Goal: Task Accomplishment & Management: Use online tool/utility

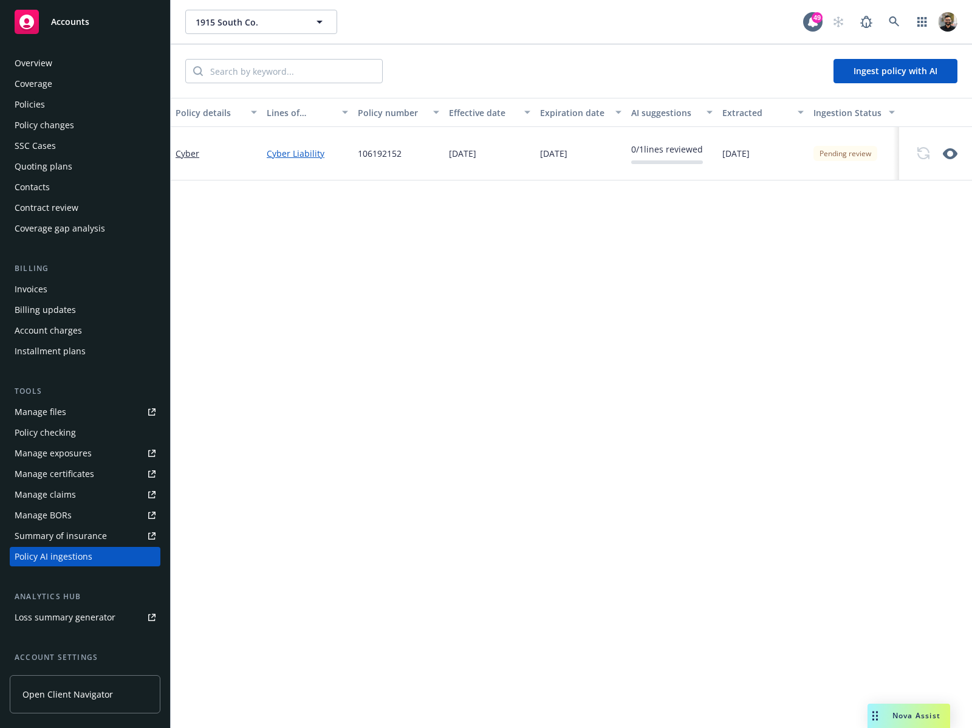
scroll to position [104, 0]
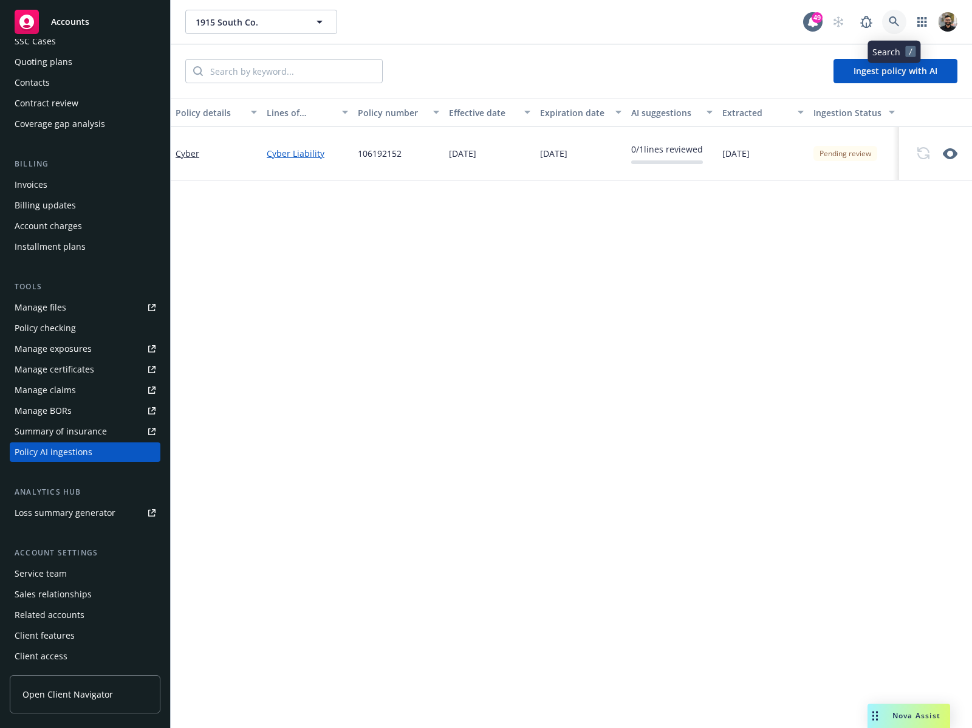
click at [895, 19] on icon at bounding box center [893, 21] width 10 height 10
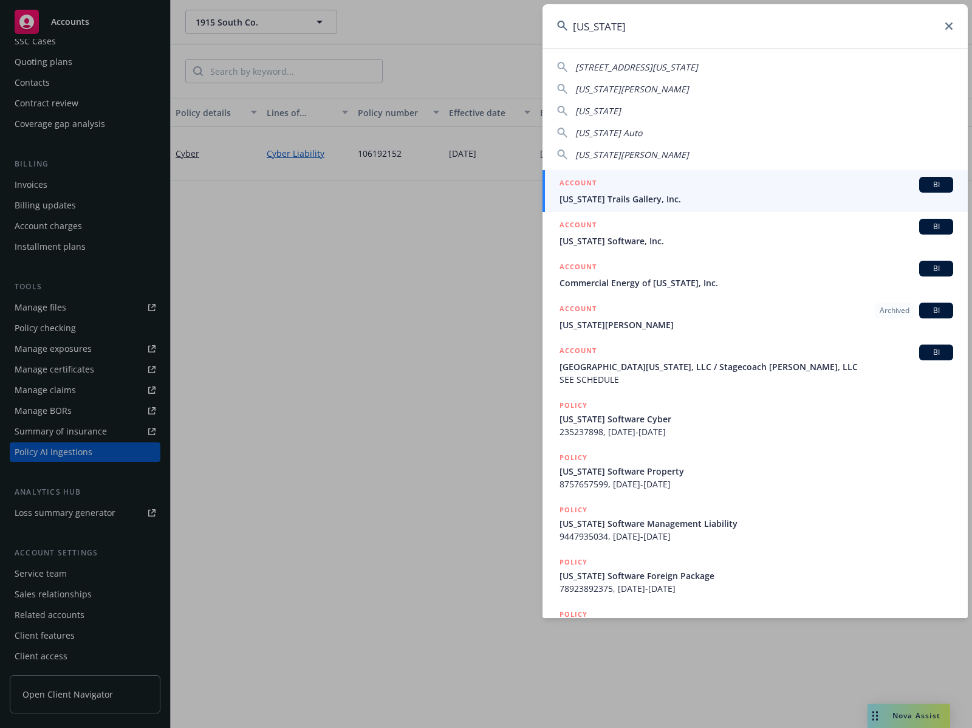
type input "[US_STATE]"
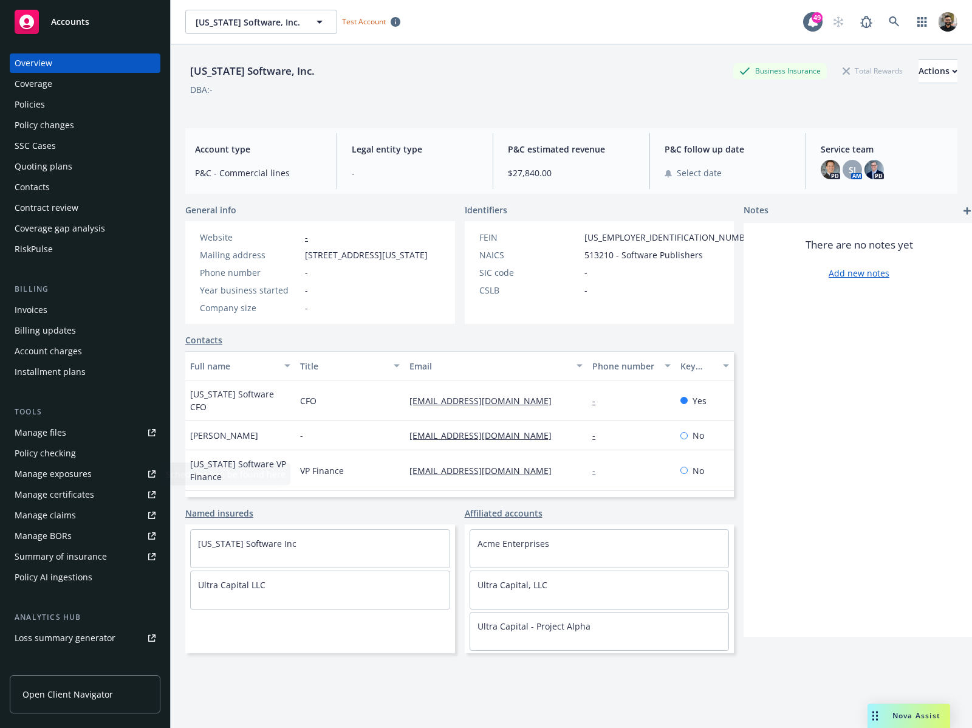
click at [104, 581] on div "Policy AI ingestions" at bounding box center [85, 576] width 141 height 19
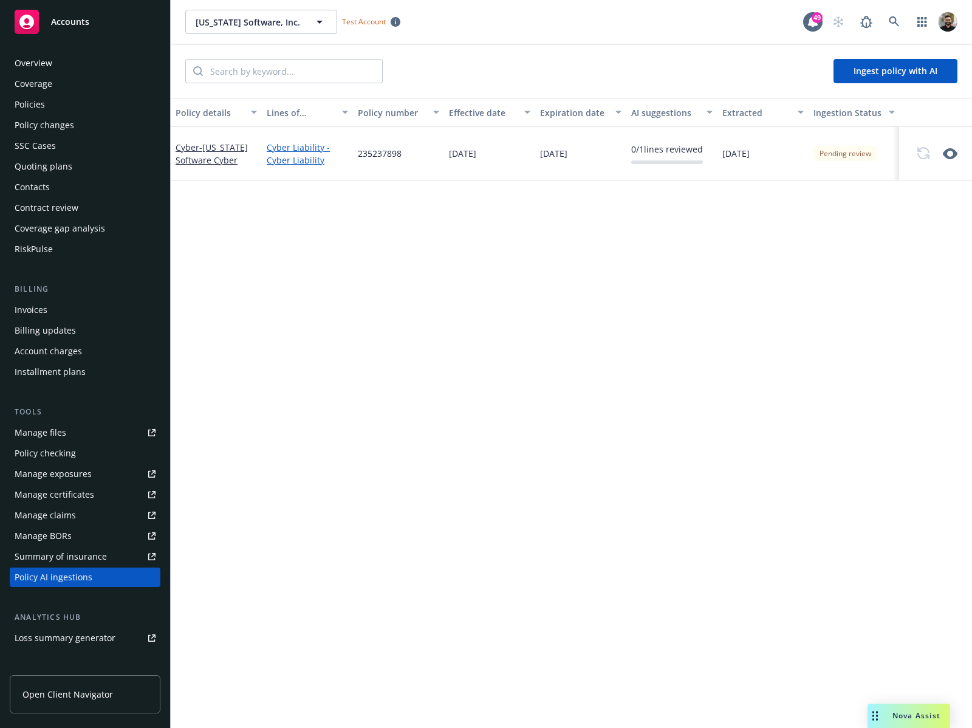
click at [65, 98] on div "Policies" at bounding box center [85, 104] width 141 height 19
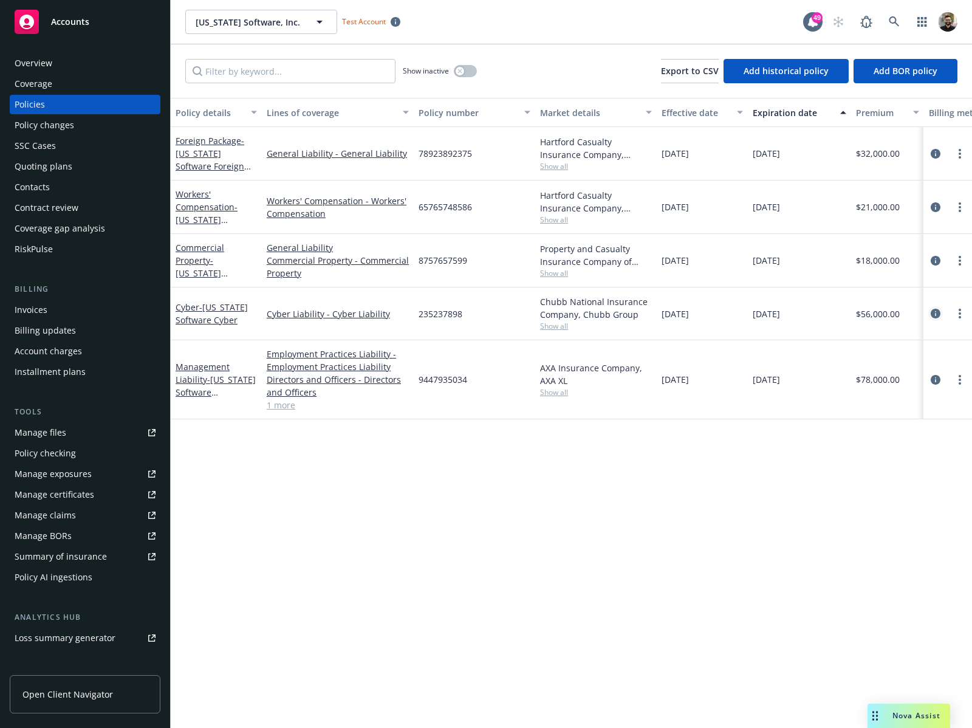
click at [931, 312] on icon "circleInformation" at bounding box center [935, 314] width 10 height 10
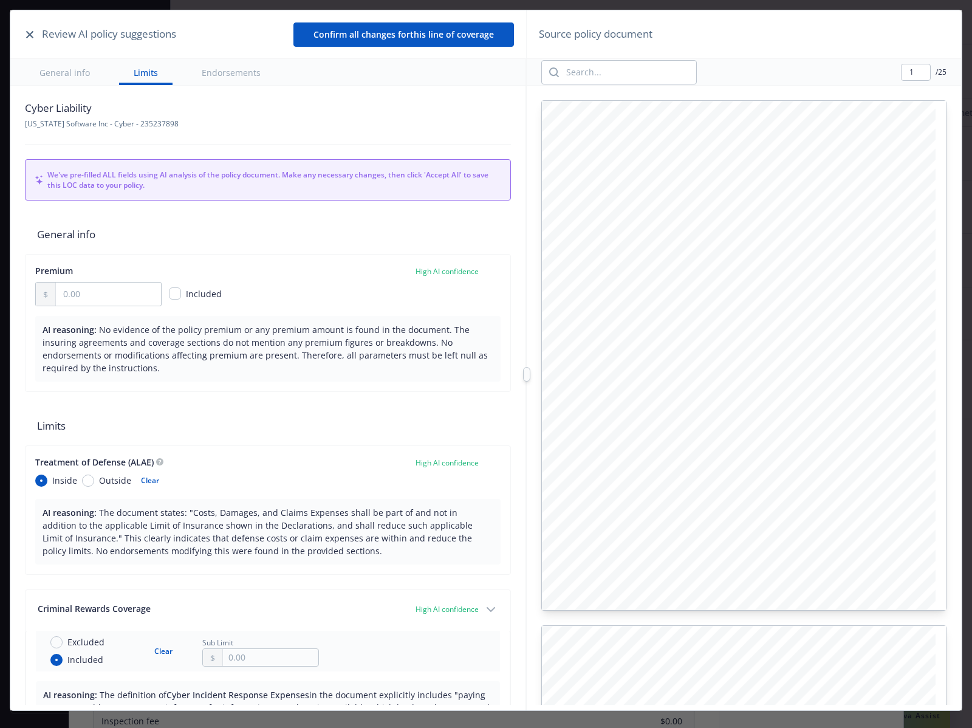
click at [35, 30] on button "button" at bounding box center [29, 34] width 15 height 15
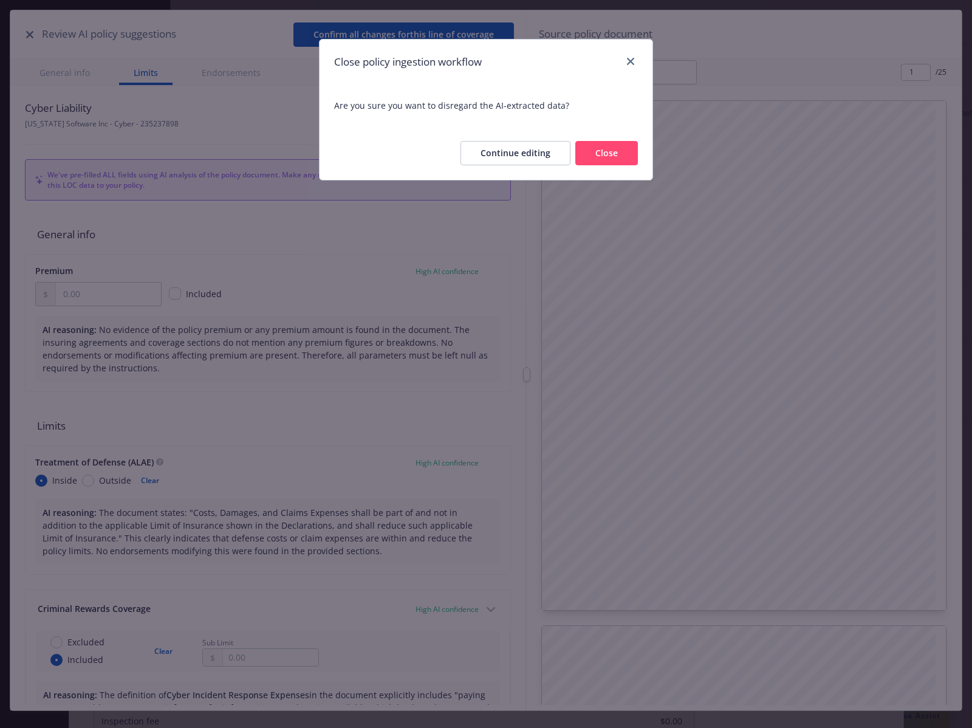
click at [595, 151] on button "Close" at bounding box center [606, 153] width 63 height 24
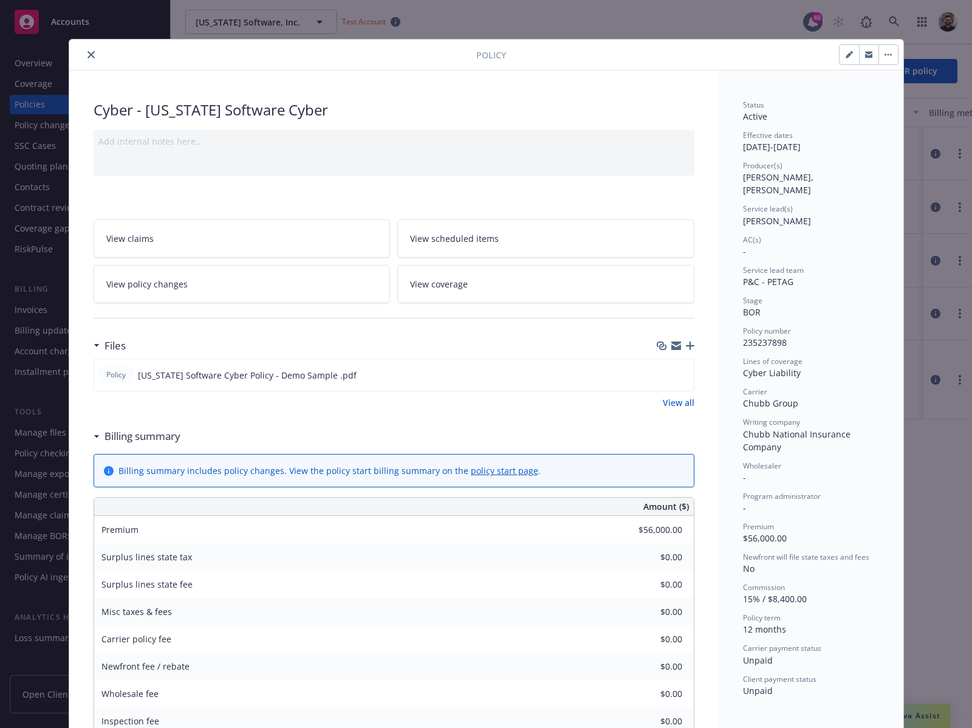
click at [88, 56] on icon "close" at bounding box center [90, 54] width 7 height 7
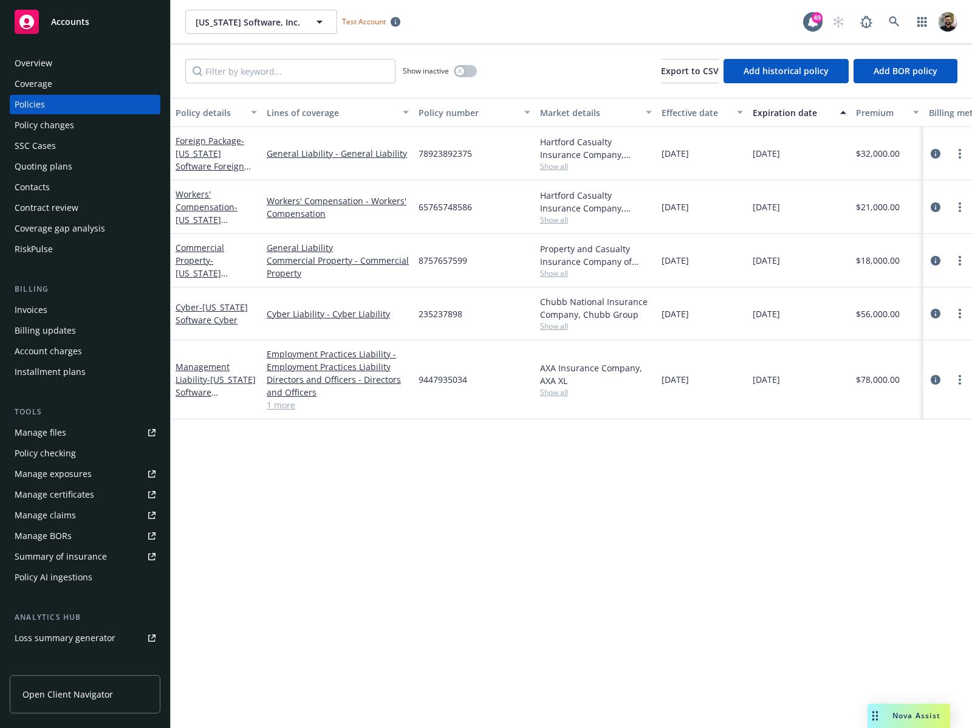
click at [46, 584] on div "Policy AI ingestions" at bounding box center [54, 576] width 78 height 19
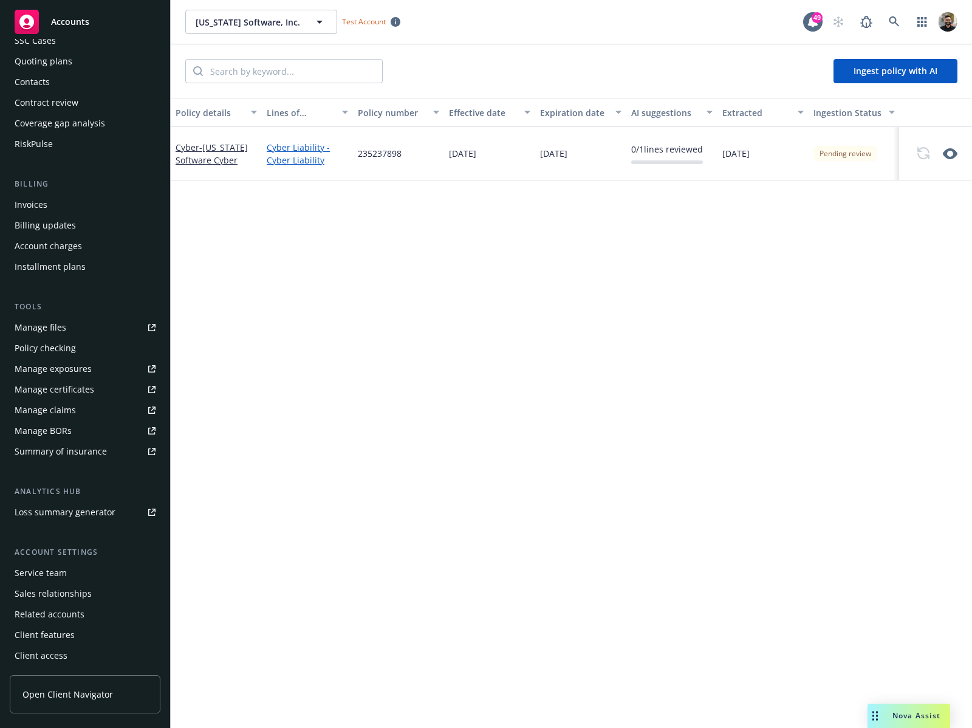
scroll to position [104, 0]
click at [612, 256] on div "Policy details Lines of coverage Policy number Effective date Expiration date A…" at bounding box center [571, 413] width 801 height 630
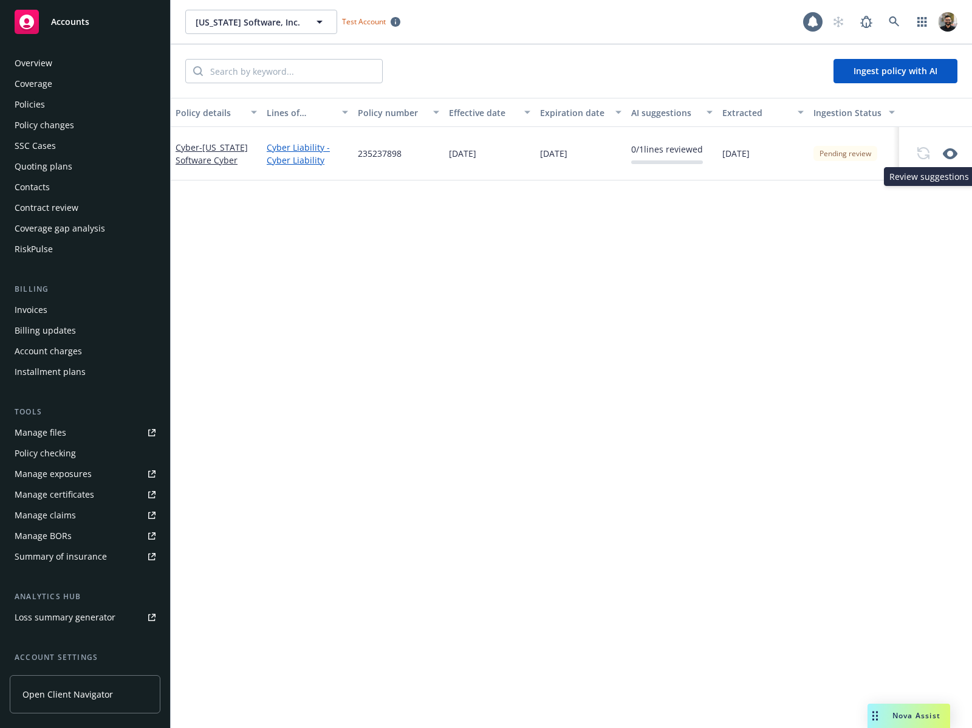
click at [944, 151] on icon "button" at bounding box center [950, 153] width 15 height 11
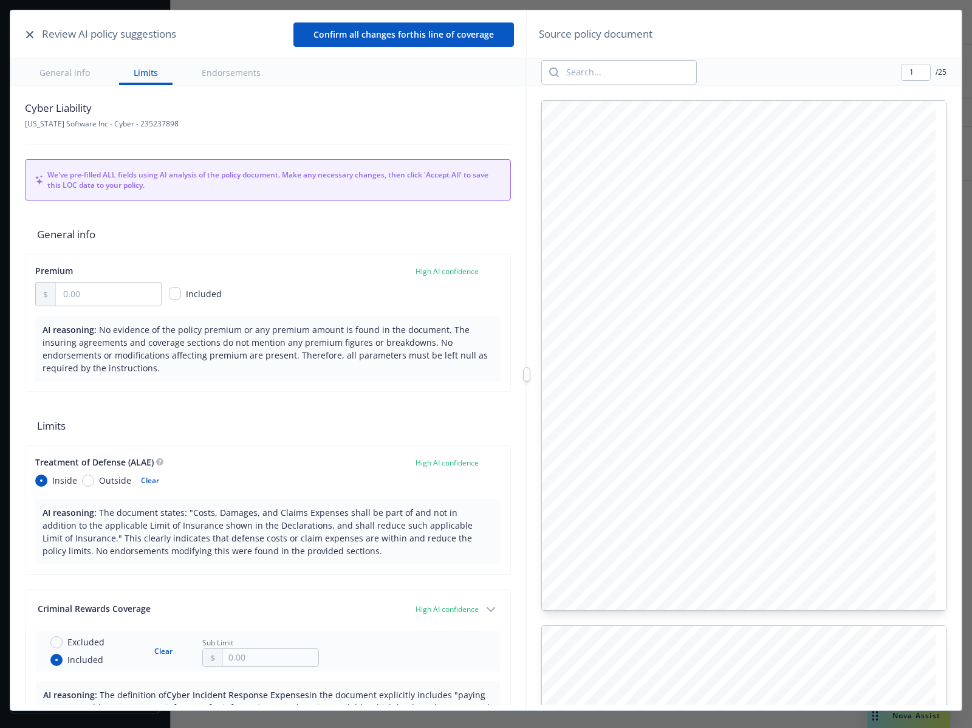
click at [33, 36] on icon "button" at bounding box center [29, 34] width 7 height 7
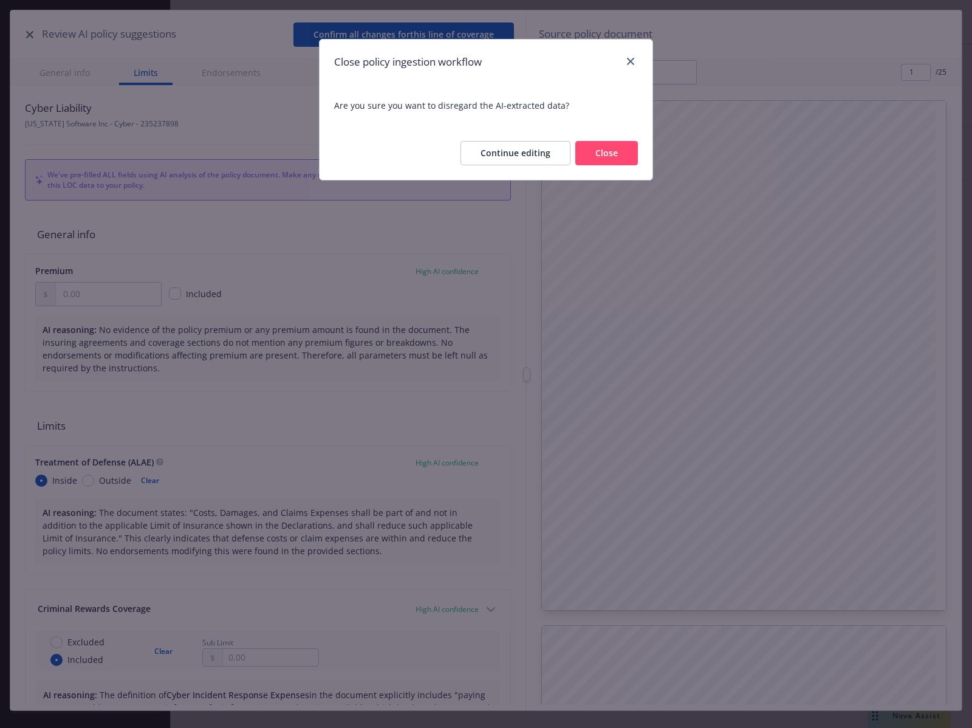
click at [583, 148] on button "Close" at bounding box center [606, 153] width 63 height 24
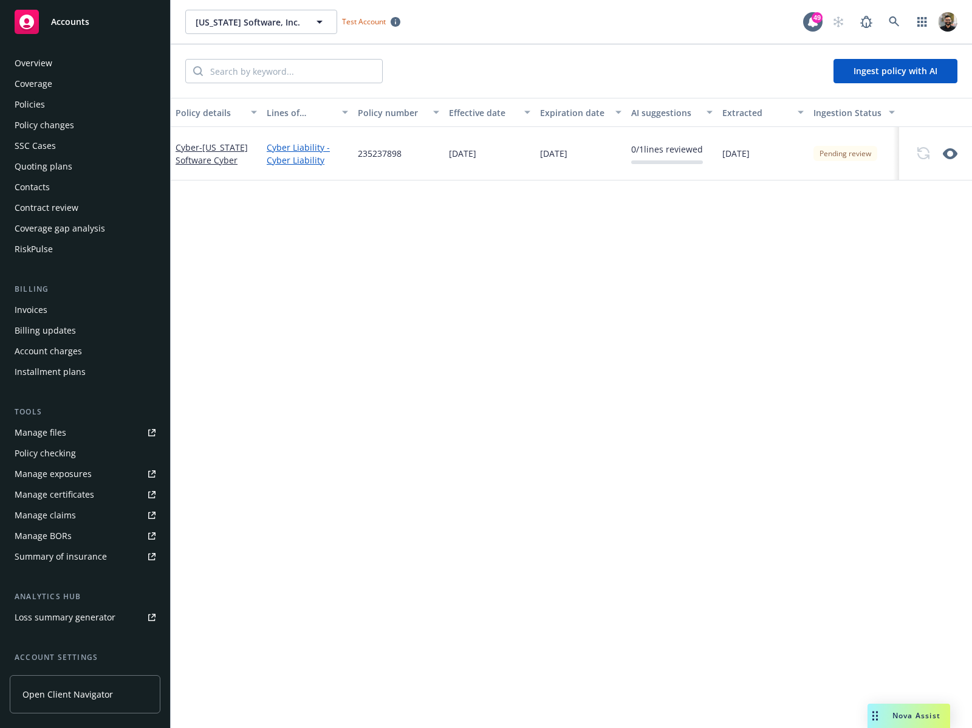
click at [88, 560] on div "Summary of insurance" at bounding box center [61, 556] width 92 height 19
click at [67, 96] on div "Policies" at bounding box center [85, 104] width 141 height 19
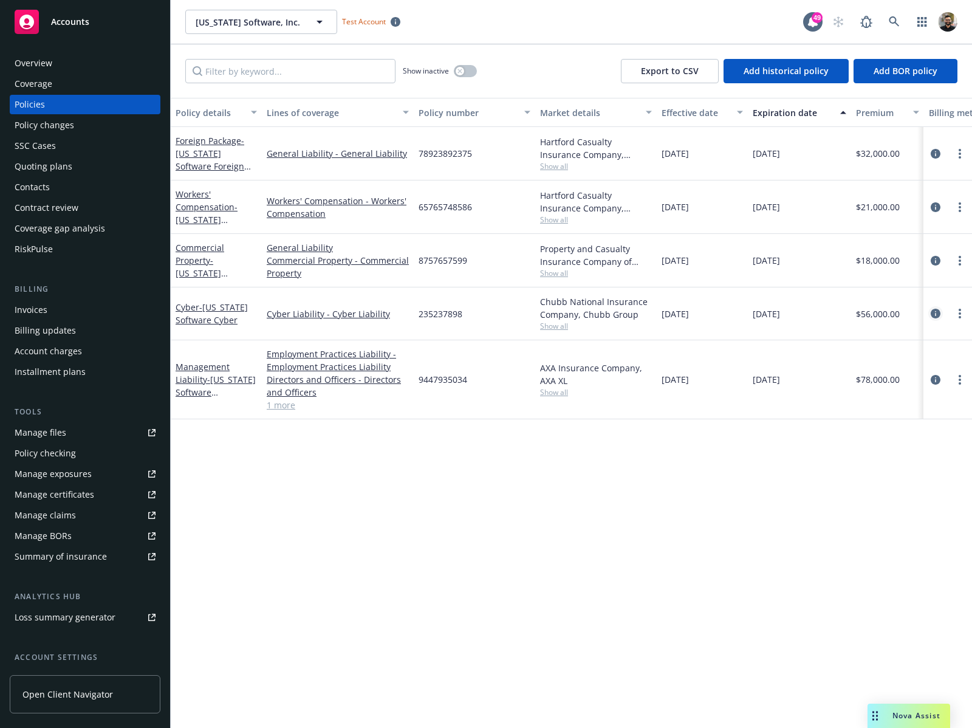
click at [937, 316] on icon "circleInformation" at bounding box center [935, 314] width 10 height 10
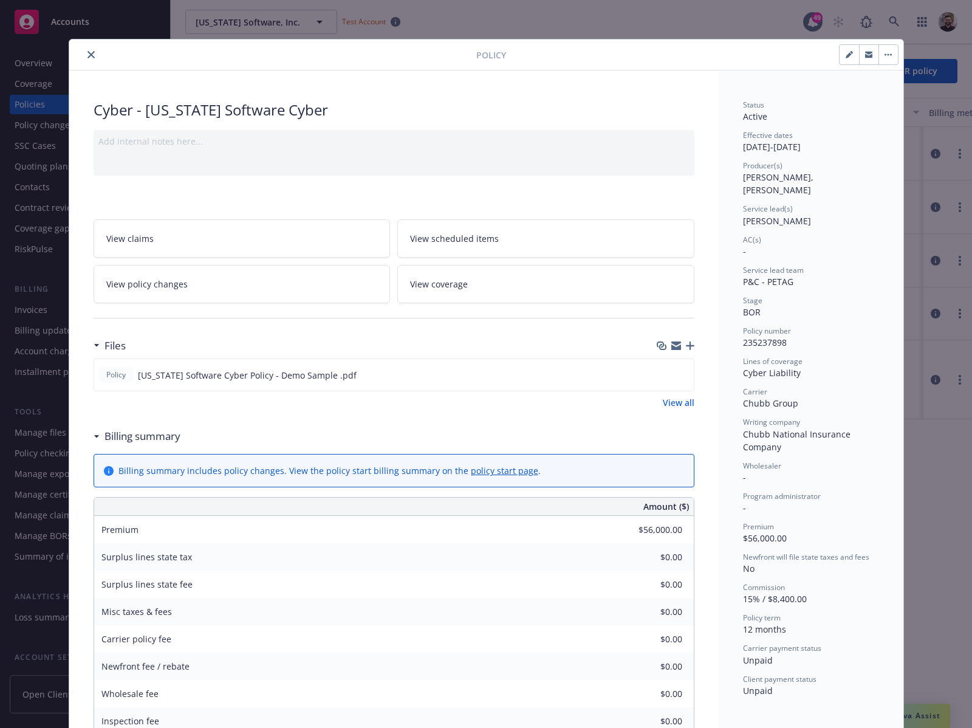
click at [87, 54] on icon "close" at bounding box center [90, 54] width 7 height 7
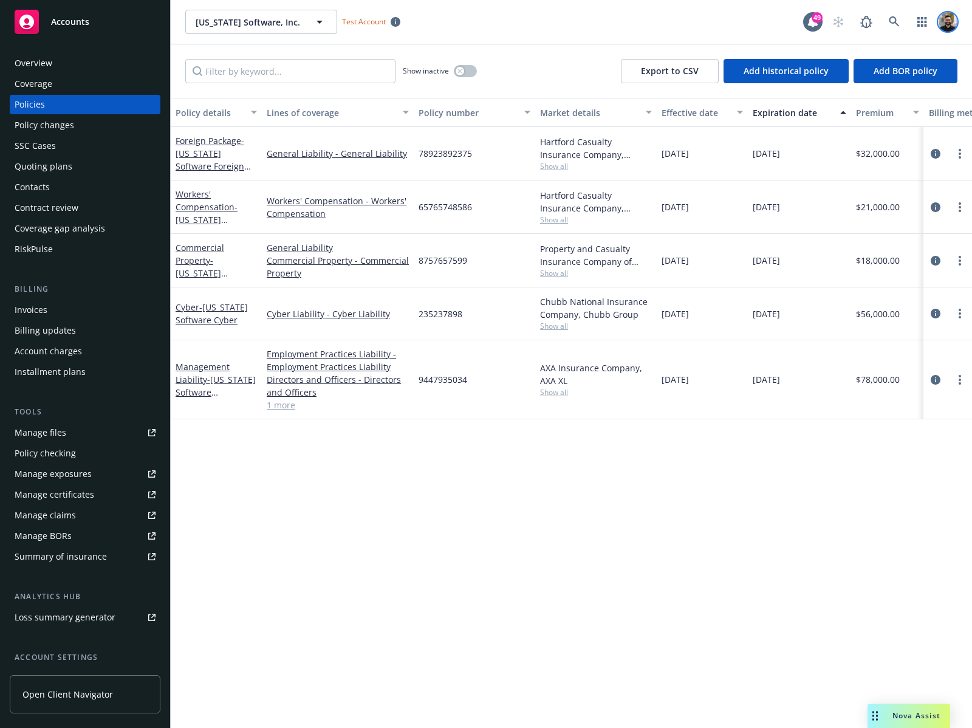
click at [941, 18] on img at bounding box center [947, 21] width 19 height 19
click at [916, 49] on link "Log out" at bounding box center [896, 55] width 121 height 24
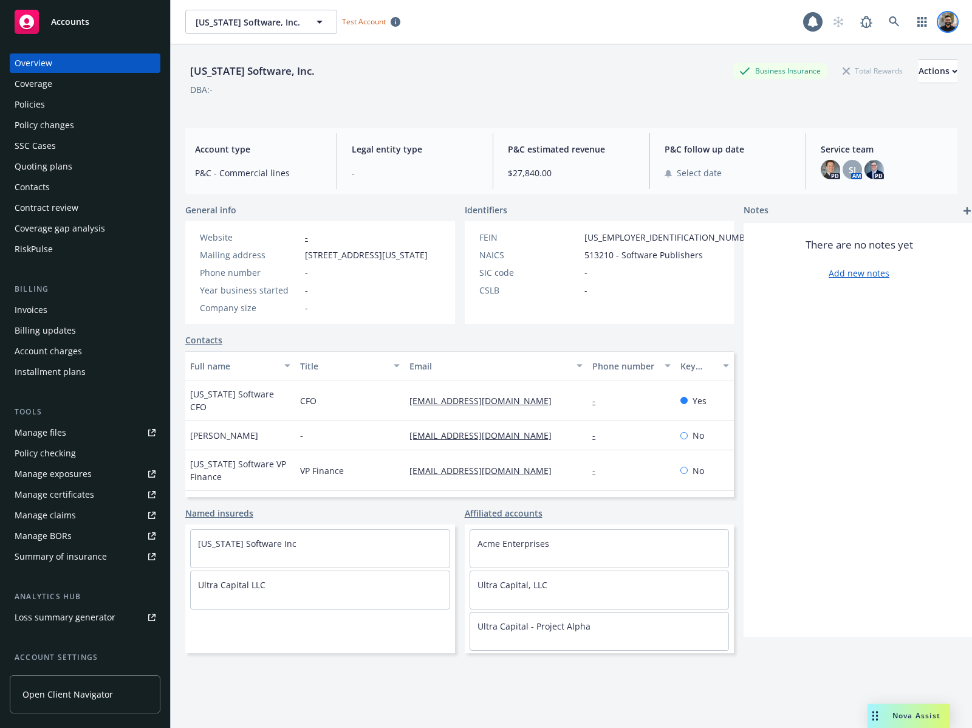
click at [938, 19] on img at bounding box center [947, 21] width 19 height 19
click at [588, 17] on div "Montana Software, Inc. Montana Software, Inc. Test Account" at bounding box center [494, 22] width 618 height 24
click at [938, 27] on img at bounding box center [947, 21] width 19 height 19
click at [495, 63] on div "Montana Software, Inc. Business Insurance Total Rewards Actions" at bounding box center [571, 71] width 772 height 24
click at [888, 16] on icon at bounding box center [893, 21] width 11 height 11
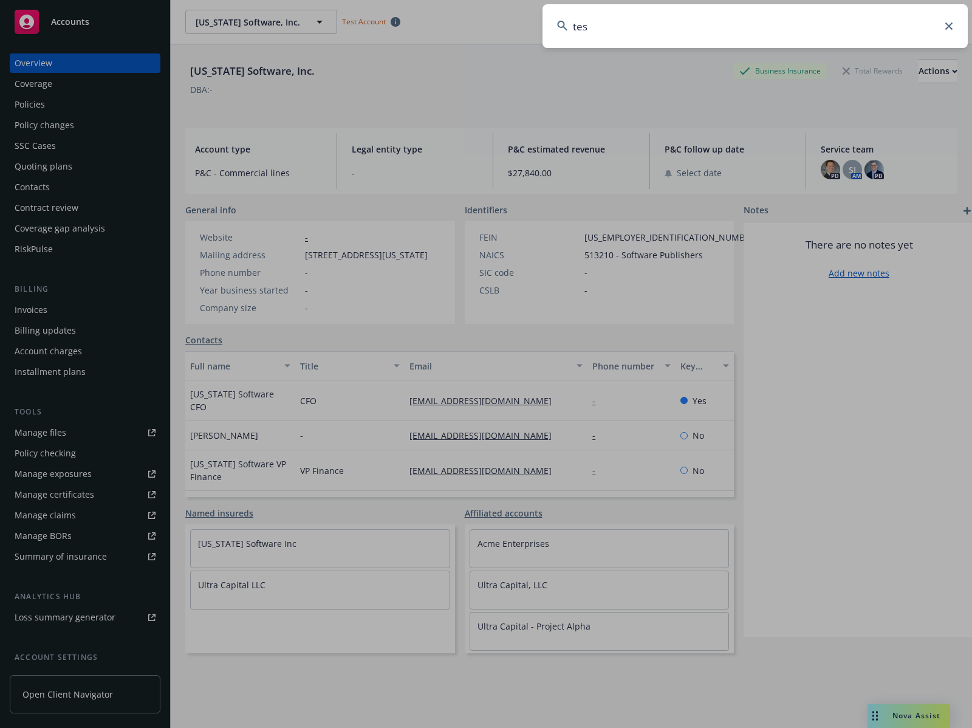
type input "test"
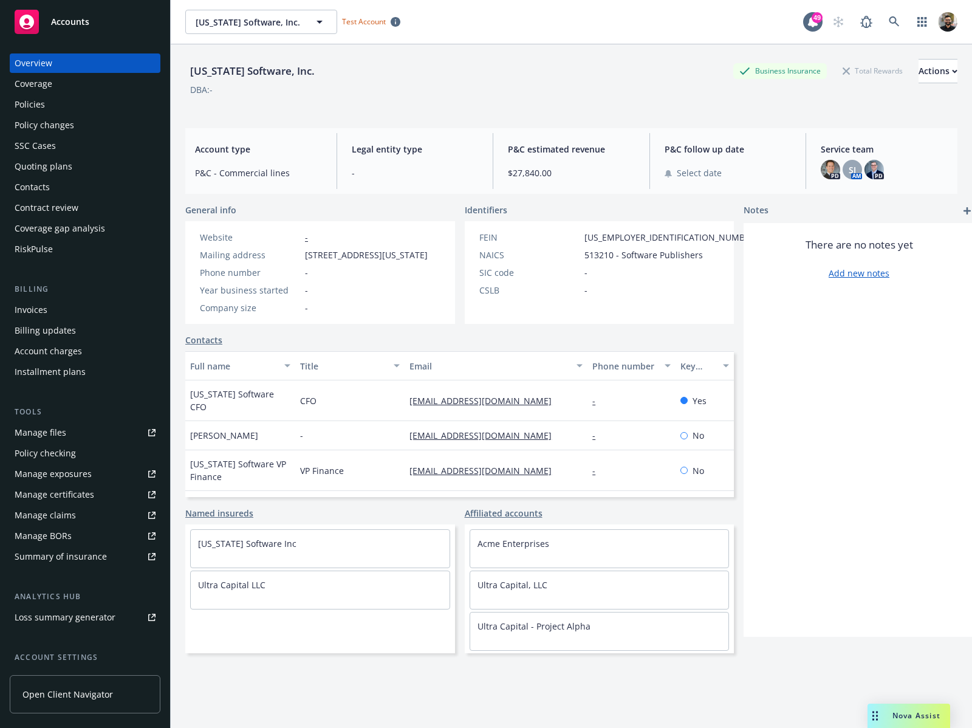
drag, startPoint x: 513, startPoint y: 81, endPoint x: 445, endPoint y: 61, distance: 70.5
click at [73, 27] on div "Accounts" at bounding box center [85, 22] width 141 height 24
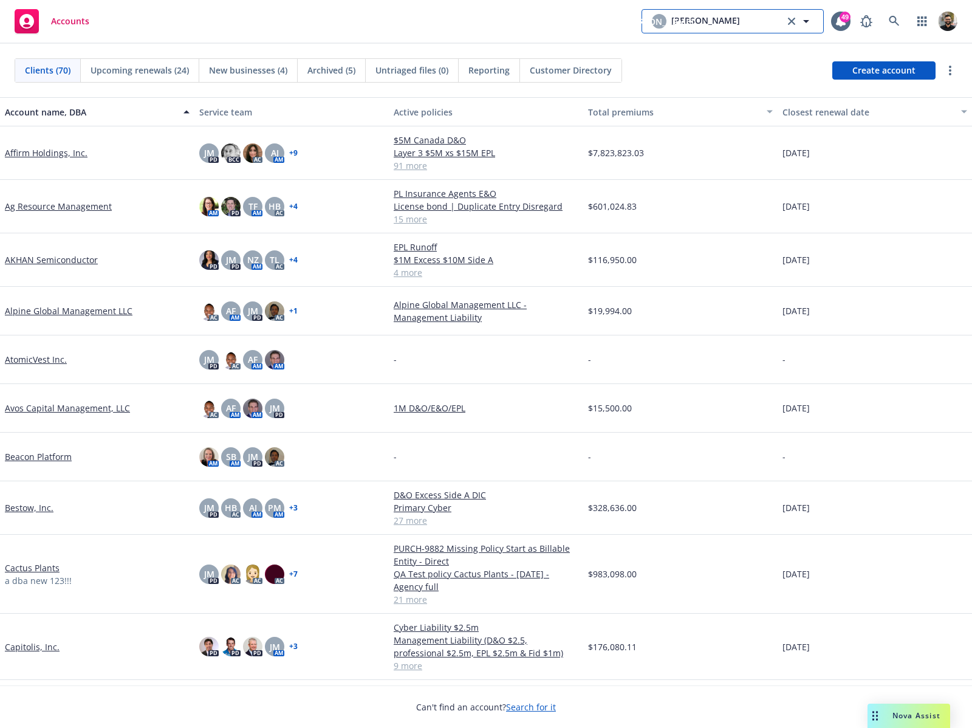
click at [668, 28] on span "John McCall" at bounding box center [659, 21] width 69 height 13
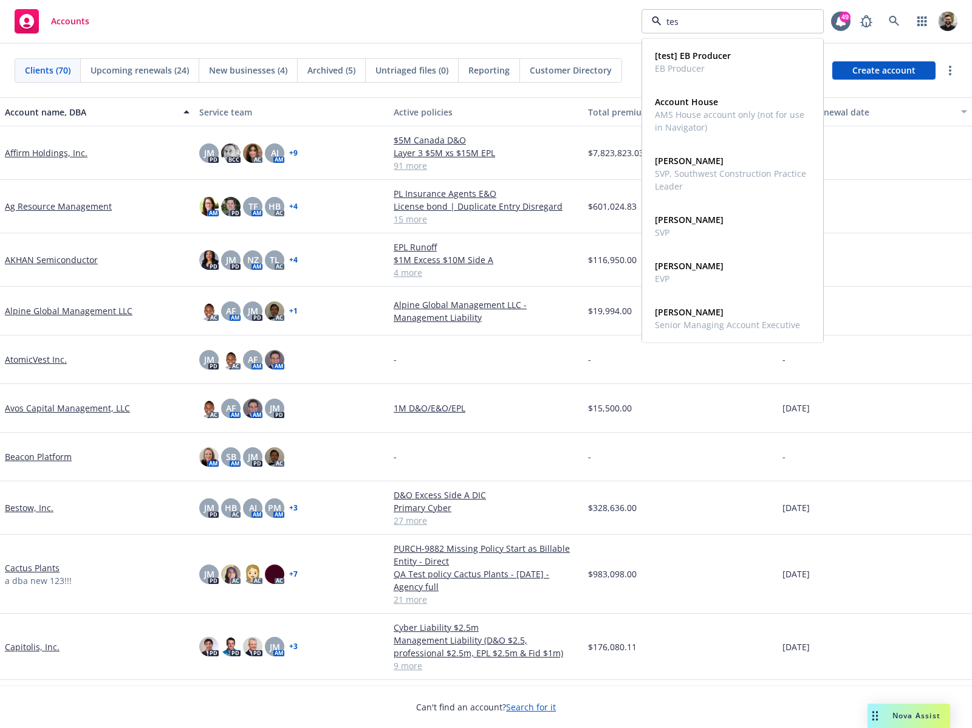
type input "test"
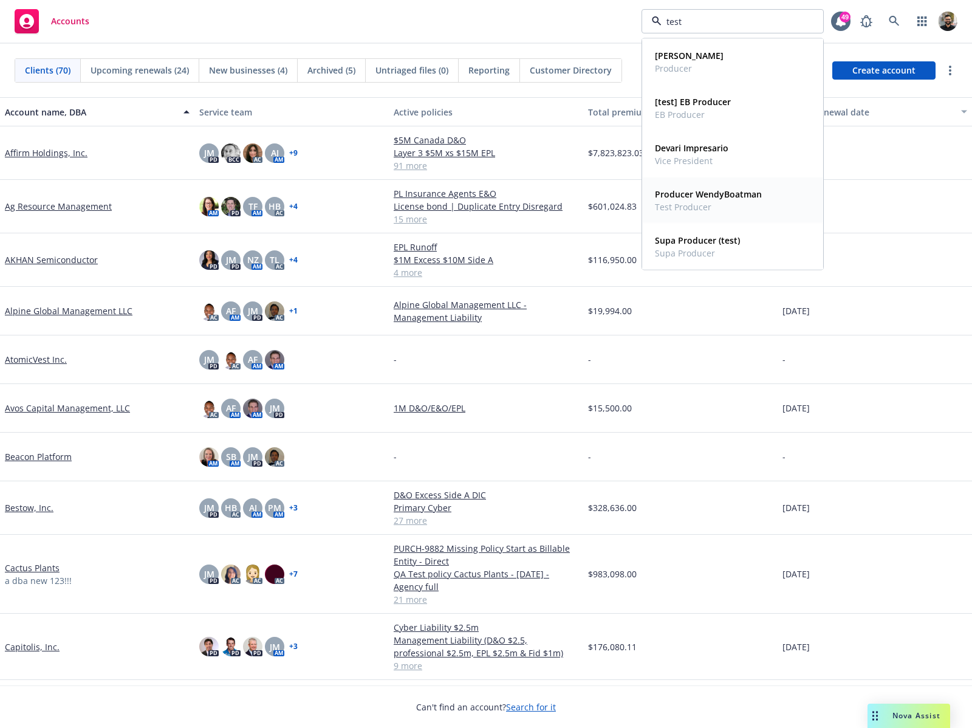
click at [734, 193] on strong "Producer WendyBoatman" at bounding box center [708, 194] width 107 height 12
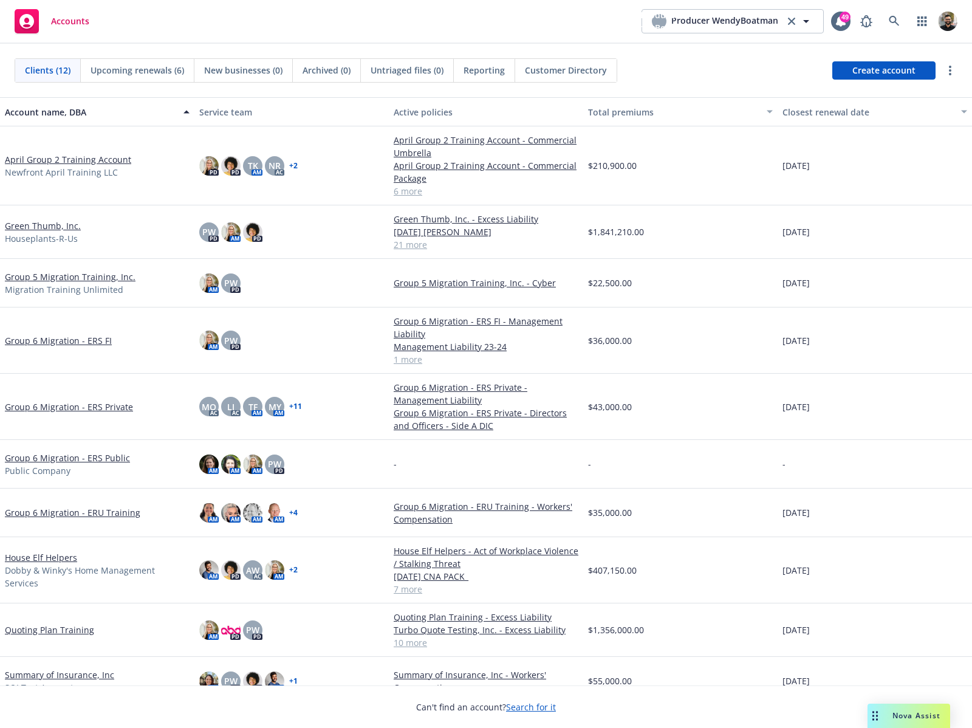
click at [172, 69] on span "Upcoming renewals (6)" at bounding box center [137, 70] width 94 height 13
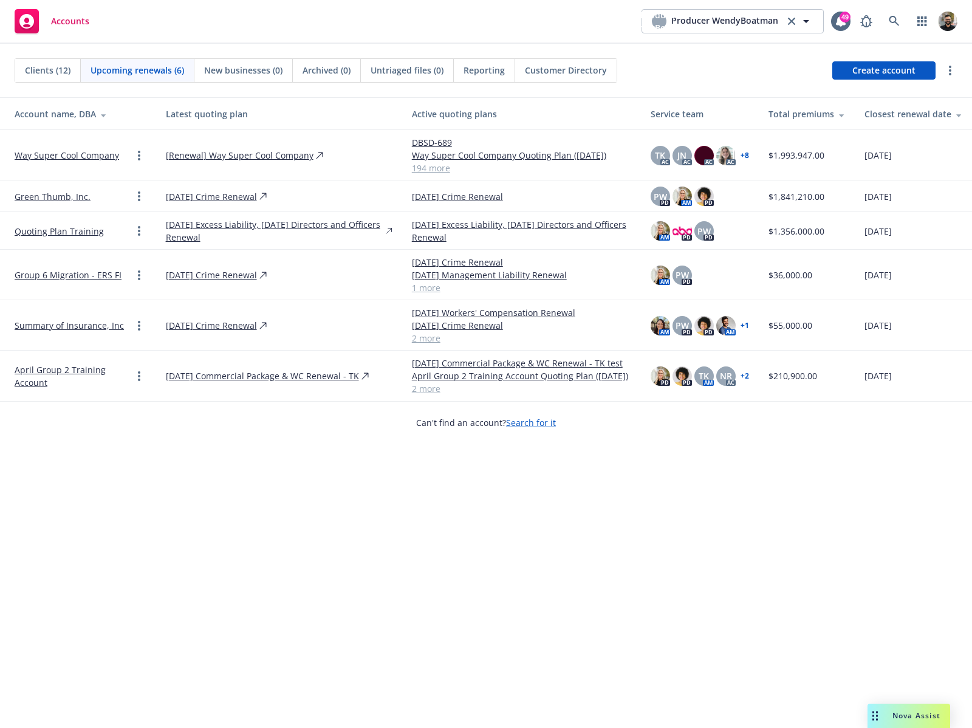
click at [30, 71] on span "Clients (12)" at bounding box center [48, 70] width 46 height 13
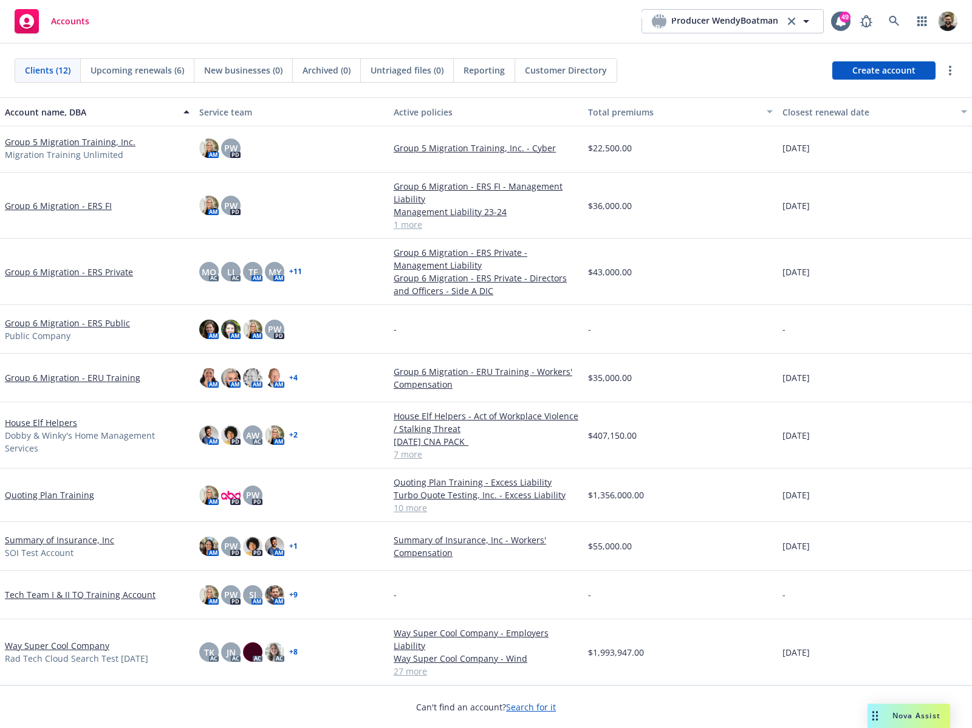
scroll to position [104, 0]
click at [90, 640] on link "Way Super Cool Company" at bounding box center [57, 645] width 104 height 13
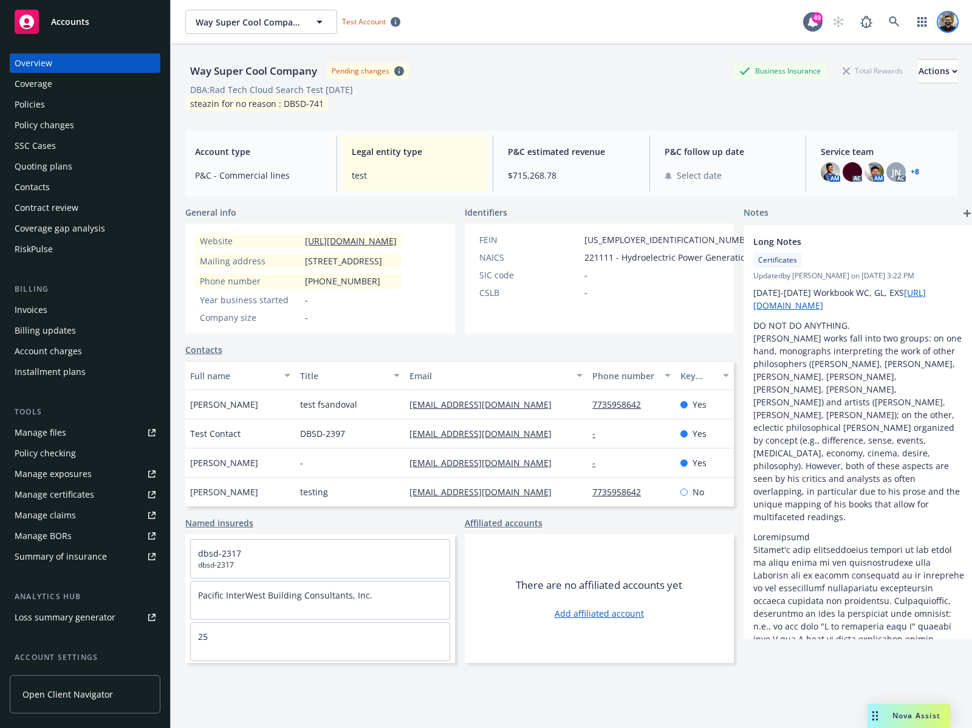
click at [939, 26] on img at bounding box center [947, 21] width 19 height 19
click at [675, 47] on div "Way Super Cool Company Pending changes Business Insurance Total Rewards Actions…" at bounding box center [571, 82] width 772 height 77
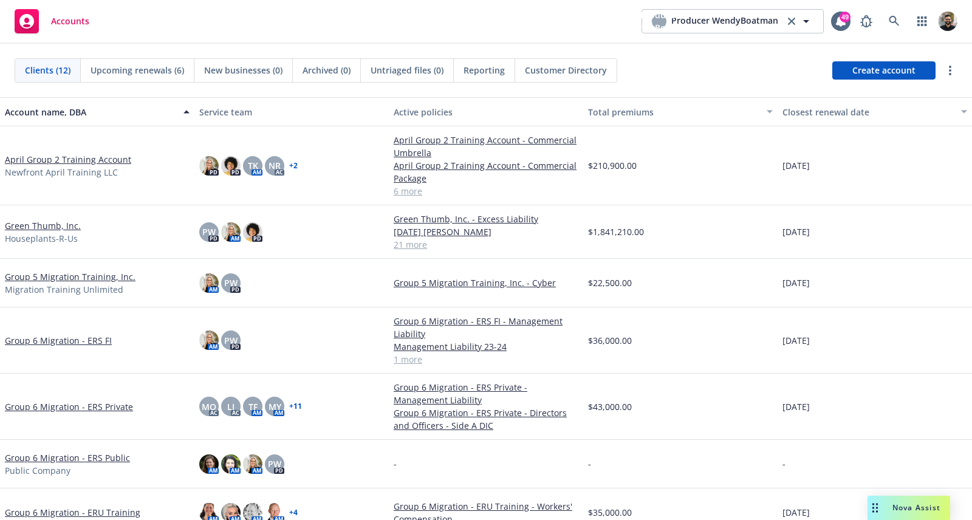
click at [179, 512] on div "Group 6 Migration - ERU Training" at bounding box center [97, 512] width 185 height 13
click at [769, 19] on span "Producer WendyBoatman" at bounding box center [724, 21] width 107 height 15
click at [753, 17] on span "Producer WendyBoatman" at bounding box center [724, 21] width 107 height 15
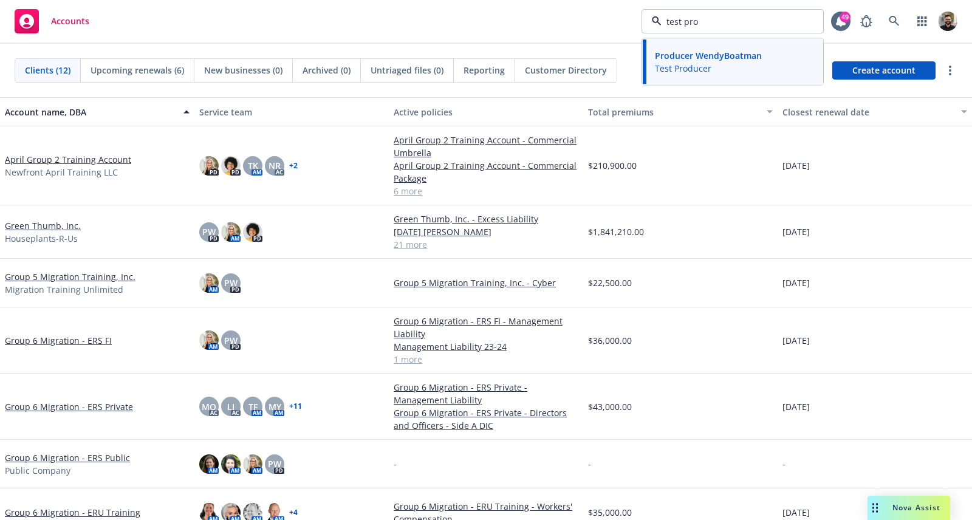
type input "test prod"
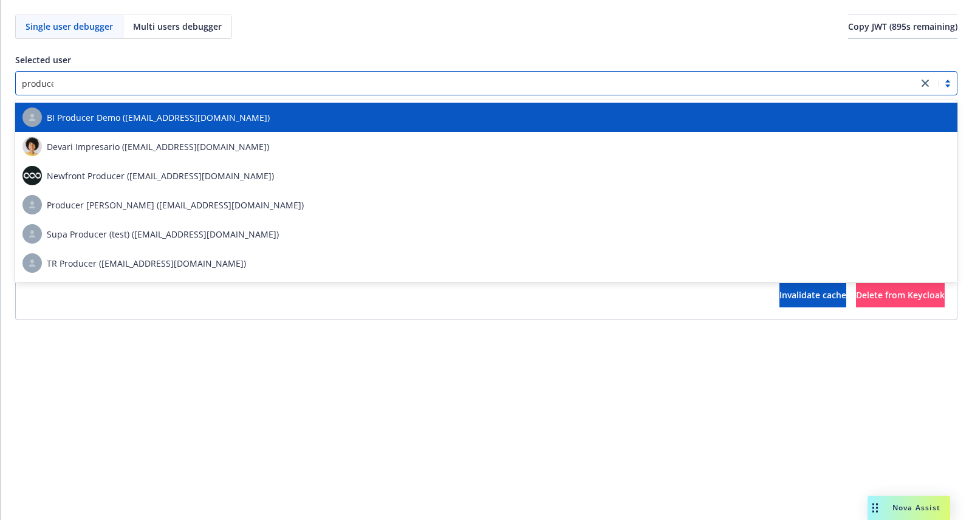
type input "producer"
click at [315, 118] on div "BI Producer Demo ([EMAIL_ADDRESS][DOMAIN_NAME])" at bounding box center [485, 116] width 927 height 19
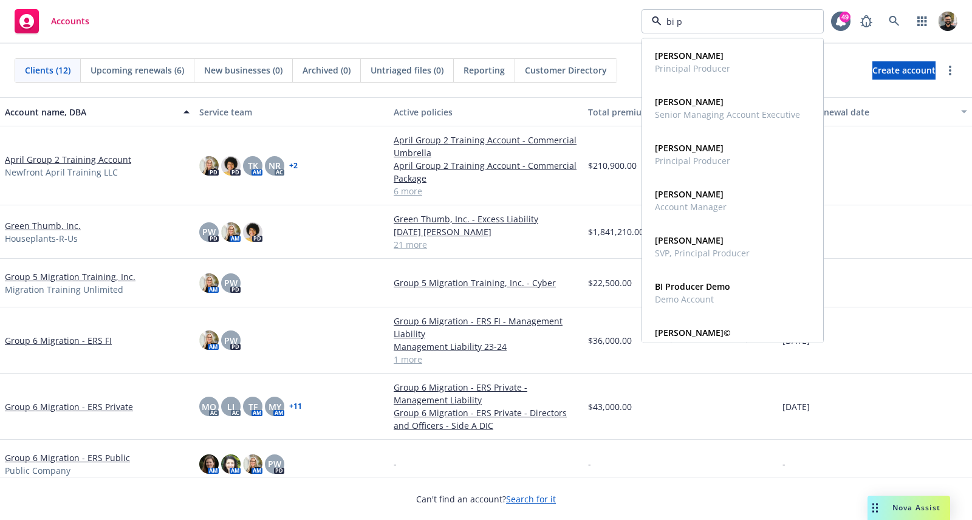
type input "bi pr"
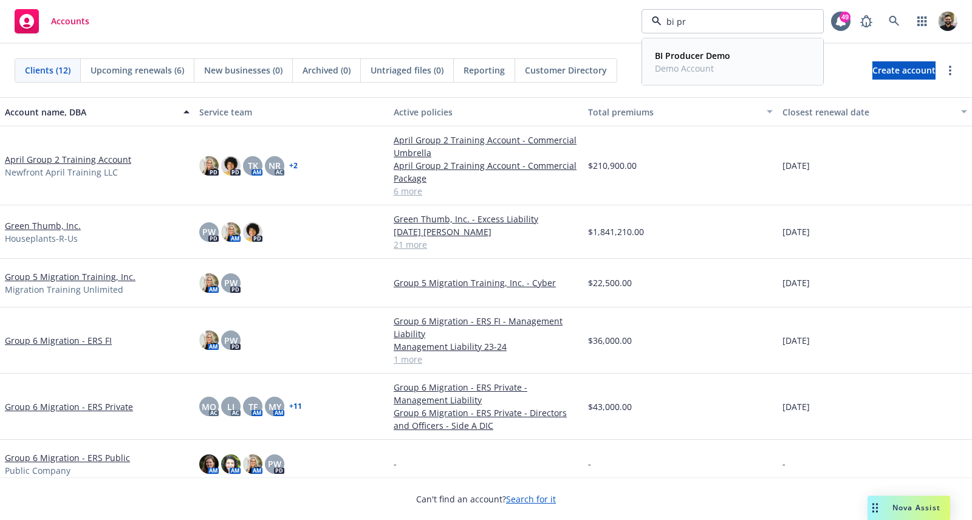
click at [771, 56] on div "BI Producer Demo Demo Account" at bounding box center [732, 62] width 165 height 30
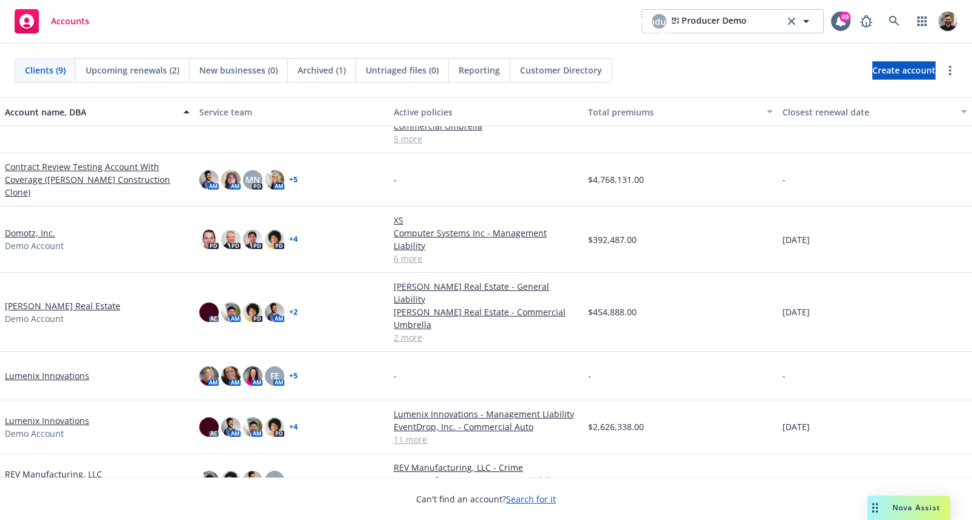
scroll to position [141, 0]
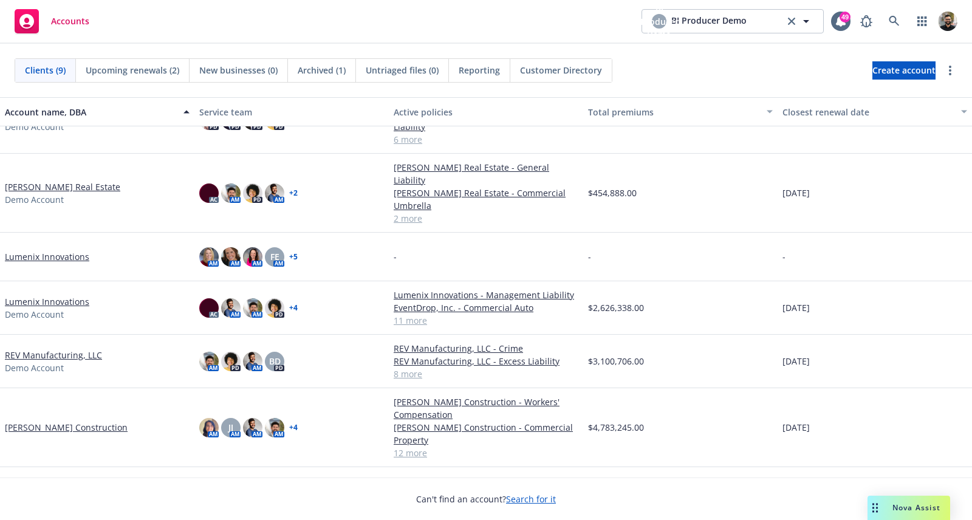
click at [70, 421] on link "[PERSON_NAME] Construction" at bounding box center [66, 427] width 123 height 13
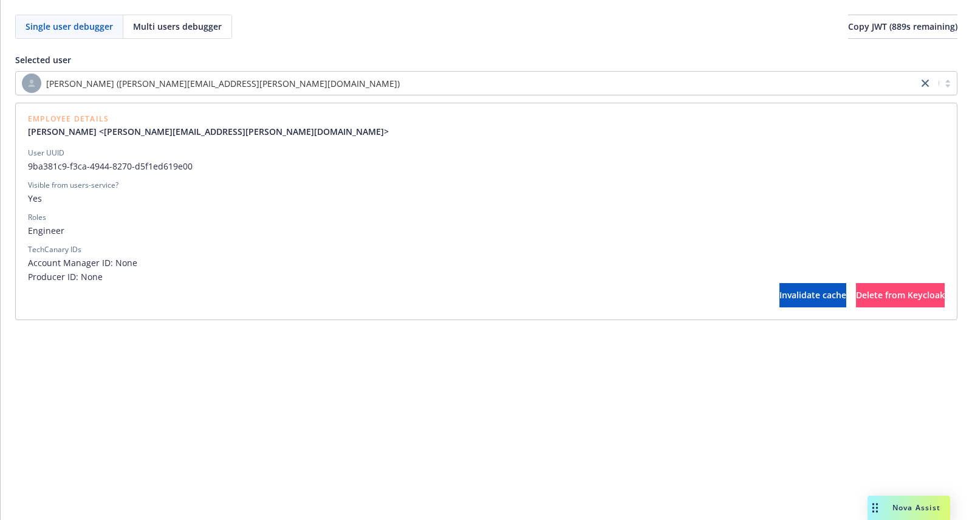
click at [500, 79] on div "[PERSON_NAME] ([PERSON_NAME][EMAIL_ADDRESS][PERSON_NAME][DOMAIN_NAME])" at bounding box center [467, 82] width 890 height 19
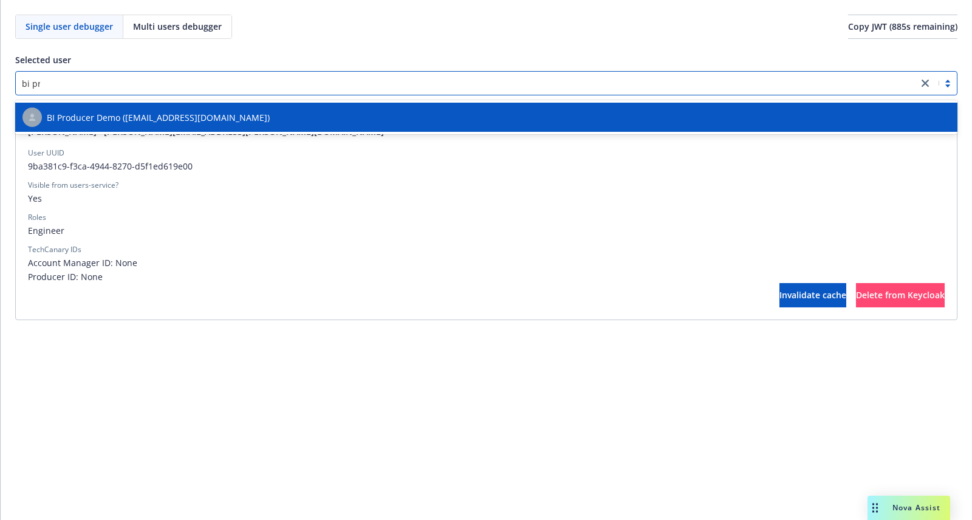
type input "bi pro"
click at [490, 110] on div "BI Producer Demo ([EMAIL_ADDRESS][DOMAIN_NAME])" at bounding box center [485, 116] width 927 height 19
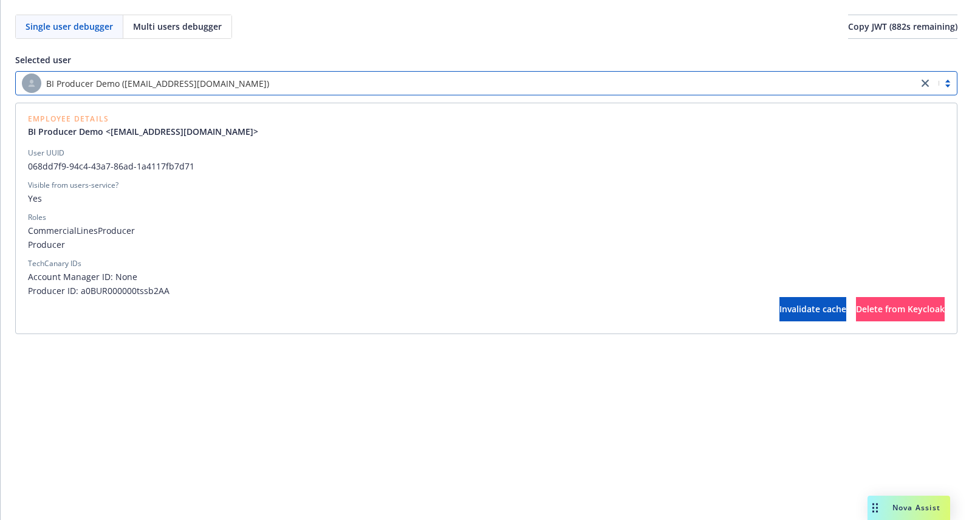
click at [149, 167] on span "068dd7f9-94c4-43a7-86ad-1a4117fb7d71" at bounding box center [486, 166] width 916 height 13
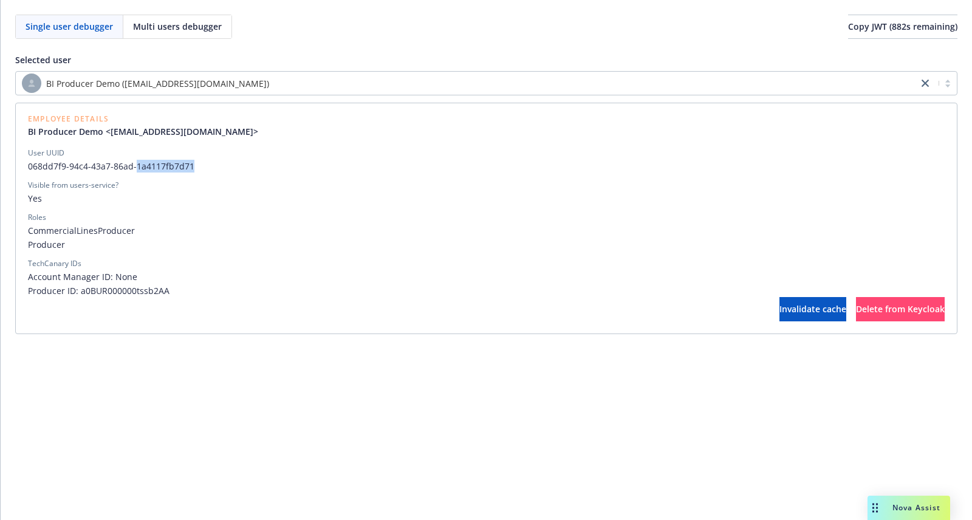
click at [149, 167] on span "068dd7f9-94c4-43a7-86ad-1a4117fb7d71" at bounding box center [486, 166] width 916 height 13
copy span "068dd7f9-94c4-43a7-86ad-1a4117fb7d71"
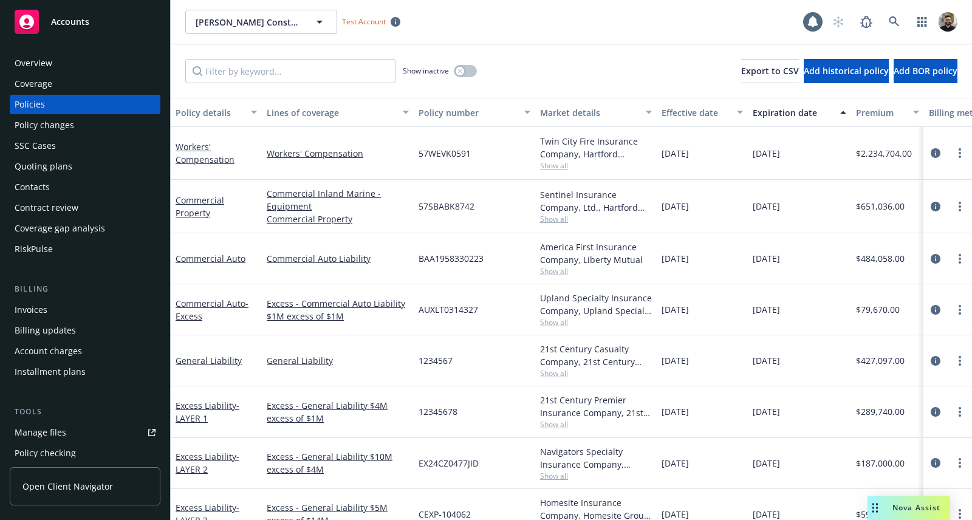
click at [107, 165] on div "Quoting plans" at bounding box center [85, 166] width 141 height 19
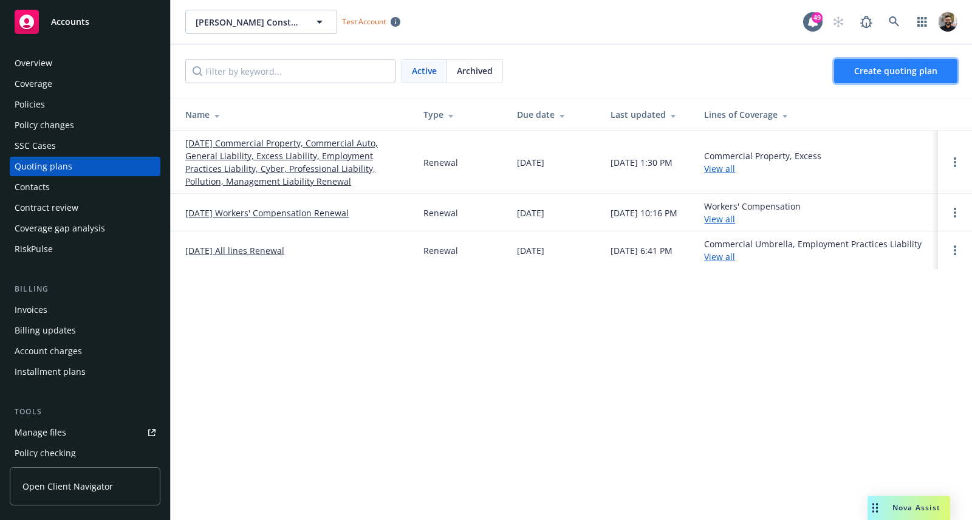
click at [849, 72] on link "Create quoting plan" at bounding box center [895, 71] width 123 height 24
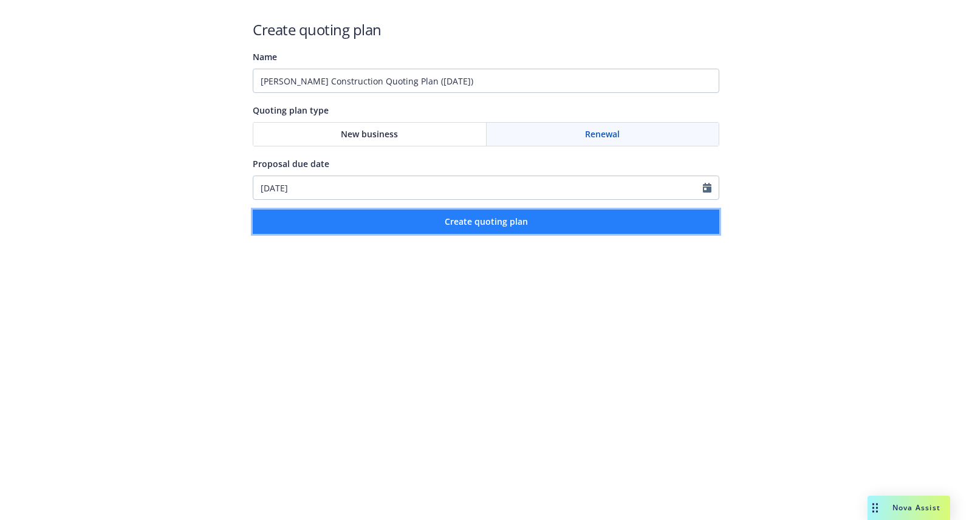
click at [525, 220] on span "Create quoting plan" at bounding box center [486, 222] width 83 height 12
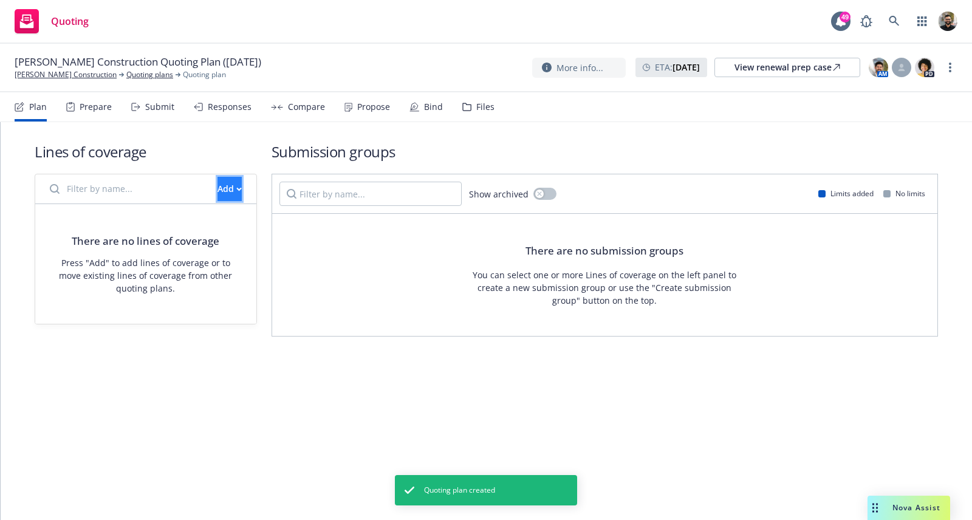
click at [217, 188] on button "Add" at bounding box center [229, 189] width 24 height 24
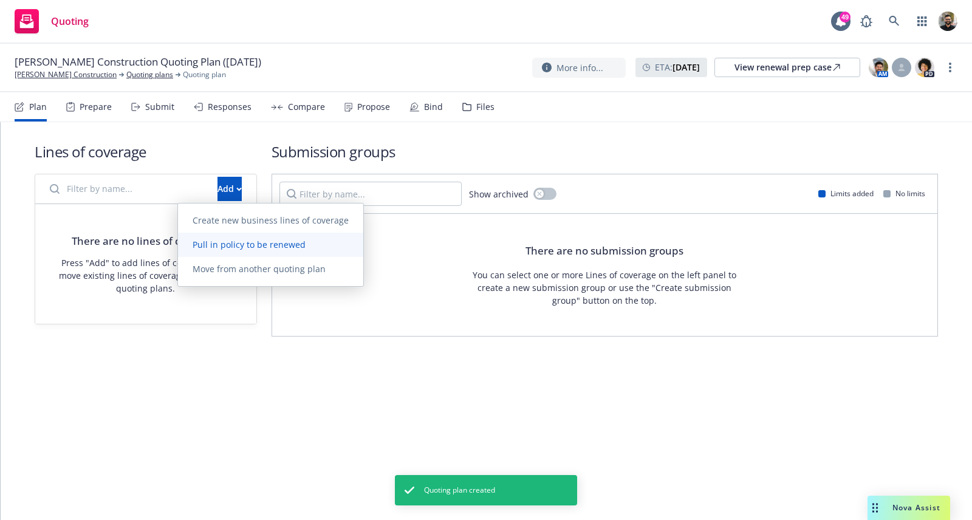
click at [244, 240] on span "Pull in policy to be renewed" at bounding box center [249, 245] width 142 height 12
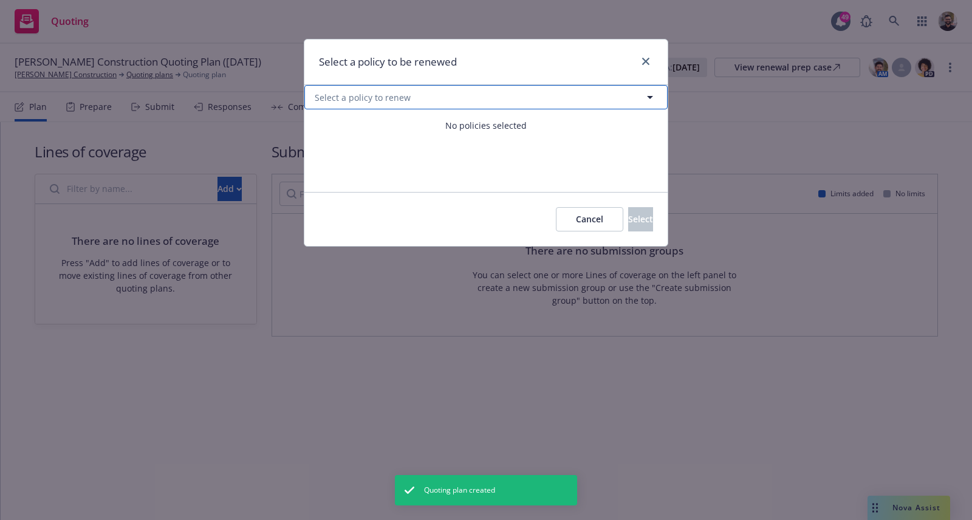
click at [403, 104] on button "Select a policy to renew" at bounding box center [485, 97] width 363 height 24
select select "ACTIVE"
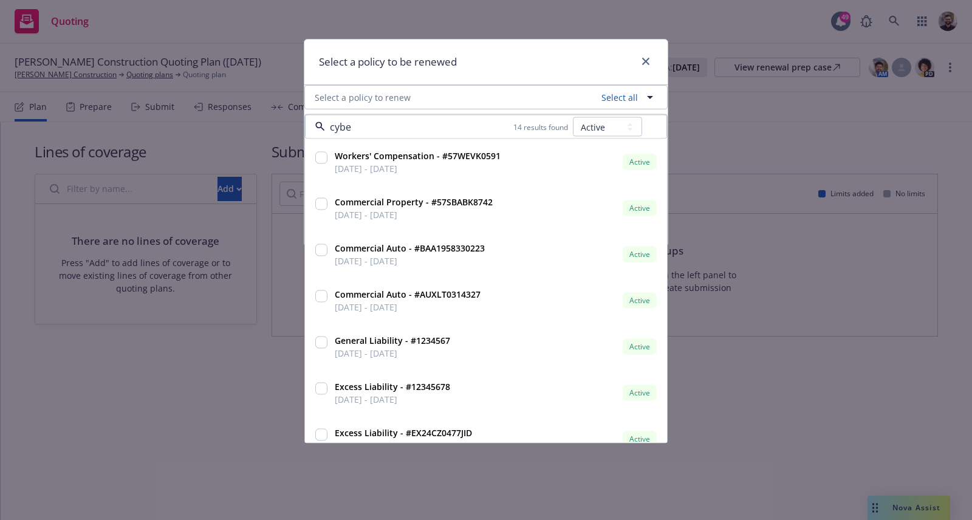
type input "cyber"
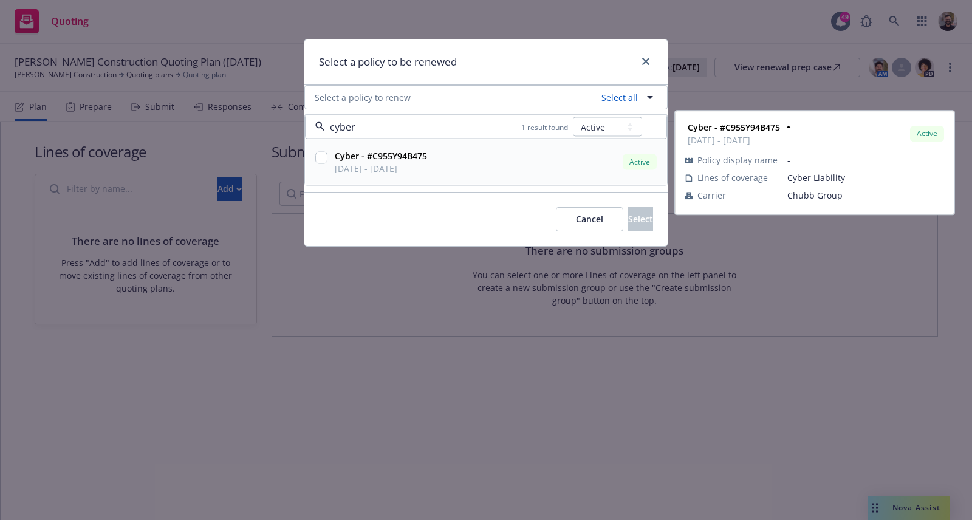
click at [324, 159] on input "checkbox" at bounding box center [321, 158] width 12 height 12
checkbox input "true"
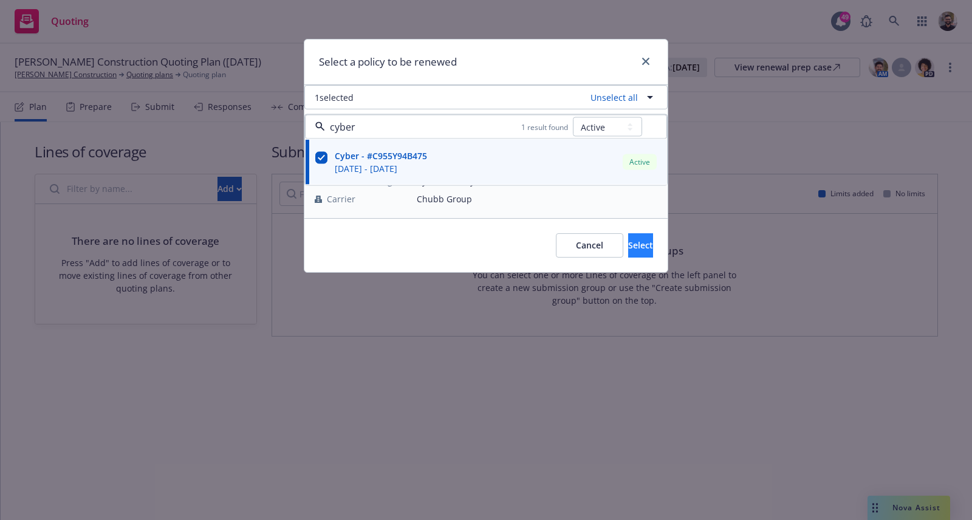
type input "cyber"
click at [628, 239] on button "Select" at bounding box center [640, 245] width 25 height 24
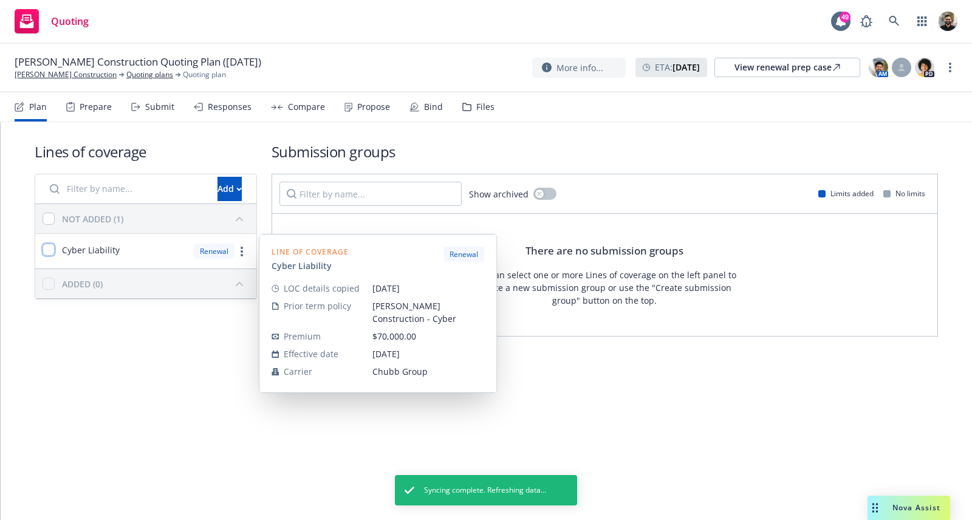
click at [49, 253] on input "checkbox" at bounding box center [49, 250] width 12 height 12
checkbox input "true"
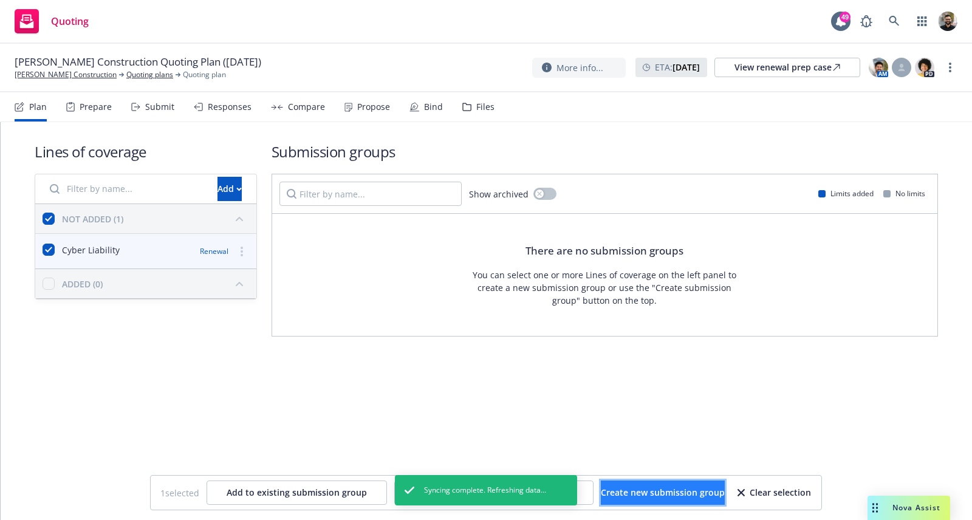
click at [649, 486] on span "Create new submission group" at bounding box center [663, 492] width 124 height 12
checkbox input "false"
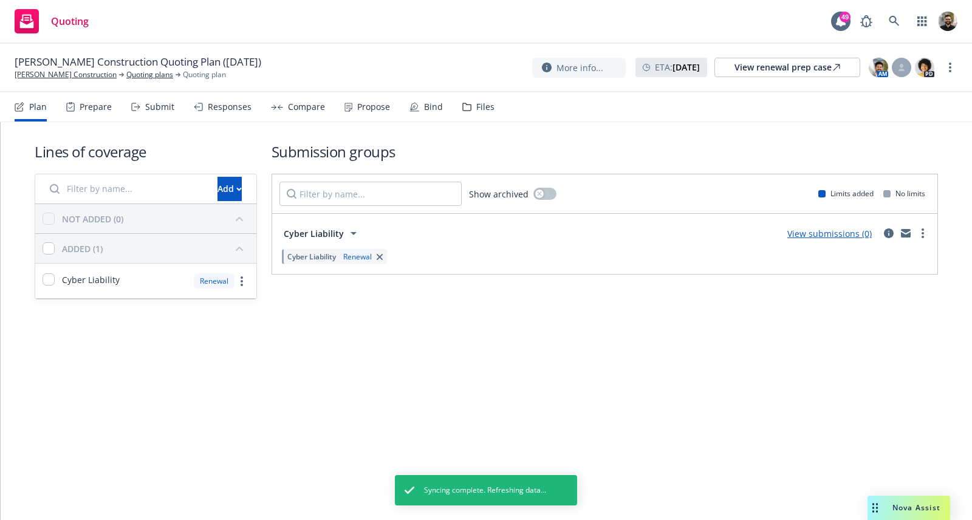
click at [363, 253] on div "Renewal" at bounding box center [357, 256] width 33 height 10
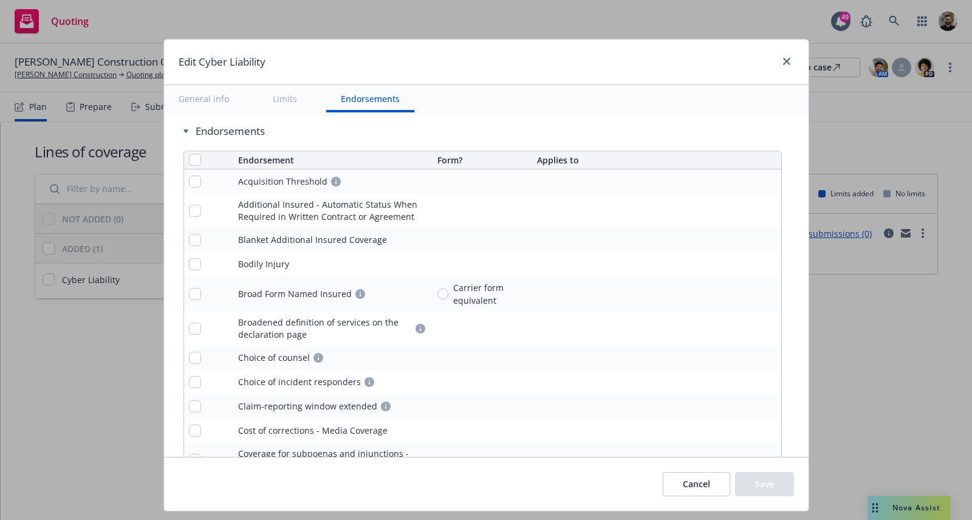
scroll to position [2421, 0]
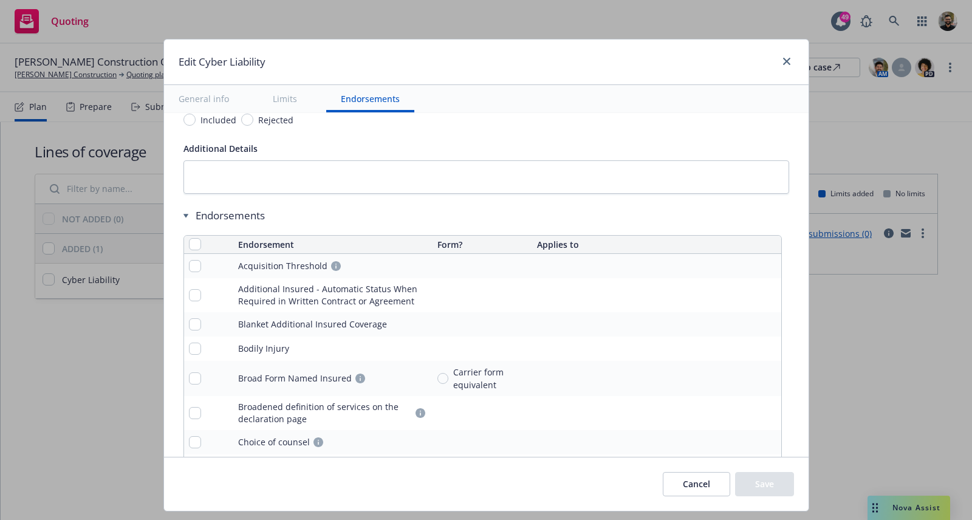
click at [692, 485] on button "Cancel" at bounding box center [696, 484] width 67 height 24
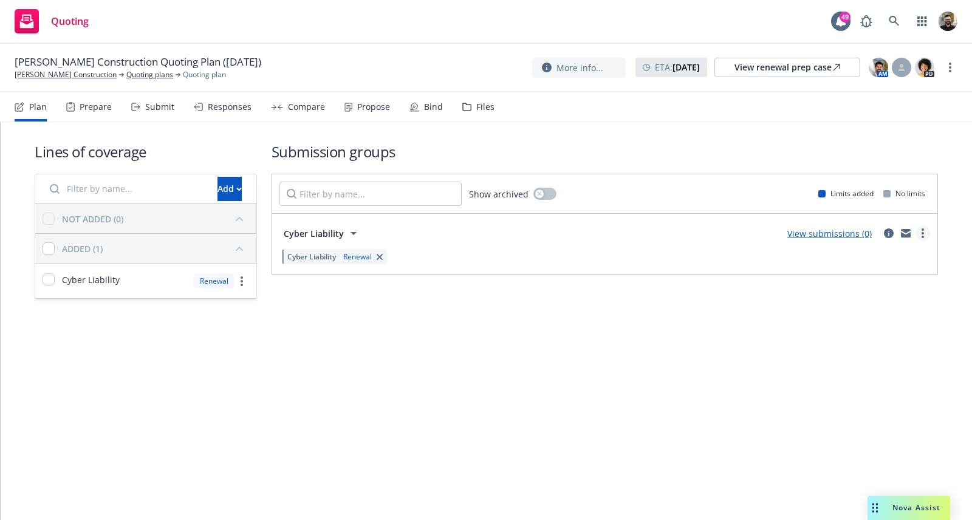
click at [923, 233] on circle "more" at bounding box center [922, 233] width 2 height 2
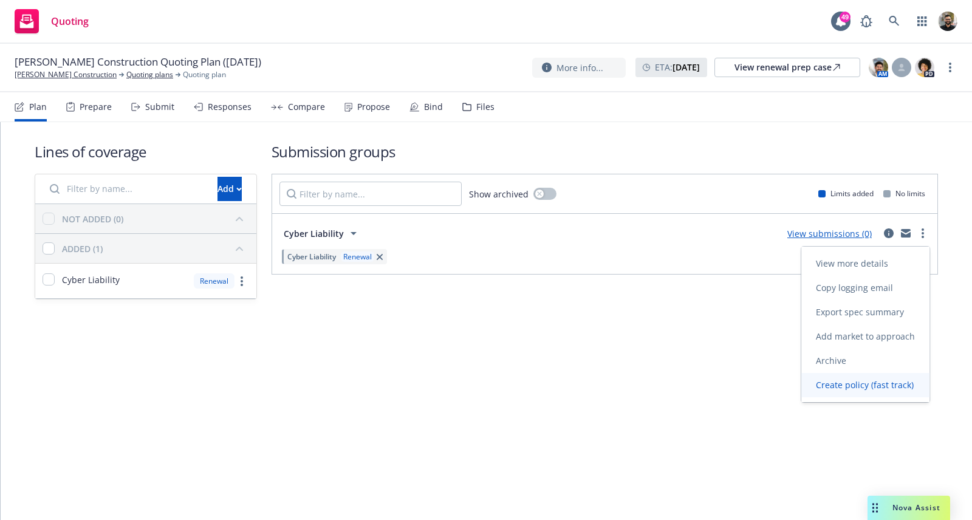
click at [896, 384] on span "Create policy (fast track)" at bounding box center [864, 385] width 127 height 12
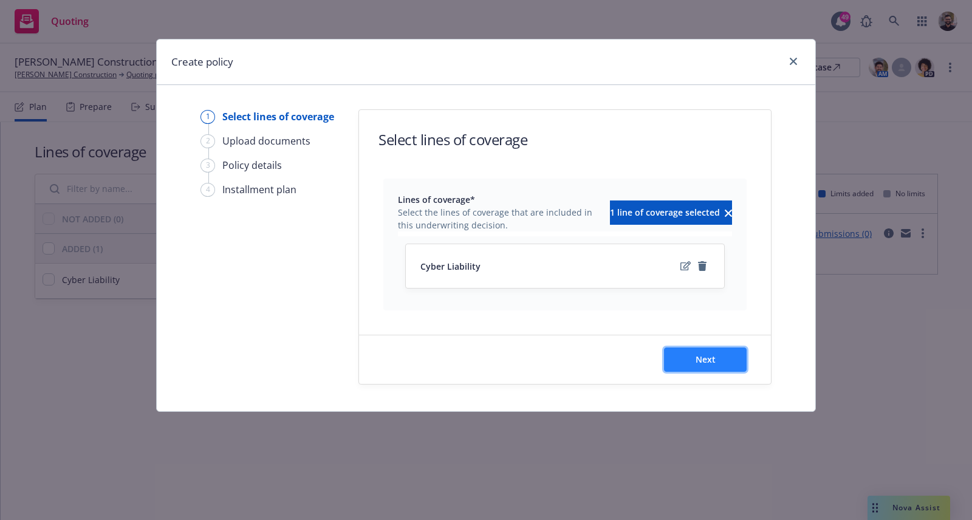
click at [731, 370] on button "Next" at bounding box center [705, 359] width 83 height 24
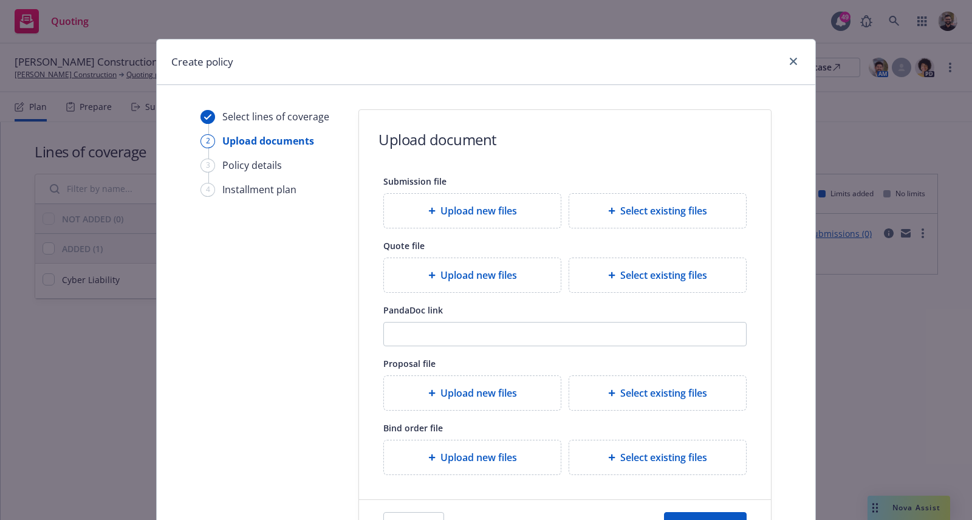
scroll to position [97, 0]
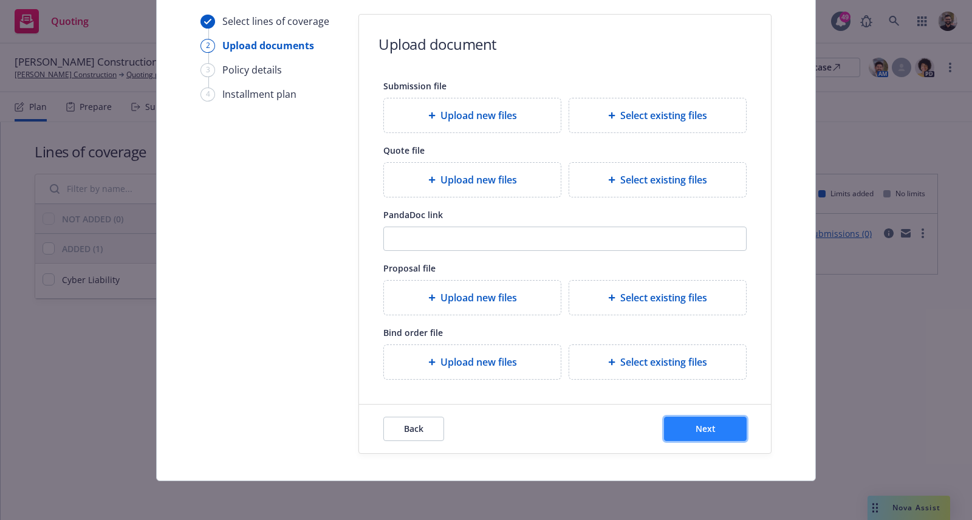
click at [715, 424] on button "Next" at bounding box center [705, 429] width 83 height 24
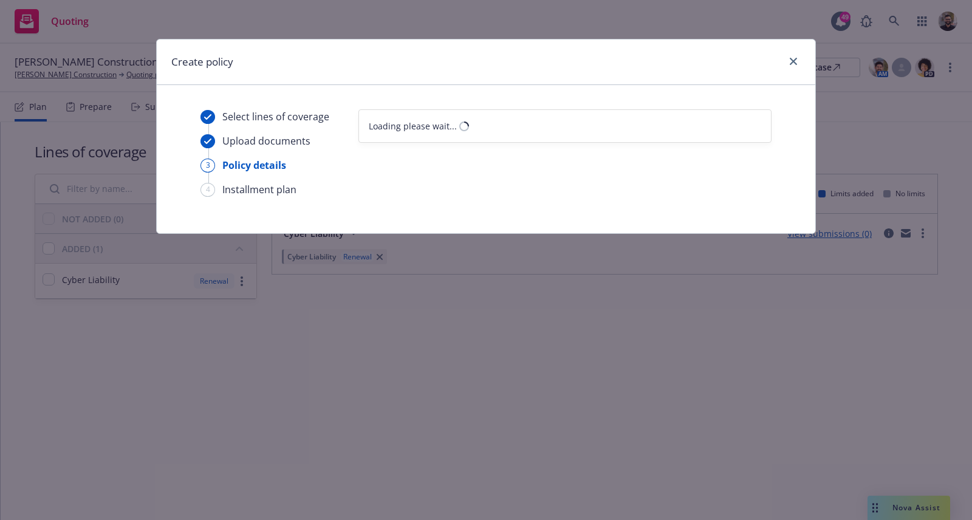
scroll to position [0, 0]
select select "12"
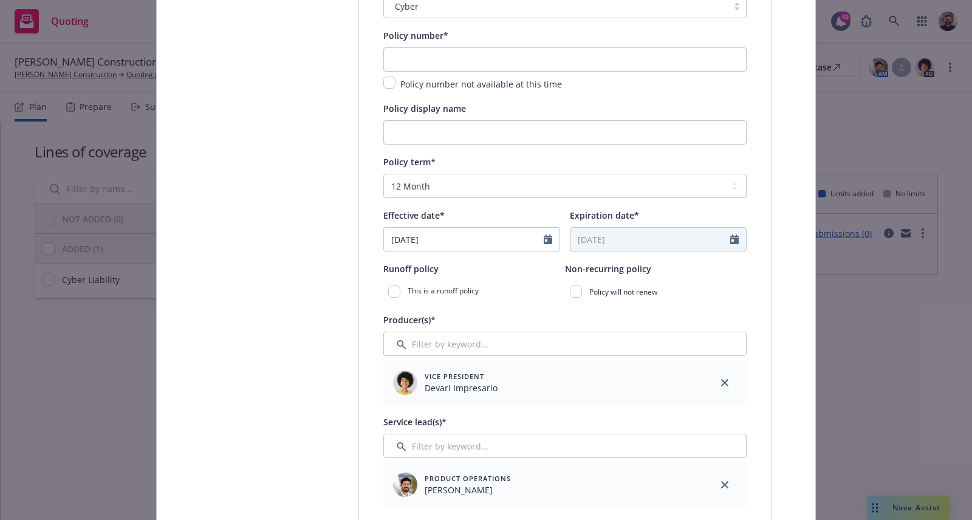
scroll to position [174, 0]
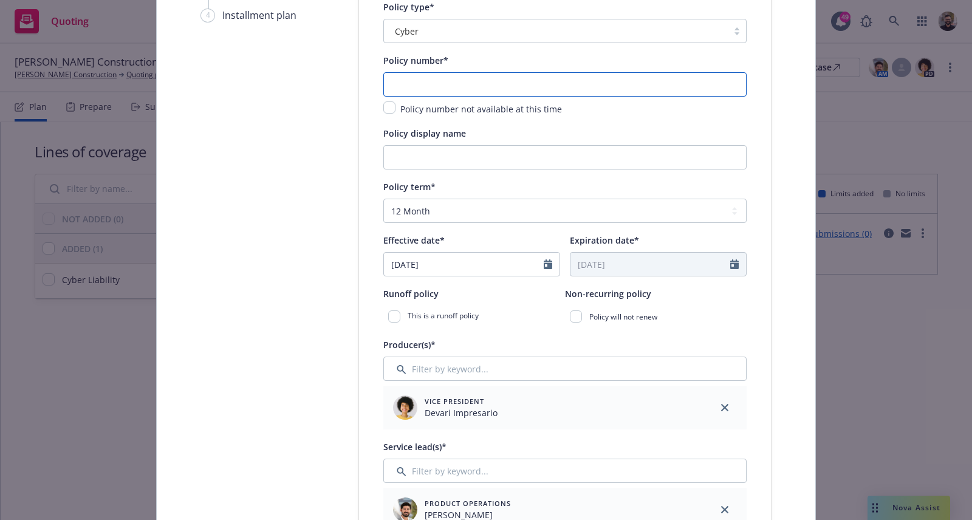
click at [505, 95] on input "text" at bounding box center [564, 84] width 363 height 24
drag, startPoint x: 518, startPoint y: 86, endPoint x: 545, endPoint y: 86, distance: 27.3
click at [545, 86] on input "sergio-cyber-policy-ingestion-test-0002" at bounding box center [564, 84] width 363 height 24
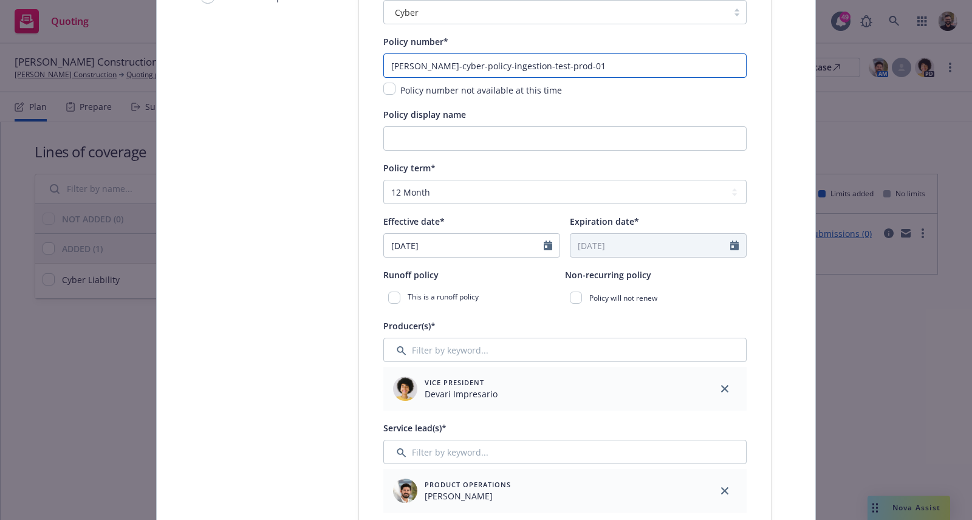
click at [556, 65] on input "[PERSON_NAME]-cyber-policy-ingestion-test-prod-01" at bounding box center [564, 65] width 363 height 24
type input "[PERSON_NAME]-cyber-policy-ingestion-test-prod-01"
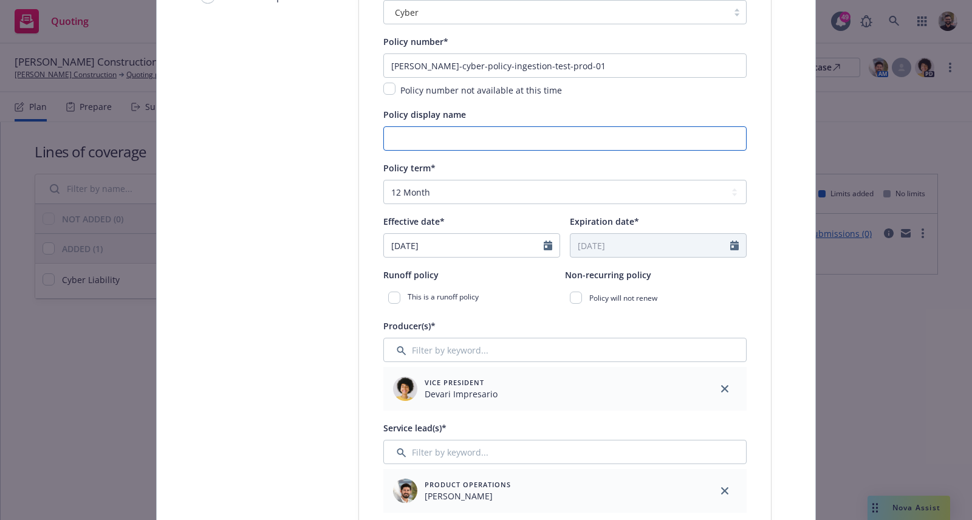
click at [555, 131] on input "Policy display name" at bounding box center [564, 138] width 363 height 24
paste input "[PERSON_NAME]-cyber-policy-ingestion-test-prod-01"
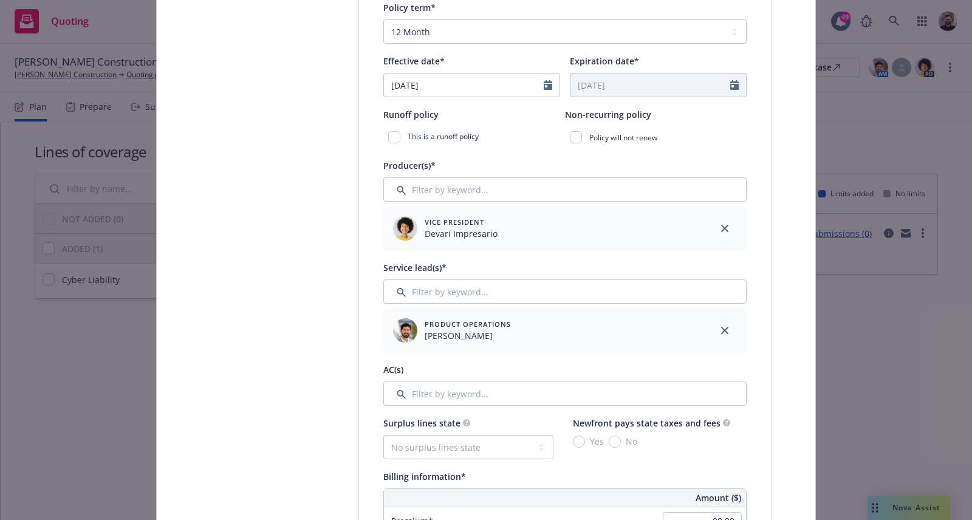
scroll to position [335, 0]
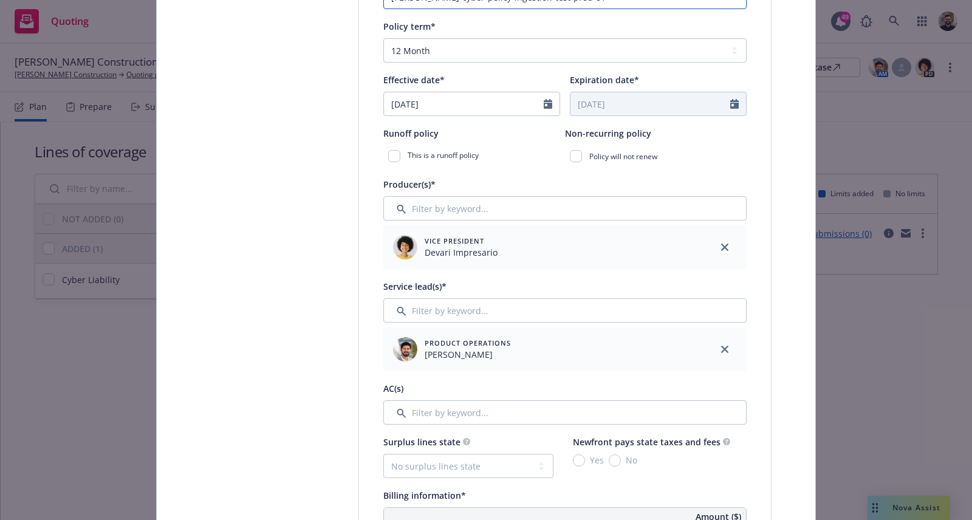
type input "[PERSON_NAME]-cyber-policy-ingestion-test-prod-01"
click at [489, 106] on input "[DATE]" at bounding box center [464, 103] width 160 height 23
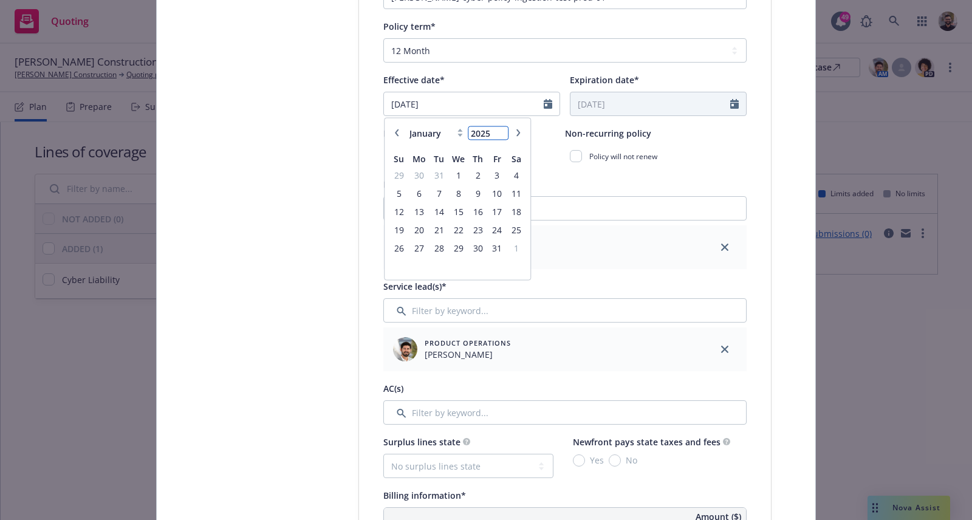
type input "2025"
click at [492, 136] on input "2025" at bounding box center [487, 132] width 39 height 13
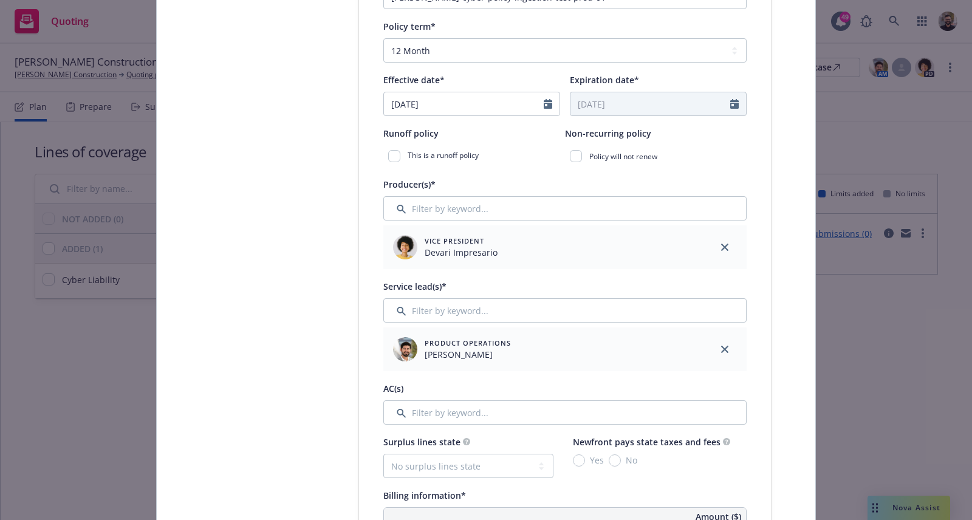
click at [511, 105] on input "[DATE]" at bounding box center [464, 103] width 160 height 23
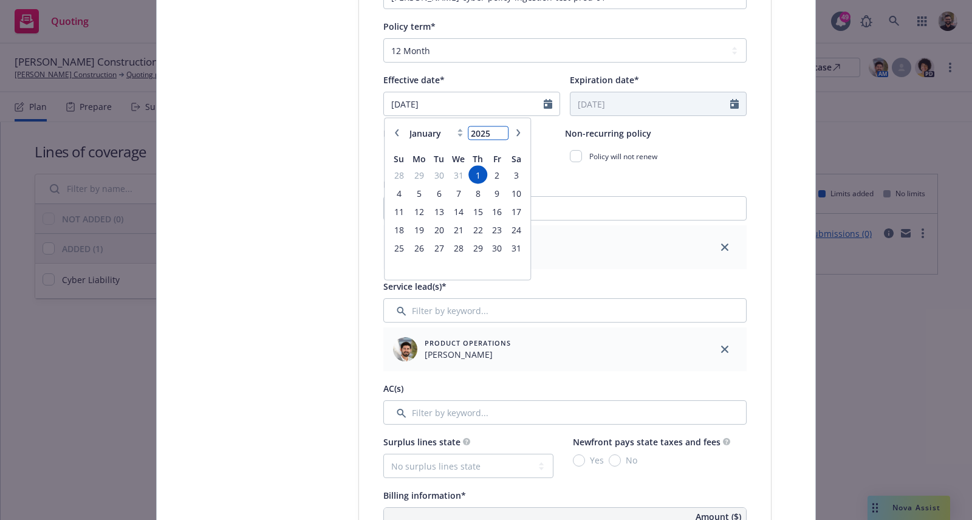
type input "2025"
click at [496, 135] on input "2025" at bounding box center [487, 132] width 39 height 13
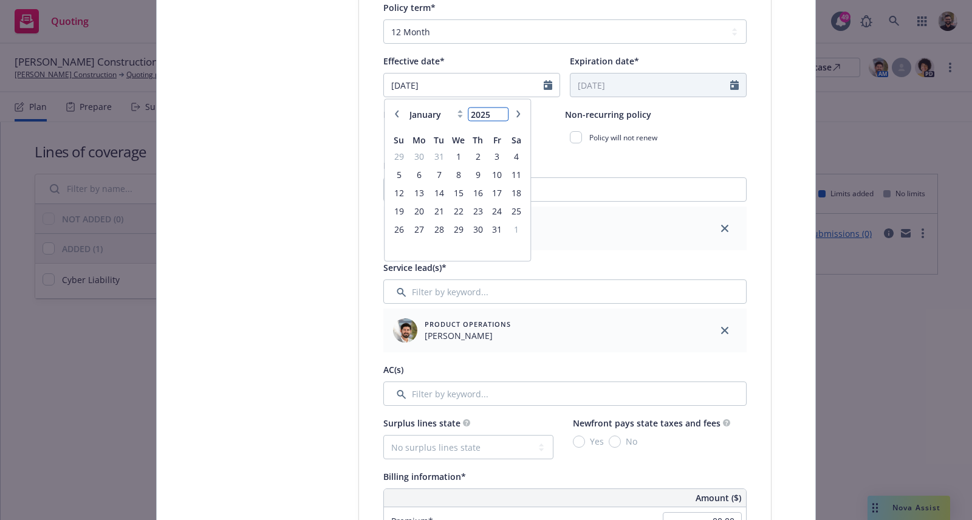
scroll to position [344, 0]
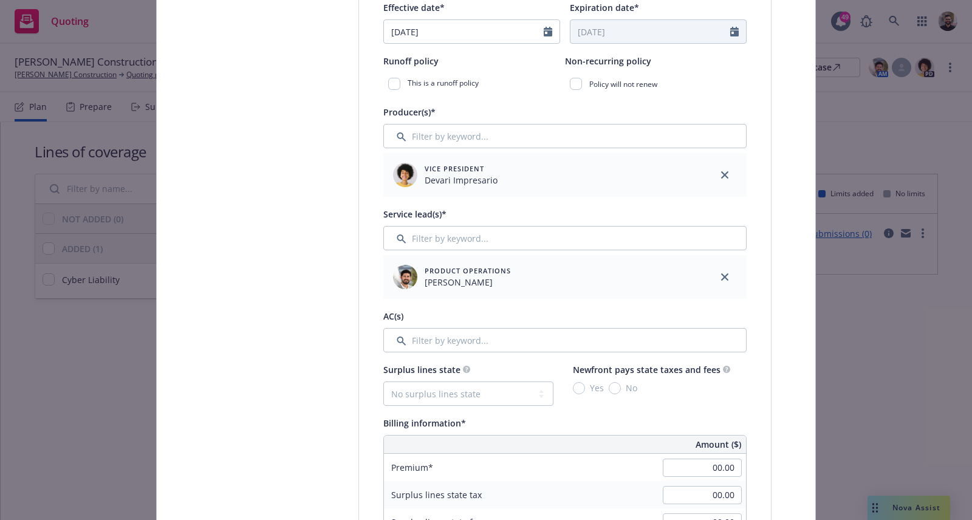
scroll to position [369, 0]
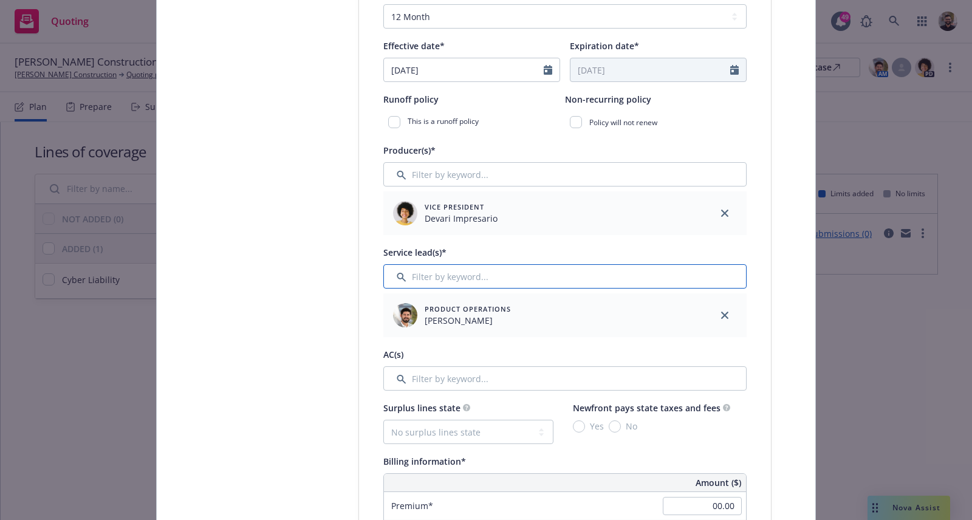
click at [535, 287] on input "Filter by keyword..." at bounding box center [564, 276] width 363 height 24
click at [536, 284] on input "Filter by keyword..." at bounding box center [564, 276] width 363 height 24
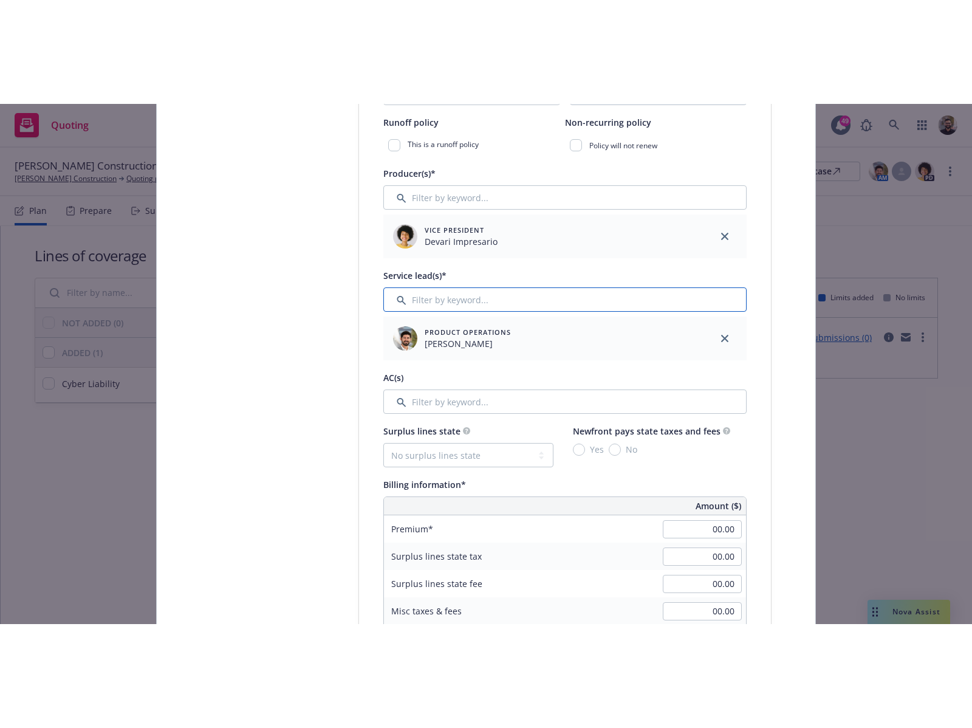
scroll to position [469, 0]
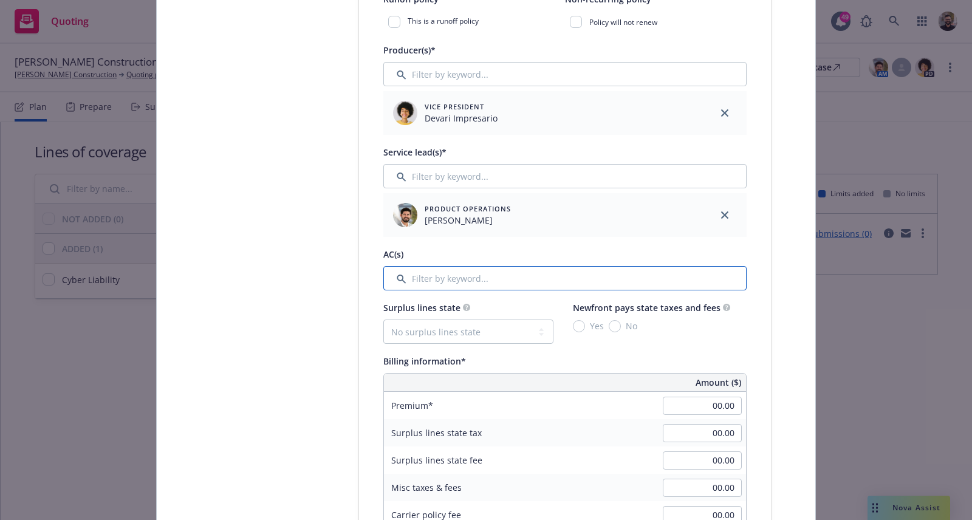
click at [530, 274] on input "Filter by keyword..." at bounding box center [564, 278] width 363 height 24
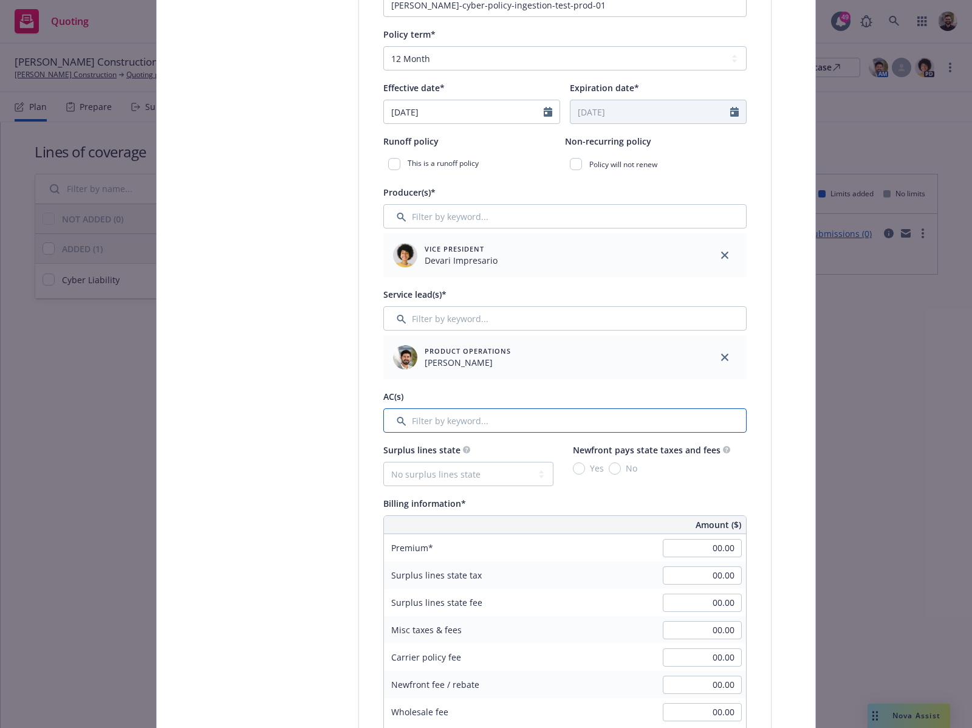
scroll to position [267, 0]
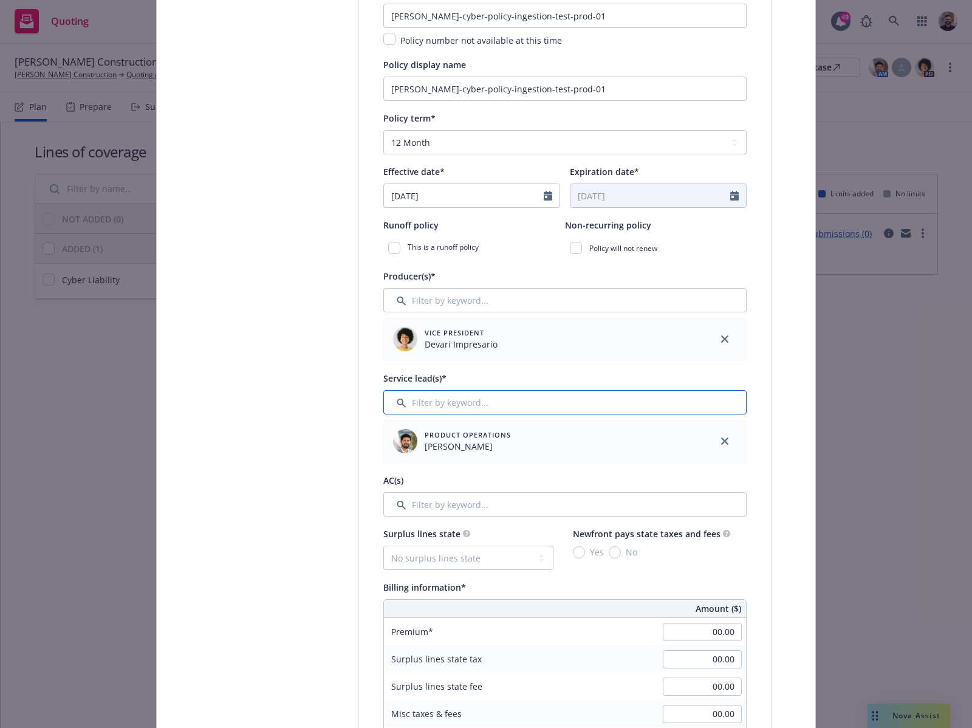
click at [475, 401] on input "Filter by keyword..." at bounding box center [564, 402] width 363 height 24
type input "a"
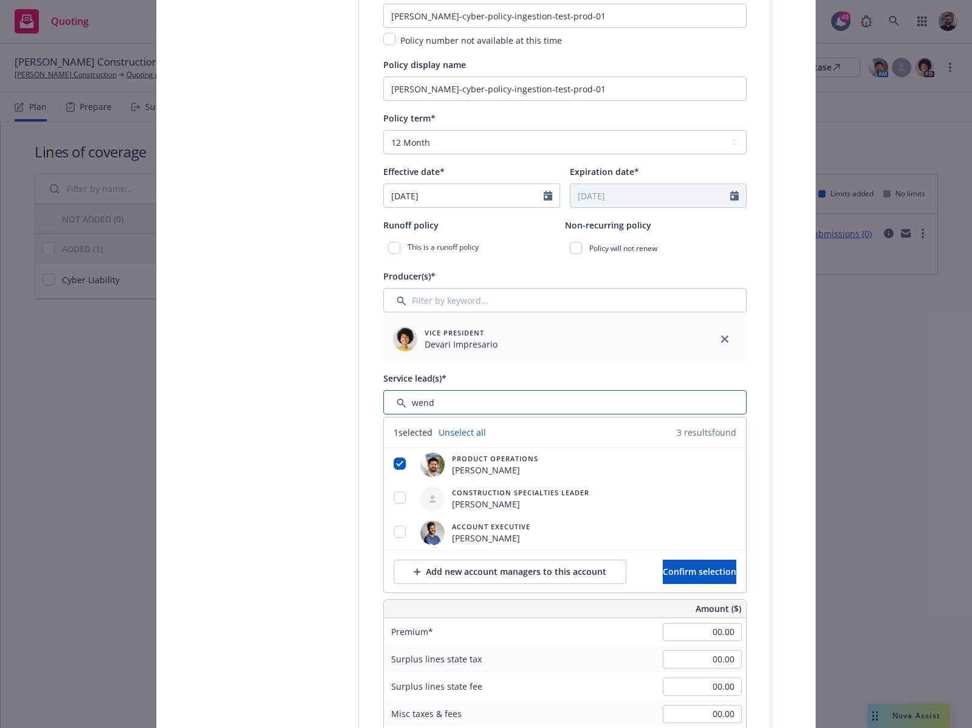
type input "wend"
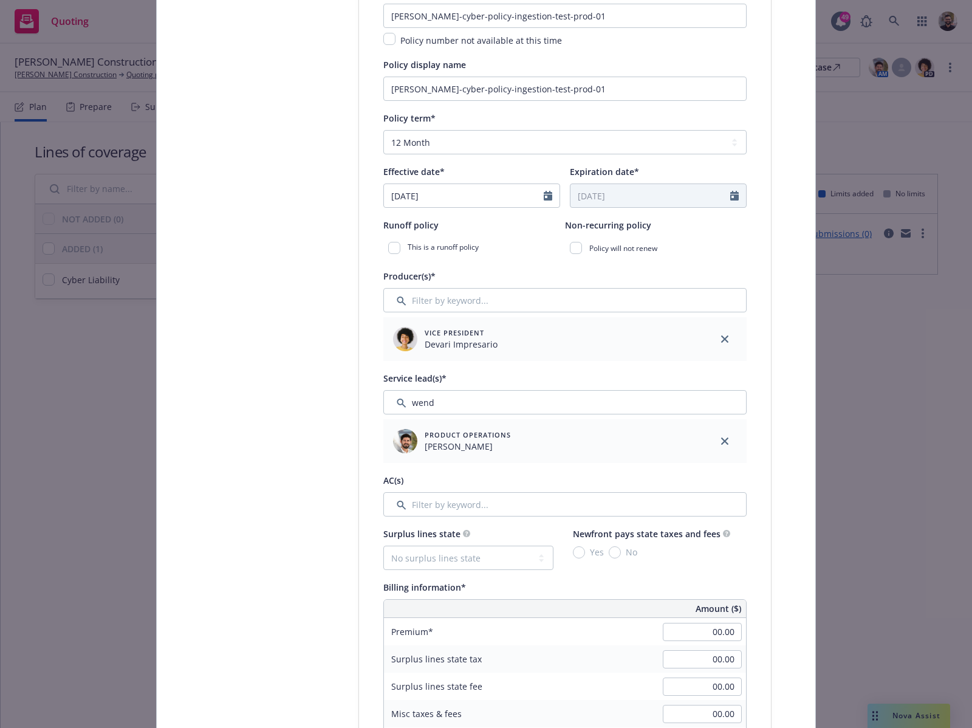
click at [292, 339] on div "Select lines of coverage Upload documents 3 Policy details 4 Installment plan" at bounding box center [267, 705] width 134 height 1678
click at [469, 499] on input "Filter by keyword..." at bounding box center [564, 504] width 363 height 24
click at [438, 401] on input "Filter by keyword..." at bounding box center [564, 402] width 363 height 24
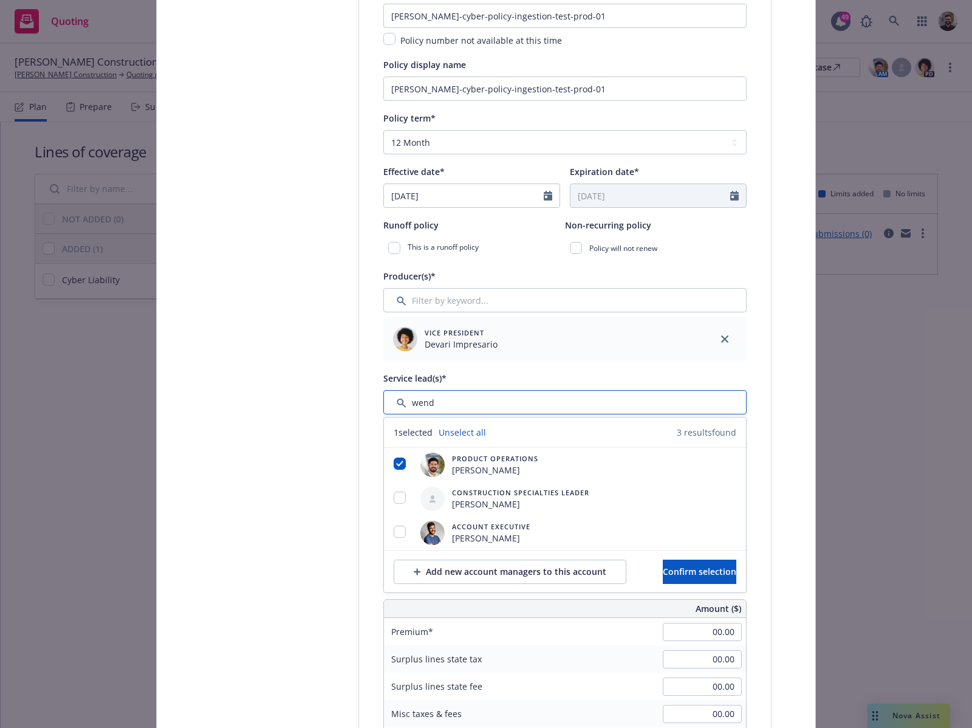
click at [438, 401] on input "Filter by keyword..." at bounding box center [564, 402] width 363 height 24
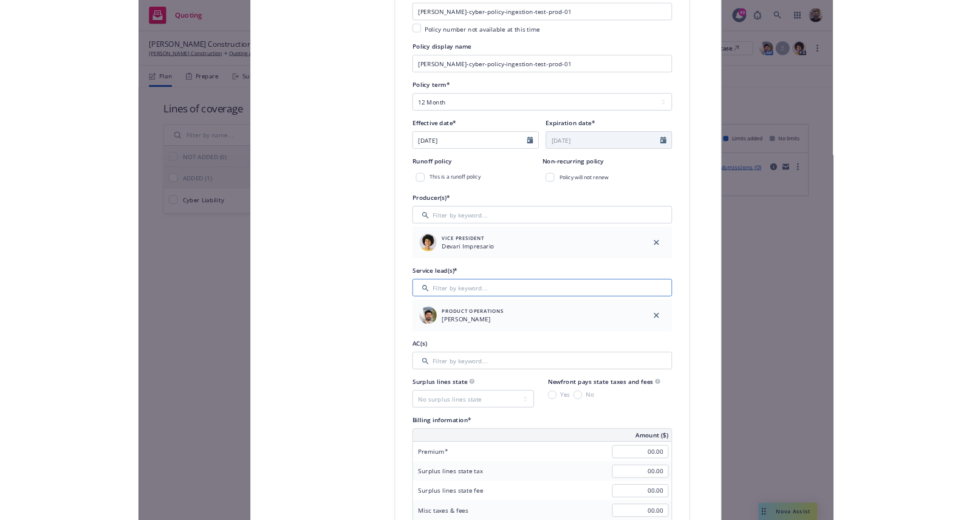
scroll to position [276, 0]
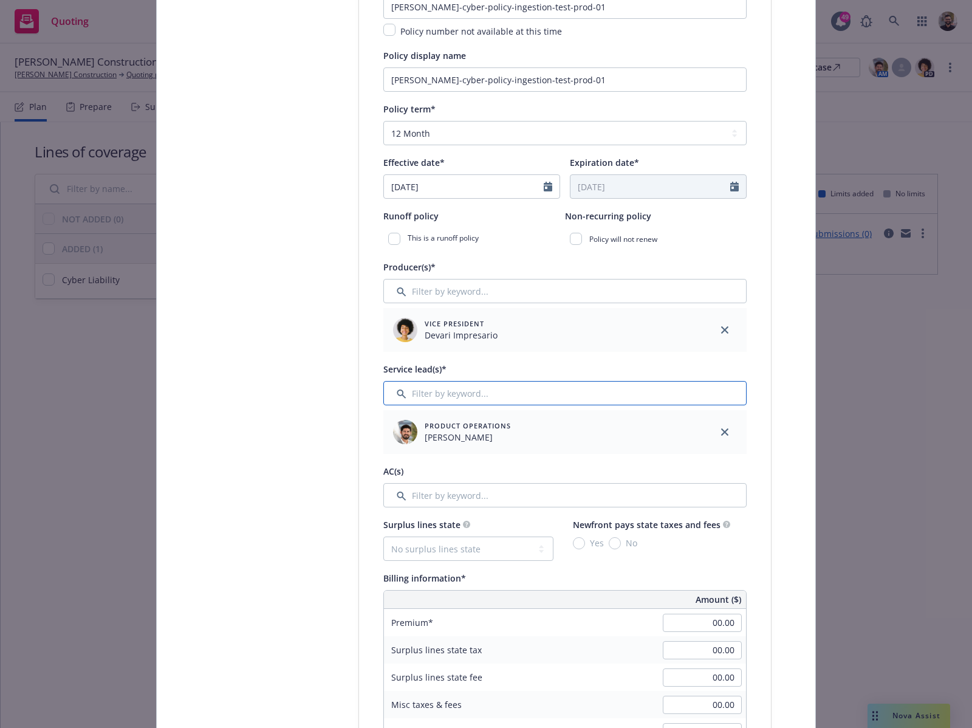
click at [544, 389] on input "Filter by keyword..." at bounding box center [564, 393] width 363 height 24
drag, startPoint x: 378, startPoint y: 369, endPoint x: 480, endPoint y: 375, distance: 101.6
click at [480, 375] on div "Service lead(s)*" at bounding box center [564, 368] width 363 height 15
click at [512, 394] on input "Filter by keyword..." at bounding box center [564, 393] width 363 height 24
click at [606, 493] on input "Filter by keyword..." at bounding box center [564, 495] width 363 height 24
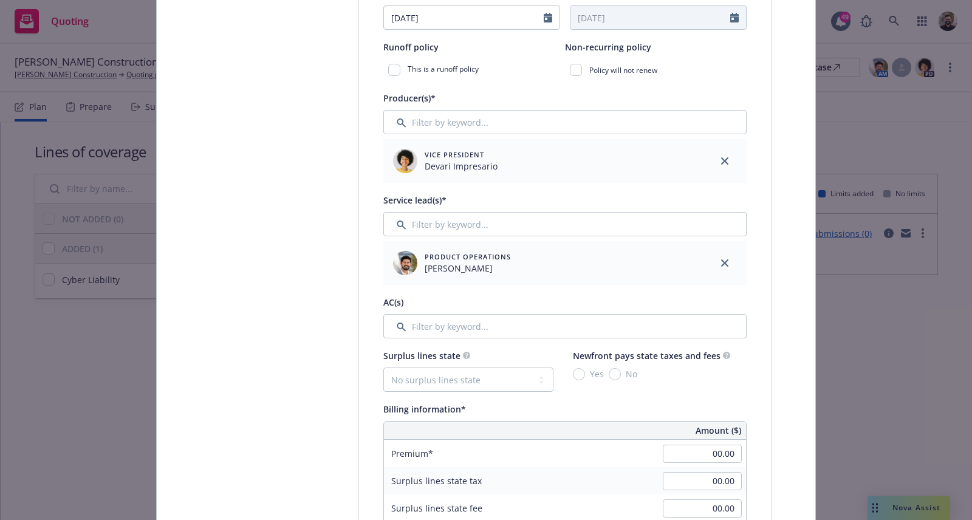
scroll to position [533, 0]
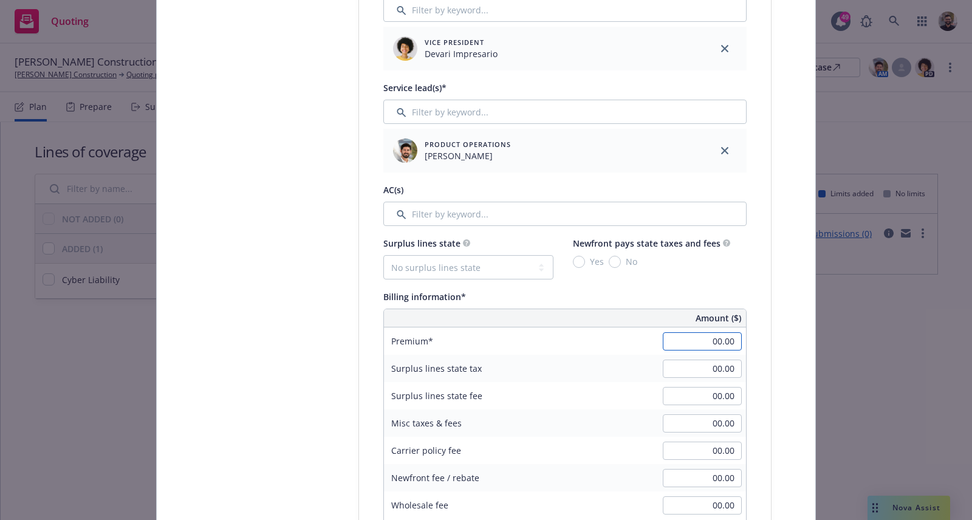
click at [701, 341] on input "00.00" at bounding box center [702, 341] width 79 height 18
type input "10,000.00"
click at [716, 278] on div "Surplus lines state No surplus lines state Alaska Alabama Arkansas Arizona Cali…" at bounding box center [564, 258] width 363 height 44
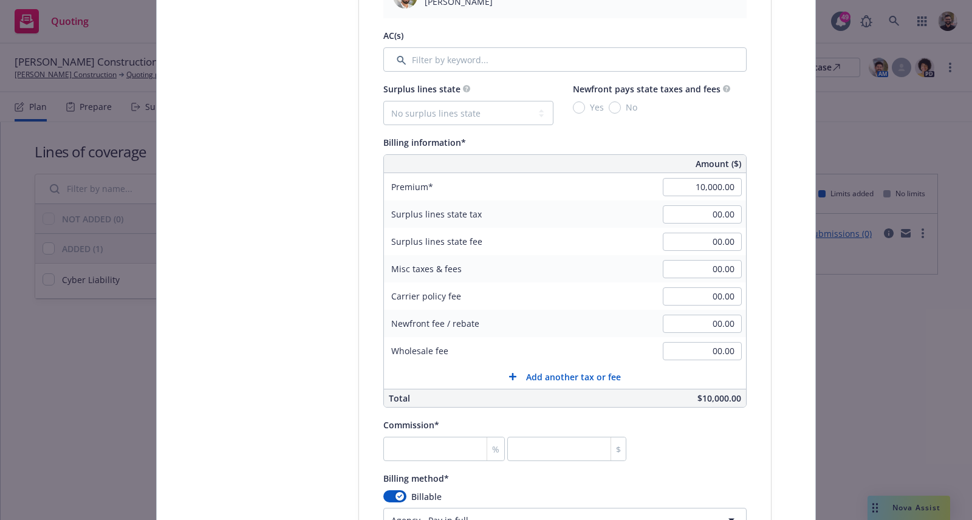
scroll to position [840, 0]
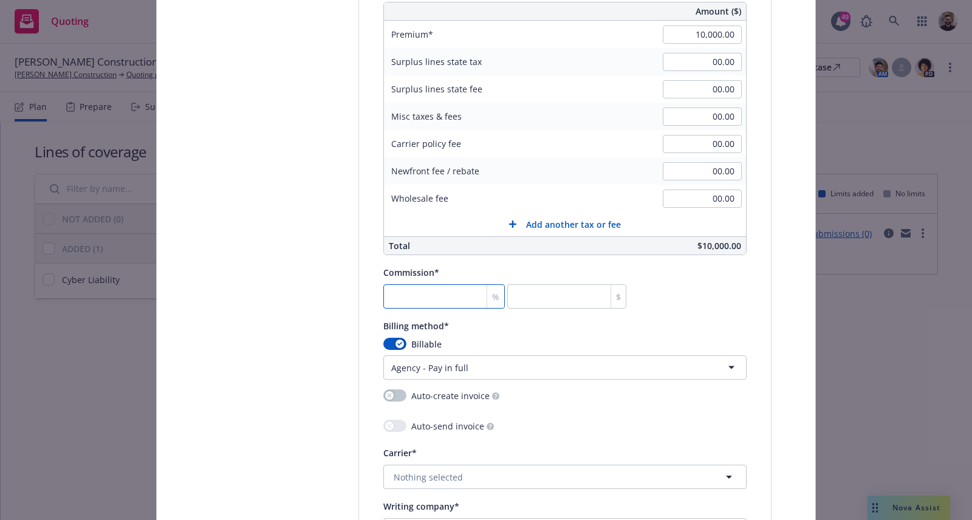
click at [446, 296] on input "number" at bounding box center [443, 296] width 121 height 24
type input "1"
type input "100"
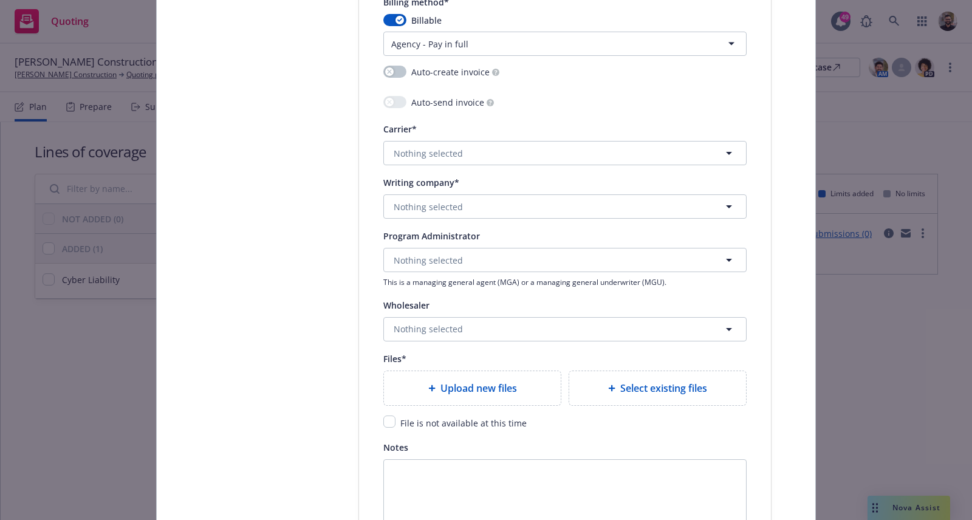
scroll to position [1335, 0]
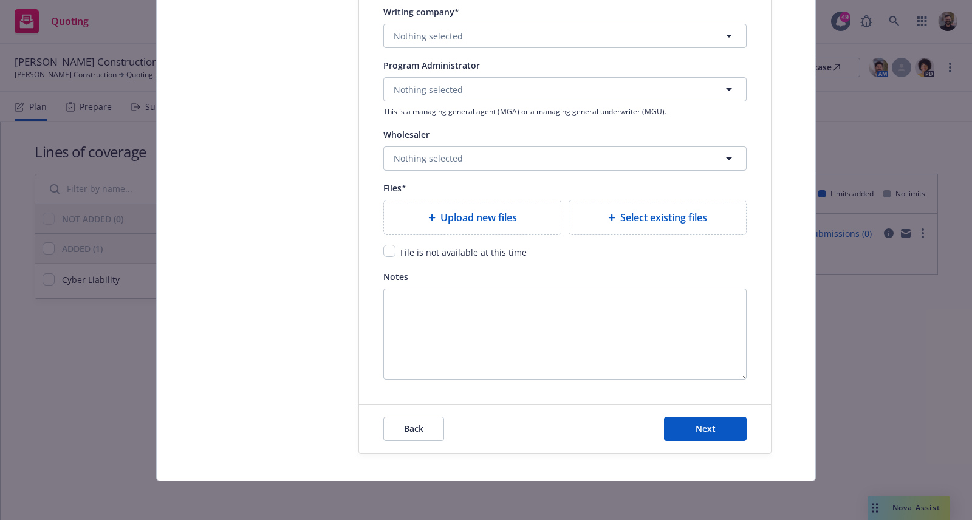
type input "1"
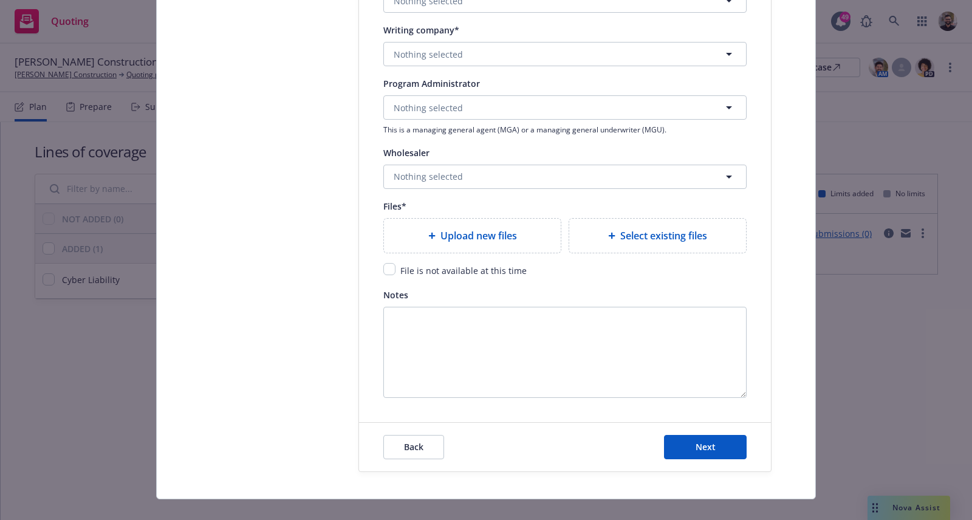
scroll to position [1297, 0]
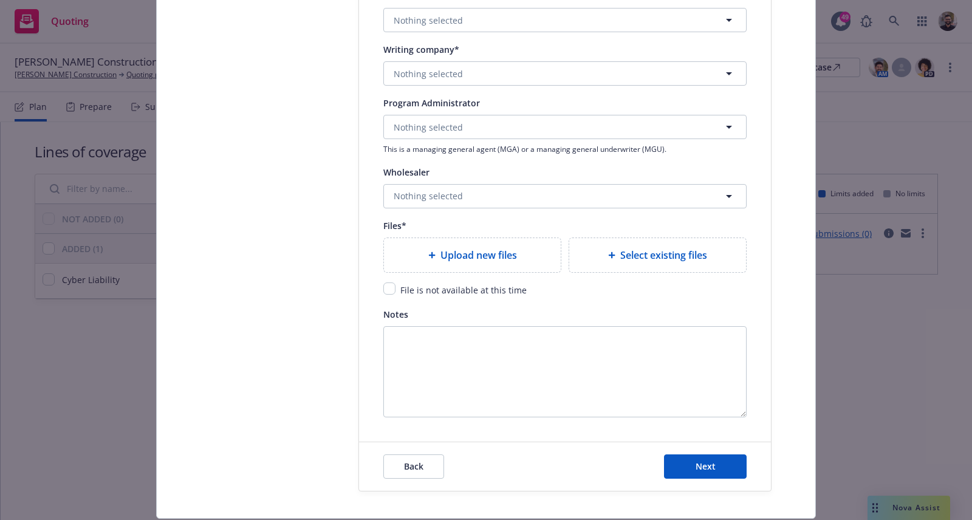
click at [476, 264] on div "Upload new files" at bounding box center [472, 255] width 177 height 34
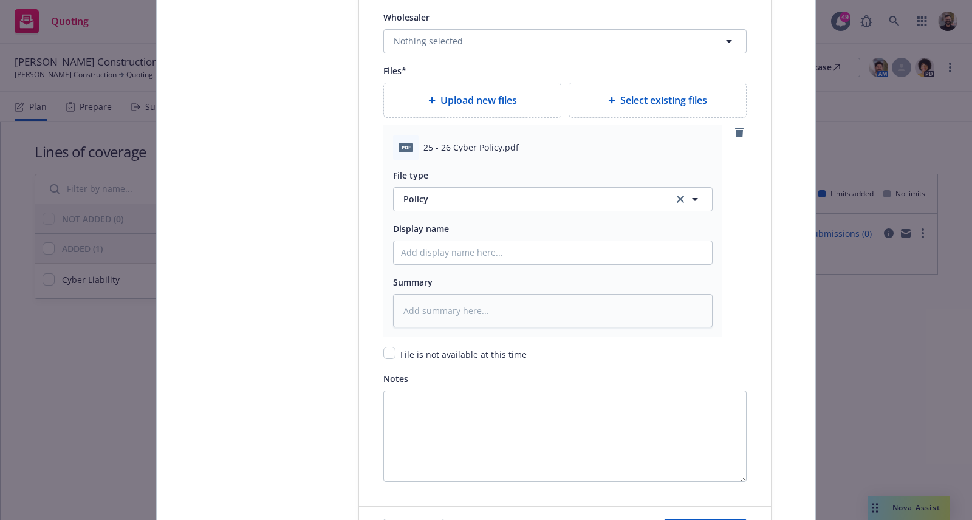
scroll to position [1555, 0]
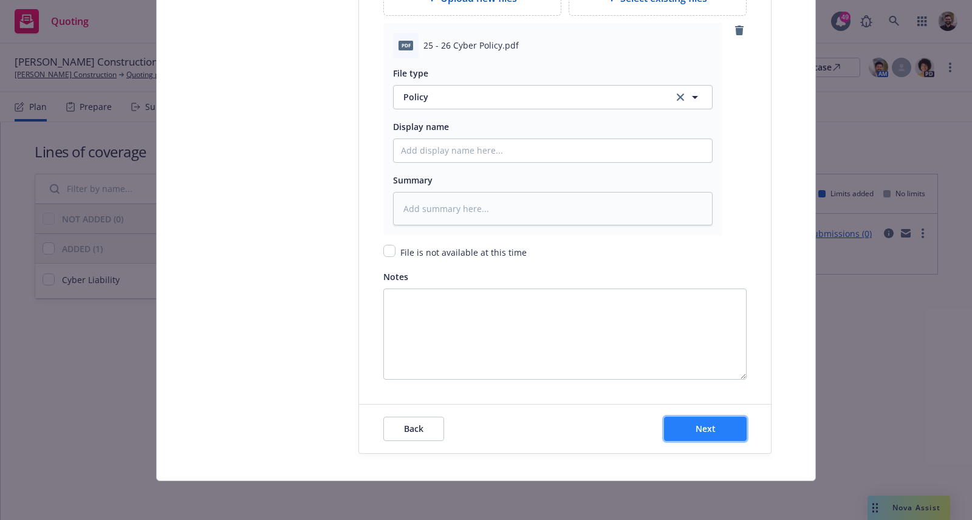
click at [721, 433] on button "Next" at bounding box center [705, 429] width 83 height 24
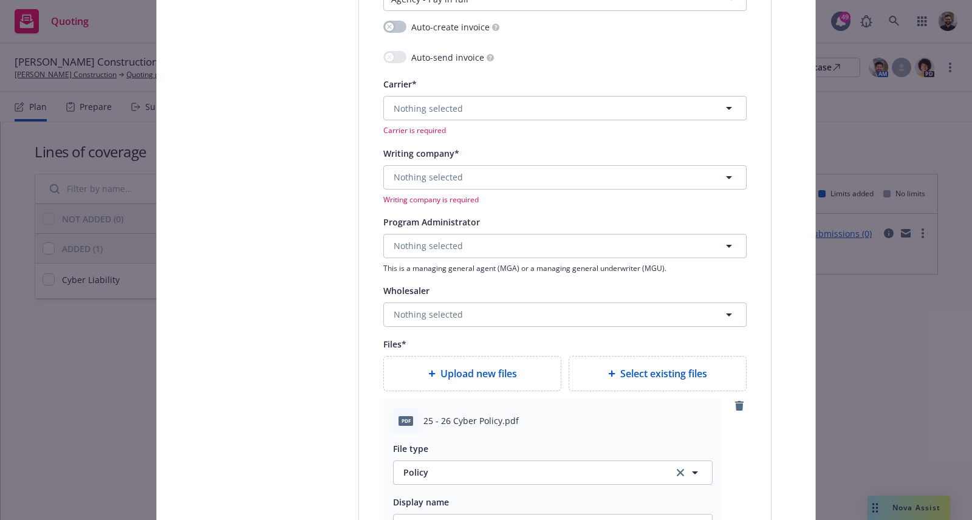
scroll to position [1198, 0]
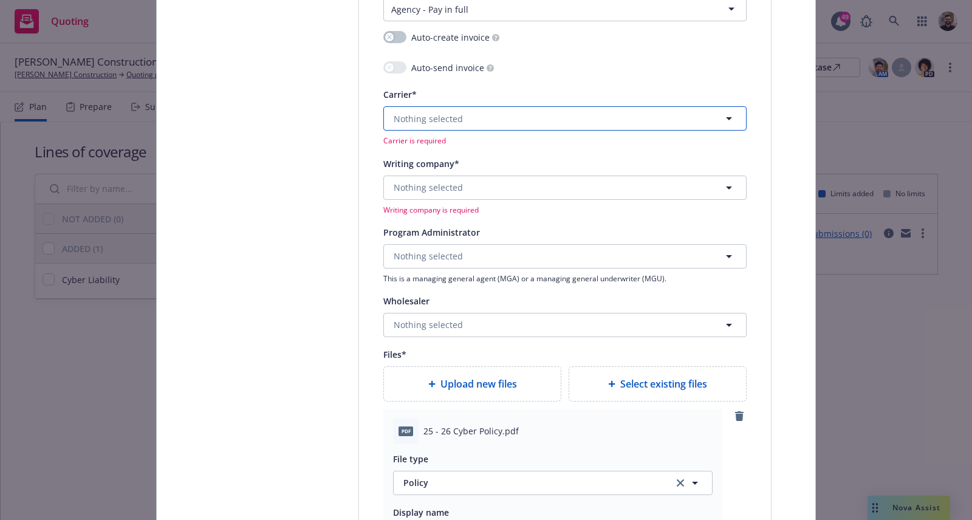
click at [572, 120] on button "Nothing selected" at bounding box center [564, 118] width 363 height 24
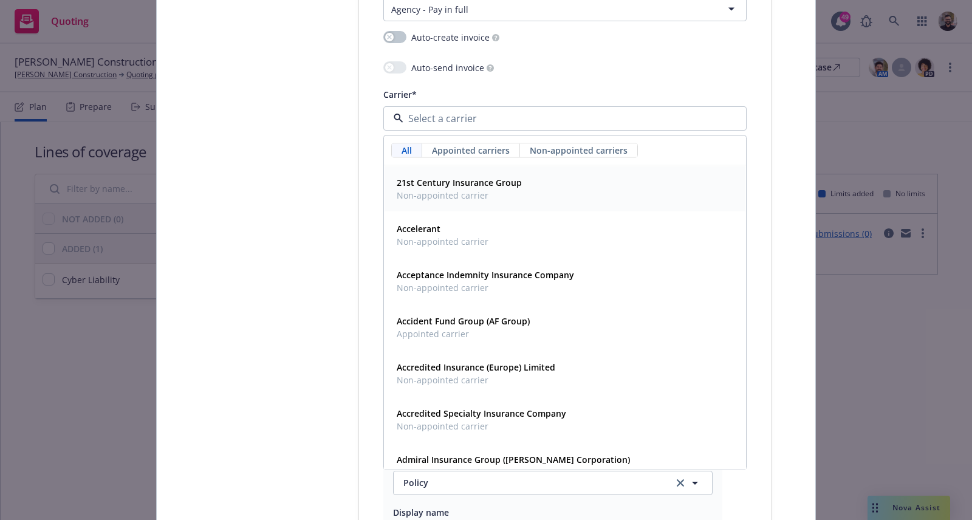
click at [479, 152] on span "Appointed carriers" at bounding box center [471, 150] width 78 height 13
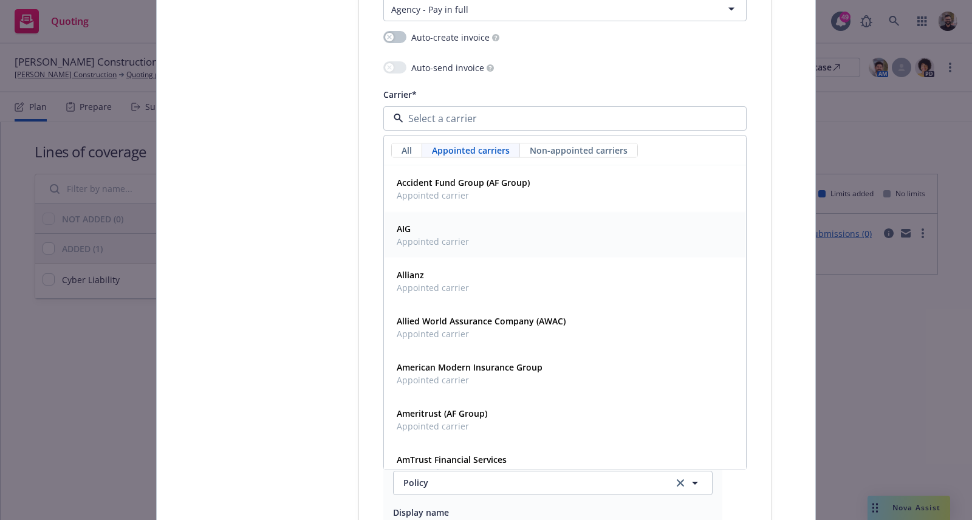
click at [483, 243] on div "AIG Appointed carrier" at bounding box center [565, 235] width 346 height 30
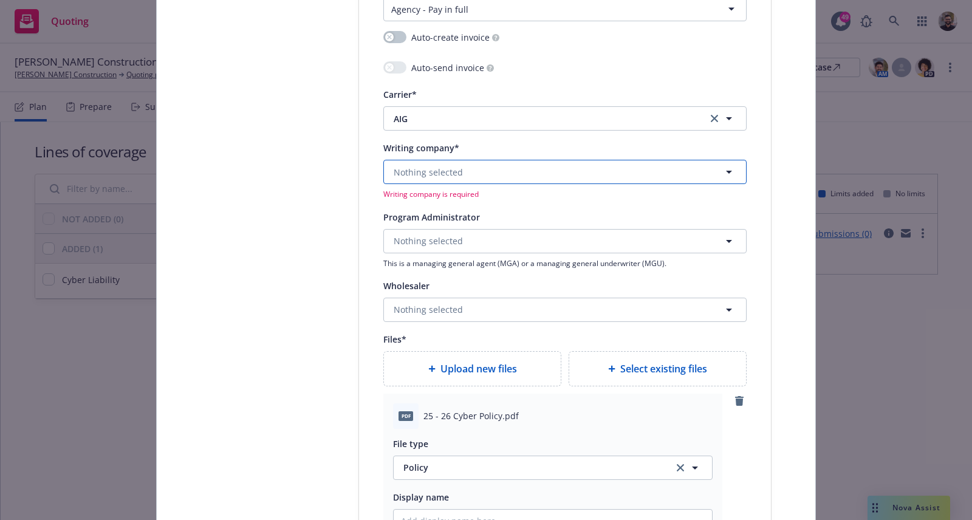
click at [514, 166] on button "Nothing selected" at bounding box center [564, 172] width 363 height 24
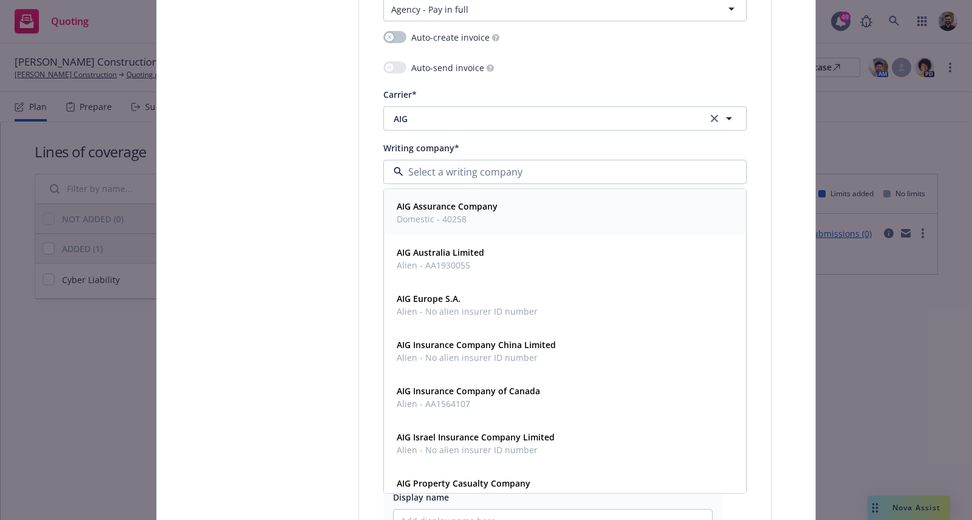
click at [503, 218] on div "AIG Assurance Company Domestic - 40258" at bounding box center [565, 212] width 346 height 30
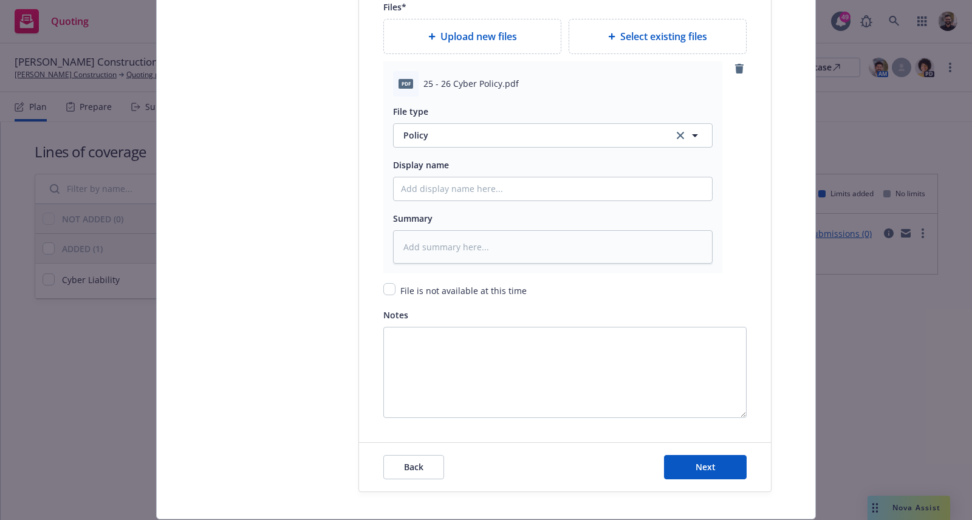
scroll to position [1555, 0]
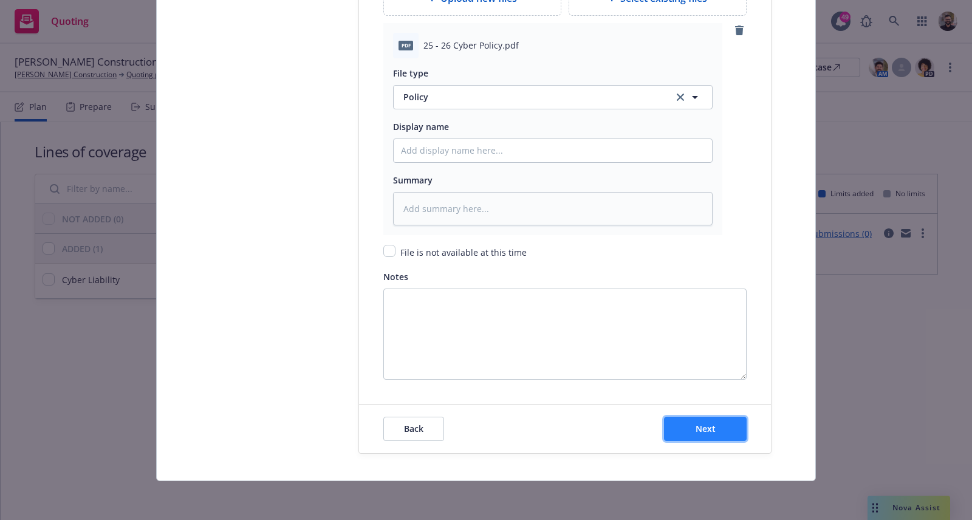
click at [695, 427] on span "Next" at bounding box center [705, 429] width 20 height 12
type textarea "x"
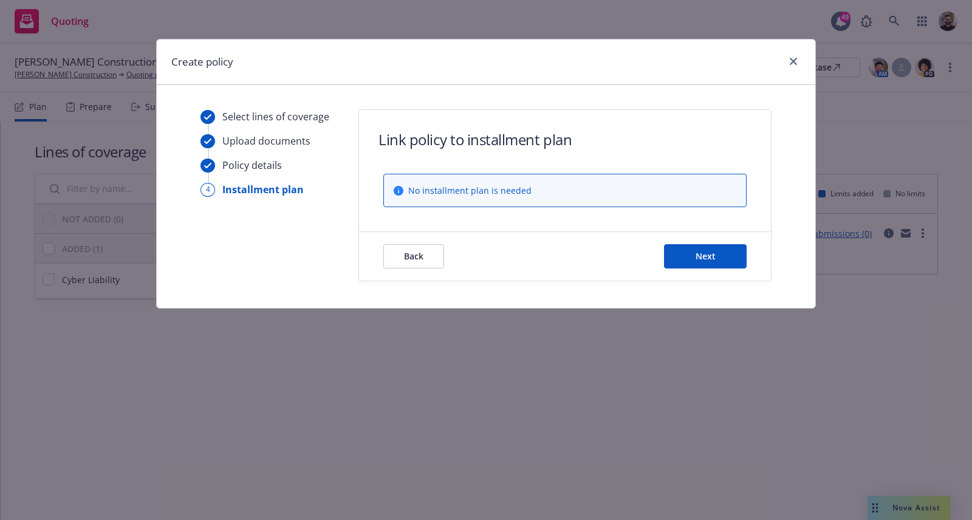
scroll to position [0, 0]
click at [681, 251] on button "Next" at bounding box center [705, 256] width 83 height 24
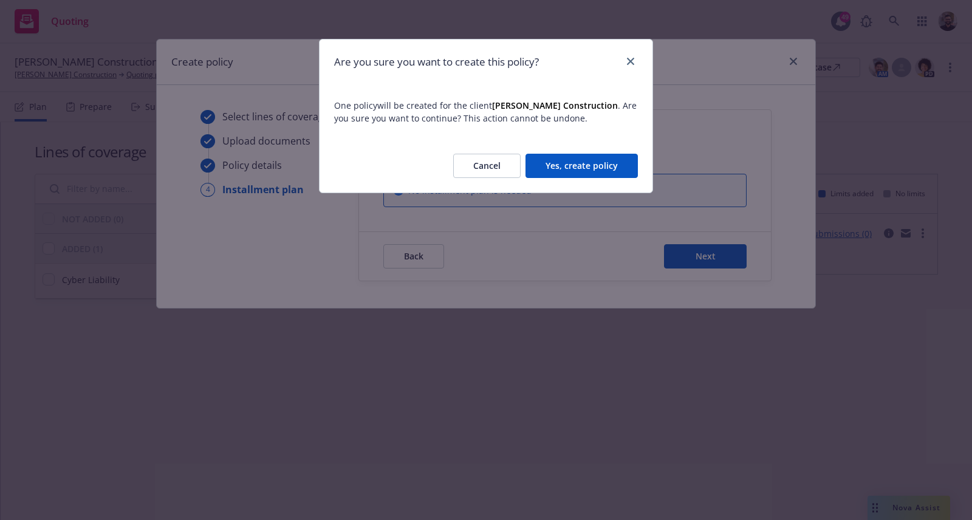
click at [616, 166] on button "Yes, create policy" at bounding box center [581, 166] width 112 height 24
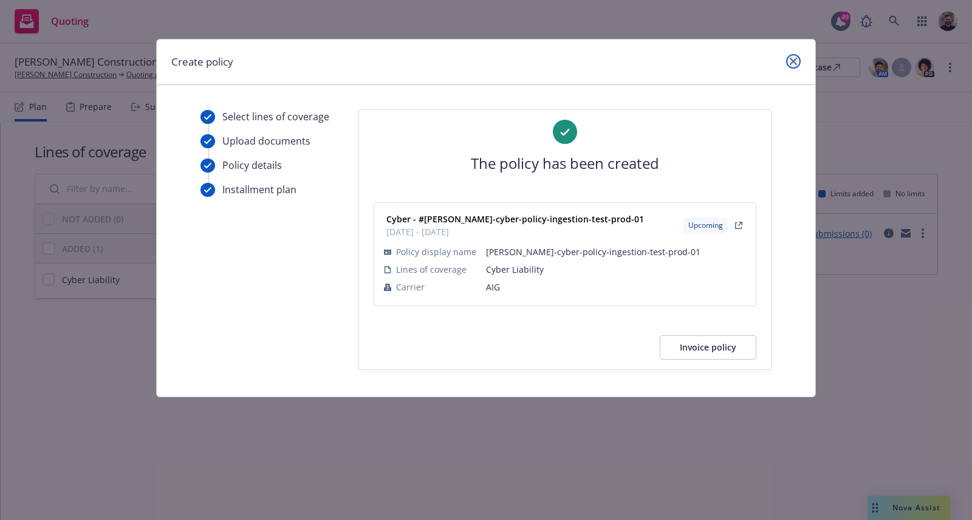
click at [790, 60] on icon "close" at bounding box center [793, 61] width 7 height 7
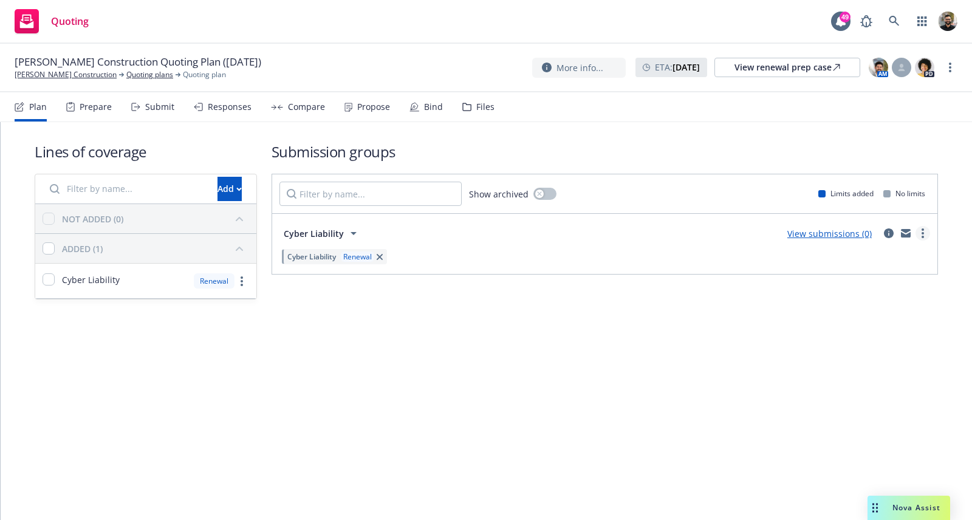
click at [921, 234] on icon "more" at bounding box center [922, 233] width 2 height 10
click at [887, 233] on icon "circleInformation" at bounding box center [889, 233] width 10 height 10
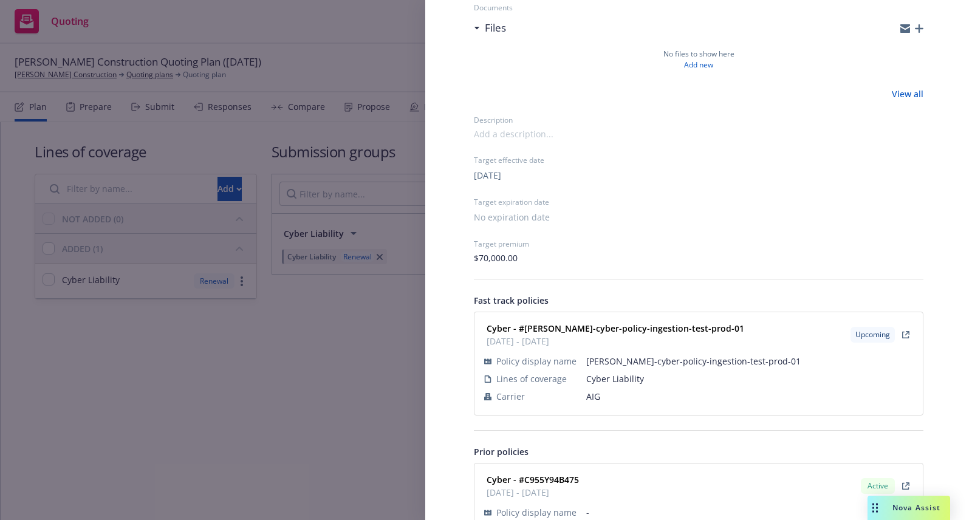
scroll to position [302, 0]
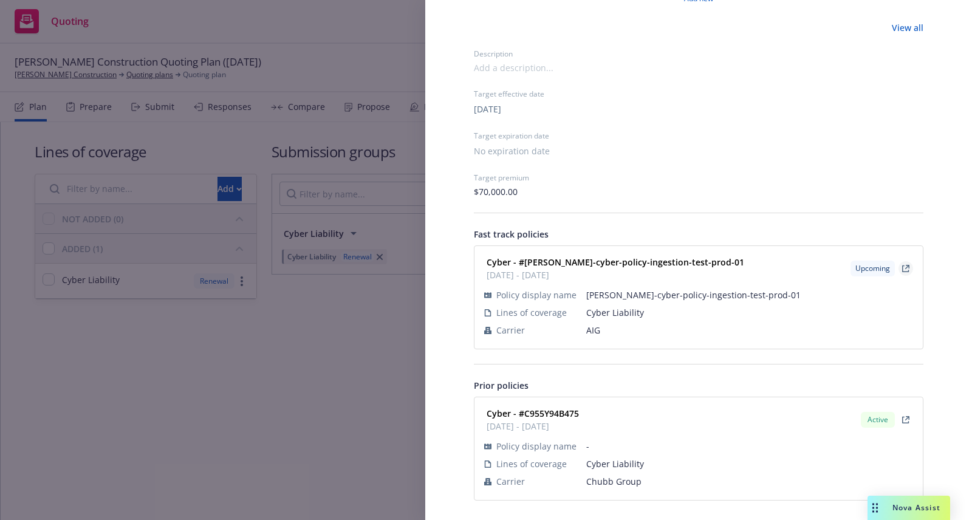
click at [898, 267] on link "View Policy" at bounding box center [905, 268] width 15 height 15
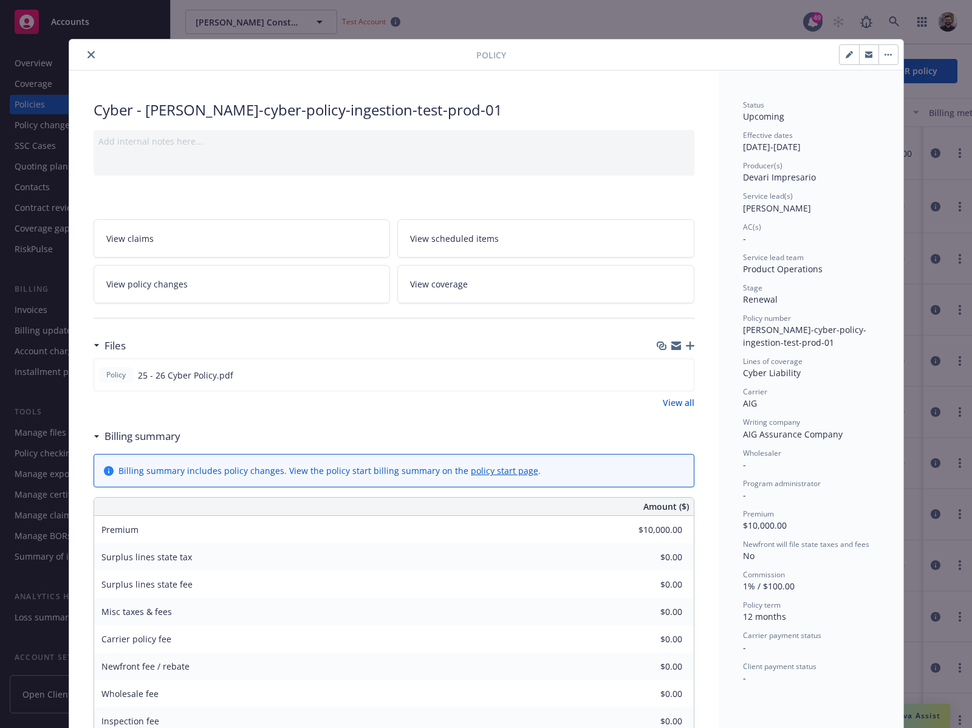
click at [87, 58] on icon "close" at bounding box center [90, 54] width 7 height 7
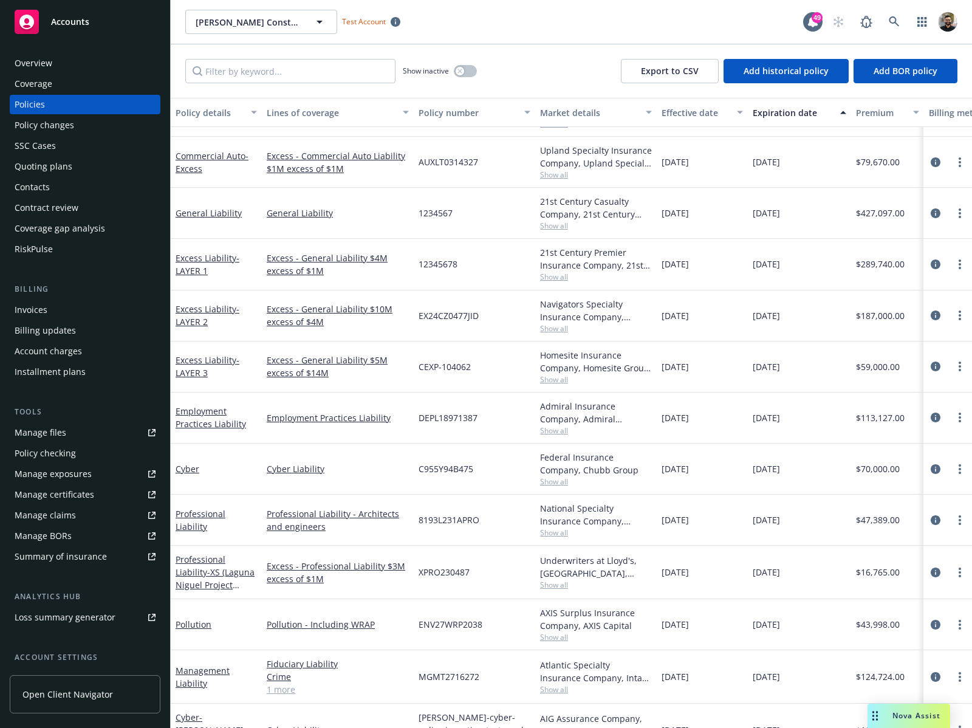
scroll to position [180, 0]
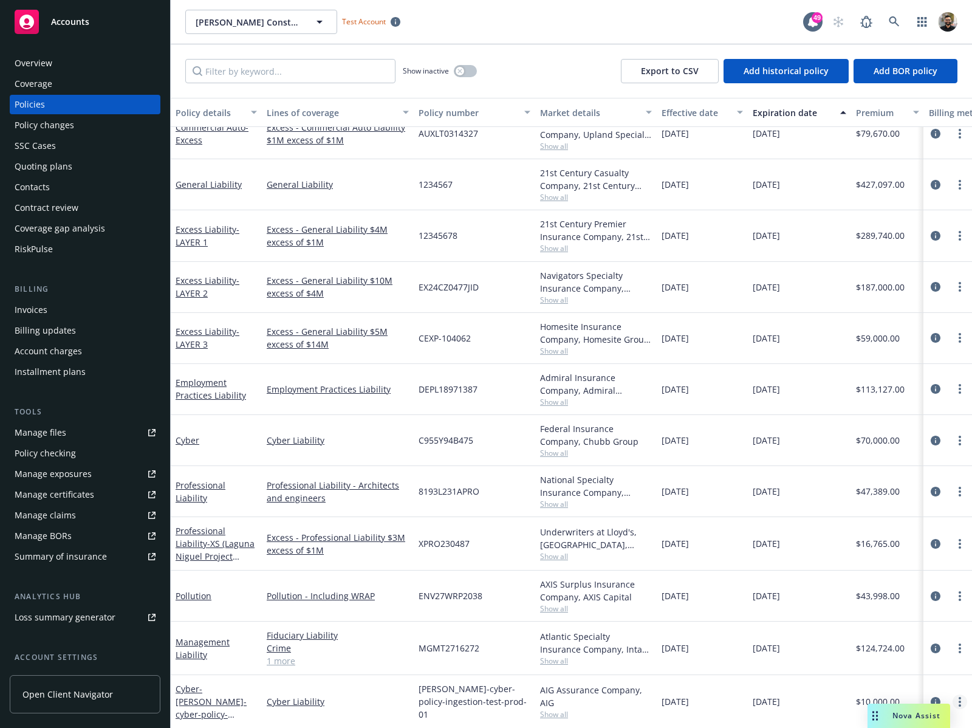
click at [958, 697] on icon "more" at bounding box center [959, 702] width 2 height 10
click at [646, 473] on div "National Specialty Insurance Company, [PERSON_NAME] Insurance, Brown & Riding I…" at bounding box center [596, 486] width 112 height 26
click at [958, 700] on circle "more" at bounding box center [959, 701] width 2 height 2
click at [930, 697] on icon "circleInformation" at bounding box center [935, 702] width 10 height 10
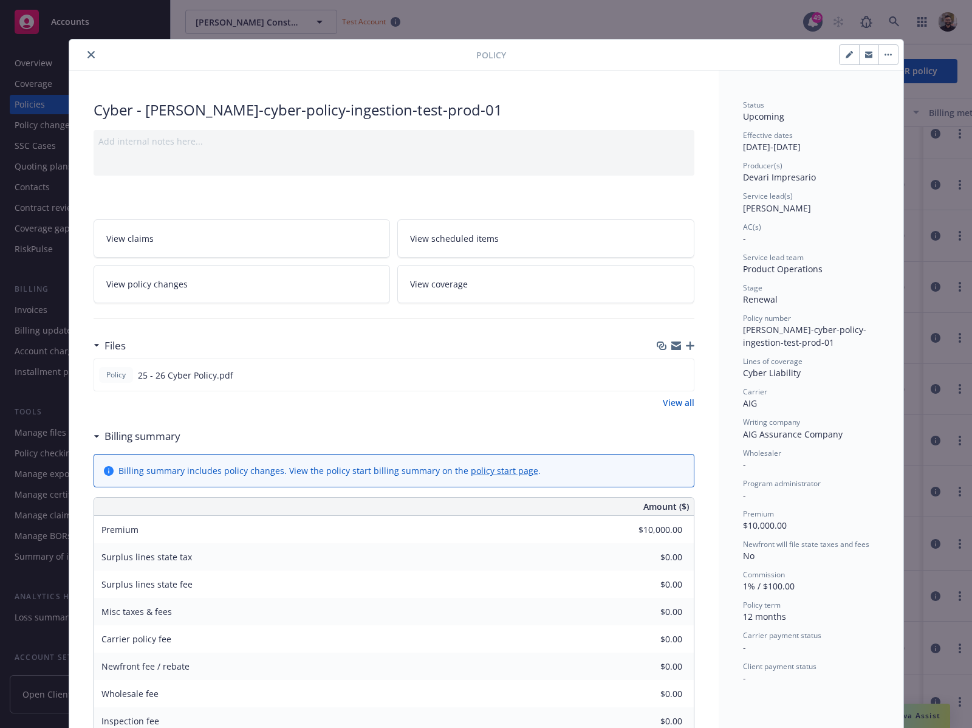
click at [305, 285] on link "View policy changes" at bounding box center [242, 284] width 297 height 38
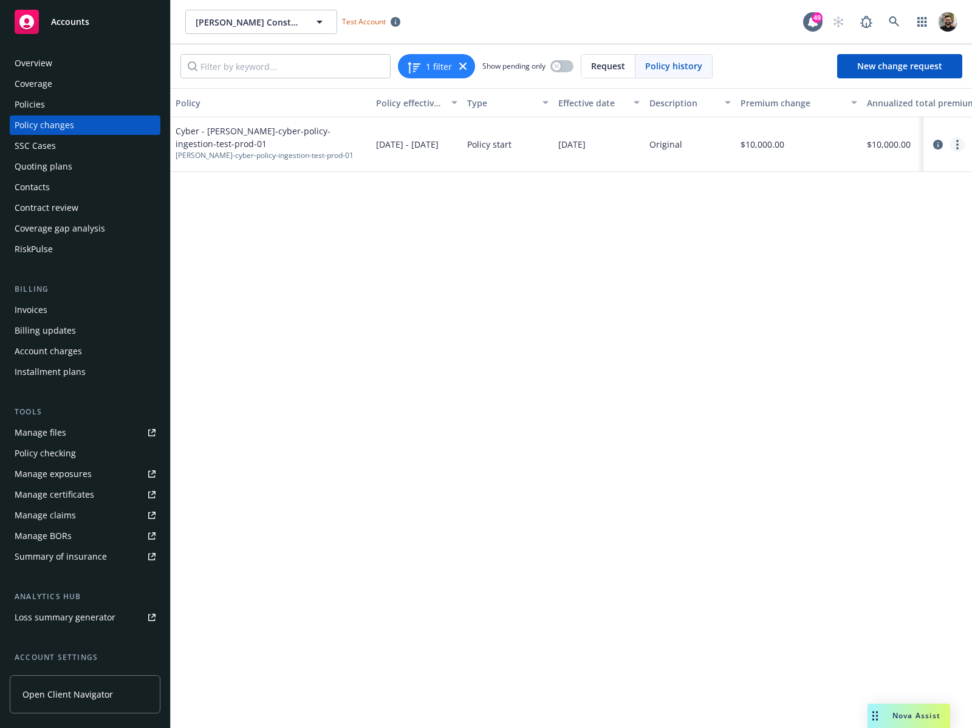
click at [953, 142] on link "more" at bounding box center [957, 144] width 15 height 15
click at [692, 267] on div "Policy Policy effective dates Type Effective date Description Premium change An…" at bounding box center [571, 407] width 801 height 639
click at [955, 142] on link "more" at bounding box center [957, 144] width 15 height 15
click at [878, 211] on link "Edit policy change" at bounding box center [859, 218] width 208 height 24
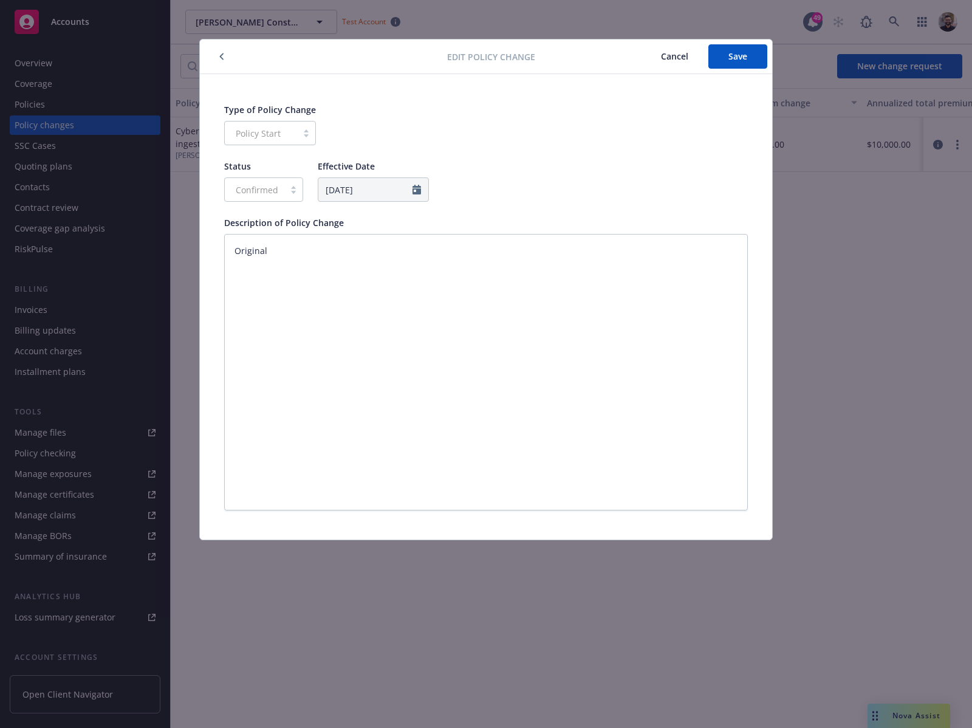
click at [269, 140] on div "Policy Start" at bounding box center [270, 133] width 92 height 24
click at [676, 59] on span "Cancel" at bounding box center [674, 56] width 27 height 12
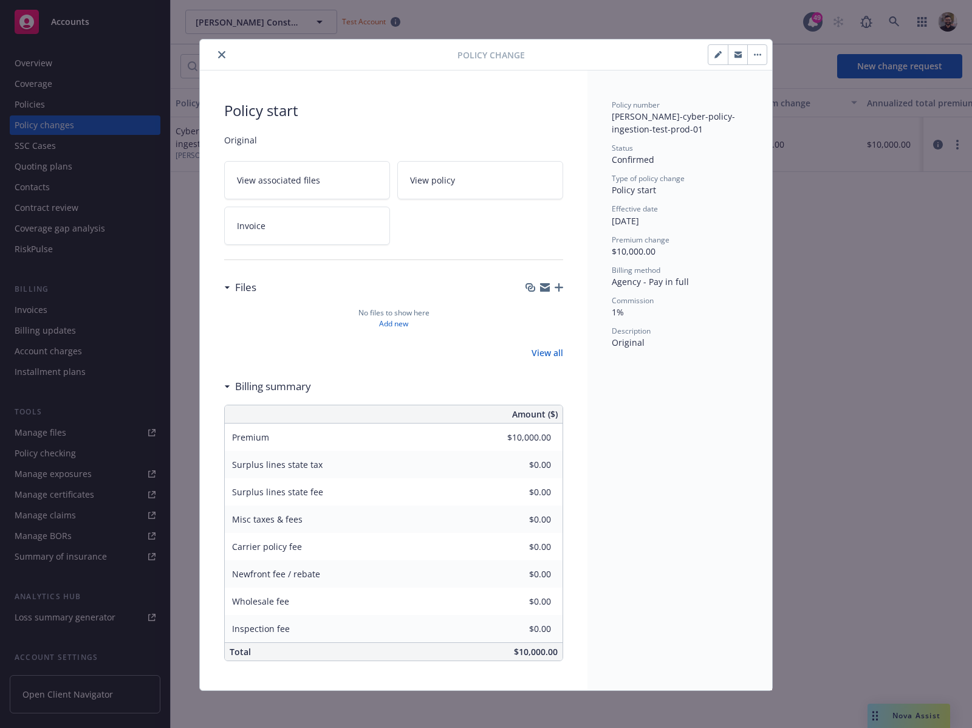
click at [218, 53] on icon "close" at bounding box center [221, 54] width 7 height 7
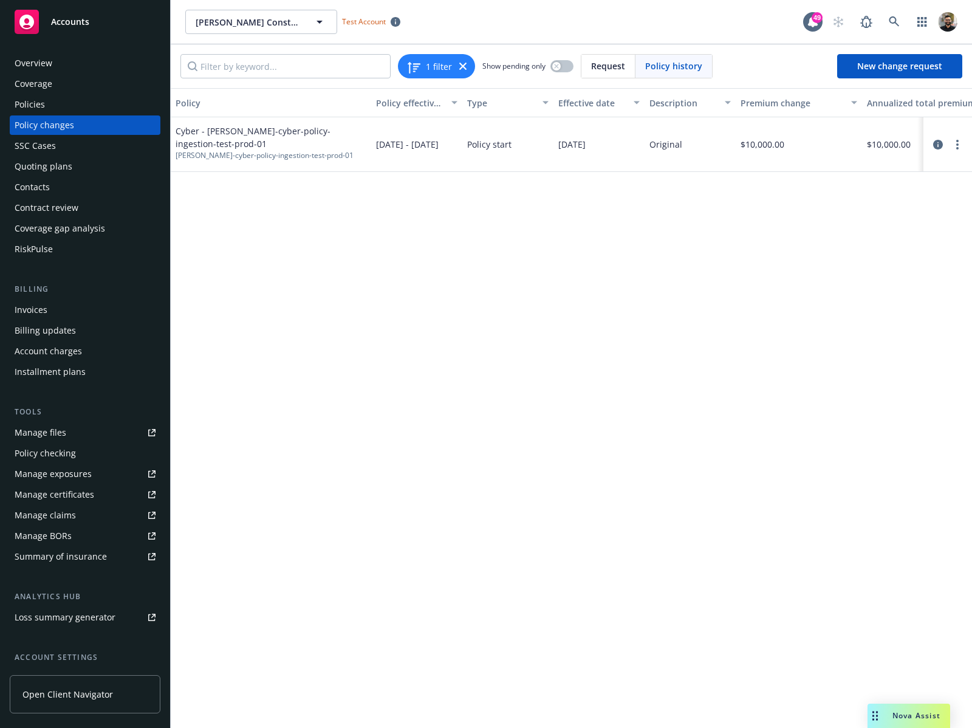
click at [957, 135] on div at bounding box center [947, 144] width 49 height 55
click at [956, 147] on icon "more" at bounding box center [957, 145] width 2 height 10
click at [853, 301] on div "Policy Policy effective dates Type Effective date Description Premium change An…" at bounding box center [571, 407] width 801 height 639
click at [879, 68] on span "New change request" at bounding box center [899, 66] width 85 height 12
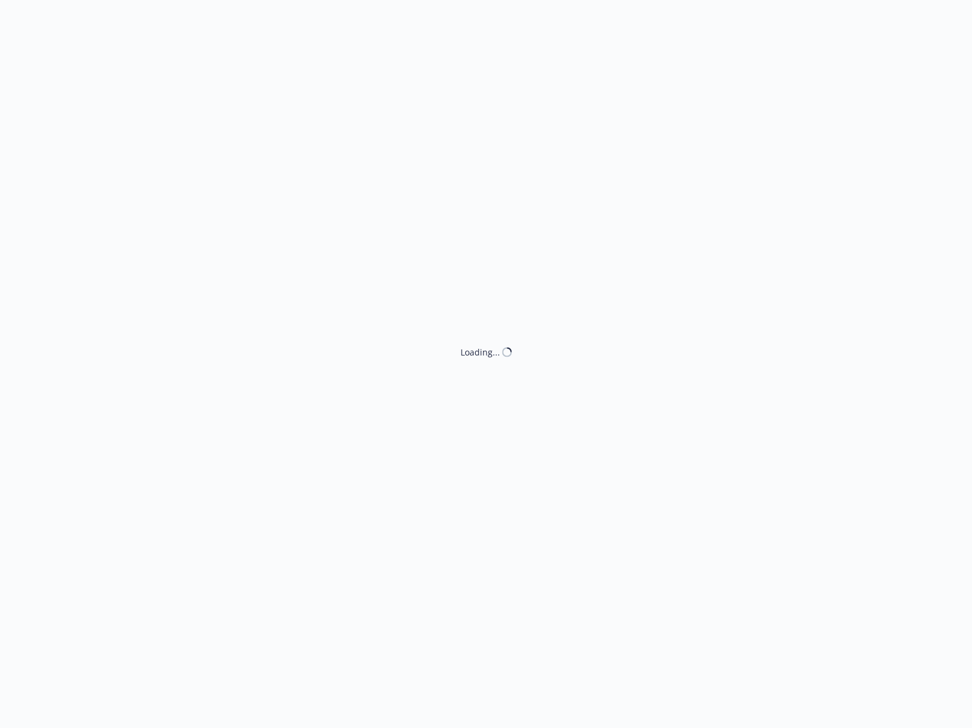
type textarea "x"
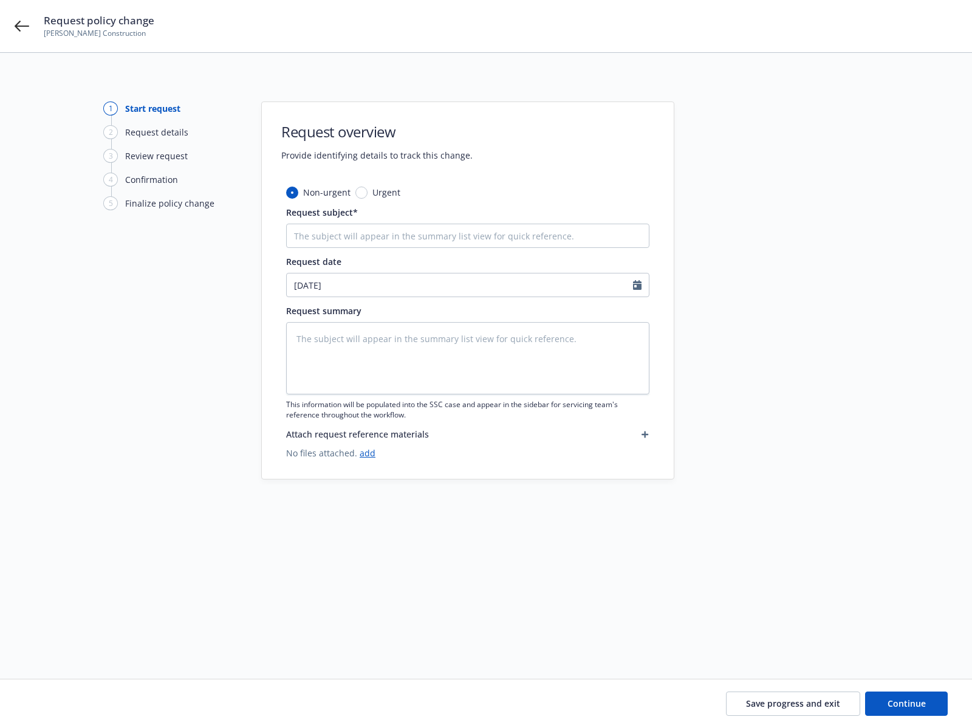
click at [383, 193] on span "Urgent" at bounding box center [386, 192] width 28 height 13
click at [367, 193] on input "Urgent" at bounding box center [361, 192] width 12 height 12
radio input "true"
type textarea "x"
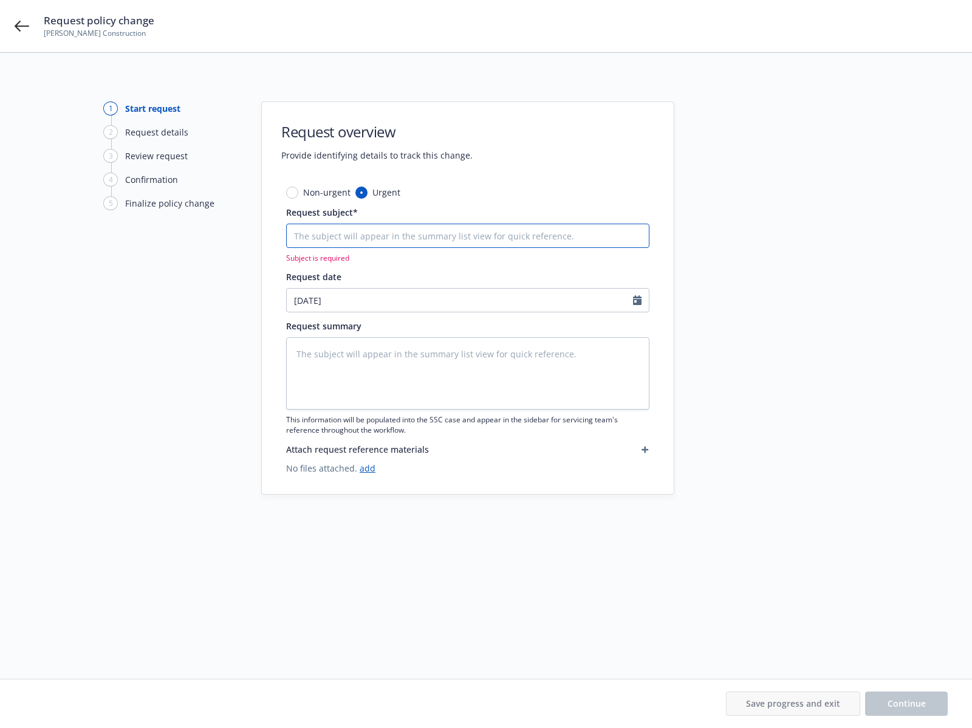
click at [394, 232] on input "Request subject*" at bounding box center [467, 235] width 363 height 24
type input "Test policy term change"
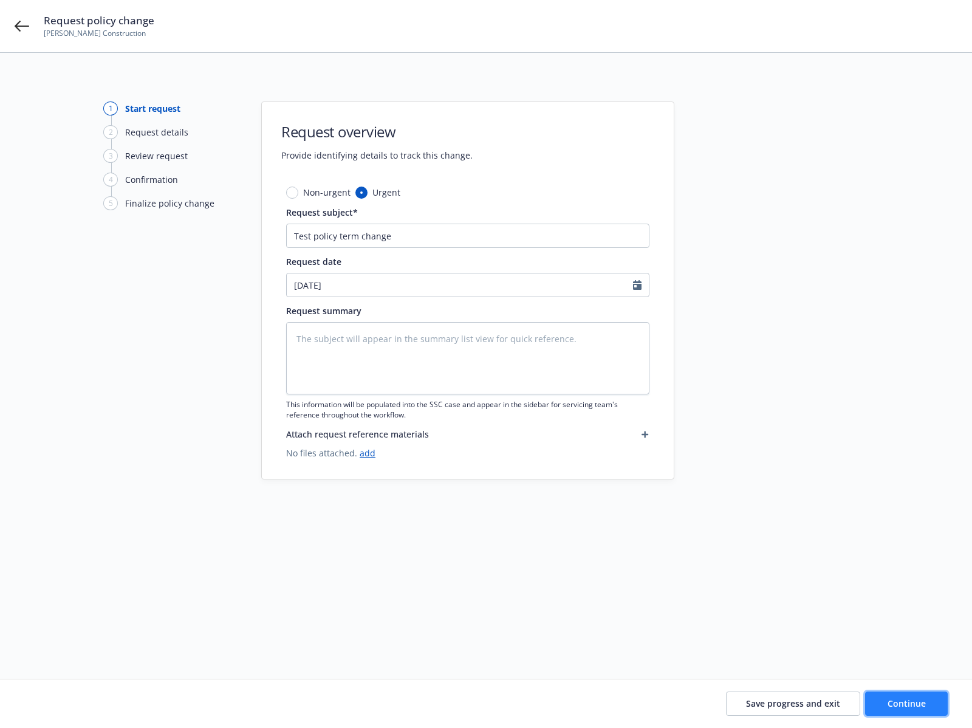
click at [893, 698] on span "Continue" at bounding box center [906, 703] width 38 height 12
type textarea "x"
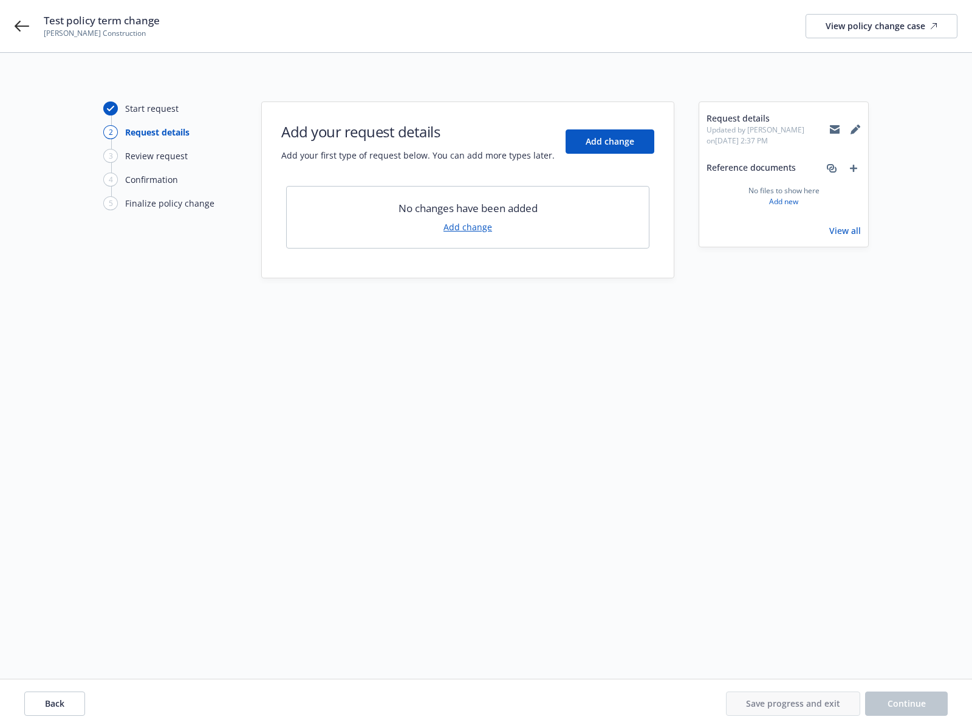
click at [476, 222] on link "Add change" at bounding box center [467, 226] width 49 height 13
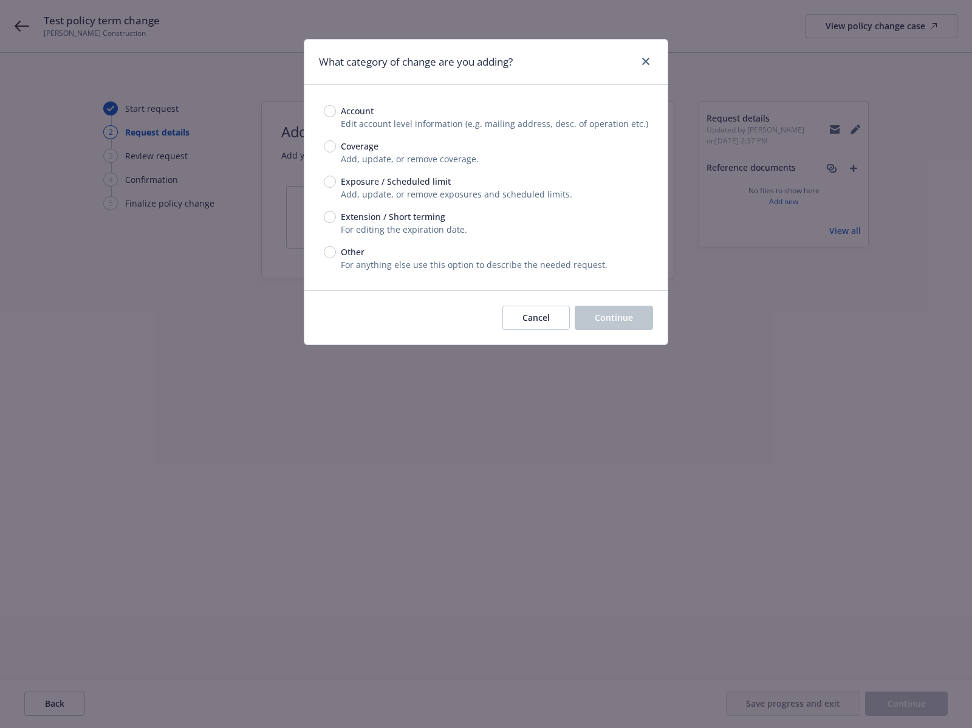
click at [327, 139] on div "Account Edit account level information (e.g. mailing address, desc. of operatio…" at bounding box center [486, 187] width 324 height 166
click at [328, 143] on input "Coverage" at bounding box center [330, 146] width 12 height 12
radio input "true"
click at [329, 214] on input "Extension / Short terming" at bounding box center [330, 217] width 12 height 12
radio input "true"
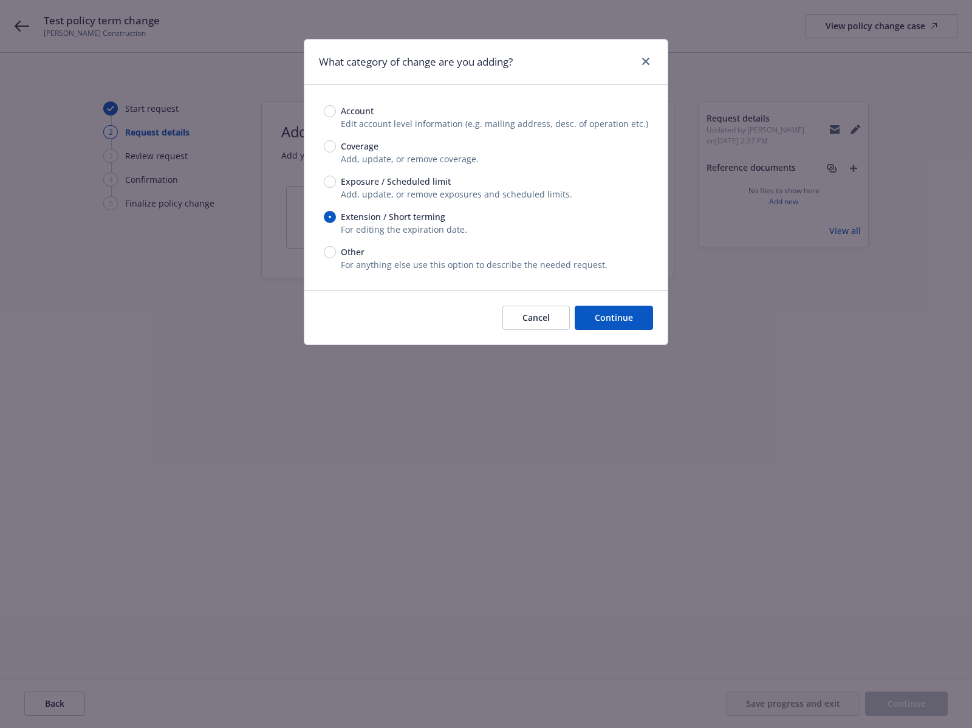
click at [618, 302] on div "Cancel Continue" at bounding box center [485, 317] width 363 height 54
click at [619, 312] on span "Continue" at bounding box center [614, 318] width 38 height 12
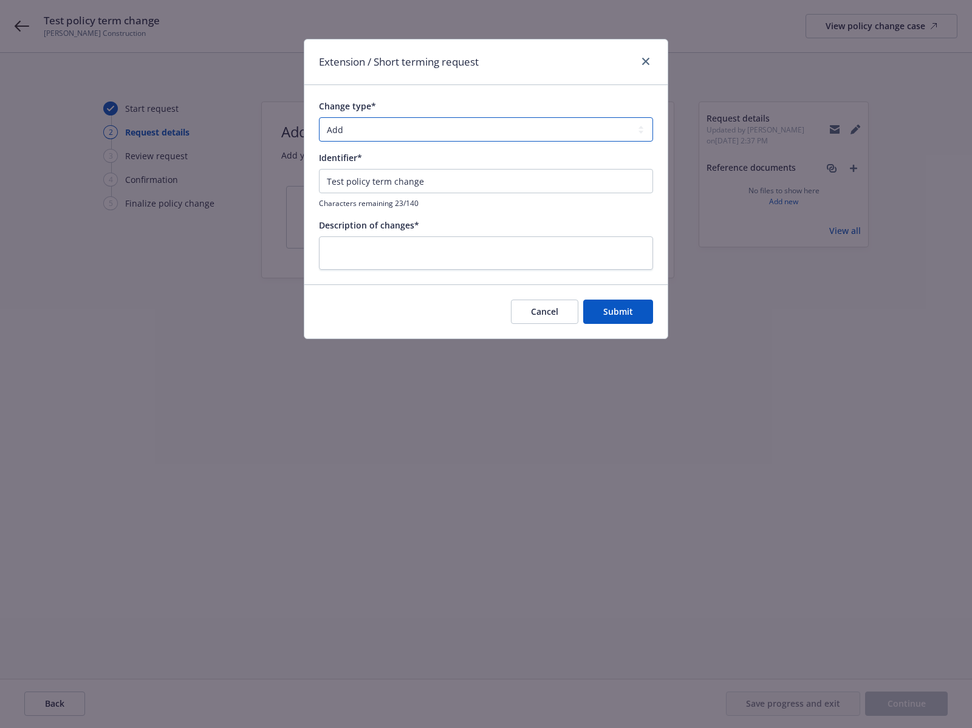
click at [467, 131] on select "Add Audit Change Remove" at bounding box center [486, 129] width 334 height 24
select select "CHANGE"
click at [319, 117] on select "Add Audit Change Remove" at bounding box center [486, 129] width 334 height 24
click at [581, 254] on textarea at bounding box center [486, 253] width 334 height 34
type textarea "s"
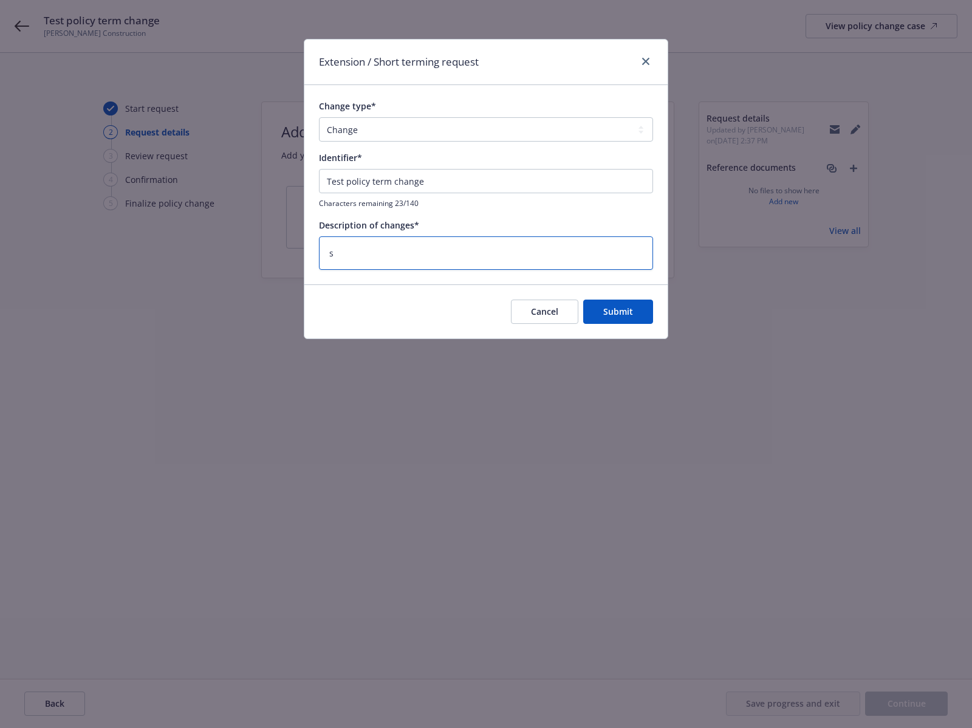
type textarea "x"
type textarea "swd"
type textarea "x"
type textarea "swdsd"
type textarea "x"
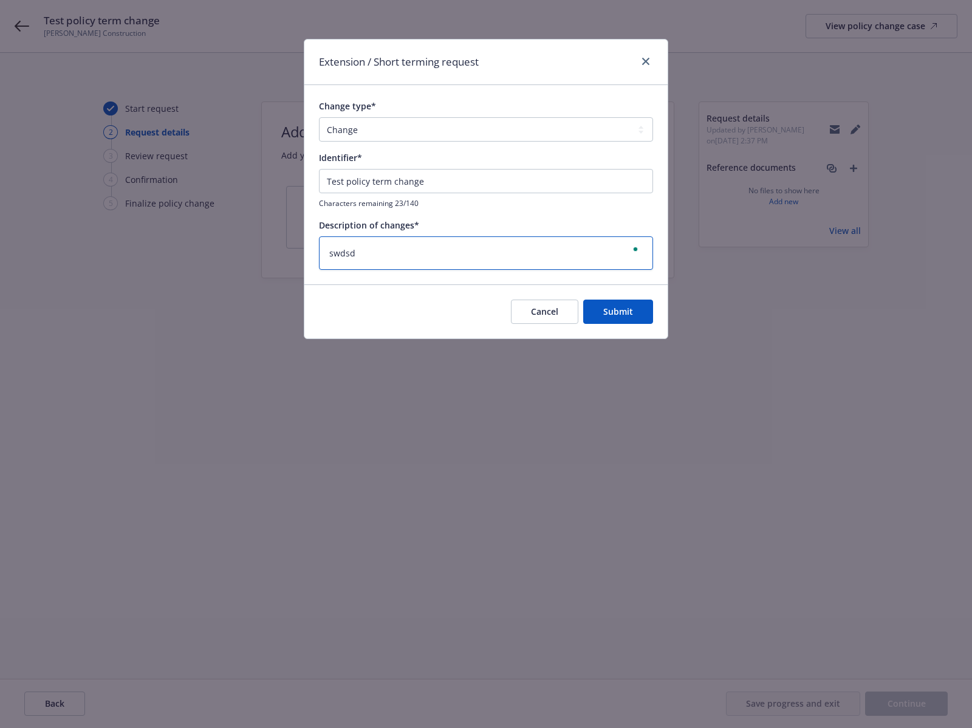
type textarea "swdsds"
type textarea "x"
type textarea "swdsdsd"
click at [612, 303] on button "Submit" at bounding box center [618, 311] width 70 height 24
type textarea "x"
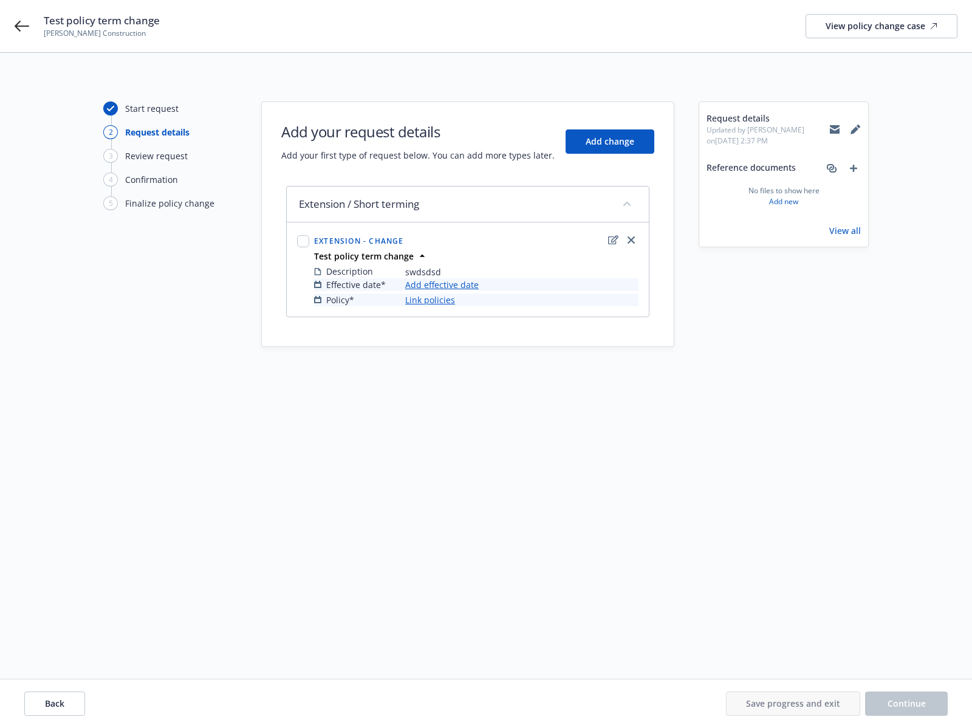
click at [445, 285] on link "Add effective date" at bounding box center [441, 284] width 73 height 13
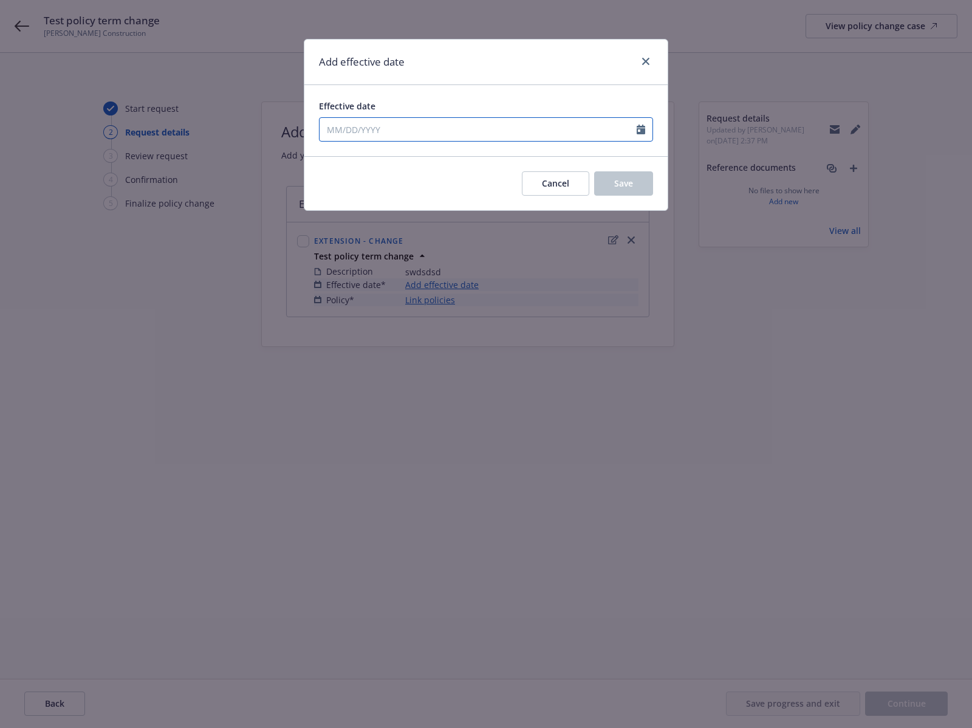
click at [455, 128] on input "Effective date" at bounding box center [477, 129] width 317 height 23
select select "9"
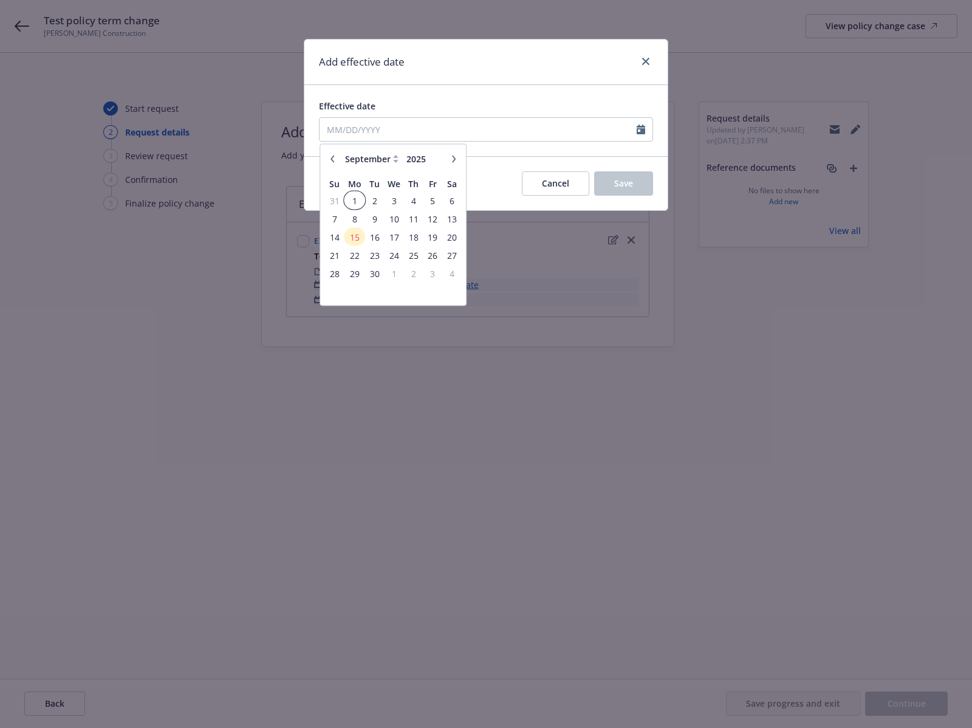
click at [356, 200] on span "1" at bounding box center [355, 200] width 18 height 15
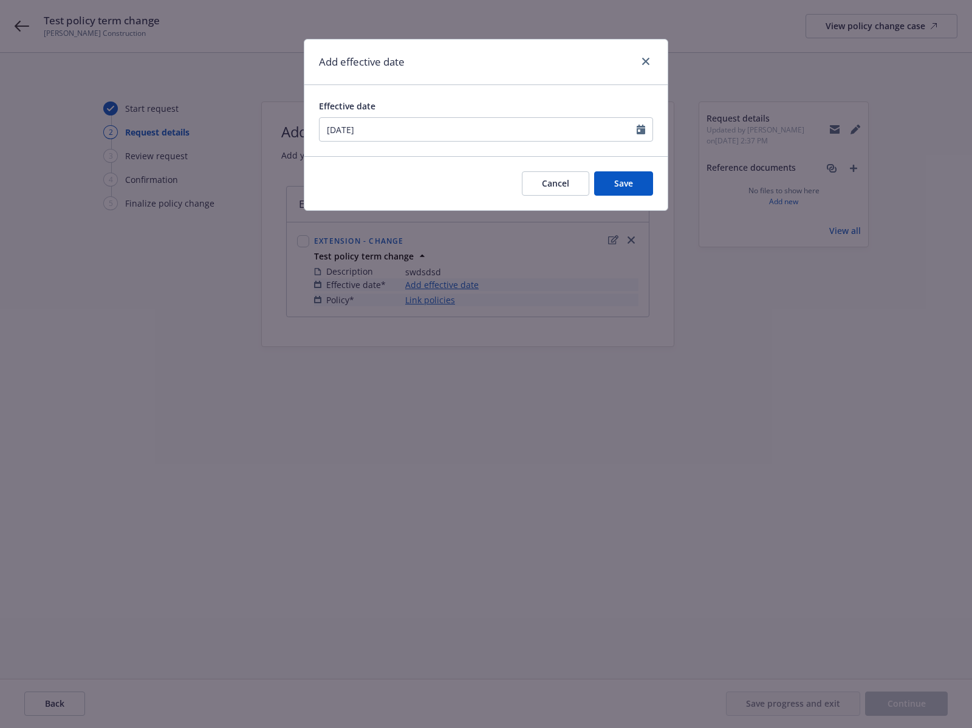
type input "09/01/2025"
click at [615, 176] on button "Save" at bounding box center [623, 183] width 59 height 24
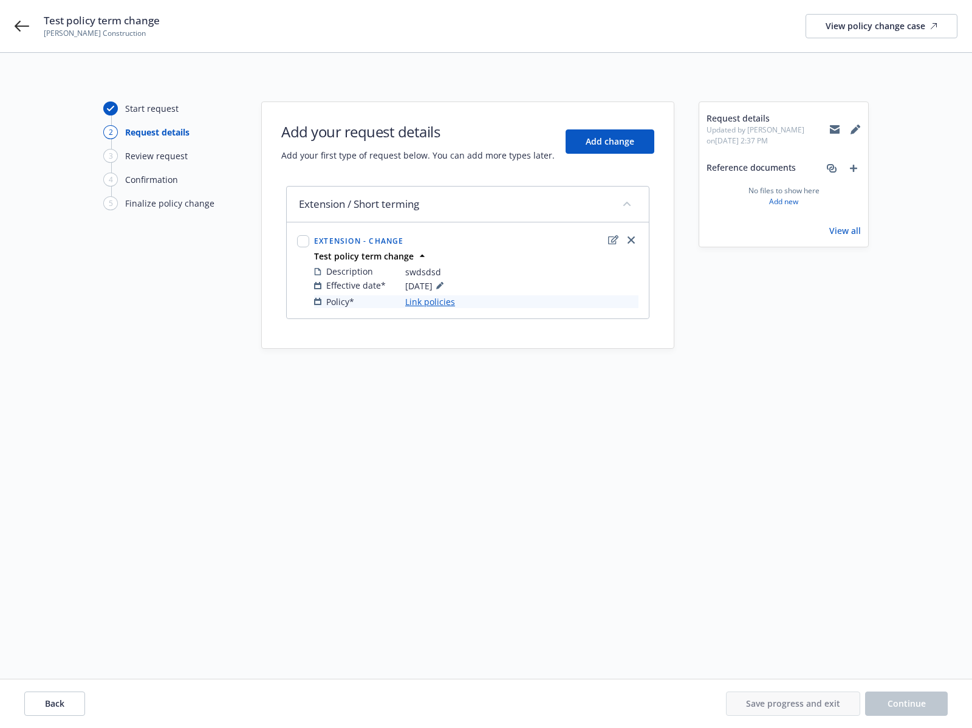
click at [445, 300] on link "Link policies" at bounding box center [430, 301] width 50 height 13
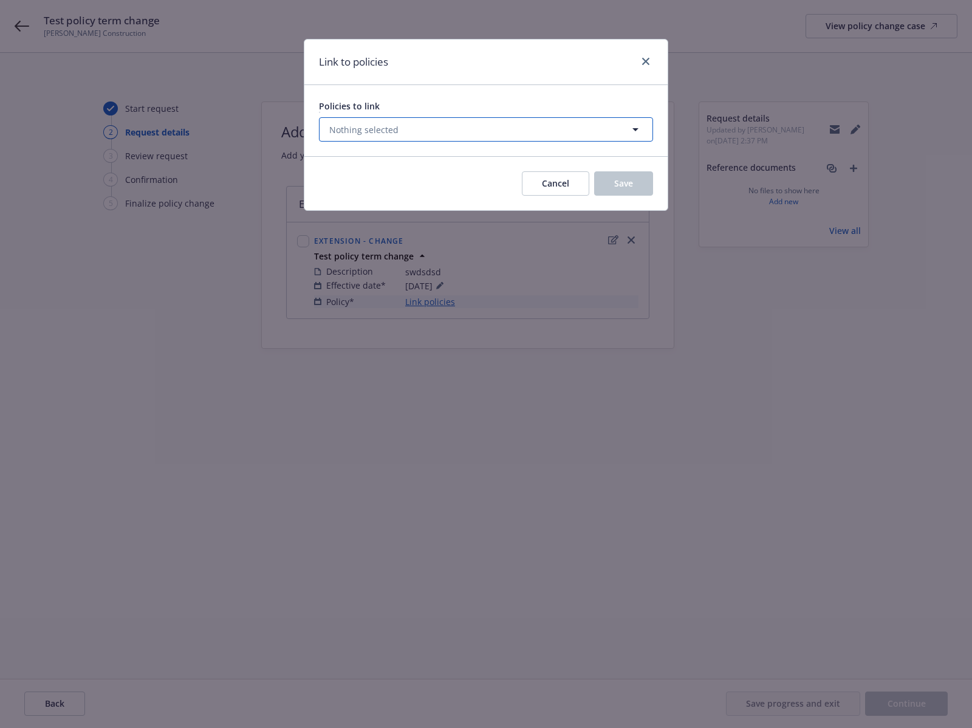
click at [464, 125] on button "Nothing selected" at bounding box center [486, 129] width 334 height 24
select select "ACTIVE"
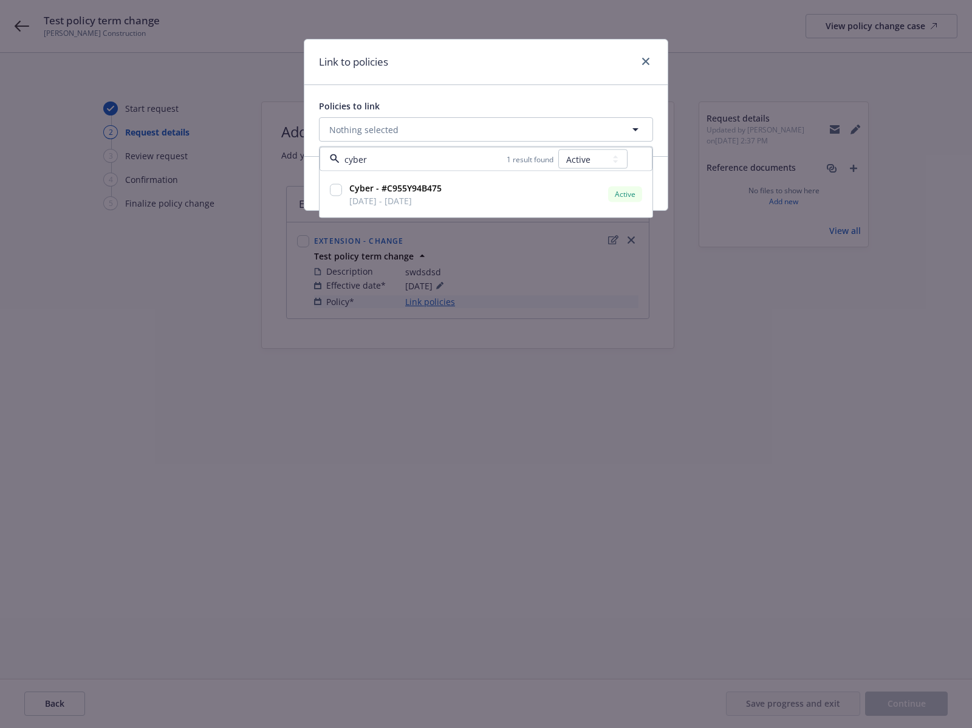
type input "cyber"
click at [575, 156] on select "All Active Upcoming Expired Cancelled" at bounding box center [592, 158] width 69 height 19
select select "UPCOMING"
click at [558, 149] on select "All Active Upcoming Expired Cancelled" at bounding box center [592, 158] width 69 height 19
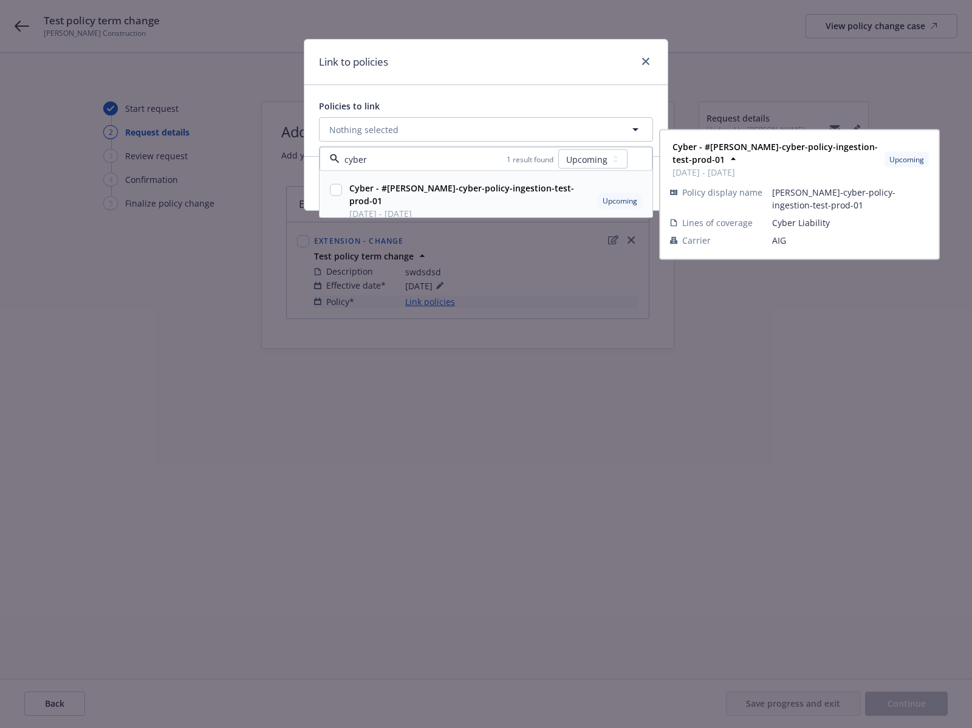
click at [332, 188] on input "checkbox" at bounding box center [336, 190] width 12 height 12
checkbox input "true"
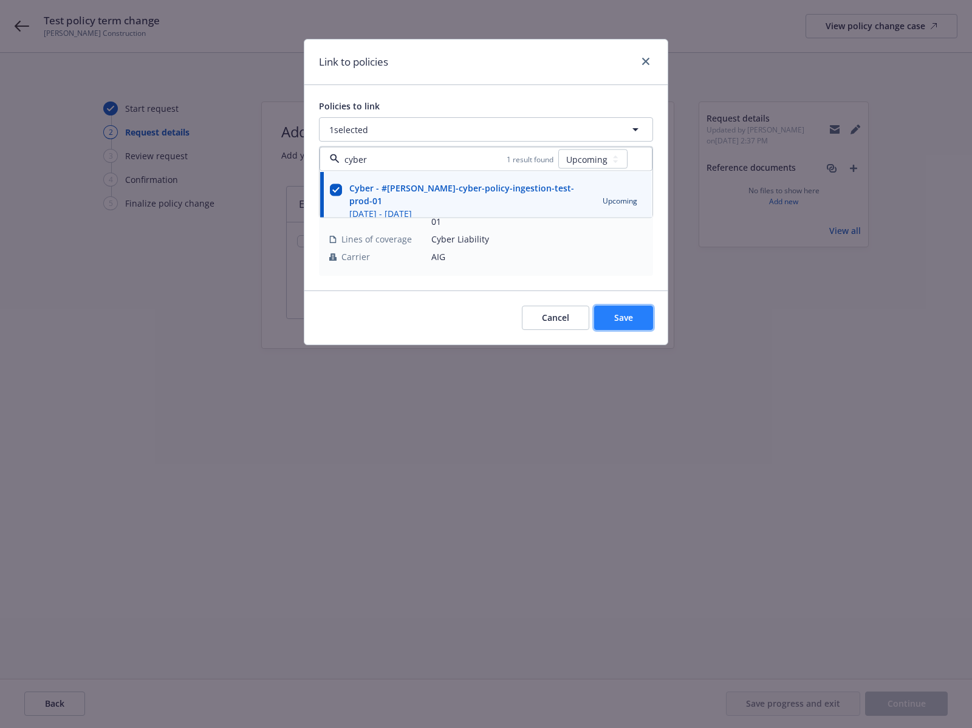
click at [598, 305] on button "Save" at bounding box center [623, 317] width 59 height 24
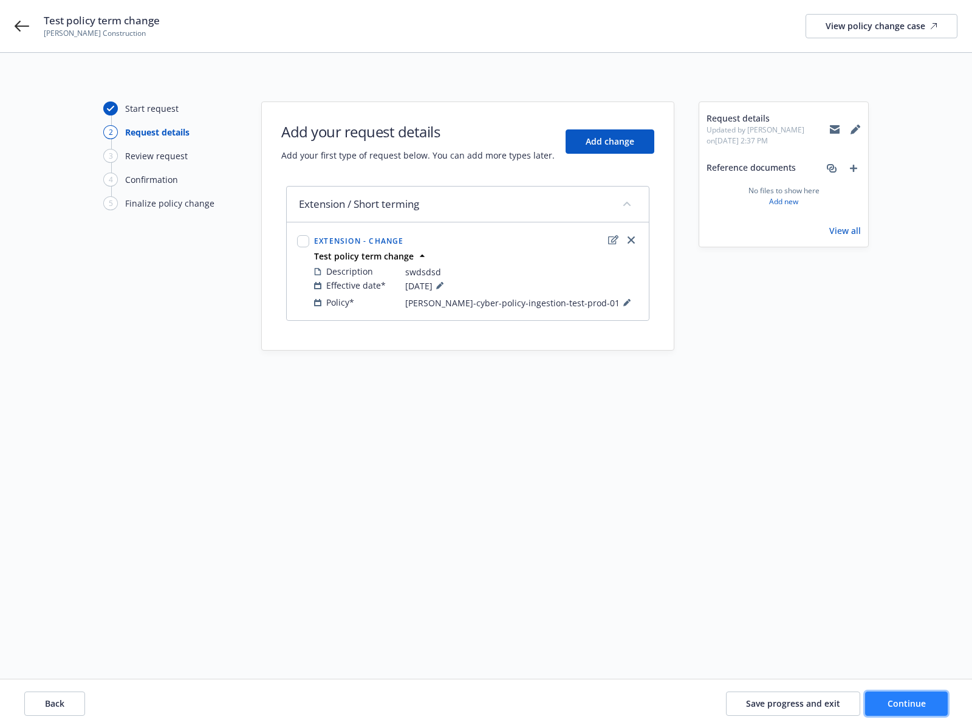
click at [904, 704] on span "Continue" at bounding box center [906, 703] width 38 height 12
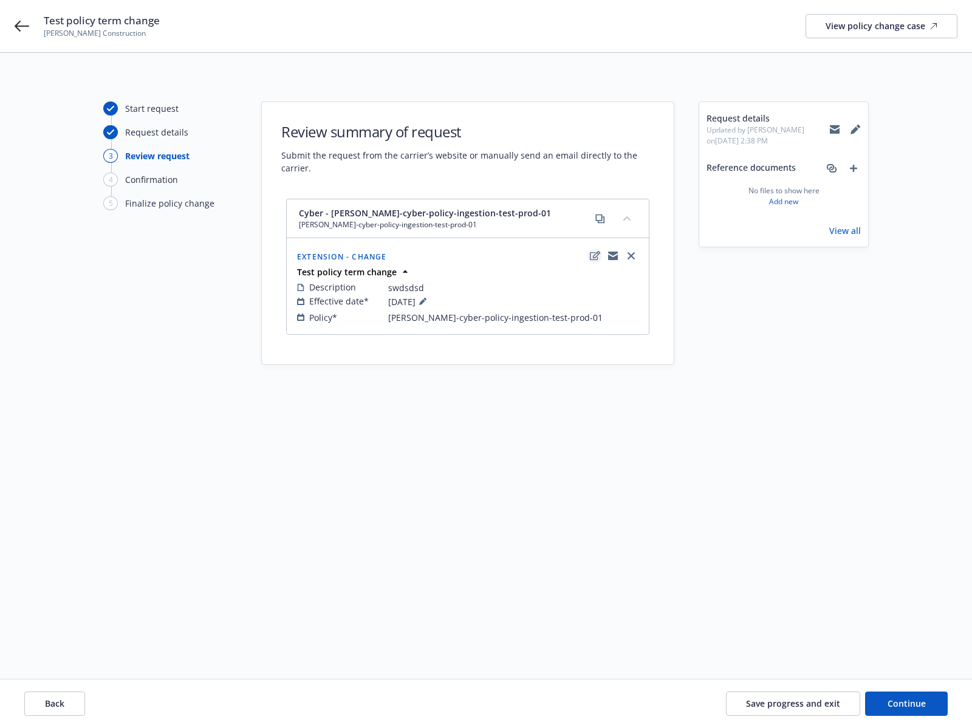
click at [590, 258] on icon "edit" at bounding box center [595, 255] width 10 height 9
type textarea "x"
select select "CHANGE"
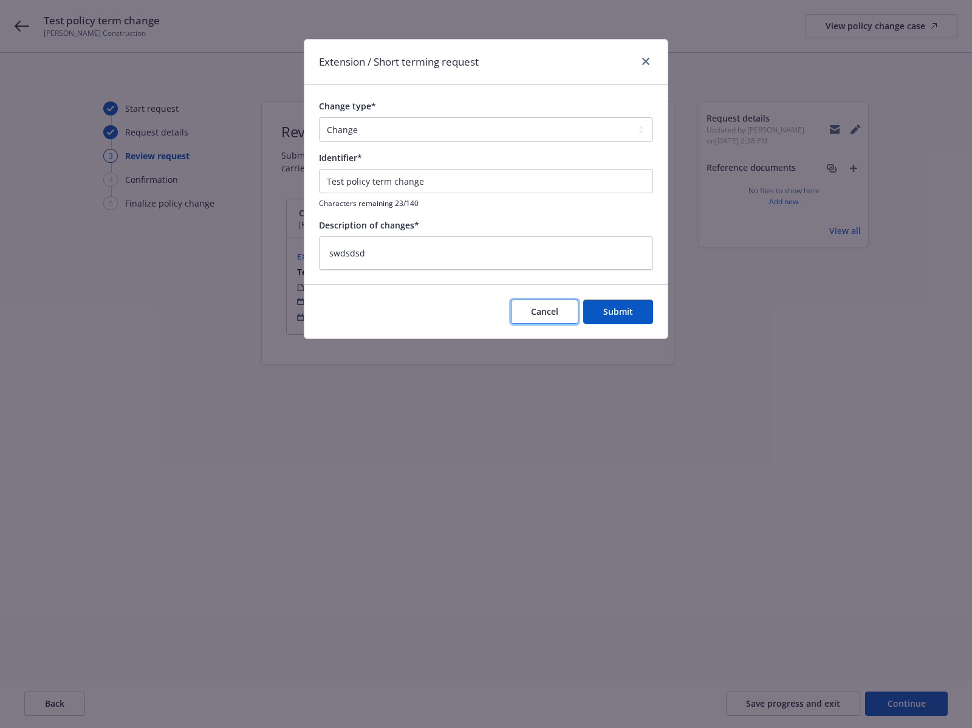
click at [554, 314] on span "Cancel" at bounding box center [544, 311] width 27 height 12
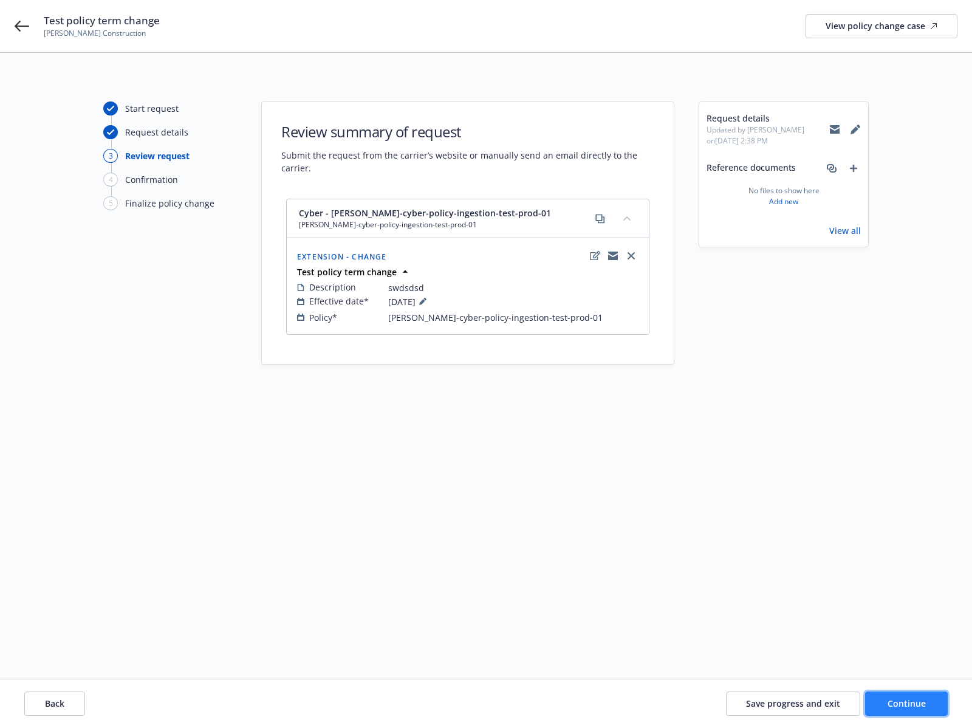
click at [891, 704] on span "Continue" at bounding box center [906, 703] width 38 height 12
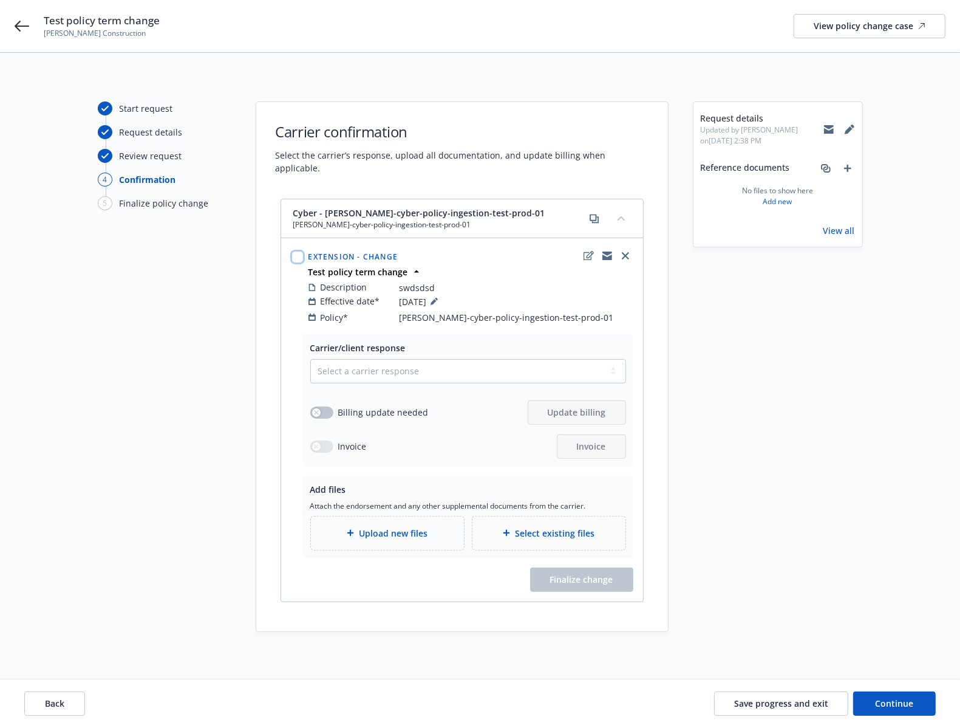
click at [301, 251] on input "checkbox" at bounding box center [298, 257] width 12 height 12
checkbox input "false"
click at [401, 359] on select "Select a carrier response Accepted Accepted with revision No endorsement needed…" at bounding box center [468, 371] width 316 height 24
select select "ACCEPTED"
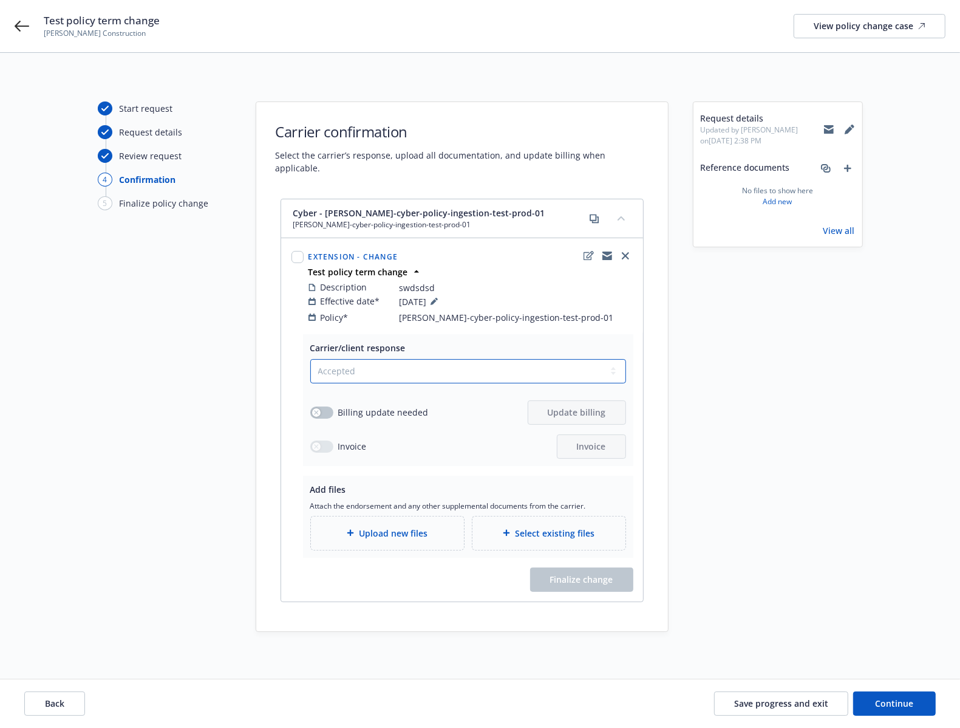
click at [310, 359] on select "Select a carrier response Accepted Accepted with revision No endorsement needed…" at bounding box center [468, 371] width 316 height 24
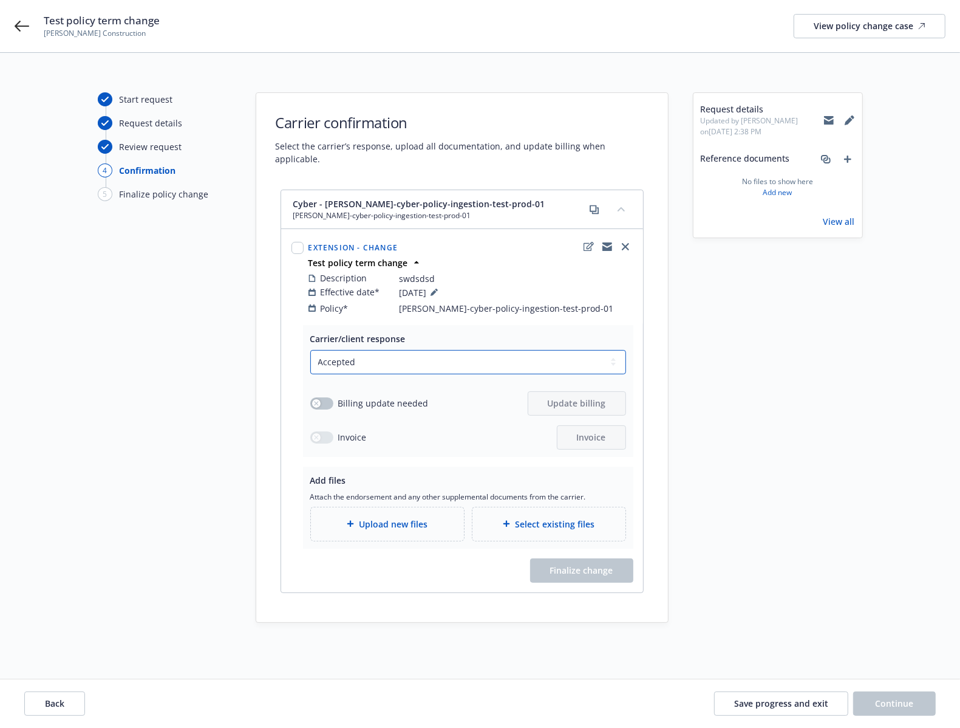
scroll to position [19, 0]
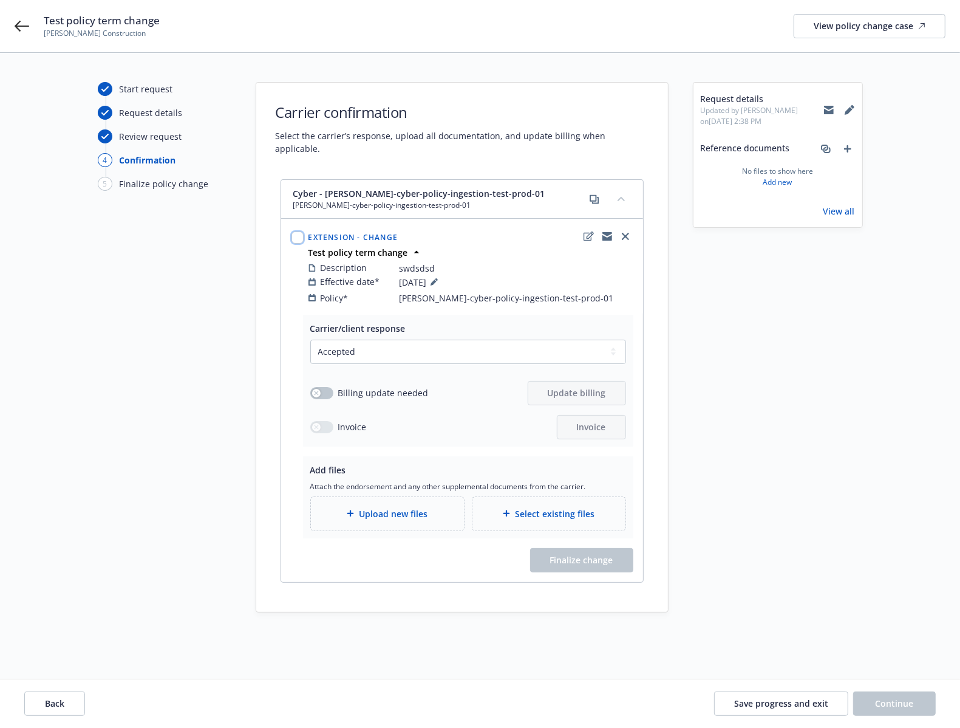
click at [295, 231] on input "checkbox" at bounding box center [298, 237] width 12 height 12
checkbox input "true"
click at [383, 649] on span "Carrier response" at bounding box center [362, 652] width 69 height 12
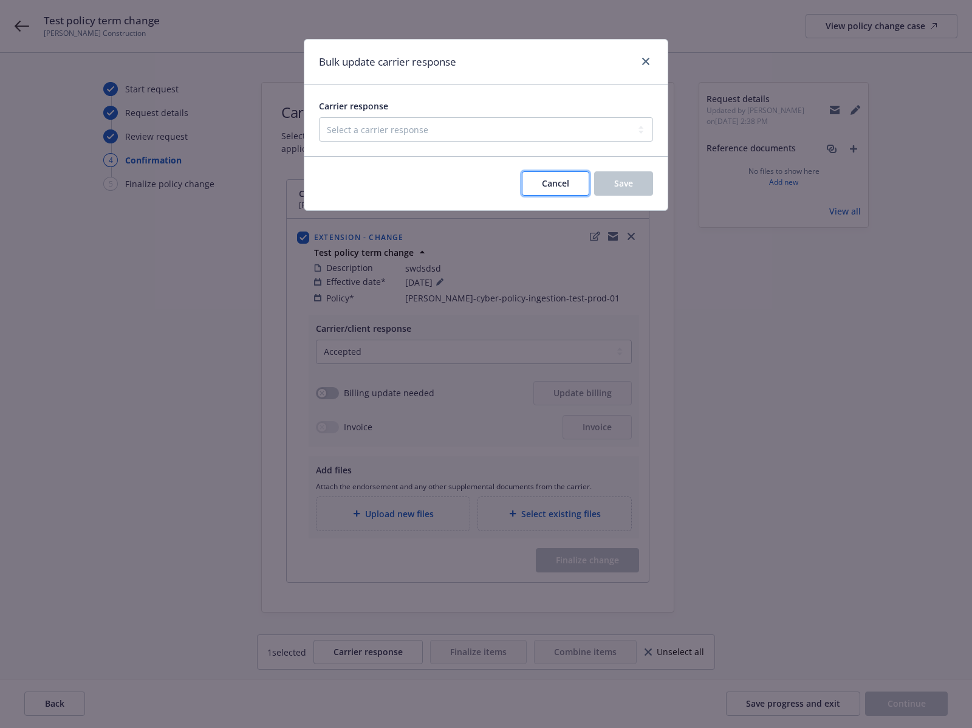
click at [537, 178] on button "Cancel" at bounding box center [555, 183] width 67 height 24
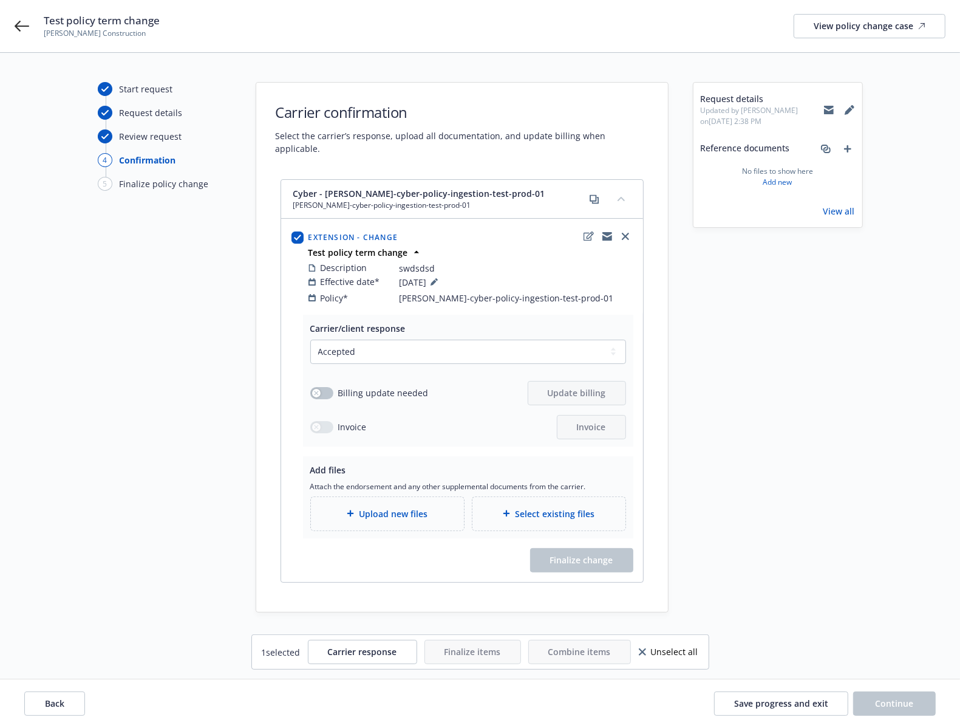
click at [488, 506] on div "Select existing files" at bounding box center [549, 513] width 134 height 14
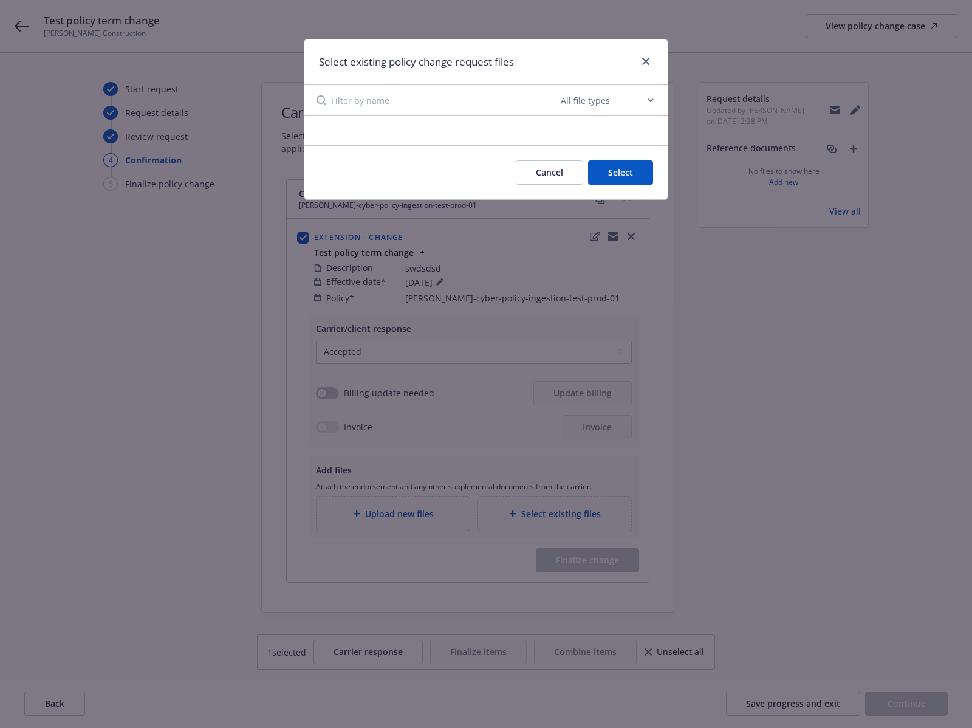
click at [581, 103] on select "All file types Agreements Allocations Annual Service Cycle - Financial snapshot…" at bounding box center [606, 100] width 97 height 24
select select "Agreements"
click at [558, 88] on select "All file types Agreements Allocations Annual Service Cycle - Financial snapshot…" at bounding box center [606, 100] width 97 height 24
click at [585, 104] on select "All file types Agreements Allocations Annual Service Cycle - Financial snapshot…" at bounding box center [606, 100] width 97 height 24
select select
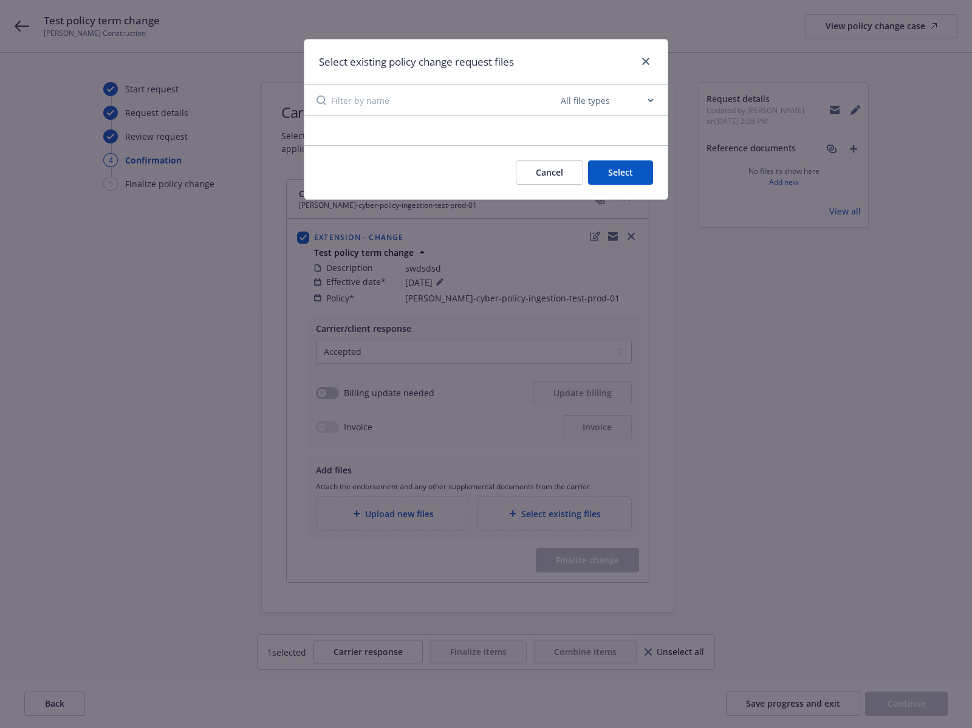
click at [558, 88] on select "All file types Agreements Allocations Annual Service Cycle - Financial snapshot…" at bounding box center [606, 100] width 97 height 24
click at [540, 180] on button "Cancel" at bounding box center [549, 172] width 67 height 24
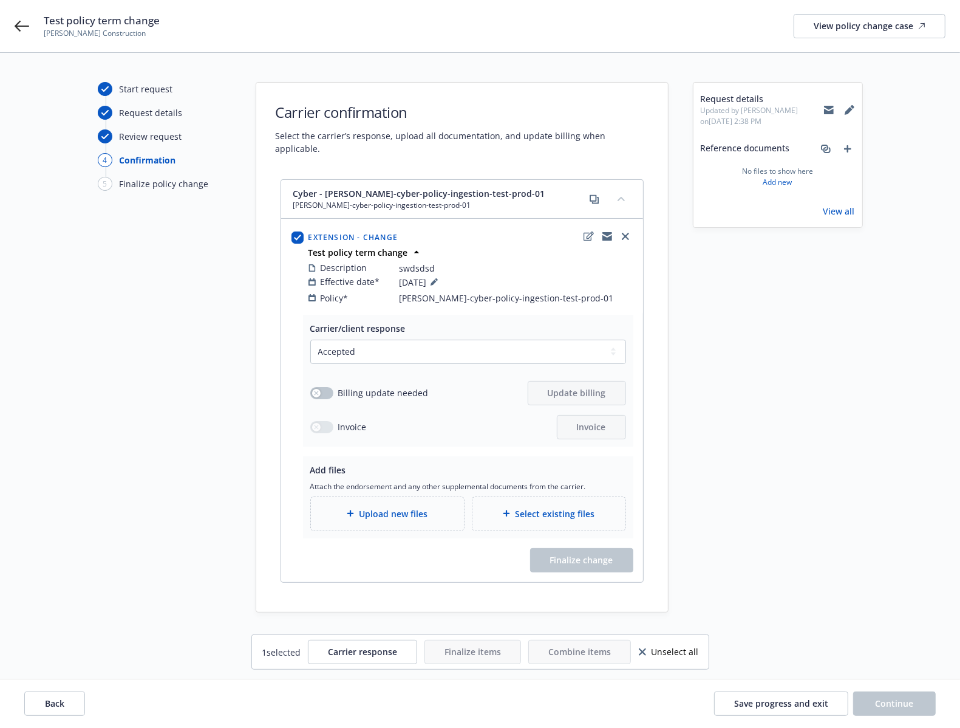
click at [409, 508] on span "Upload new files" at bounding box center [393, 513] width 69 height 13
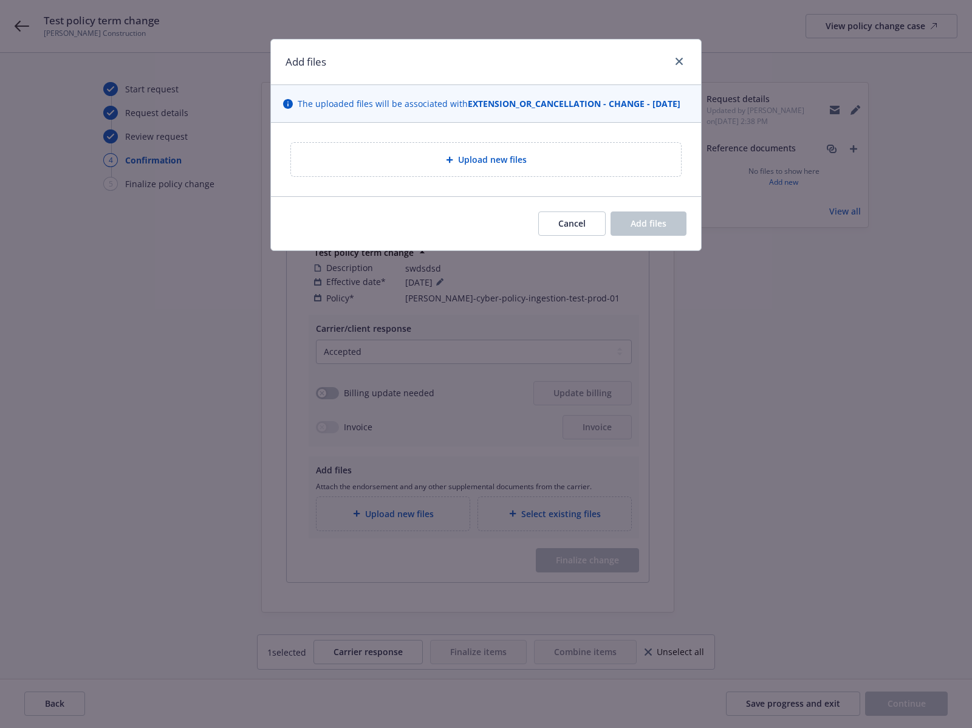
click at [505, 166] on span "Upload new files" at bounding box center [492, 159] width 69 height 13
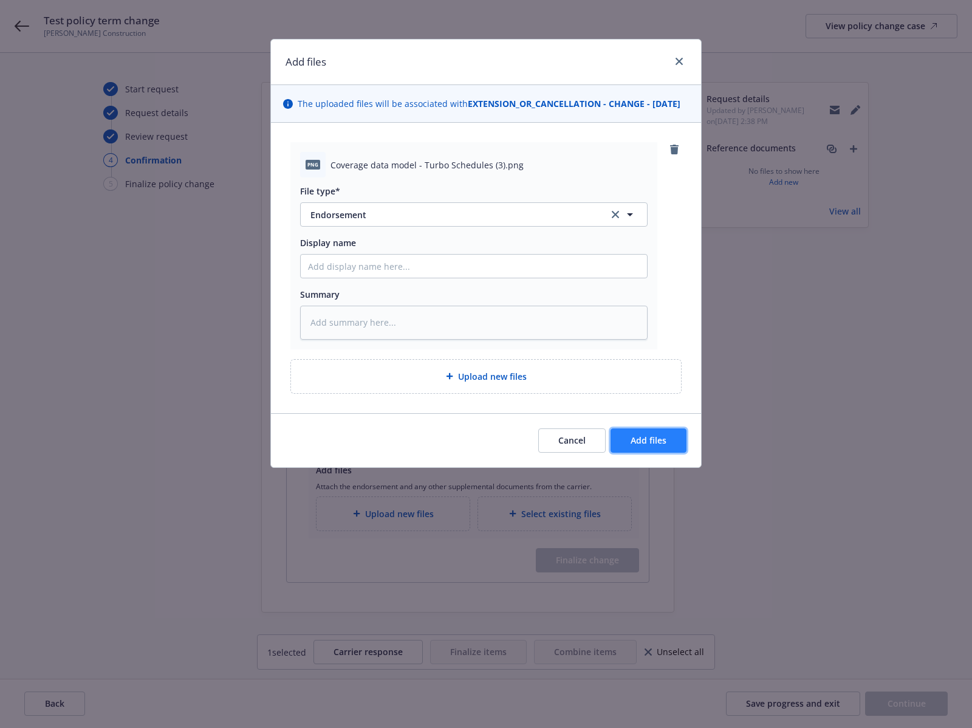
click at [636, 445] on button "Add files" at bounding box center [648, 440] width 76 height 24
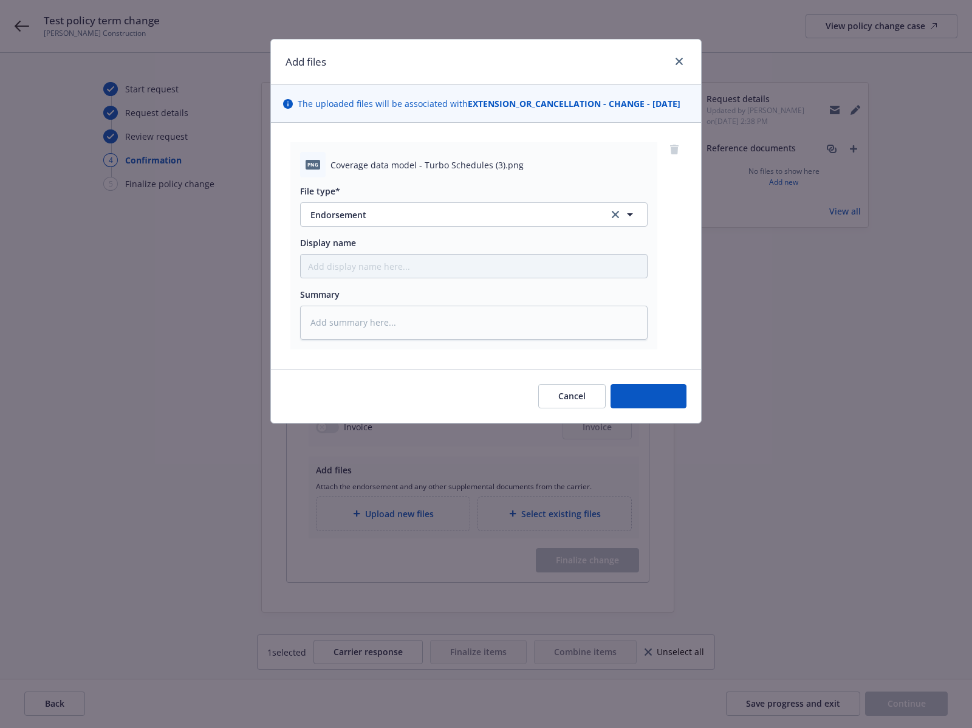
type textarea "x"
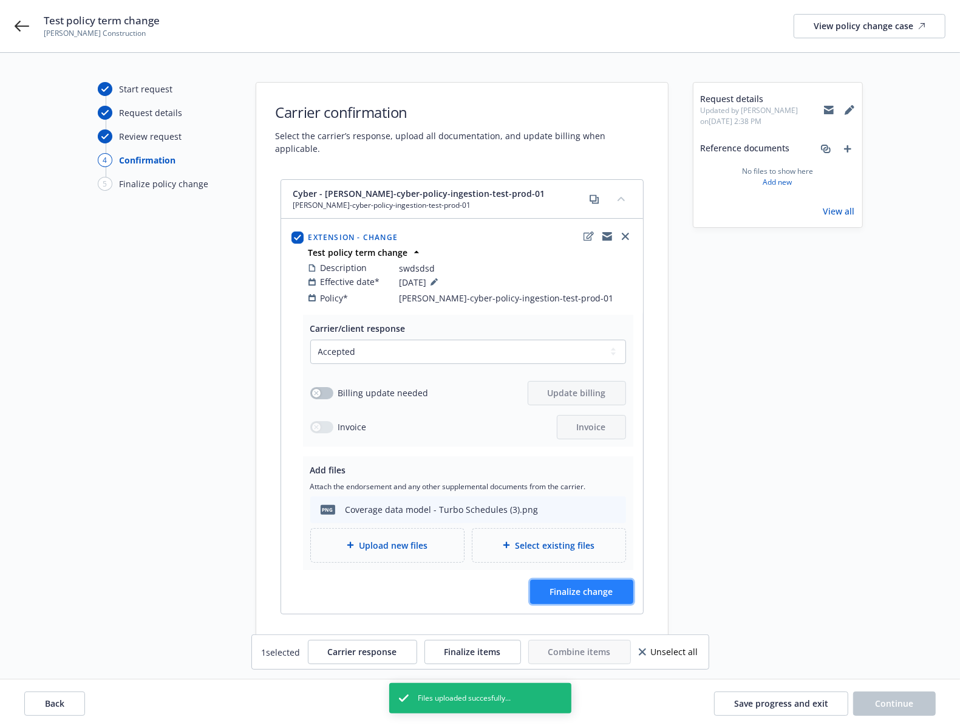
click at [588, 585] on span "Finalize change" at bounding box center [581, 591] width 63 height 12
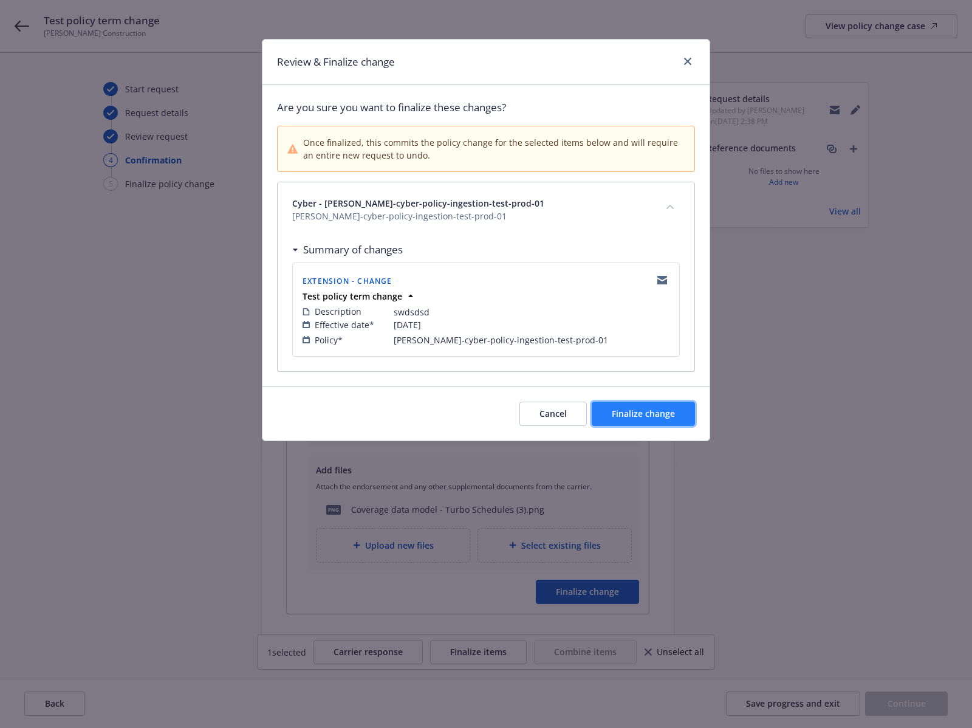
click at [648, 408] on button "Finalize change" at bounding box center [643, 413] width 103 height 24
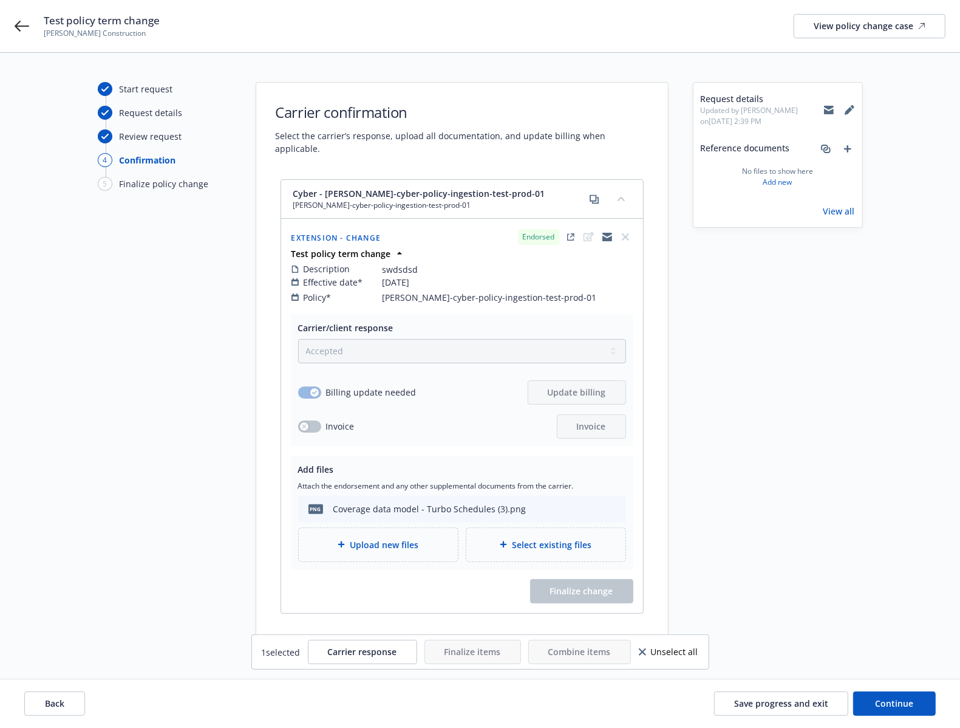
scroll to position [50, 0]
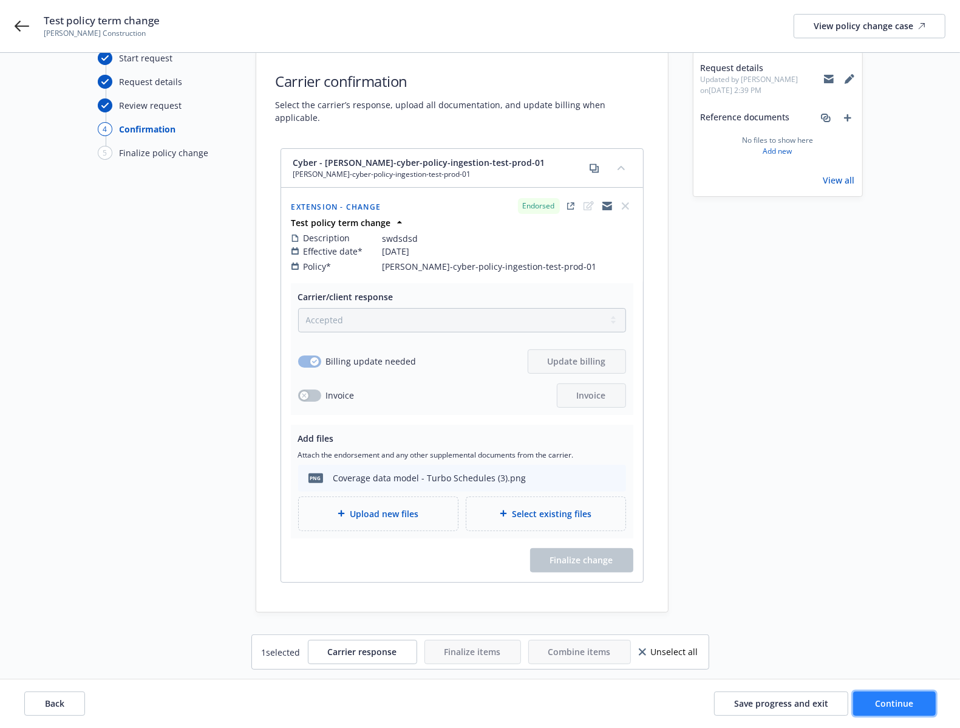
click at [865, 703] on button "Continue" at bounding box center [894, 703] width 83 height 24
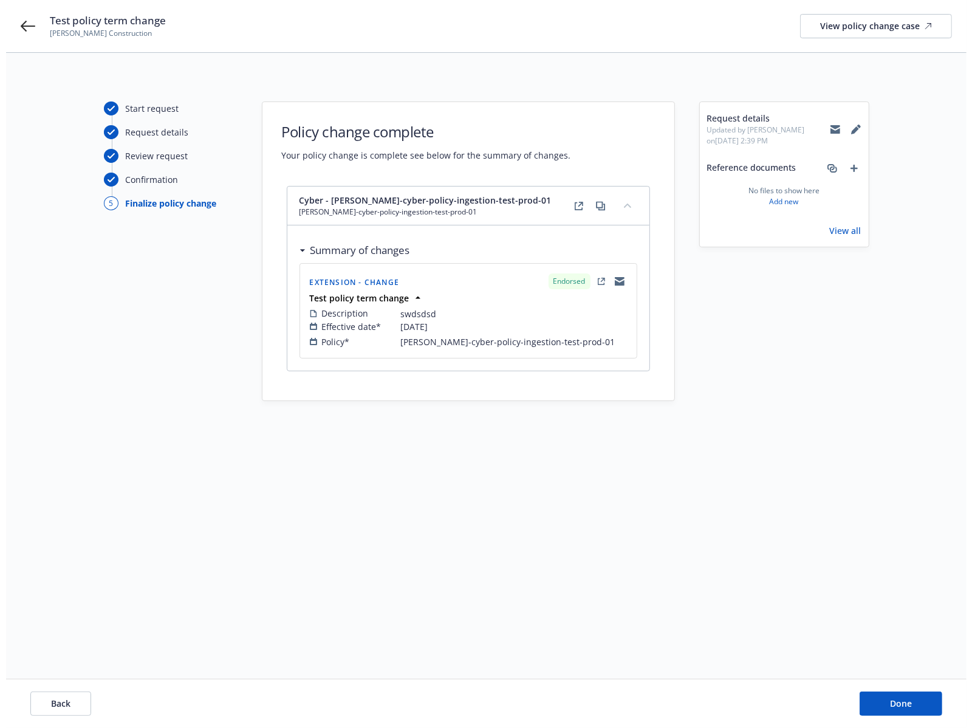
scroll to position [0, 0]
click at [889, 692] on button "Done" at bounding box center [906, 703] width 83 height 24
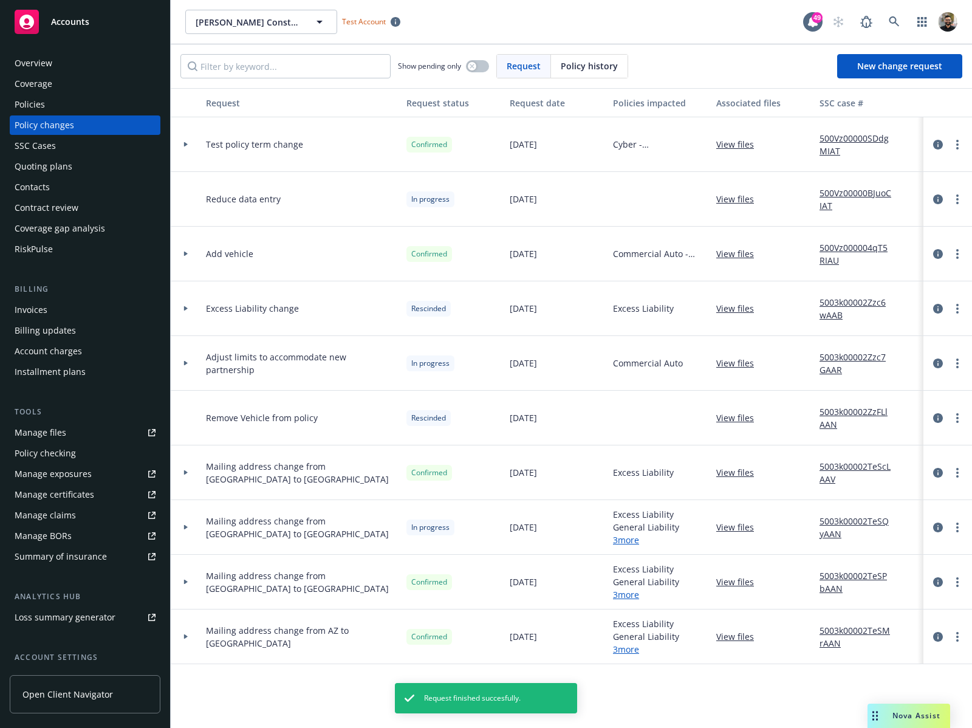
click at [56, 108] on div "Policies" at bounding box center [85, 104] width 141 height 19
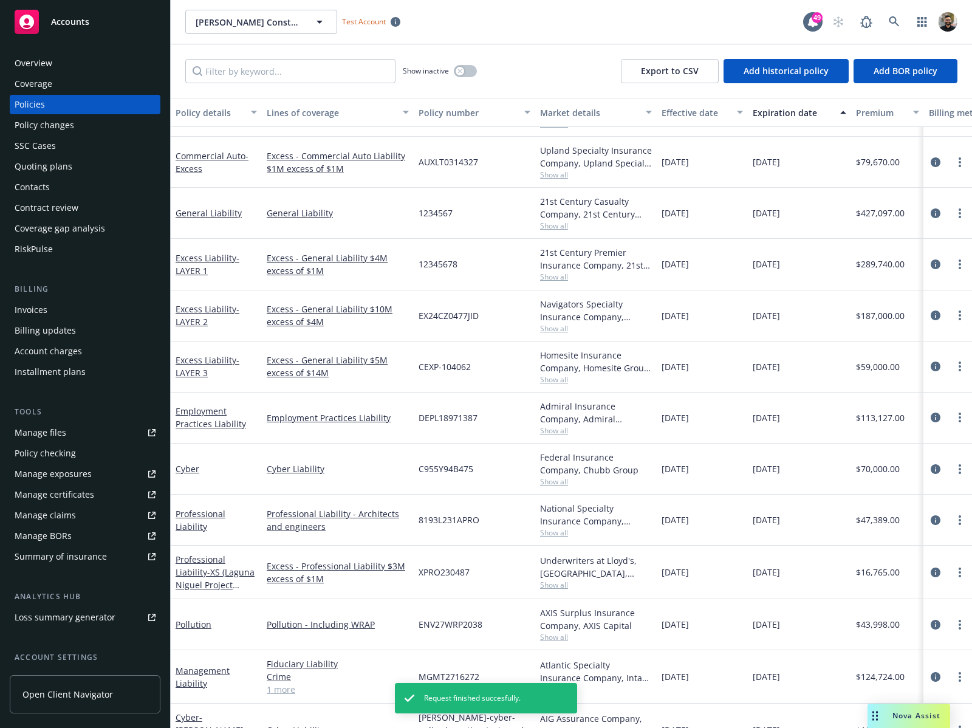
scroll to position [180, 0]
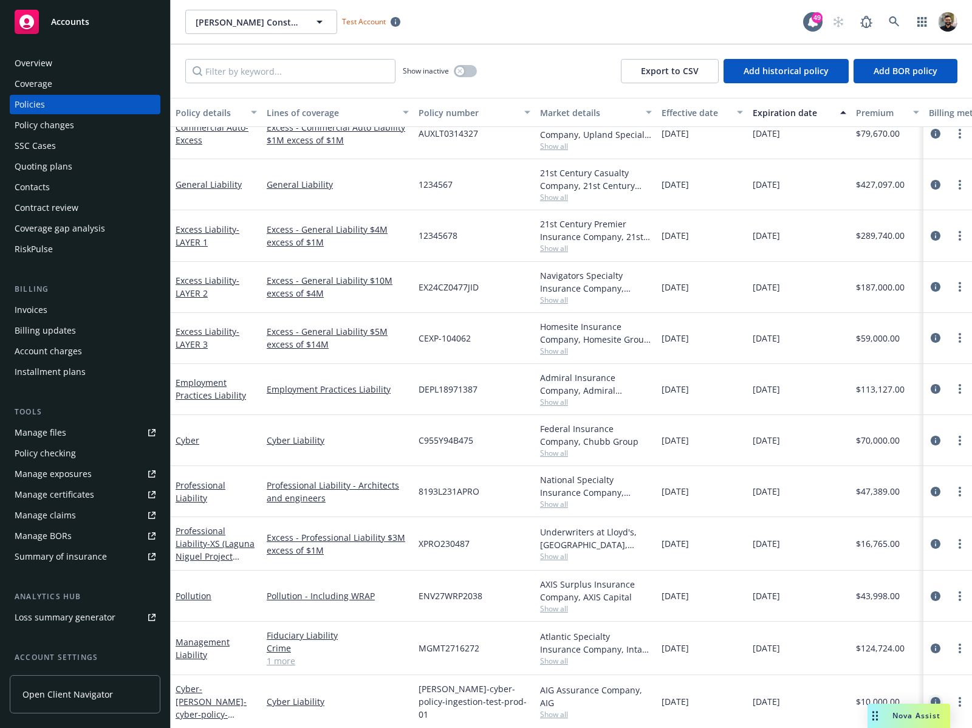
click at [930, 697] on icon "circleInformation" at bounding box center [935, 702] width 10 height 10
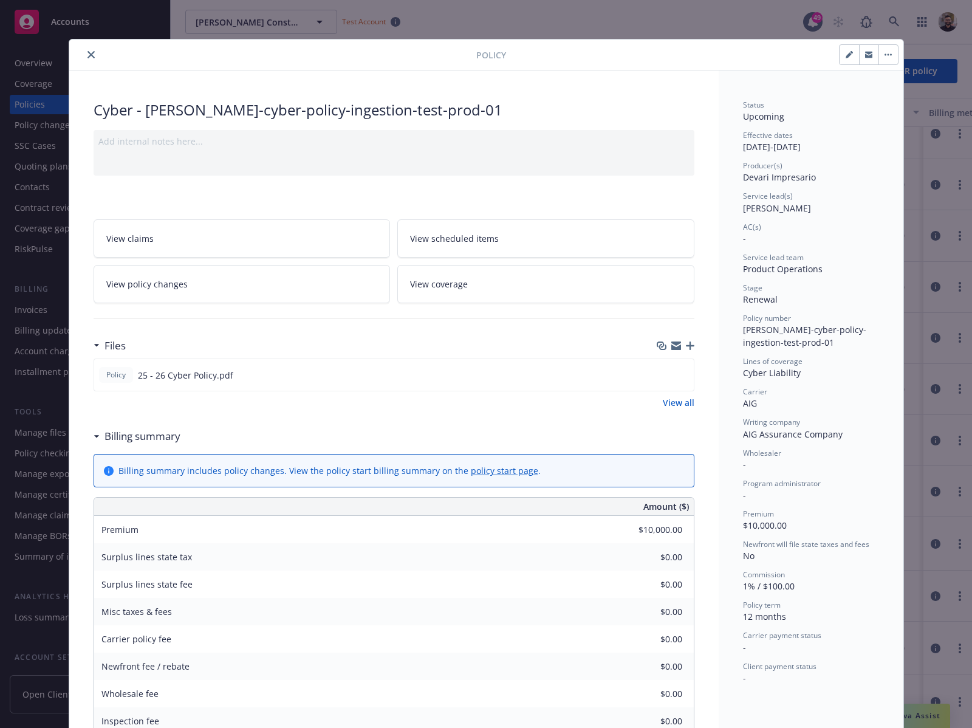
scroll to position [36, 0]
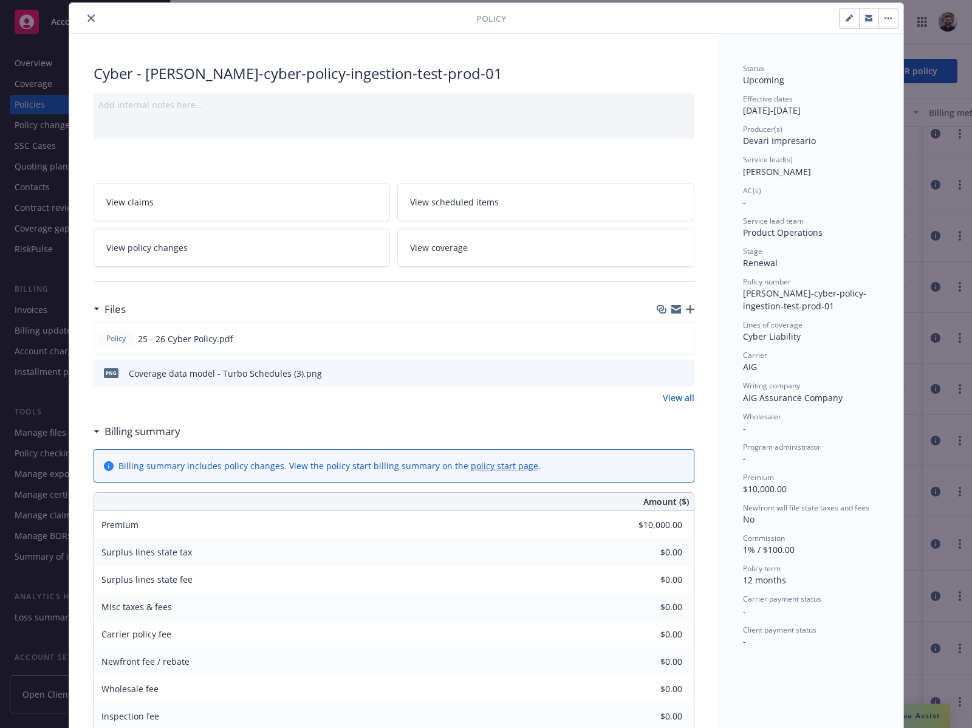
click at [839, 18] on button "button" at bounding box center [848, 18] width 19 height 19
select select "RENEWAL"
select select "12"
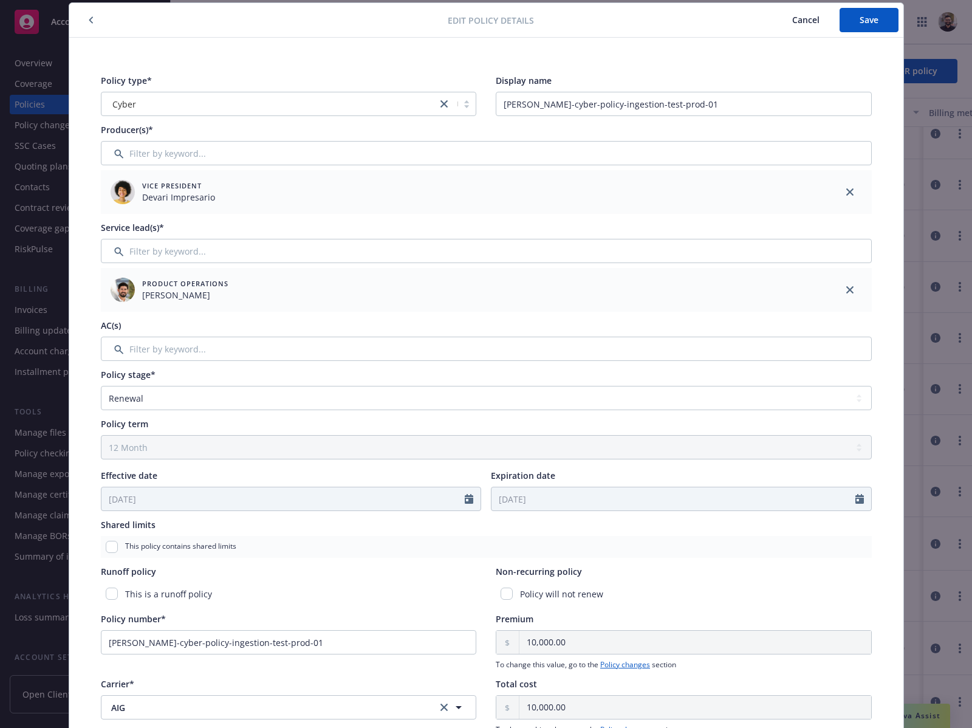
click at [782, 11] on button "Cancel" at bounding box center [805, 20] width 67 height 24
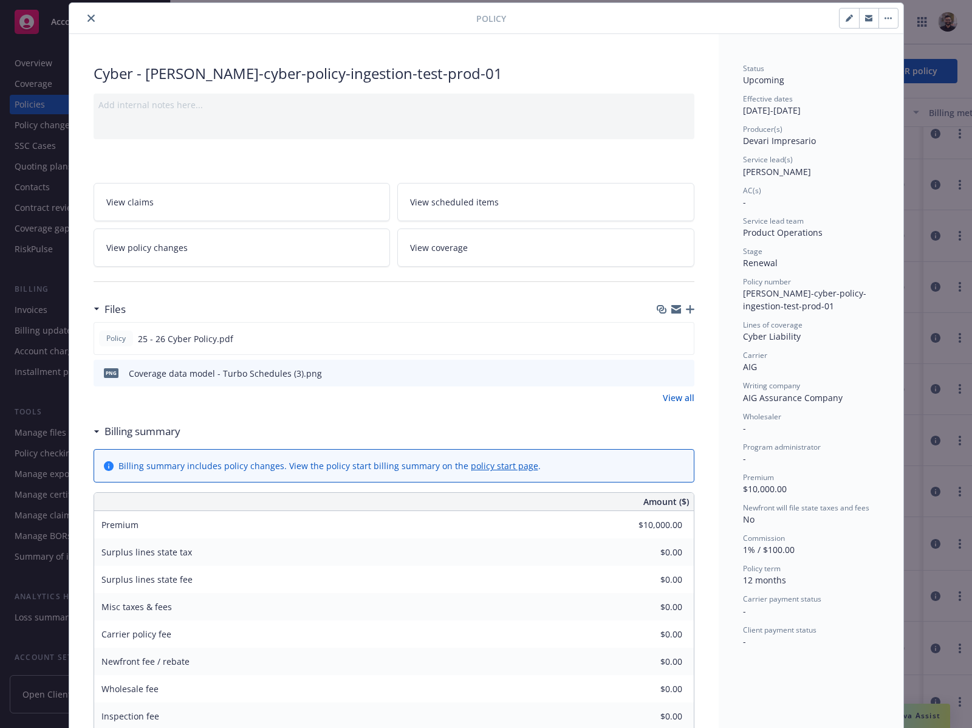
click at [233, 240] on link "View policy changes" at bounding box center [242, 247] width 297 height 38
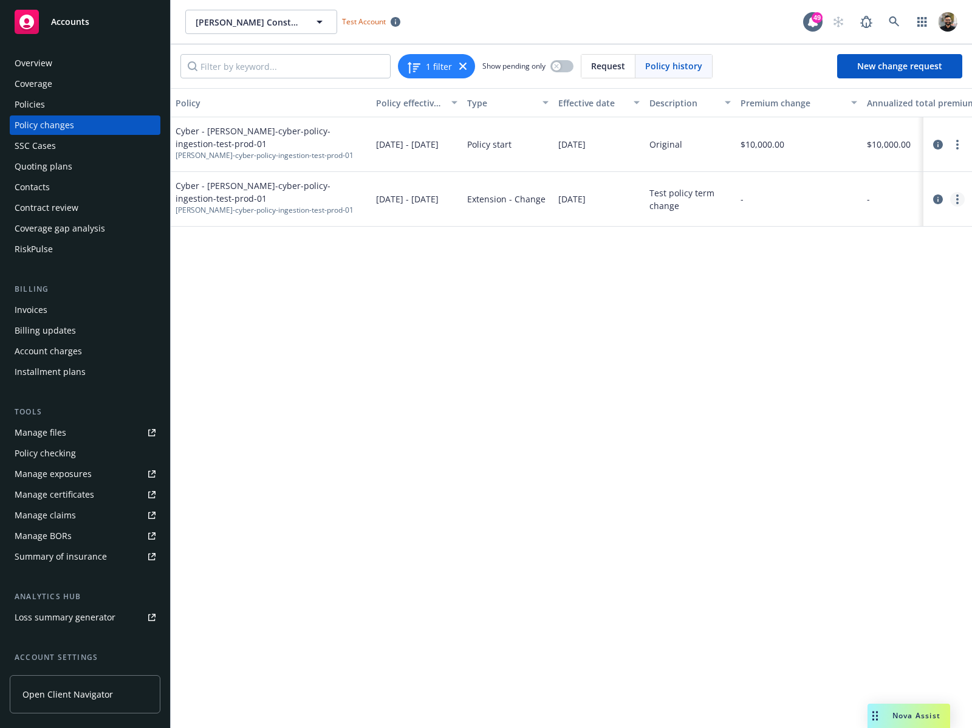
click at [957, 201] on icon "more" at bounding box center [957, 199] width 2 height 10
click at [932, 193] on div at bounding box center [947, 199] width 39 height 15
click at [934, 195] on icon "circleInformation" at bounding box center [938, 199] width 10 height 10
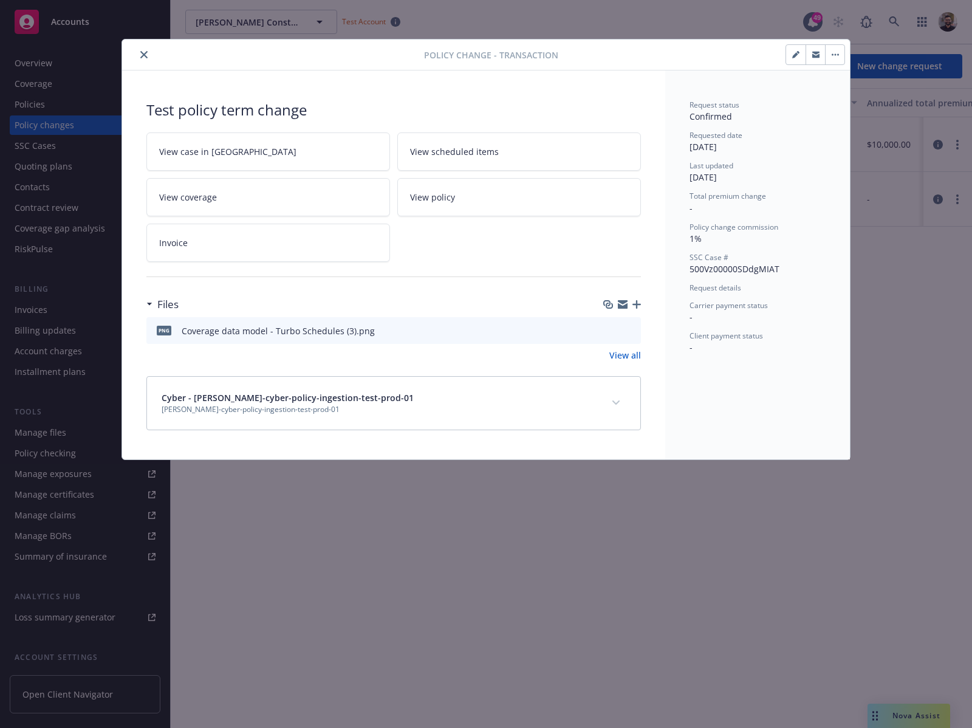
click at [610, 398] on button "expand content" at bounding box center [615, 402] width 19 height 19
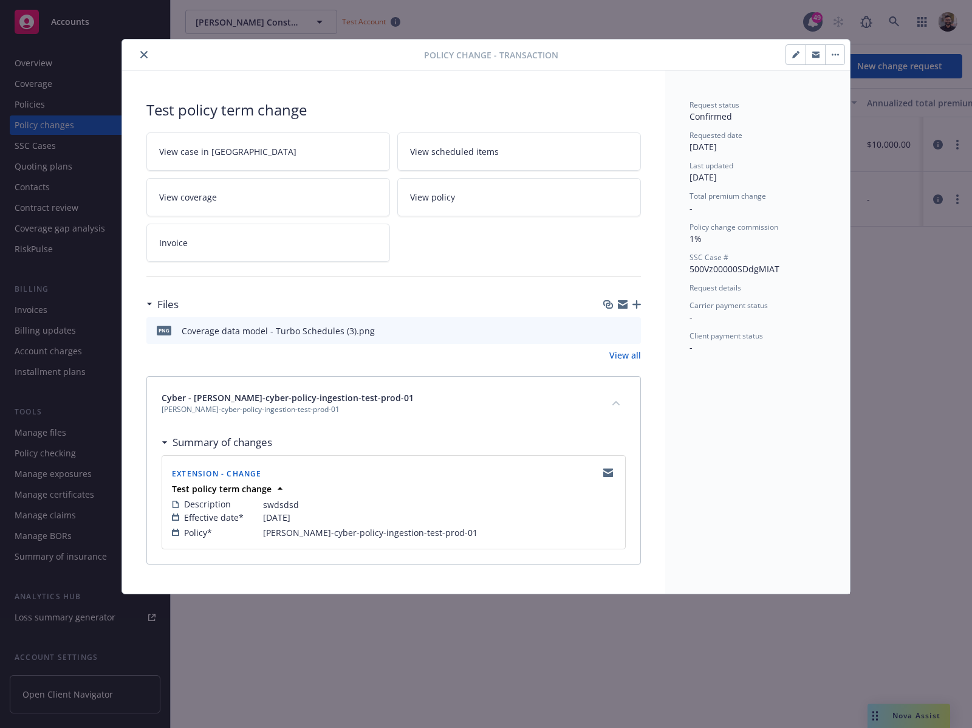
click at [500, 205] on link "View policy" at bounding box center [519, 197] width 244 height 38
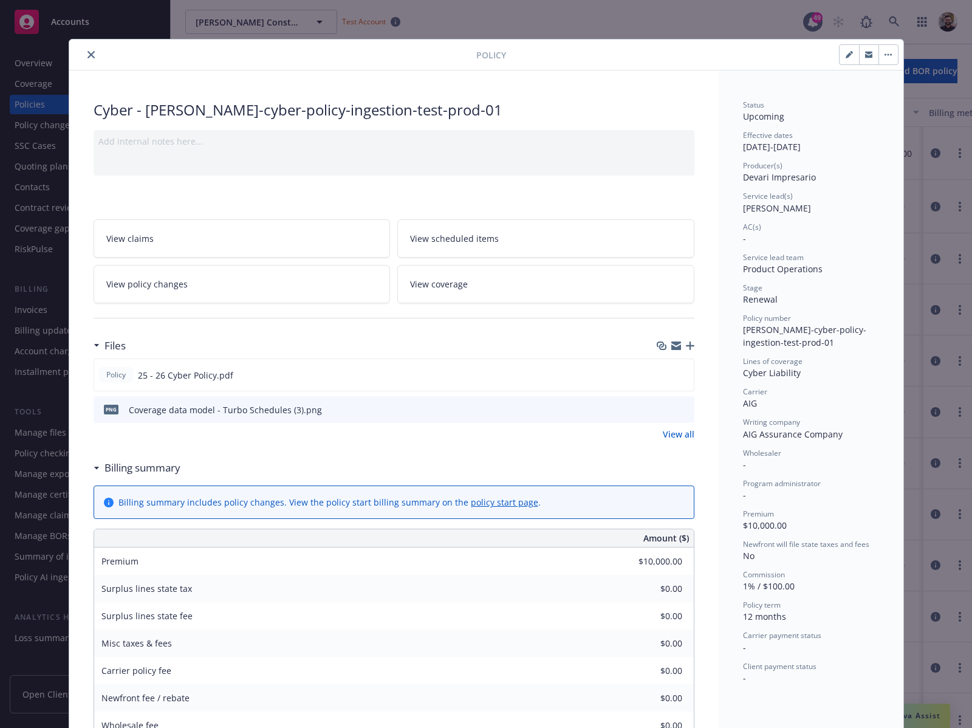
click at [87, 56] on icon "close" at bounding box center [90, 54] width 7 height 7
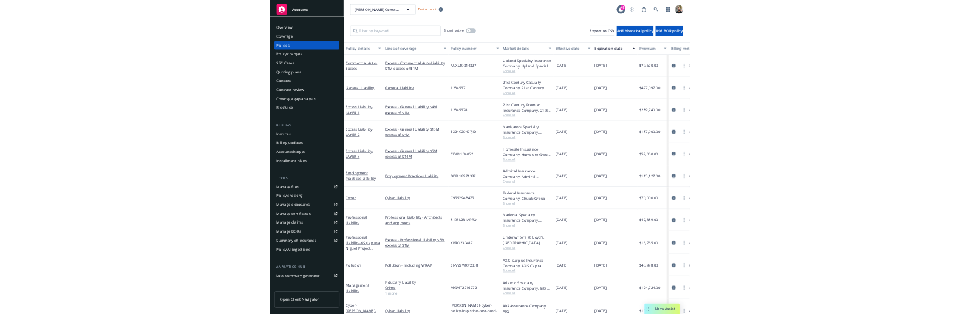
scroll to position [180, 0]
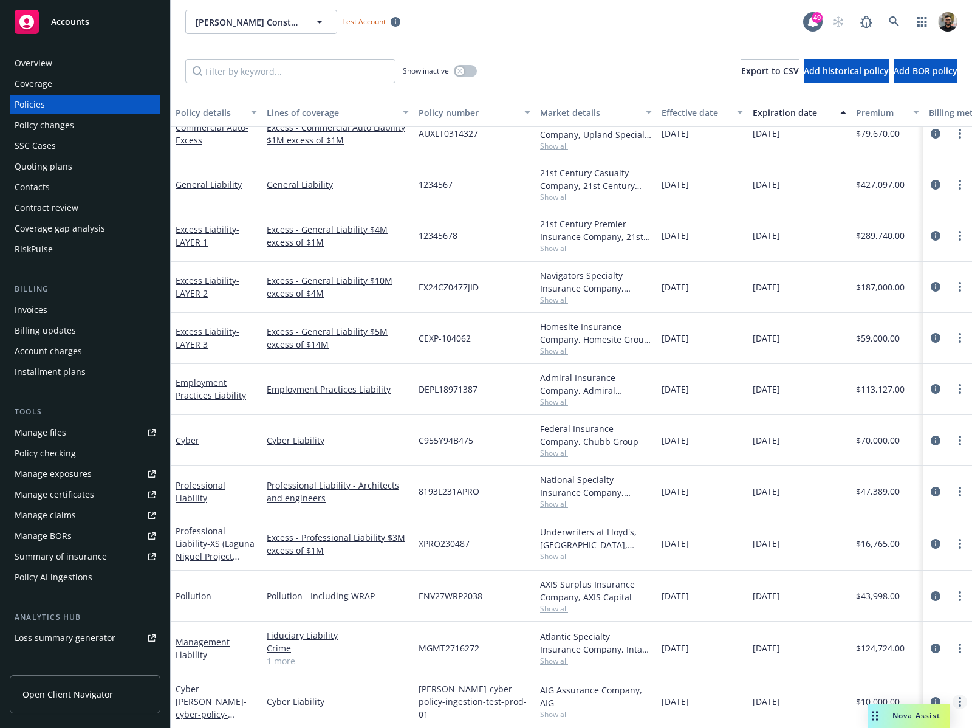
click at [952, 694] on link "more" at bounding box center [959, 701] width 15 height 15
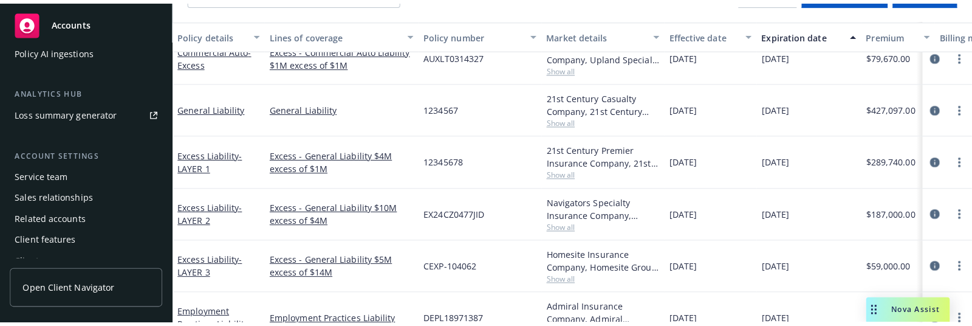
scroll to position [508, 0]
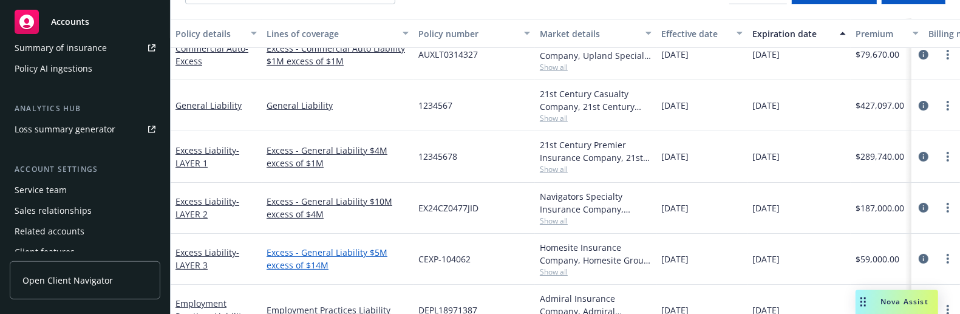
click at [404, 249] on link "Excess - General Liability $5M excess of $14M" at bounding box center [338, 259] width 142 height 26
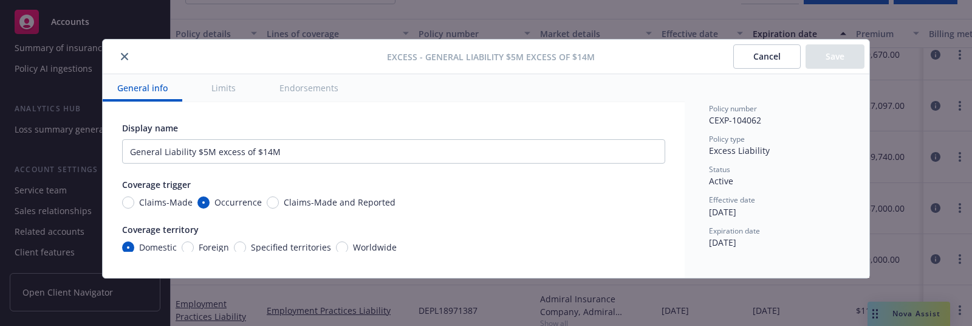
click at [124, 58] on icon "close" at bounding box center [124, 56] width 7 height 7
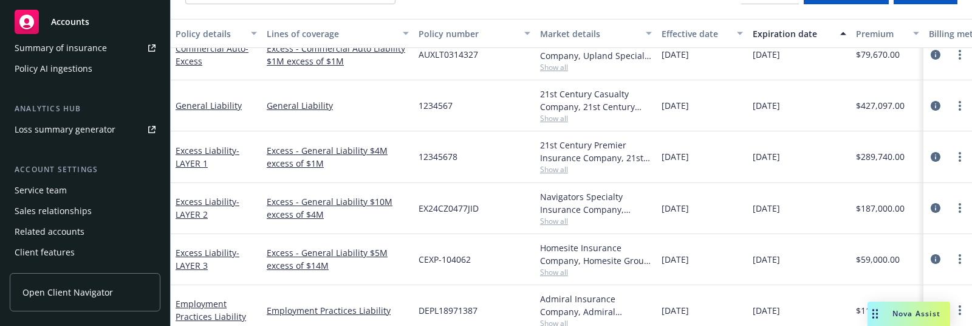
click at [728, 131] on div "[DATE]" at bounding box center [702, 156] width 91 height 51
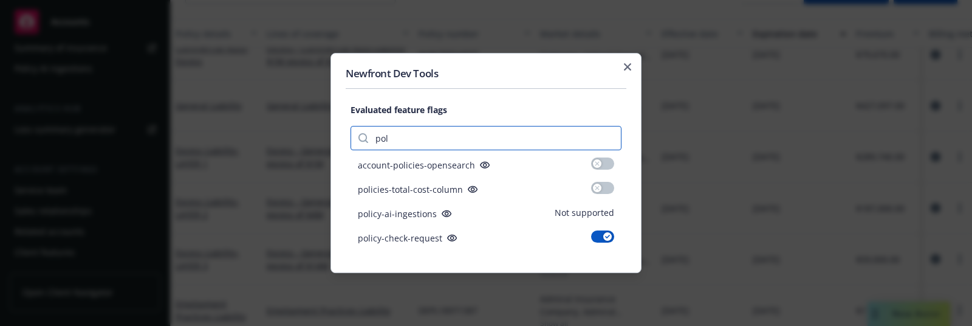
type input "pol"
click at [627, 67] on icon "button" at bounding box center [627, 66] width 7 height 7
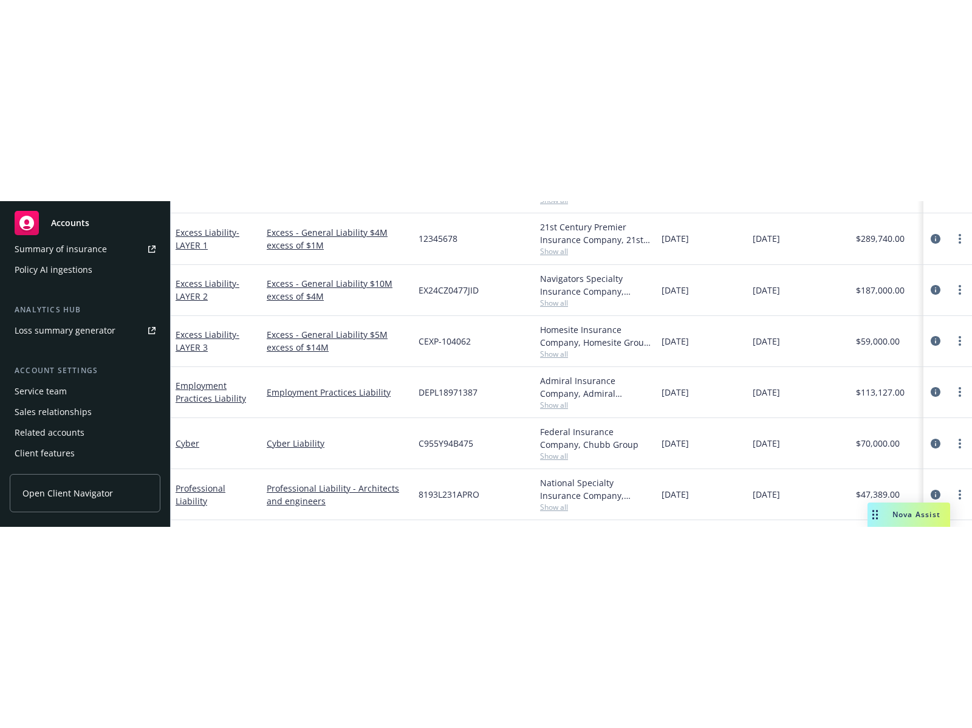
scroll to position [402, 0]
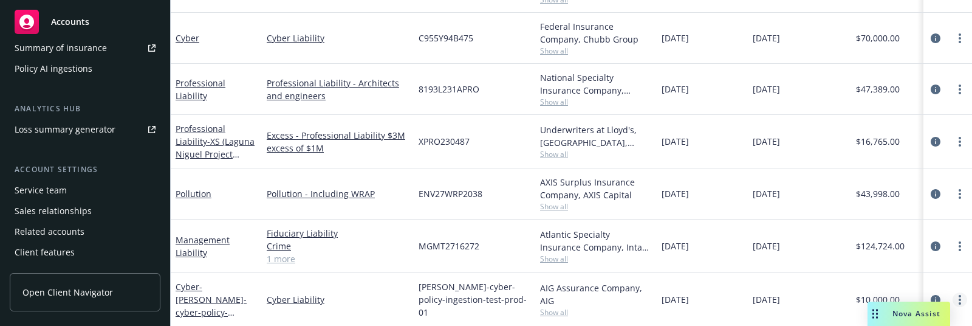
click at [958, 295] on icon "more" at bounding box center [959, 300] width 2 height 10
click at [929, 271] on link "Ingest policy with AI" at bounding box center [884, 274] width 143 height 24
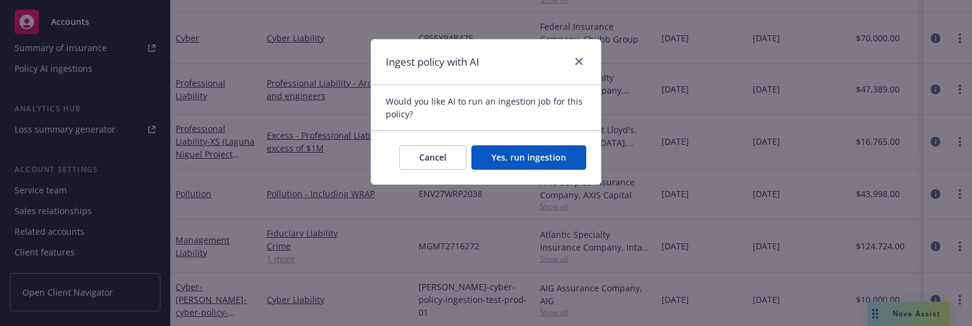
click at [562, 153] on button "Yes, run ingestion" at bounding box center [528, 157] width 115 height 24
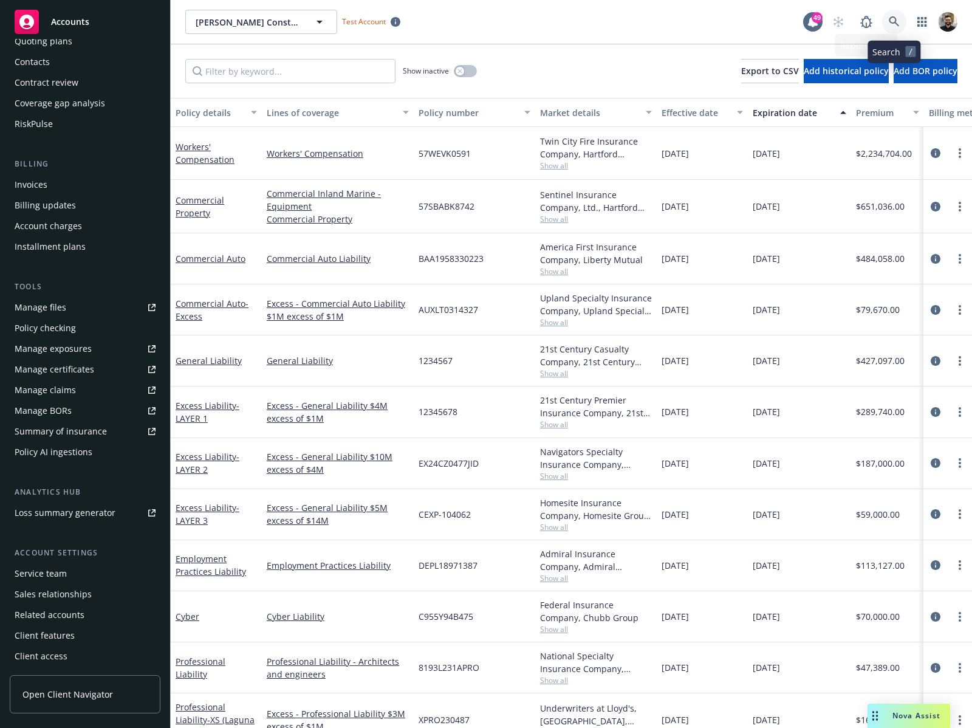
click at [897, 22] on icon at bounding box center [893, 21] width 11 height 11
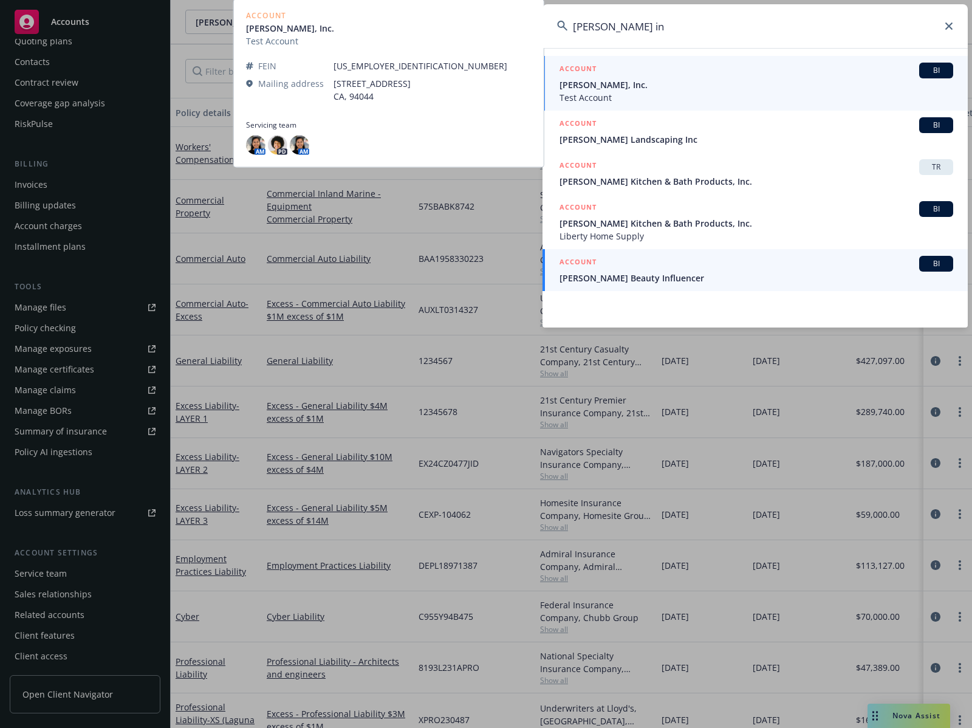
type input "[PERSON_NAME] in"
click at [788, 273] on span "[PERSON_NAME] Beauty Influencer" at bounding box center [756, 277] width 394 height 13
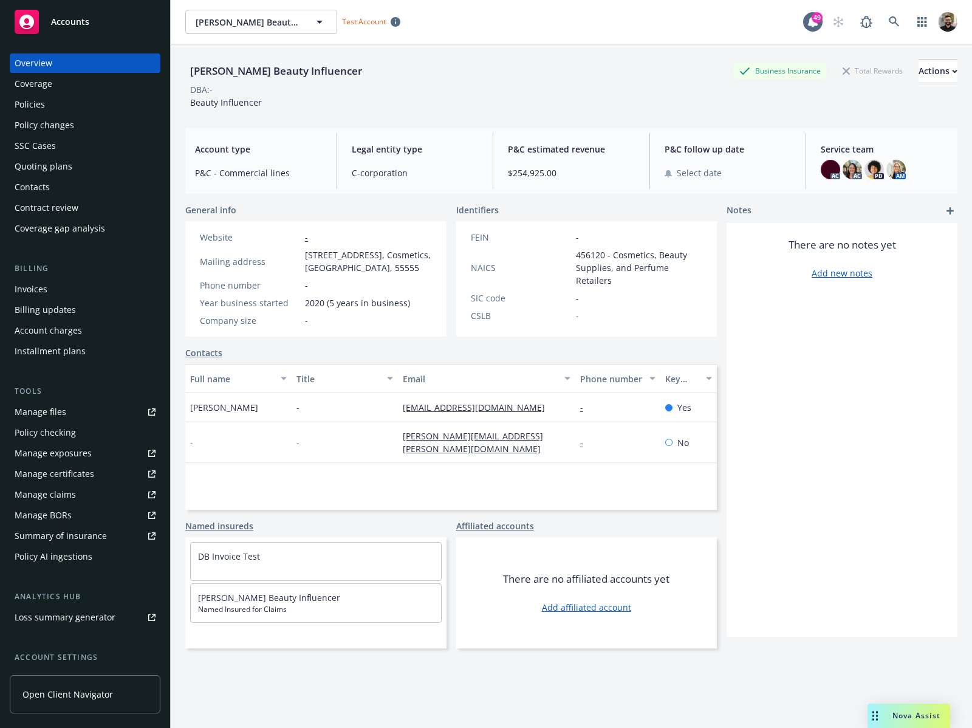
click at [70, 558] on div "Policy AI ingestions" at bounding box center [54, 556] width 78 height 19
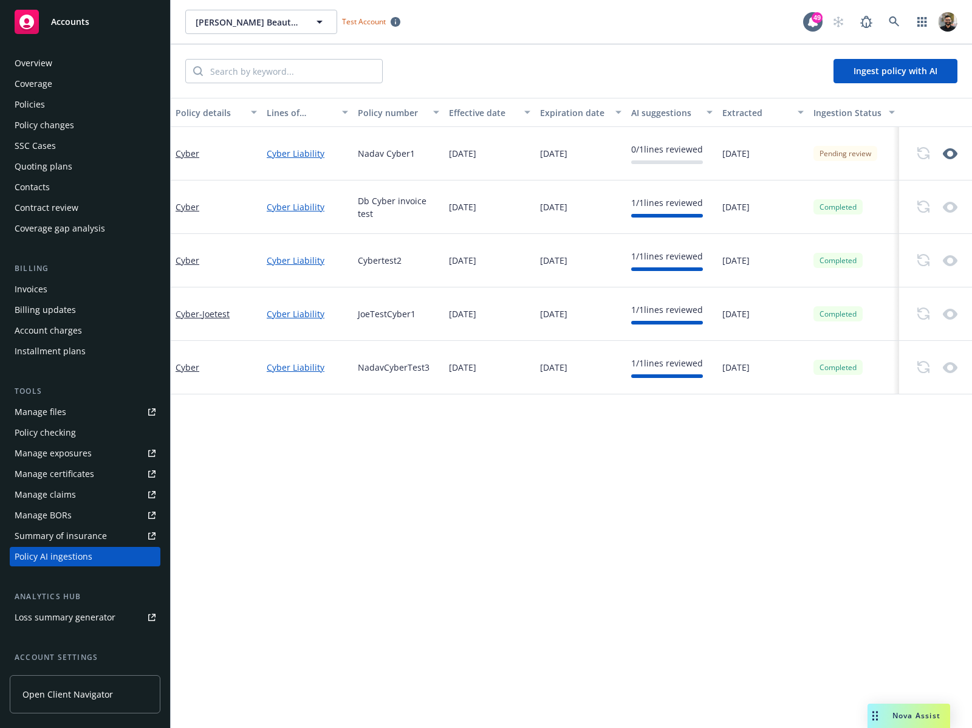
click at [77, 103] on div "Policies" at bounding box center [85, 104] width 141 height 19
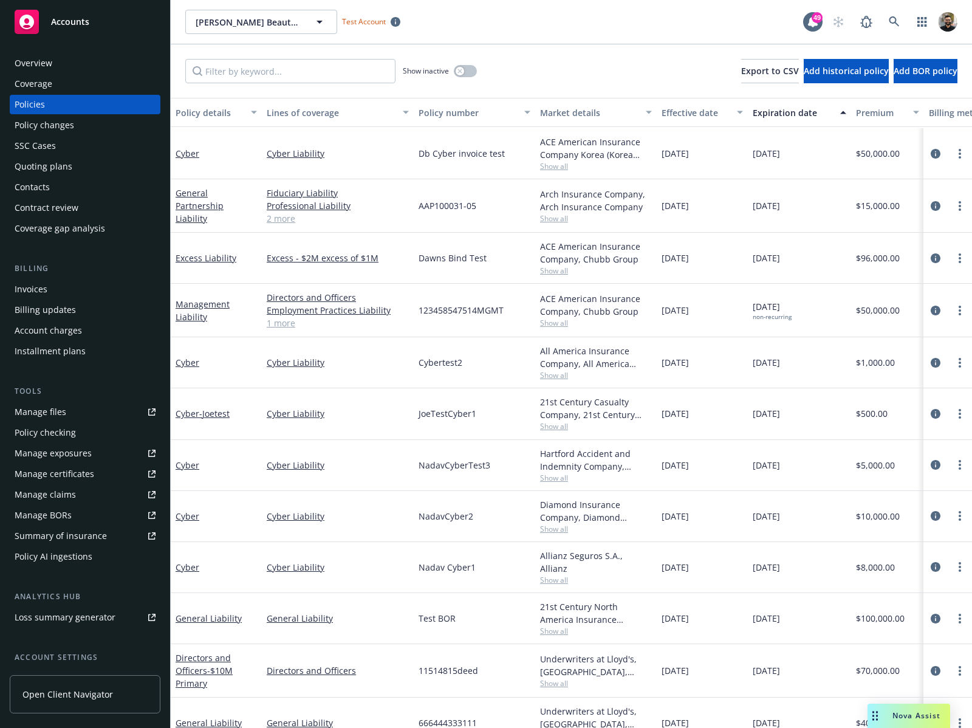
scroll to position [284, 0]
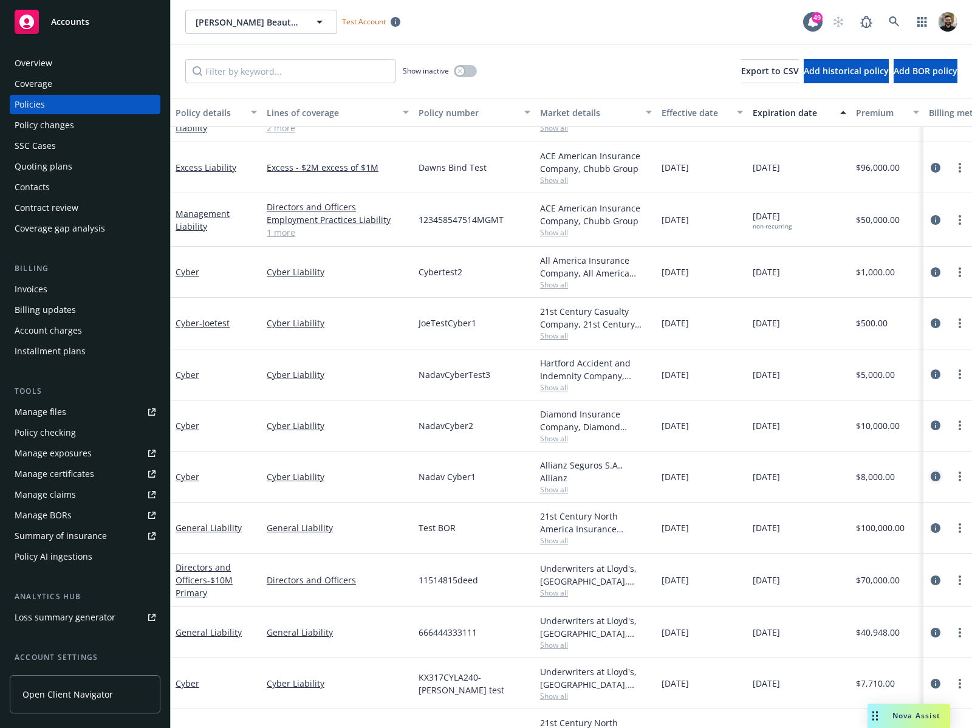
click at [930, 477] on icon "circleInformation" at bounding box center [935, 476] width 10 height 10
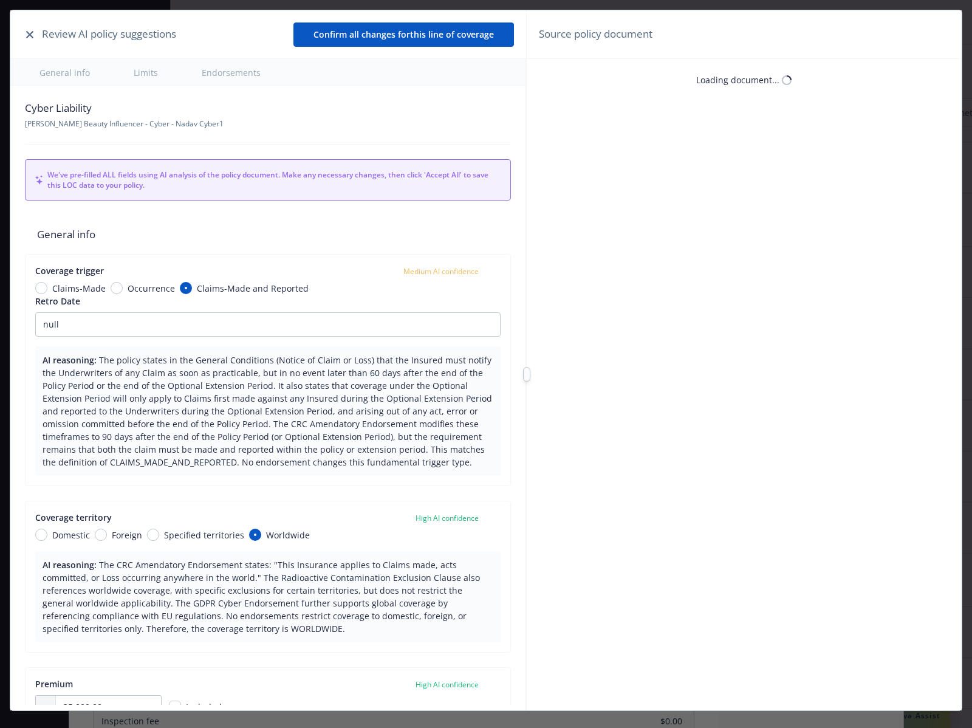
type textarea "x"
click at [27, 34] on icon "button" at bounding box center [29, 34] width 7 height 7
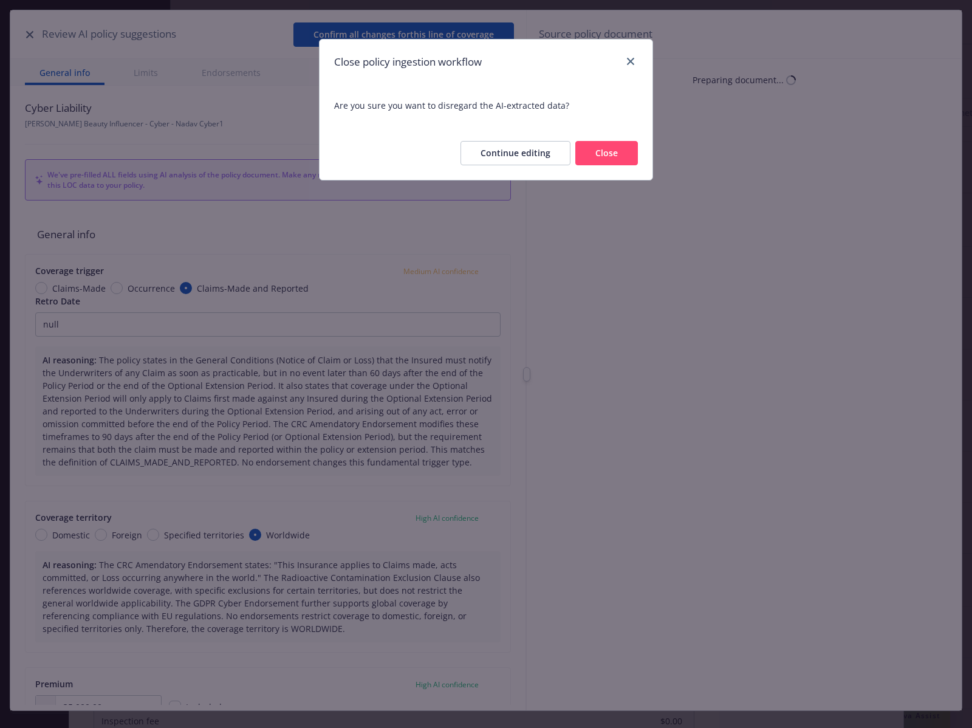
click at [613, 151] on button "Close" at bounding box center [606, 153] width 63 height 24
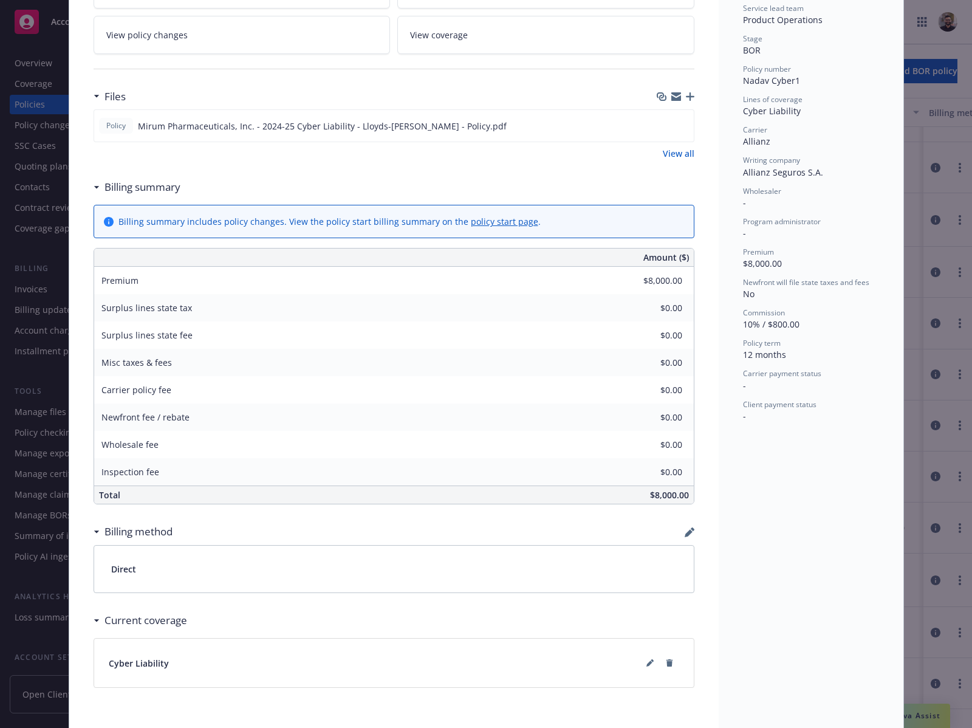
scroll to position [34, 0]
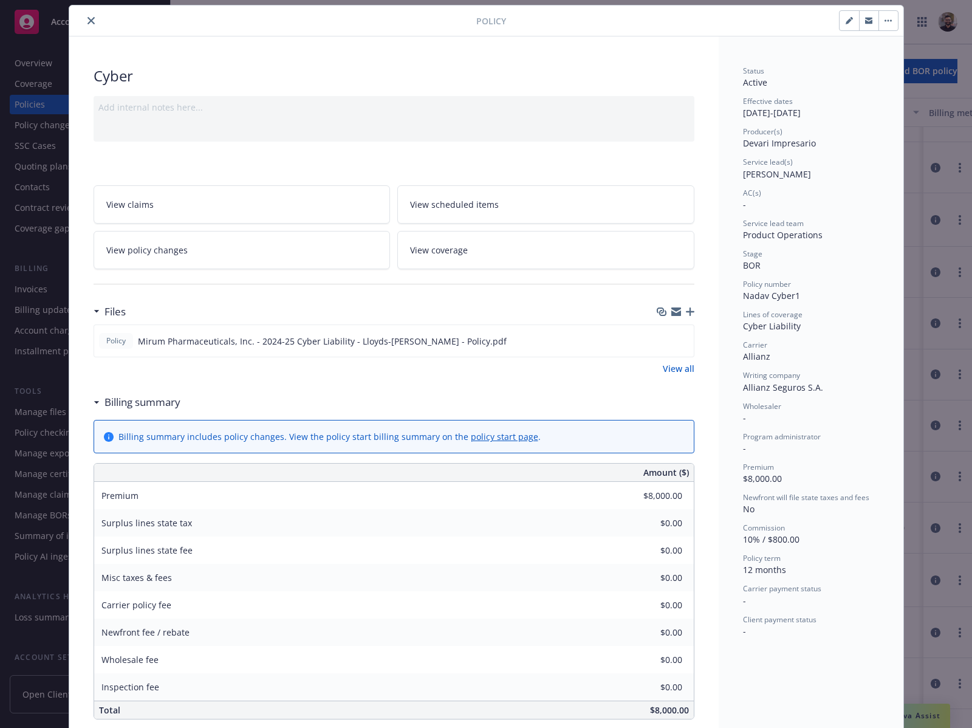
click at [845, 17] on icon "button" at bounding box center [848, 20] width 7 height 7
select select "BOR"
select select "12"
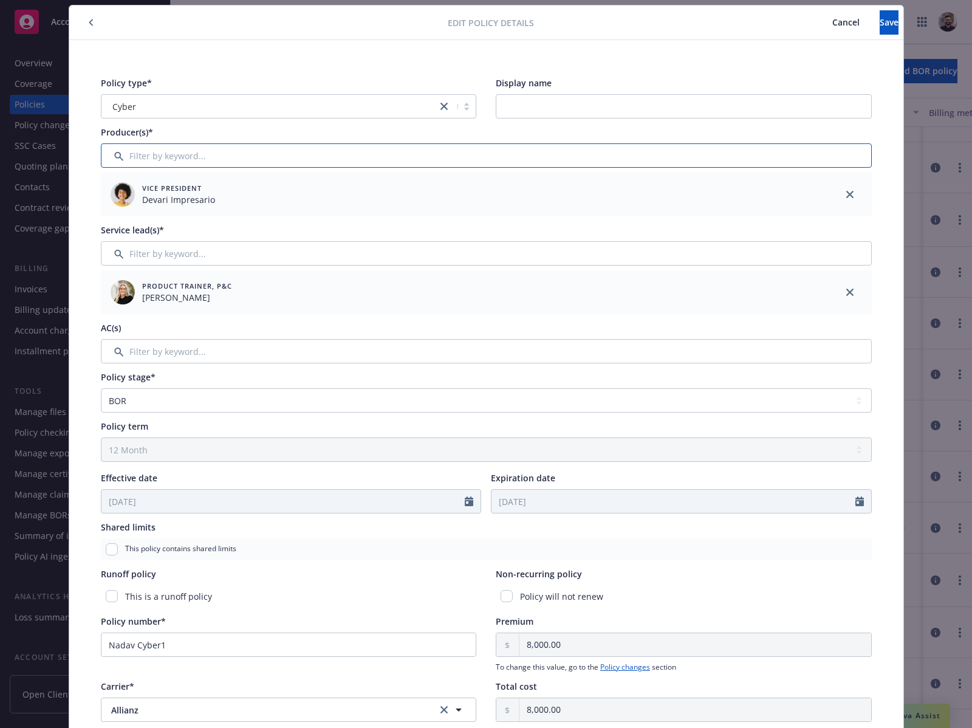
click at [322, 154] on input "Filter by keyword..." at bounding box center [486, 155] width 771 height 24
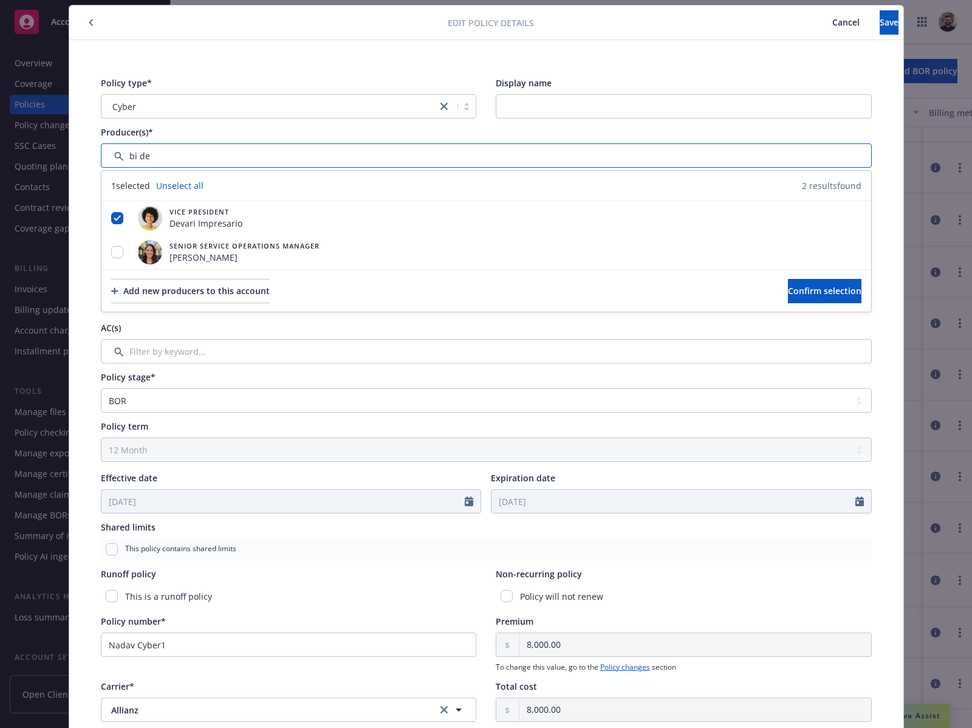
type input "bi de"
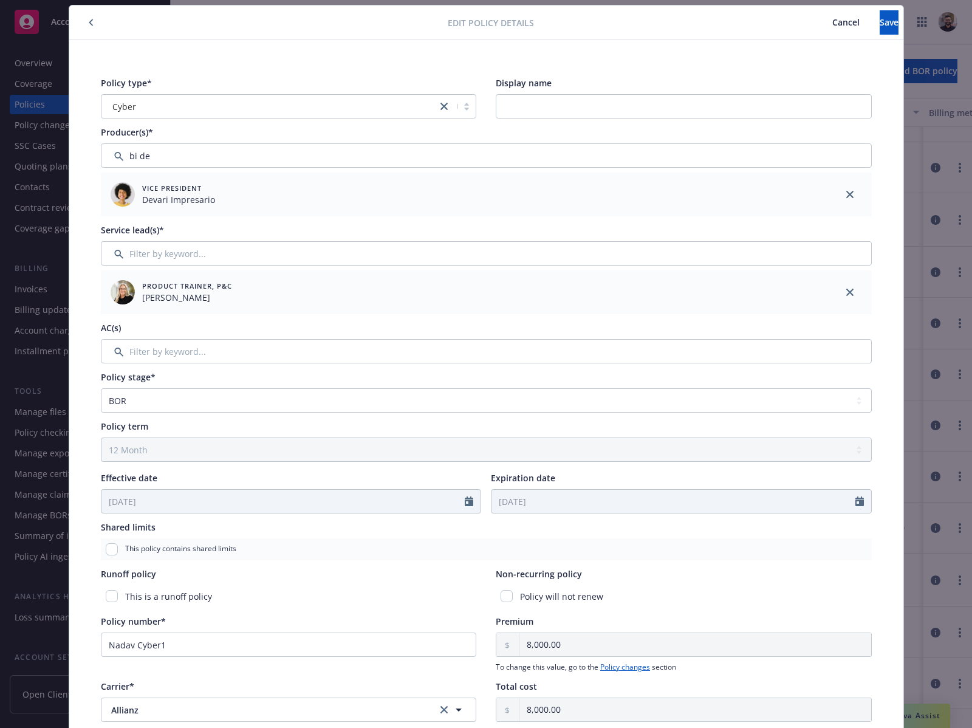
click at [812, 30] on button "Cancel" at bounding box center [845, 22] width 67 height 24
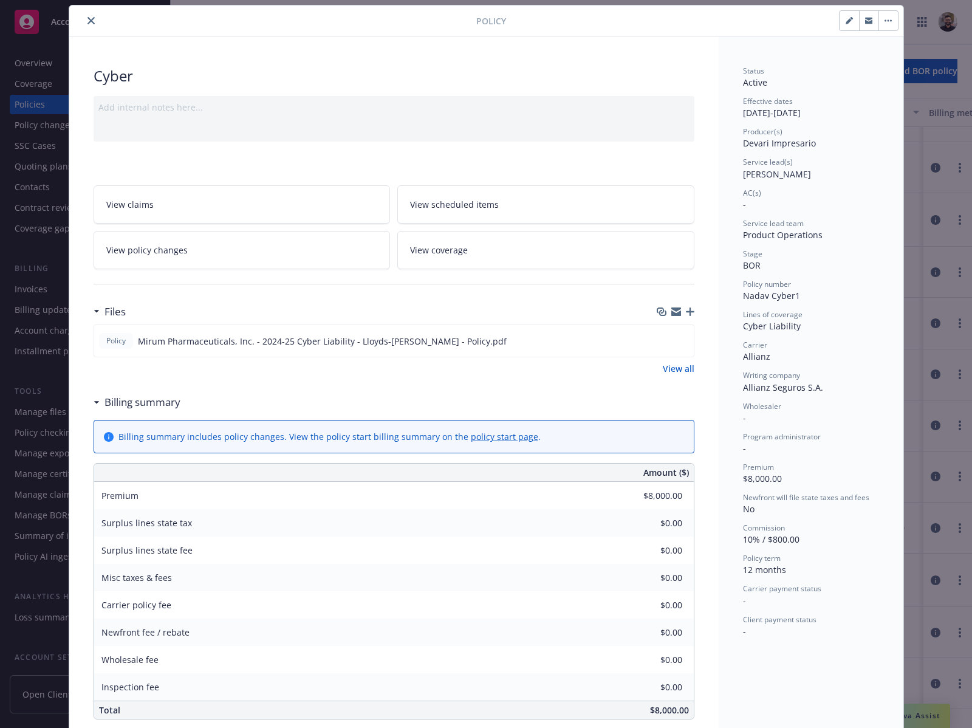
click at [87, 18] on icon "close" at bounding box center [90, 20] width 7 height 7
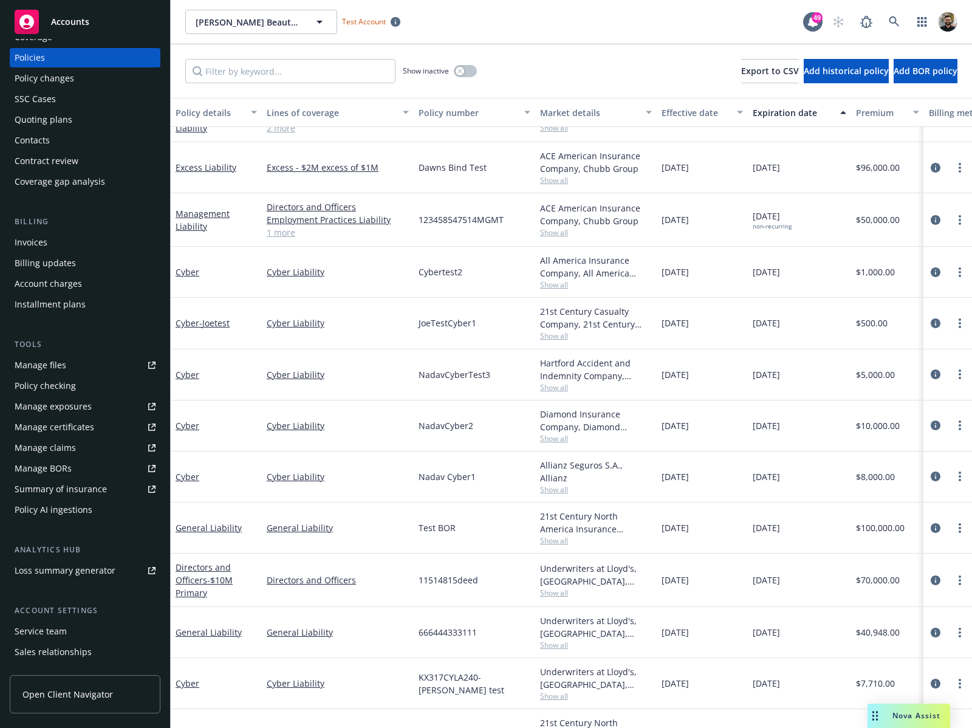
scroll to position [104, 0]
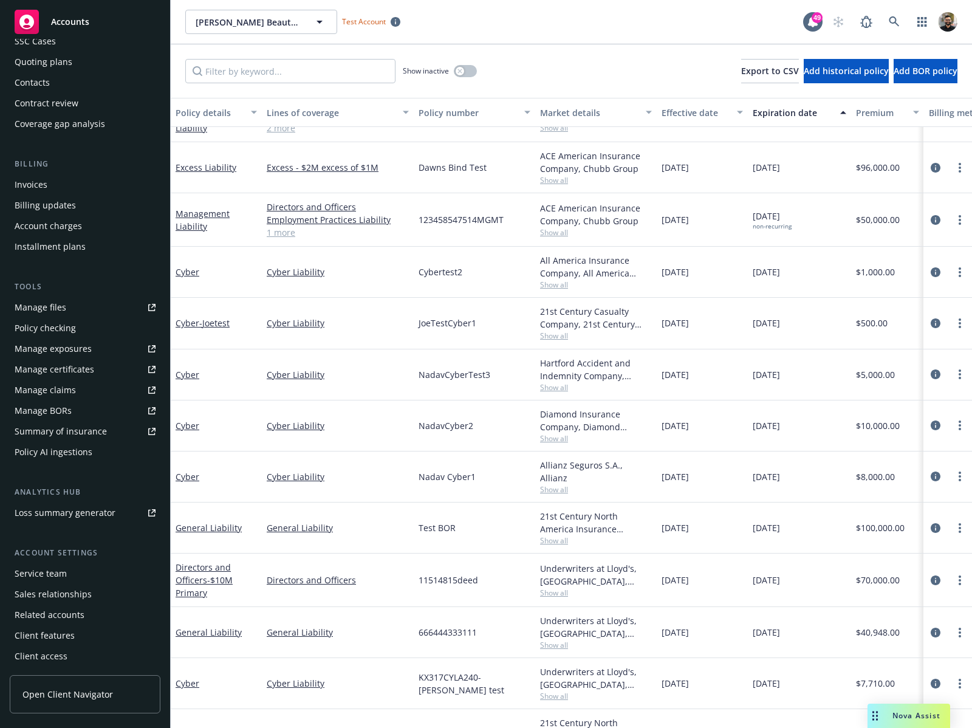
click at [89, 574] on div "Service team" at bounding box center [85, 573] width 141 height 19
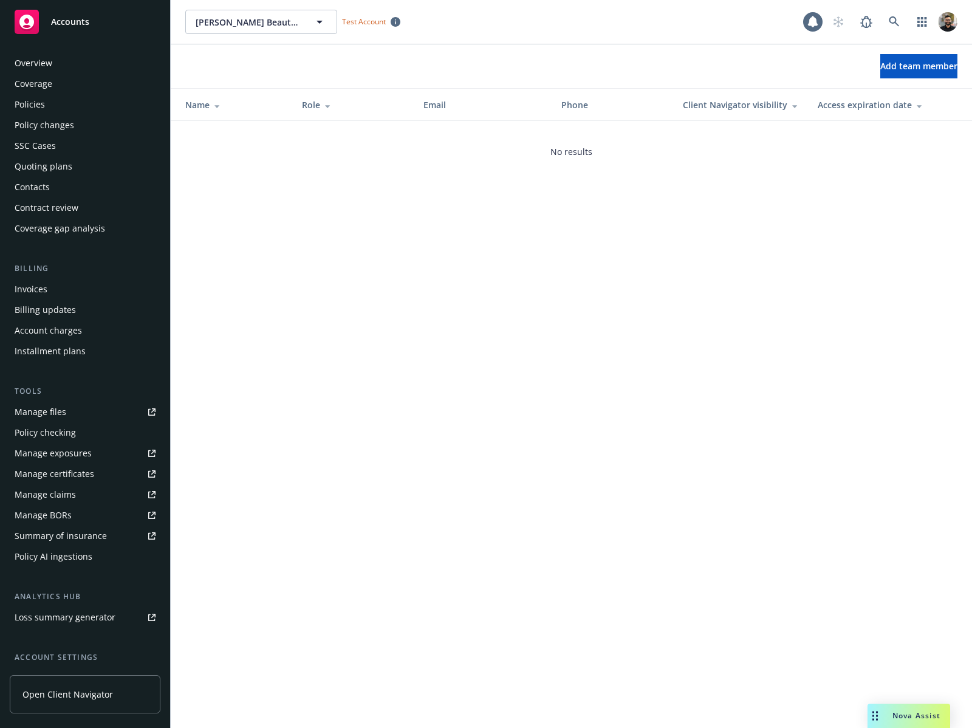
scroll to position [104, 0]
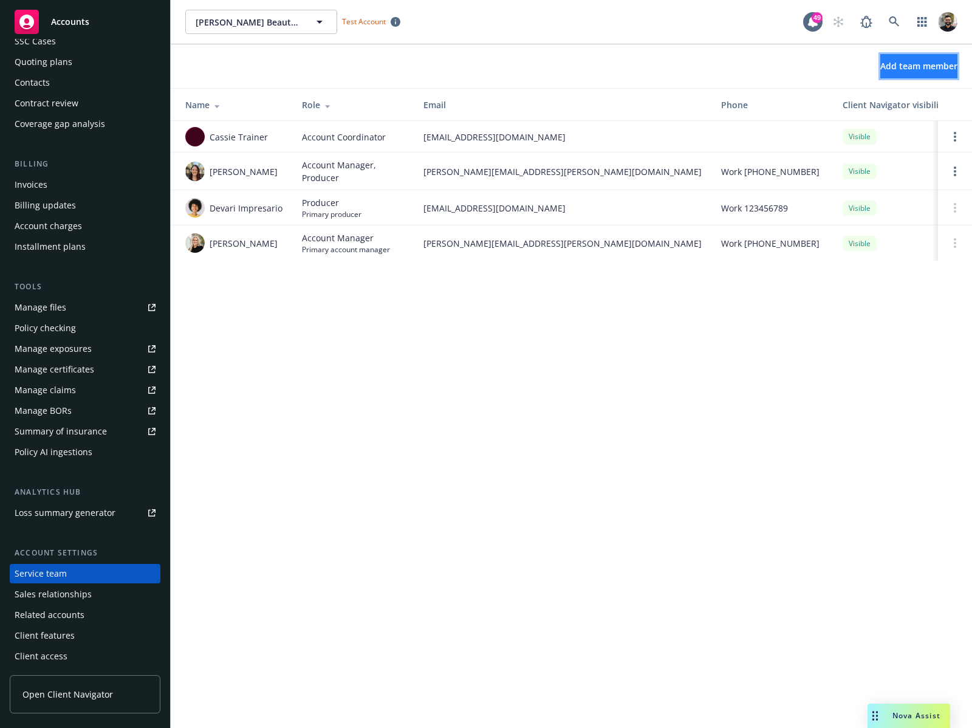
click at [894, 67] on span "Add team member" at bounding box center [918, 66] width 77 height 12
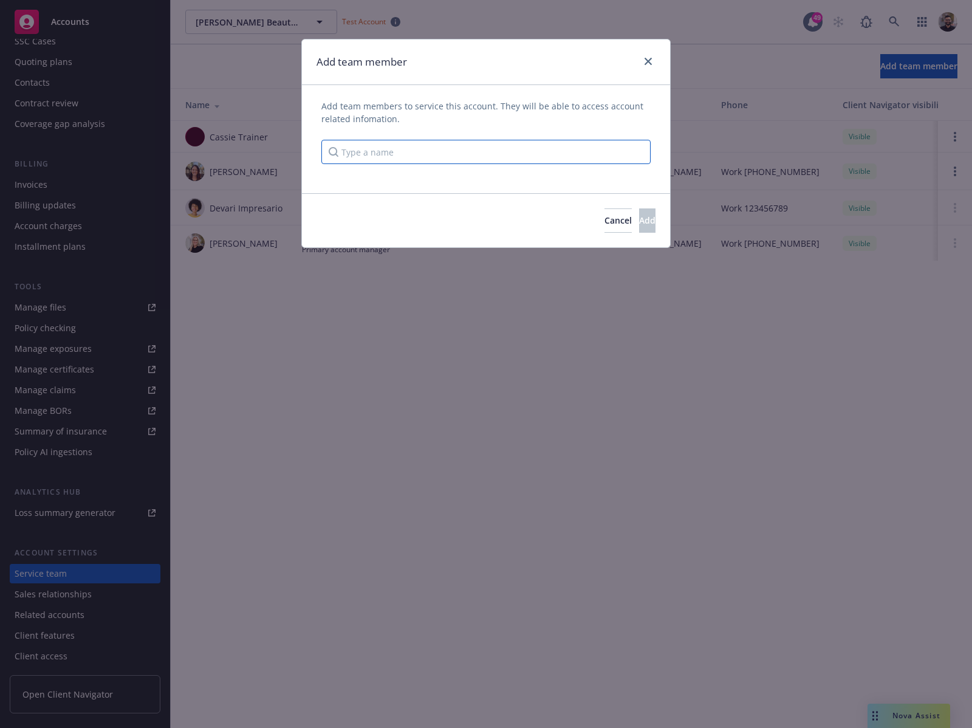
click at [409, 152] on input "Type a name" at bounding box center [485, 152] width 329 height 24
type input "bi demo"
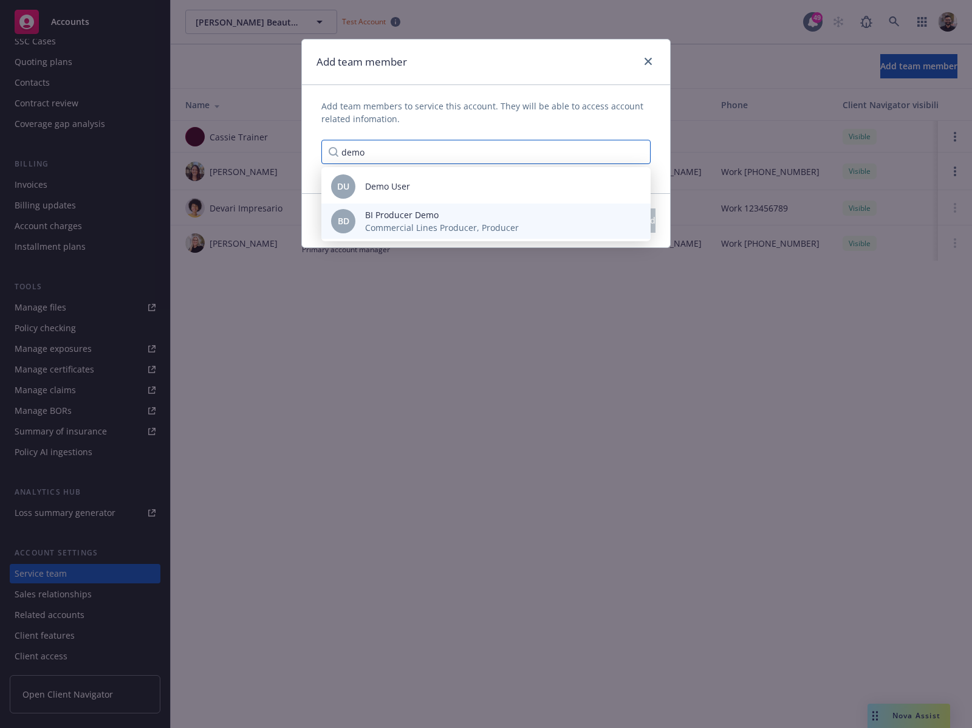
type input "demo"
click at [424, 228] on span "Commercial Lines Producer, Producer" at bounding box center [442, 227] width 154 height 13
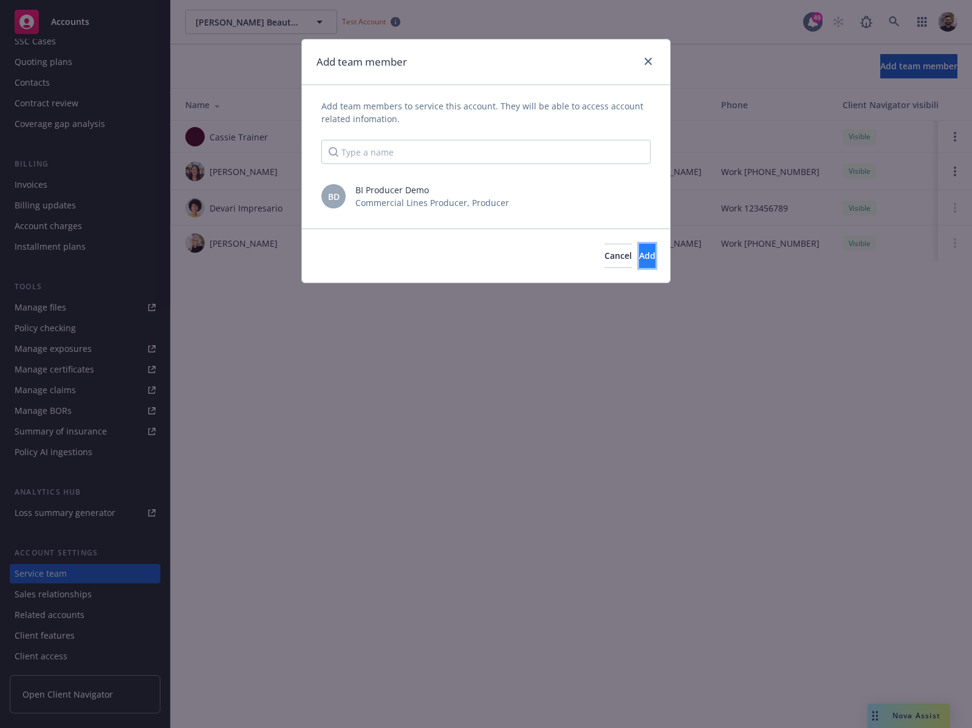
click at [639, 261] on span "Add" at bounding box center [647, 256] width 16 height 12
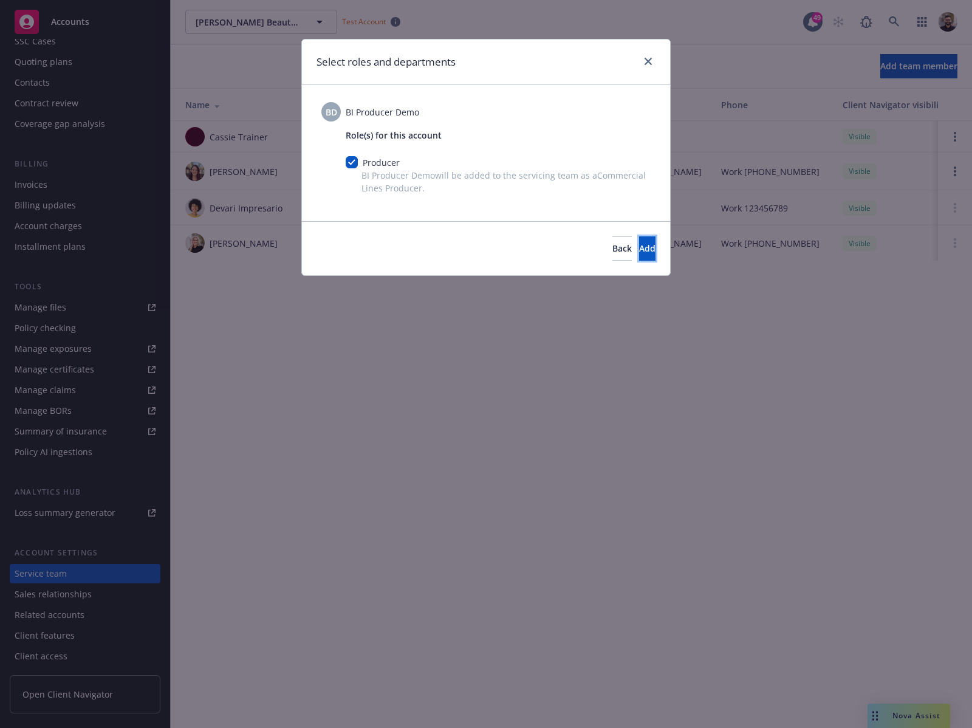
click at [639, 261] on button "Add" at bounding box center [647, 248] width 16 height 24
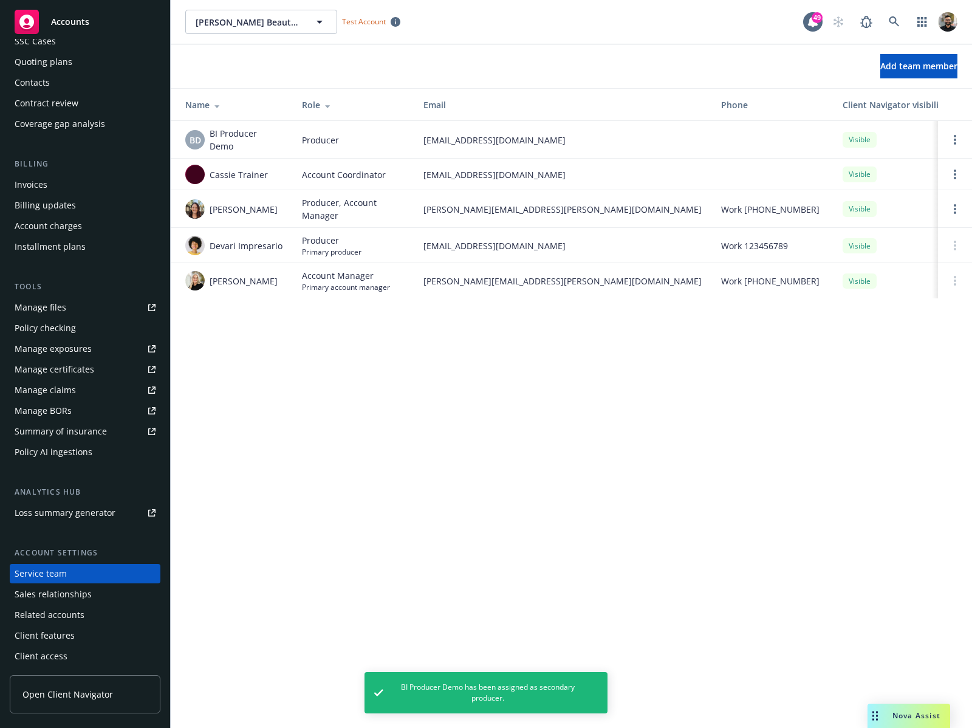
scroll to position [86, 0]
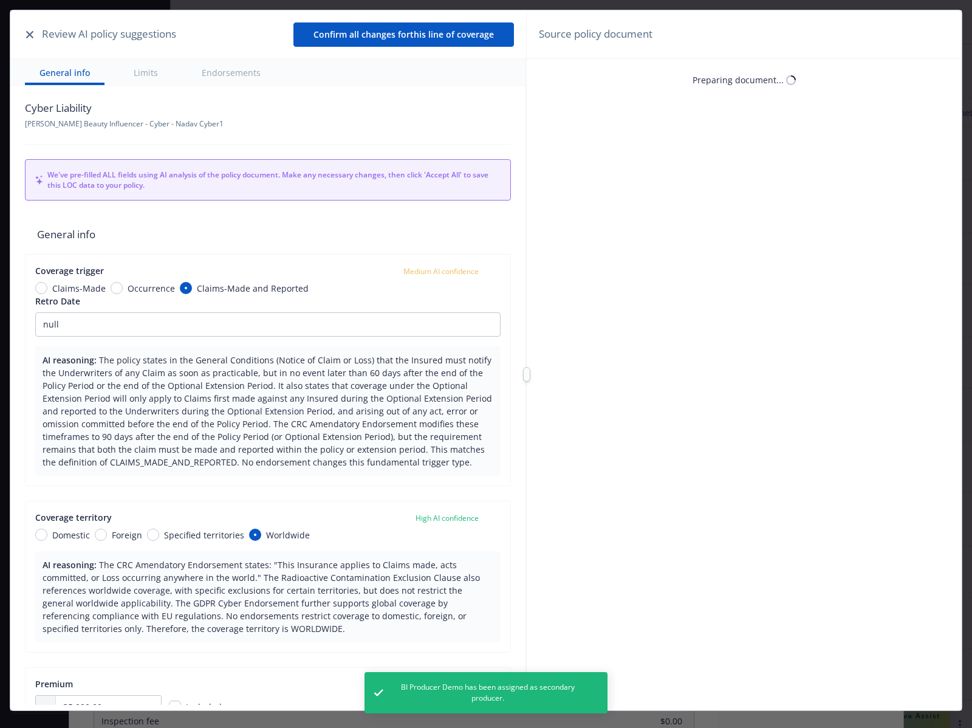
scroll to position [36, 0]
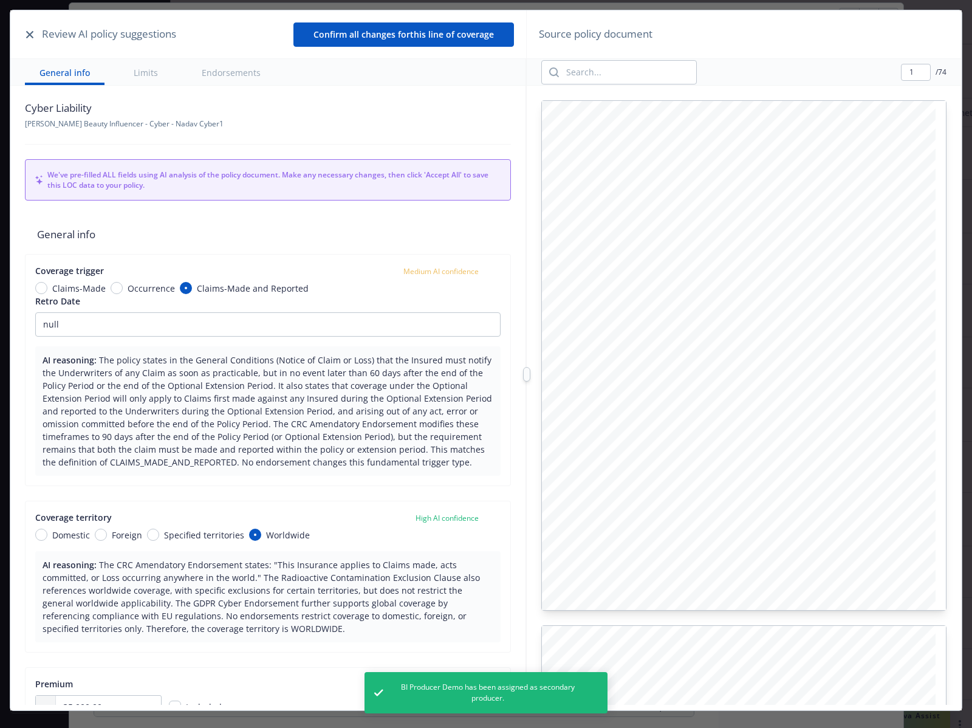
type textarea "x"
click at [25, 32] on button "button" at bounding box center [29, 34] width 15 height 15
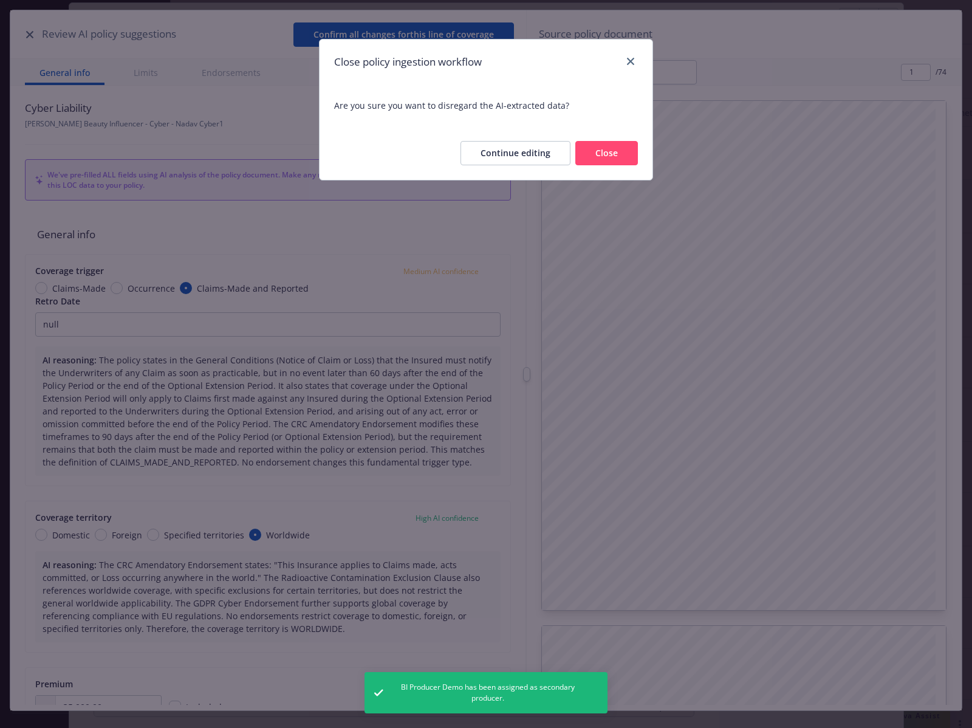
click at [619, 151] on button "Close" at bounding box center [606, 153] width 63 height 24
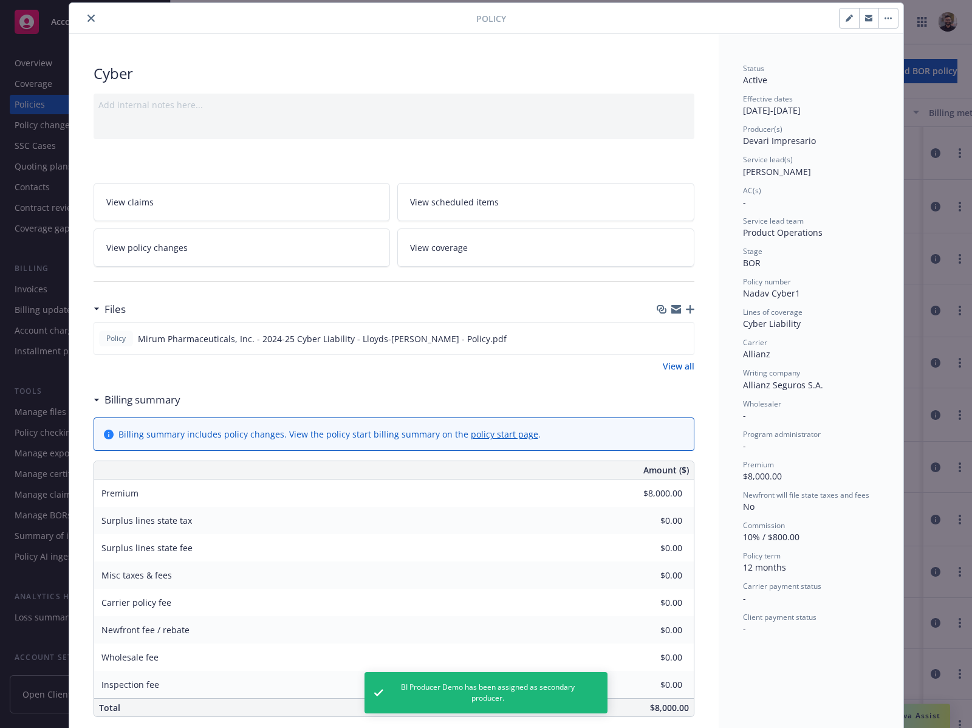
click at [848, 17] on button "button" at bounding box center [848, 18] width 19 height 19
select select "BOR"
select select "12"
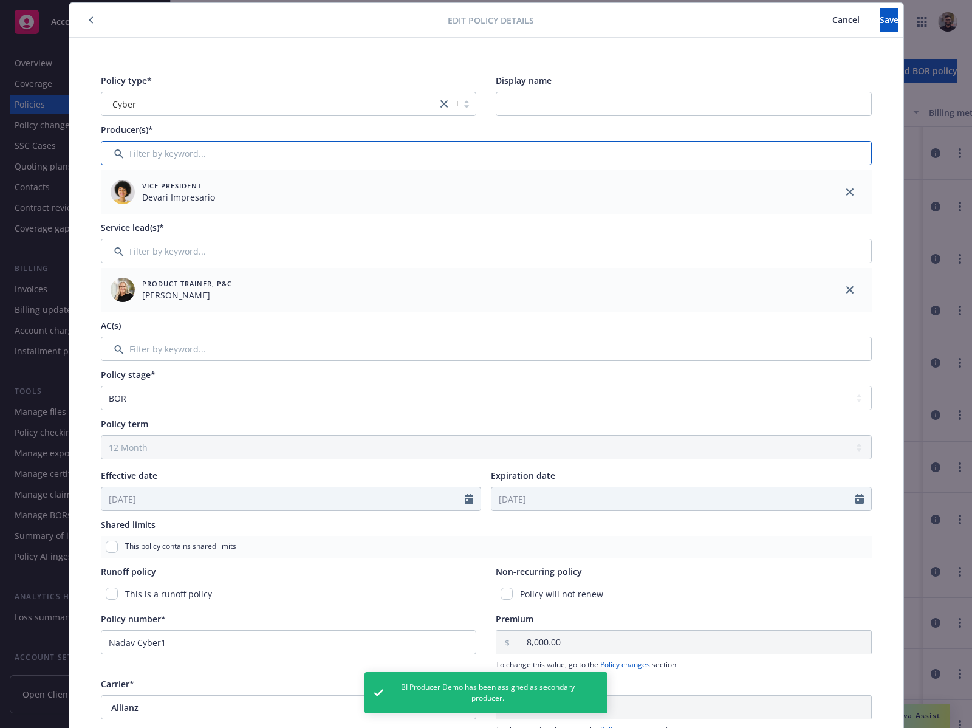
click at [454, 161] on input "Filter by keyword..." at bounding box center [486, 153] width 771 height 24
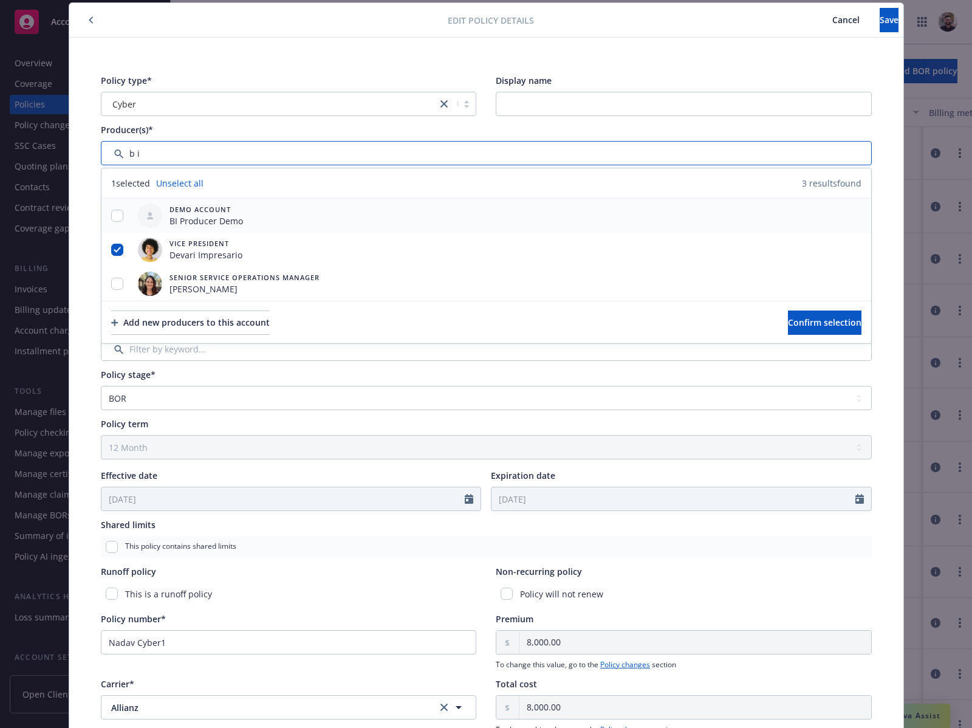
type input "b i"
click at [113, 216] on input "checkbox" at bounding box center [117, 216] width 12 height 12
checkbox input "true"
click at [788, 316] on span "Confirm selection" at bounding box center [824, 322] width 73 height 12
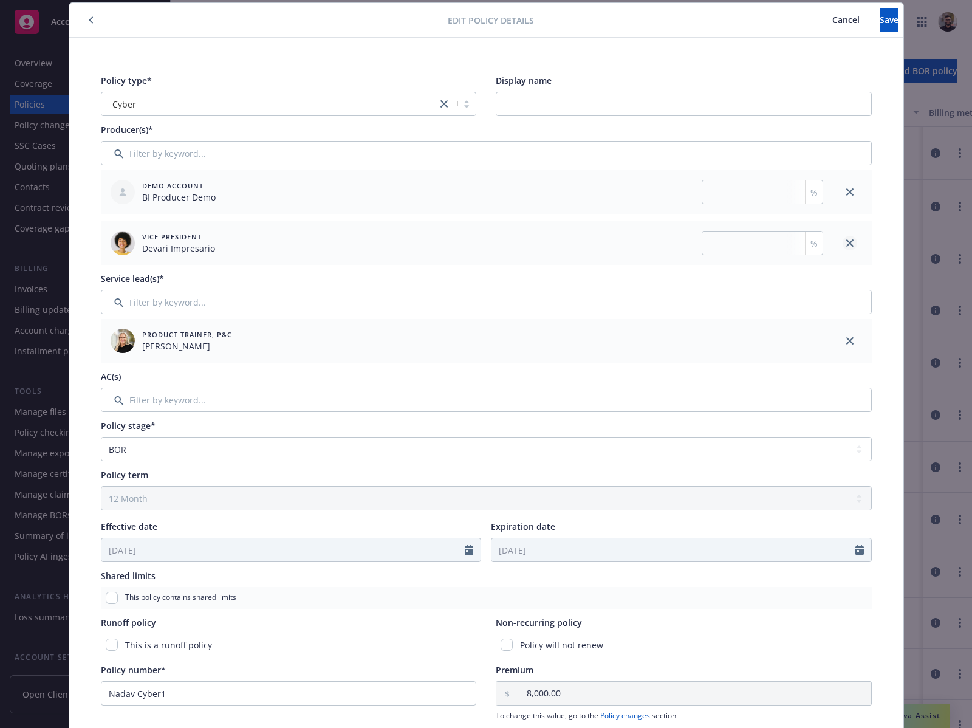
click at [846, 242] on icon "close" at bounding box center [849, 242] width 7 height 7
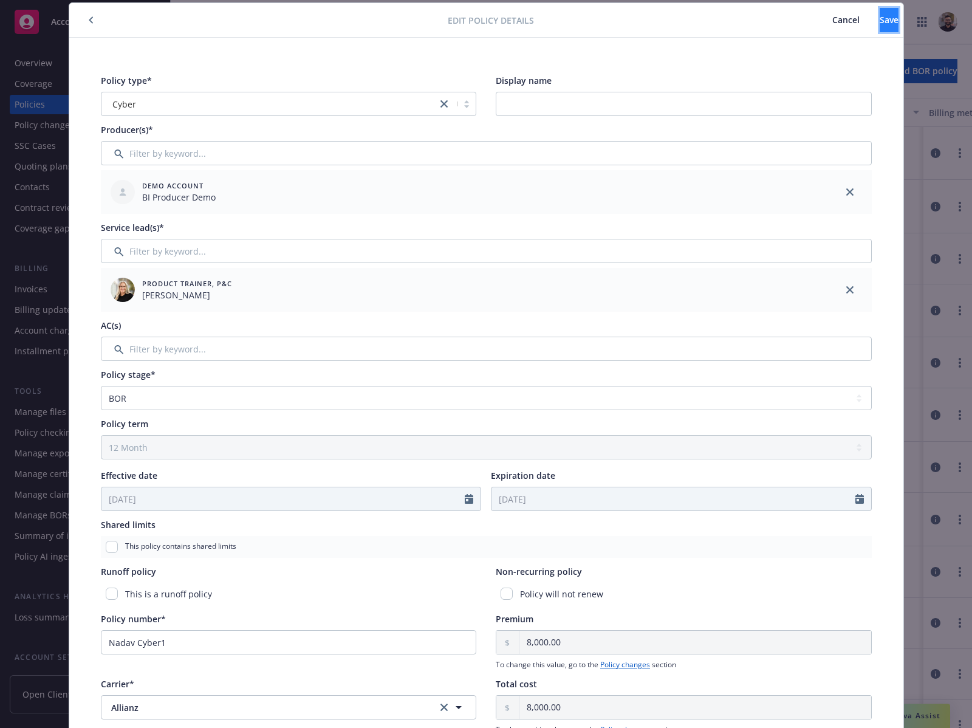
click at [879, 16] on span "Save" at bounding box center [888, 20] width 19 height 12
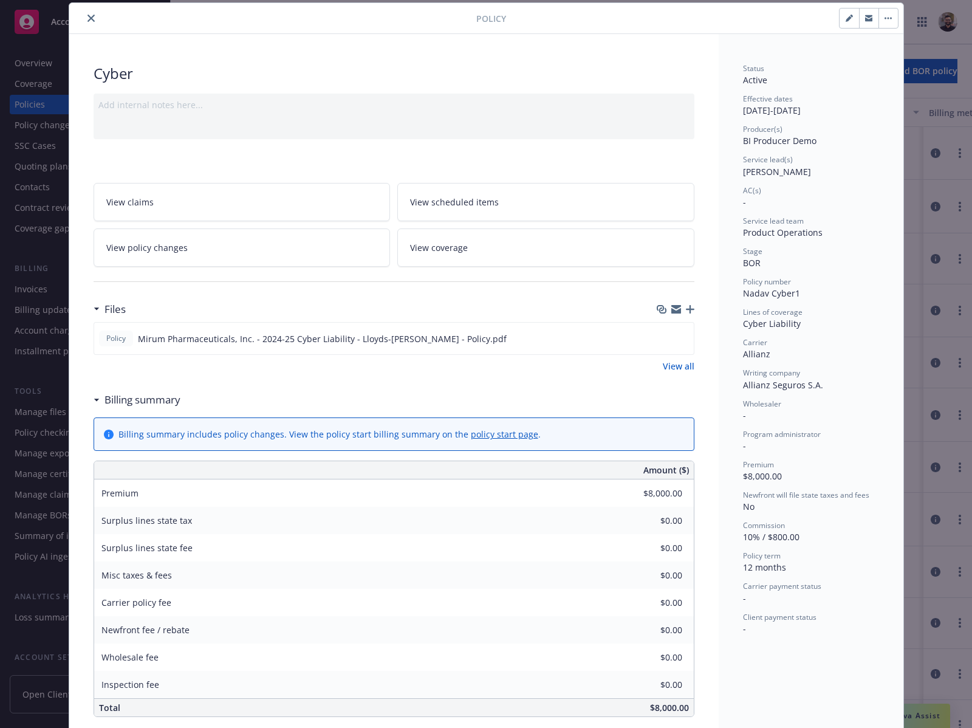
click at [87, 19] on icon "close" at bounding box center [90, 18] width 7 height 7
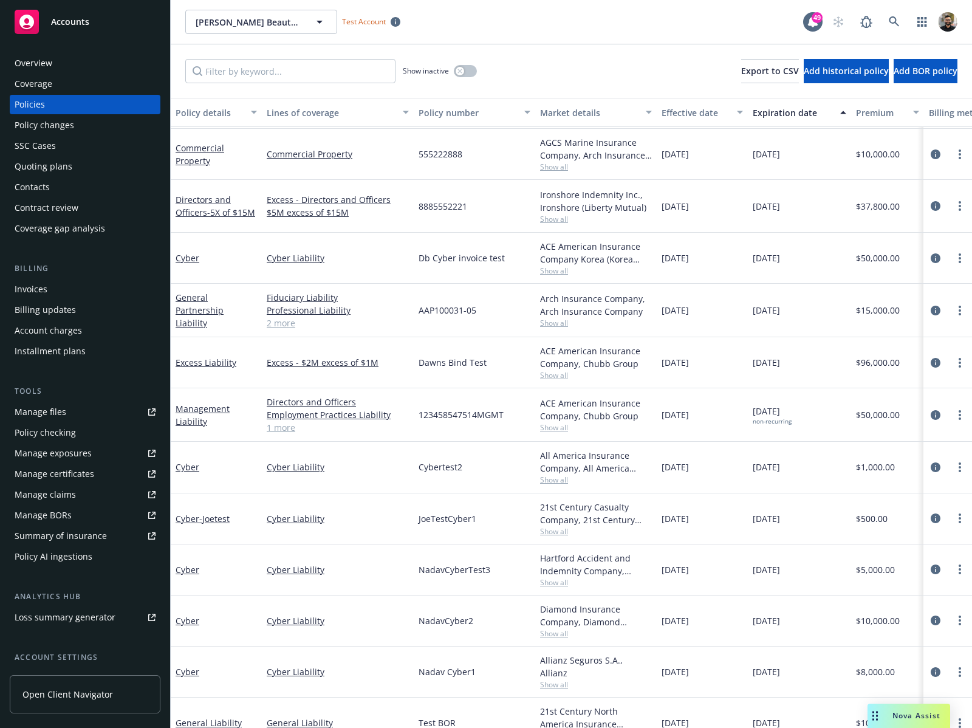
scroll to position [110, 0]
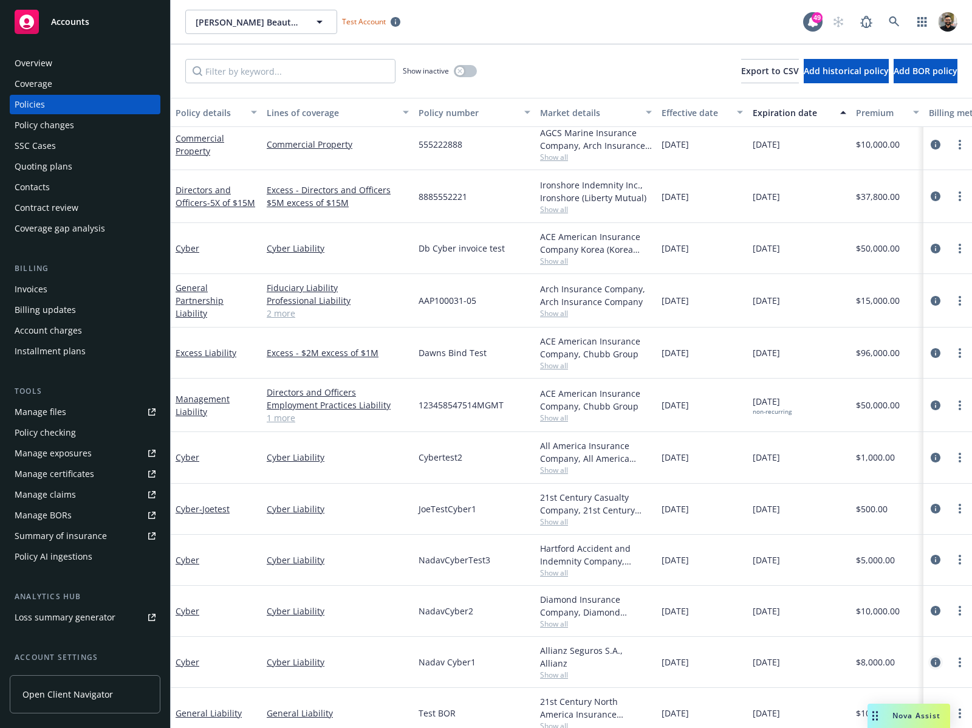
click at [930, 662] on icon "circleInformation" at bounding box center [935, 662] width 10 height 10
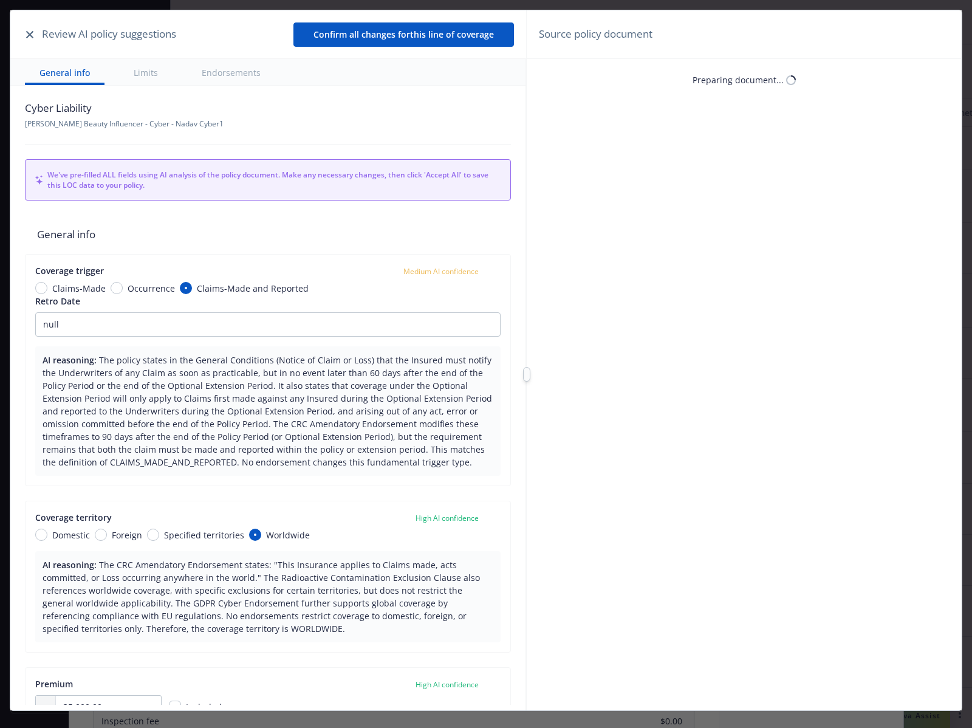
scroll to position [36, 0]
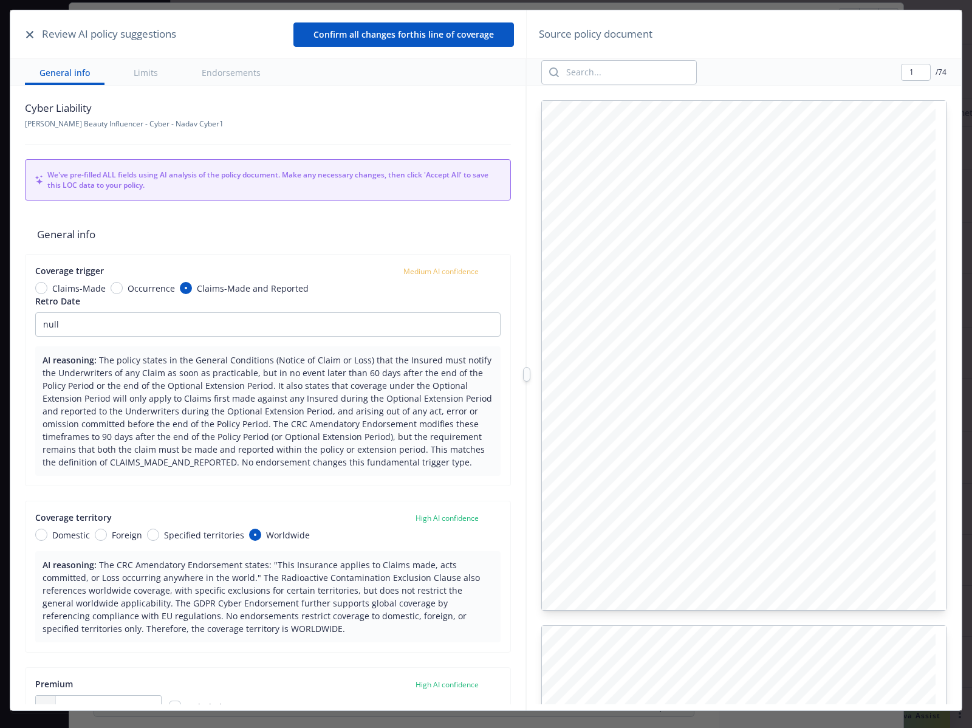
type textarea "x"
click at [27, 35] on icon "button" at bounding box center [29, 34] width 7 height 7
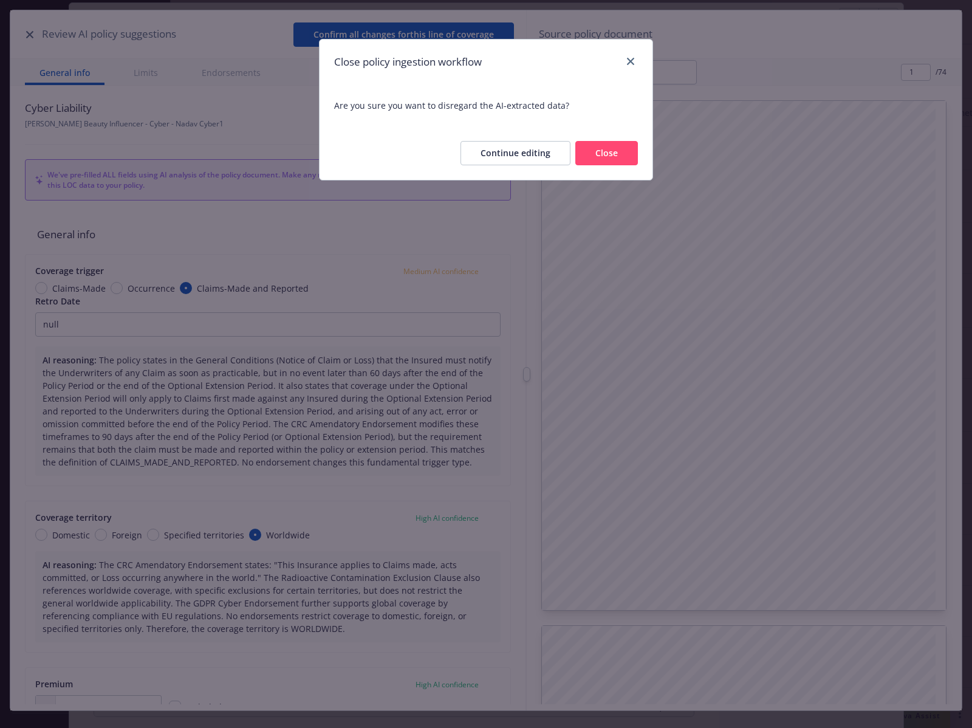
click at [608, 149] on button "Close" at bounding box center [606, 153] width 63 height 24
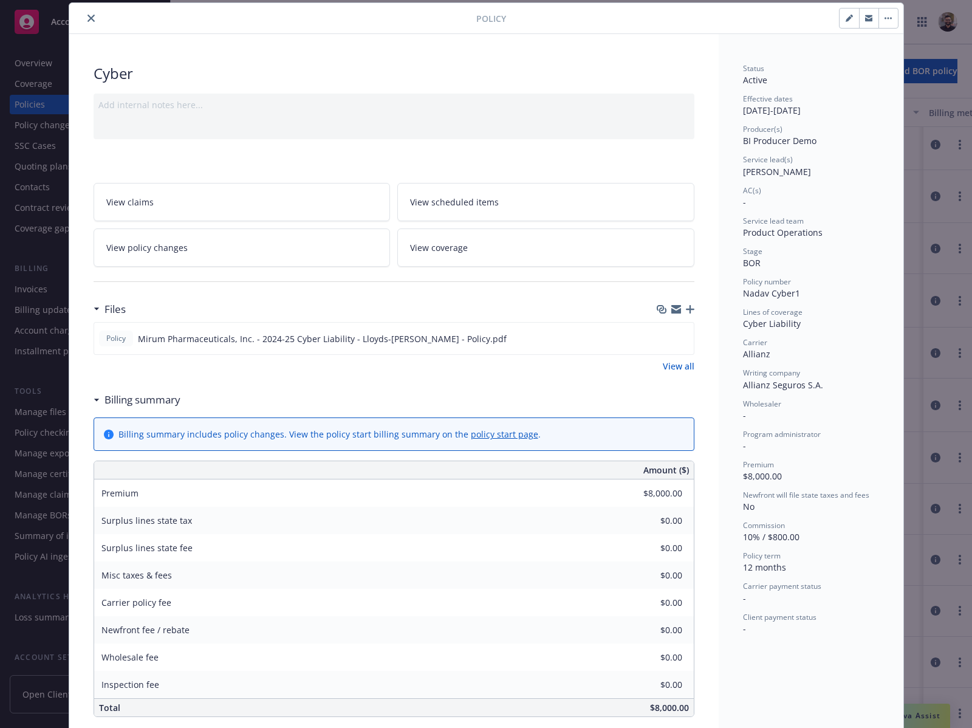
click at [89, 20] on button "close" at bounding box center [91, 18] width 15 height 15
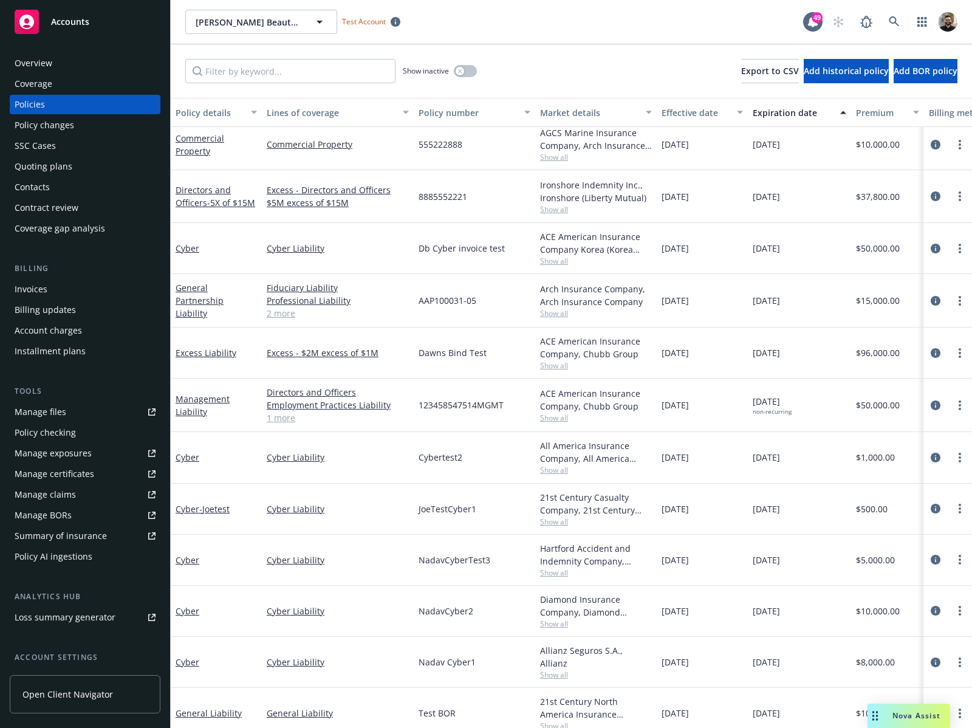
scroll to position [104, 0]
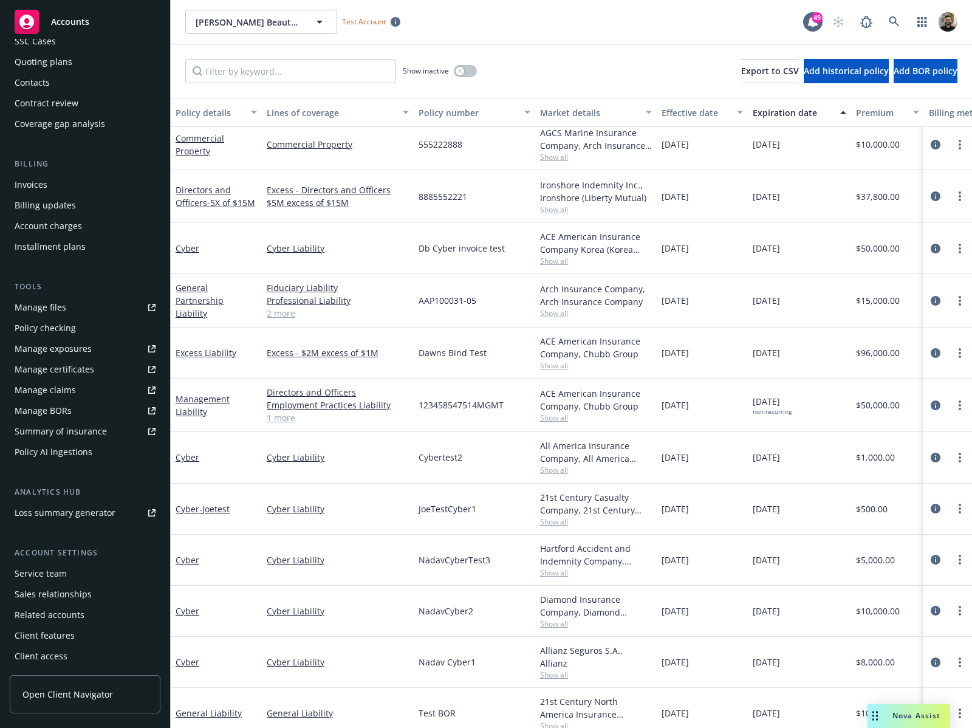
click at [86, 575] on div "Service team" at bounding box center [85, 573] width 141 height 19
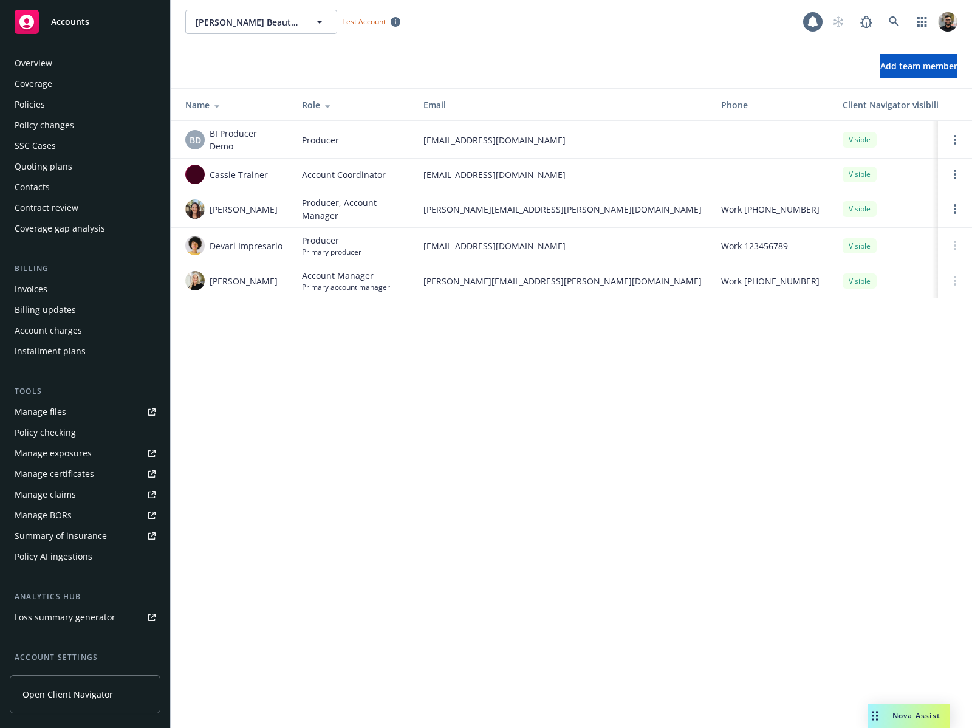
scroll to position [104, 0]
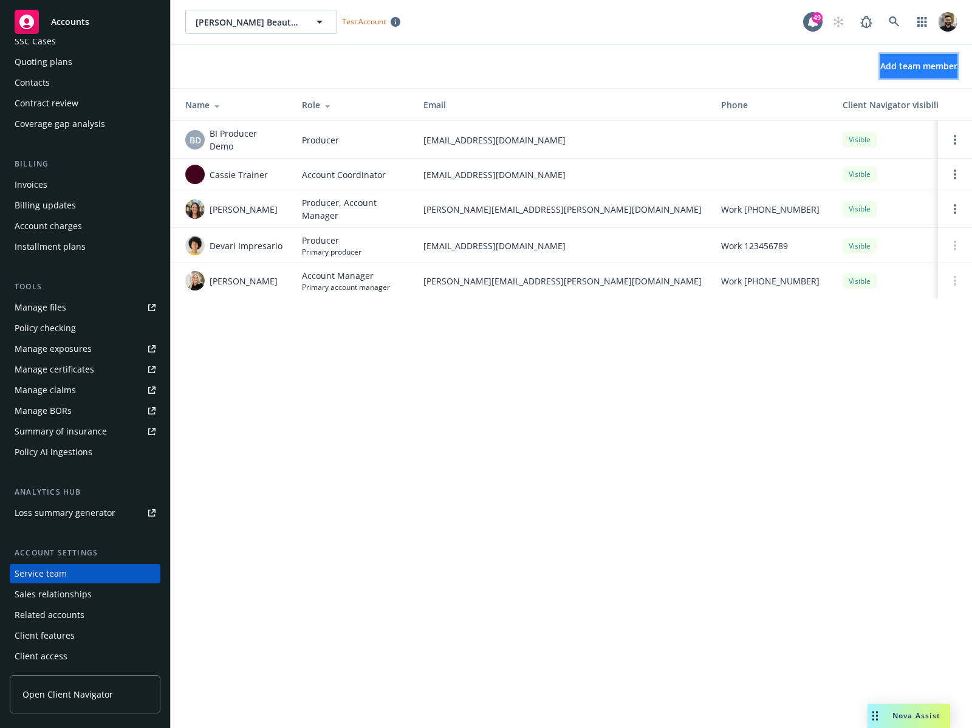
click at [880, 64] on span "Add team member" at bounding box center [918, 66] width 77 height 12
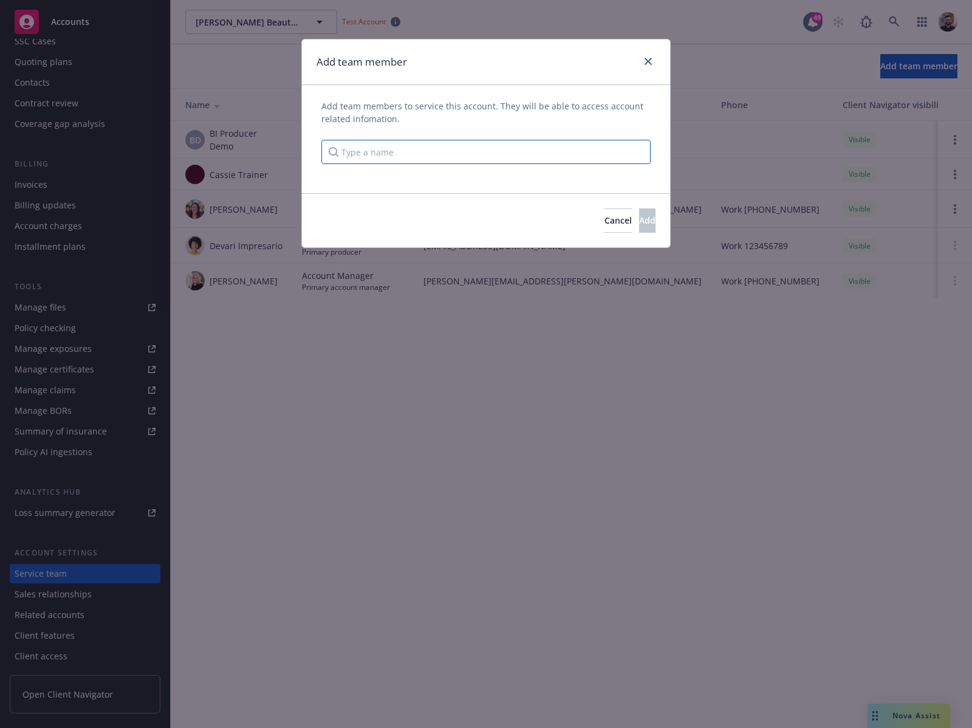
click at [542, 153] on input "Type a name" at bounding box center [485, 152] width 329 height 24
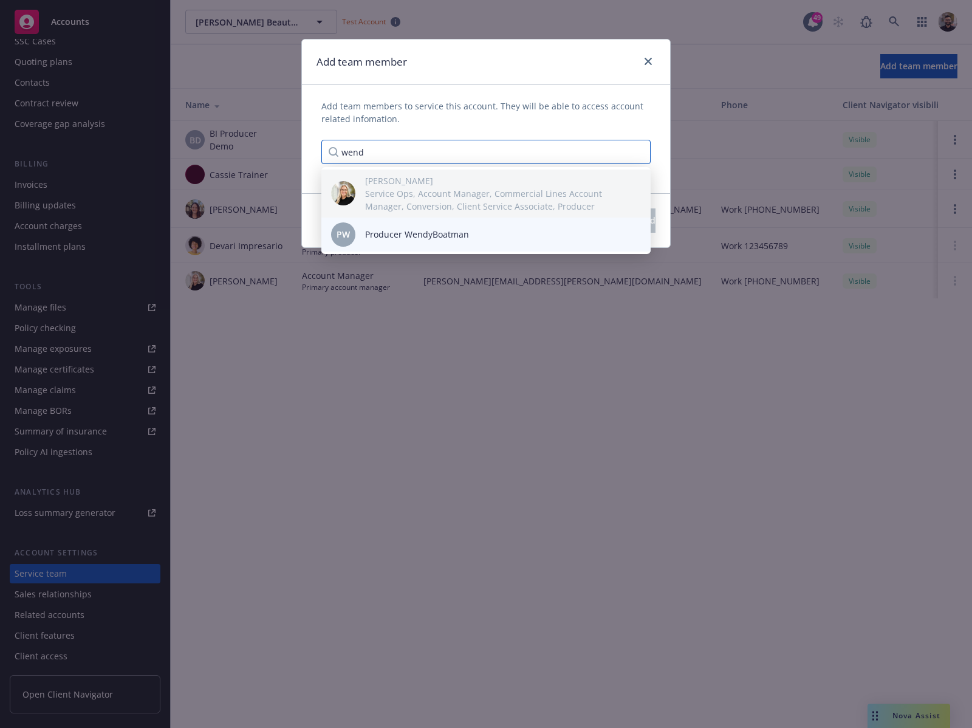
type input "wend"
click at [489, 227] on div "PW Producer WendyBoatman" at bounding box center [486, 234] width 310 height 24
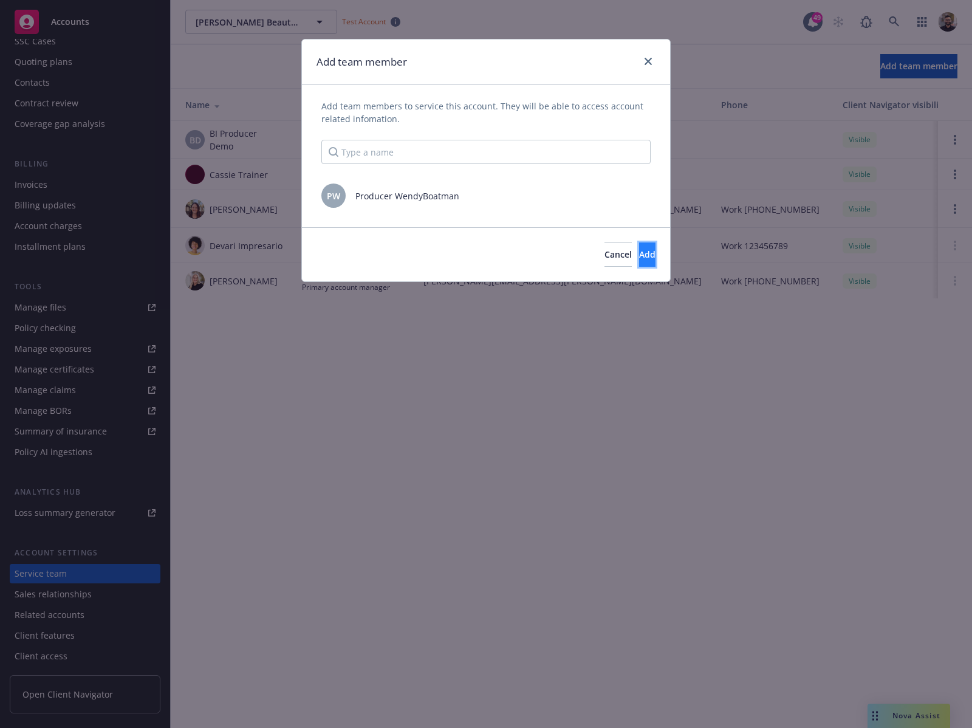
click at [639, 258] on button "Add" at bounding box center [647, 254] width 16 height 24
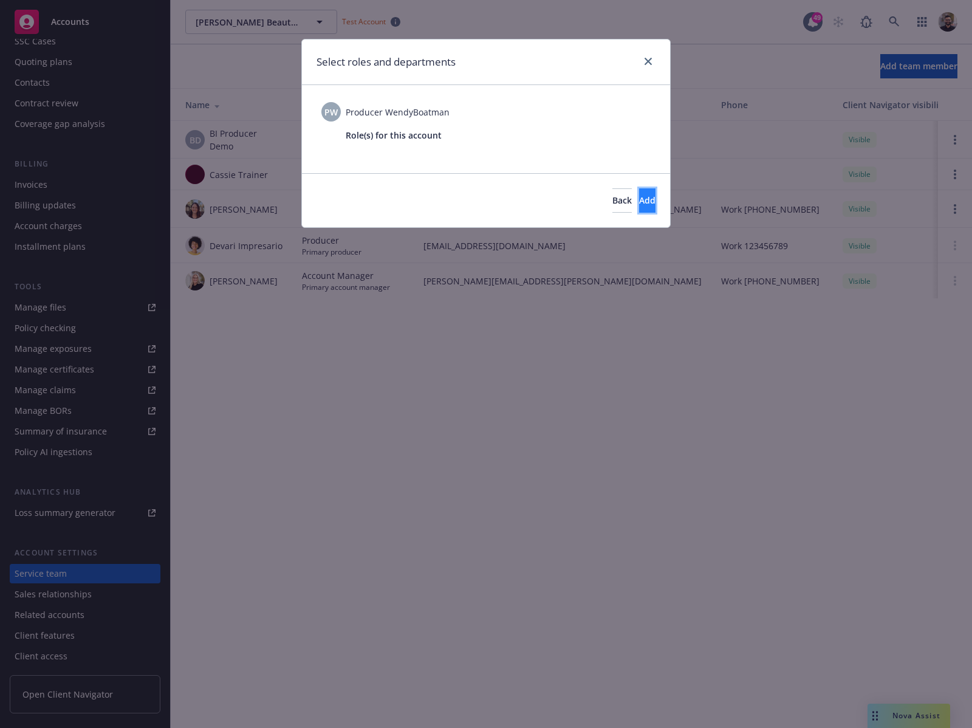
click at [646, 206] on button "Add" at bounding box center [647, 200] width 16 height 24
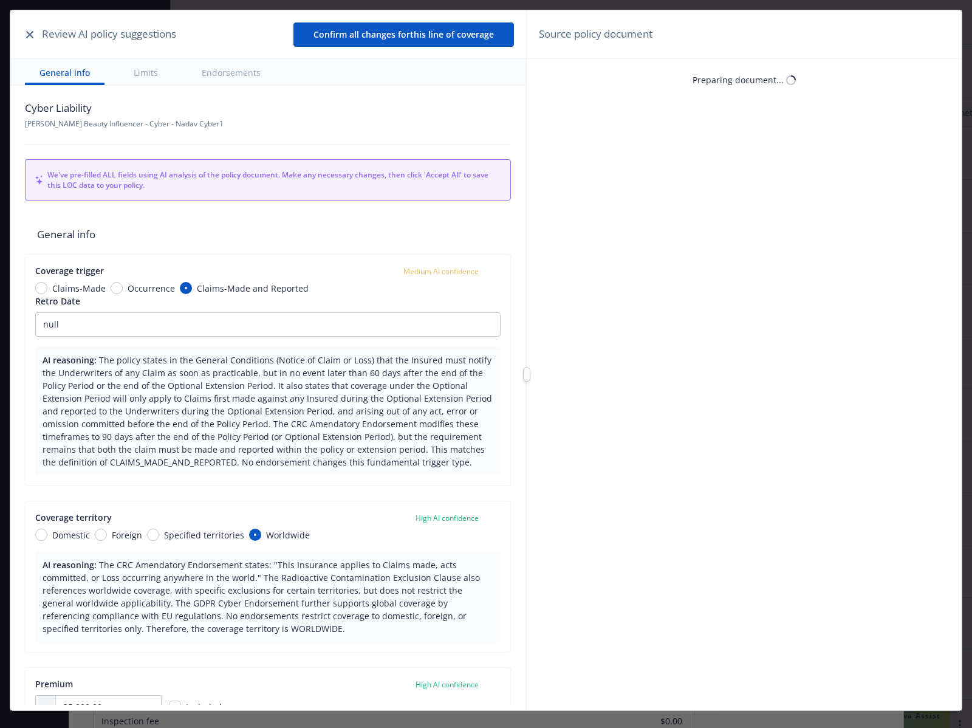
scroll to position [36, 0]
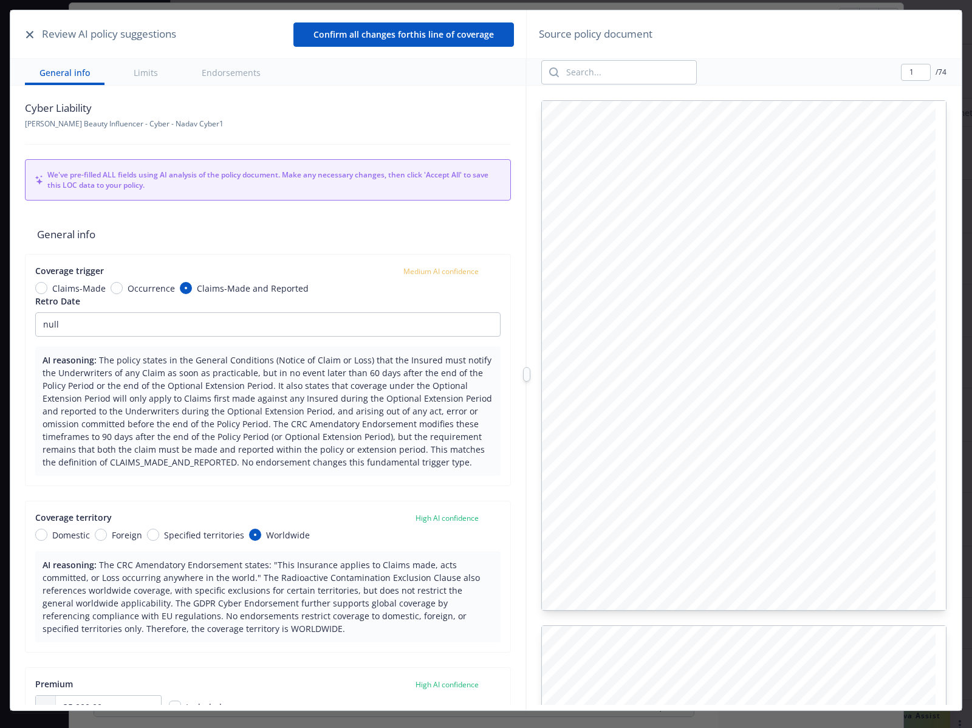
type textarea "x"
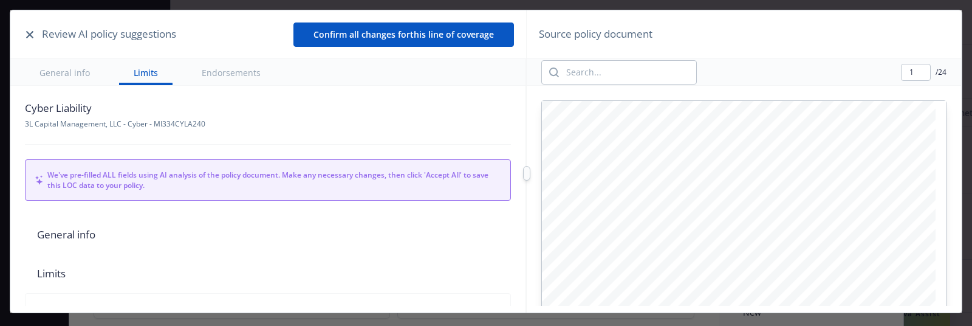
click at [27, 36] on icon "button" at bounding box center [29, 34] width 7 height 7
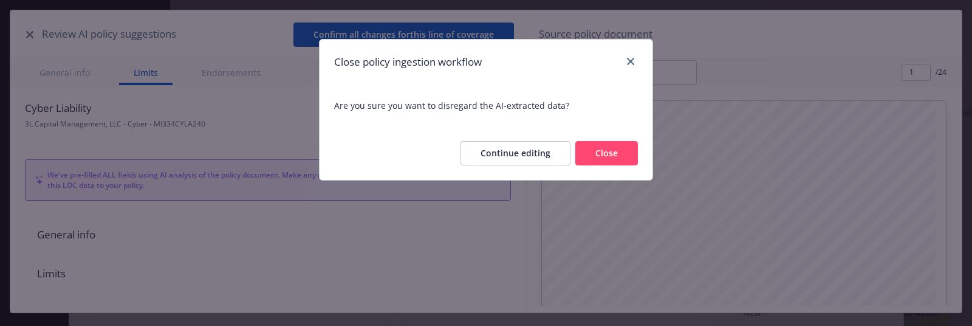
click at [599, 145] on button "Close" at bounding box center [606, 153] width 63 height 24
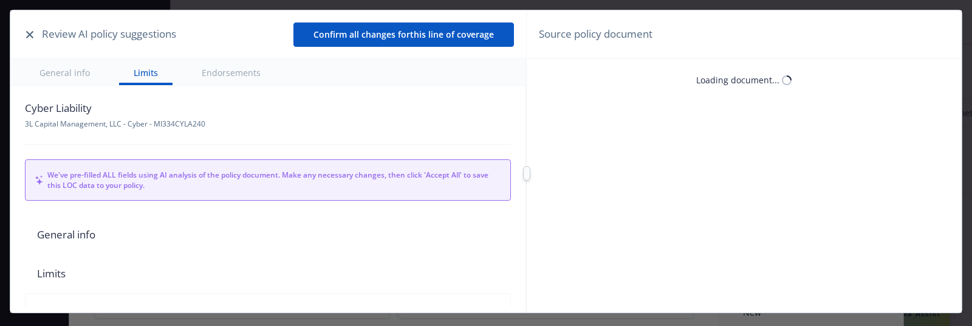
scroll to position [36, 0]
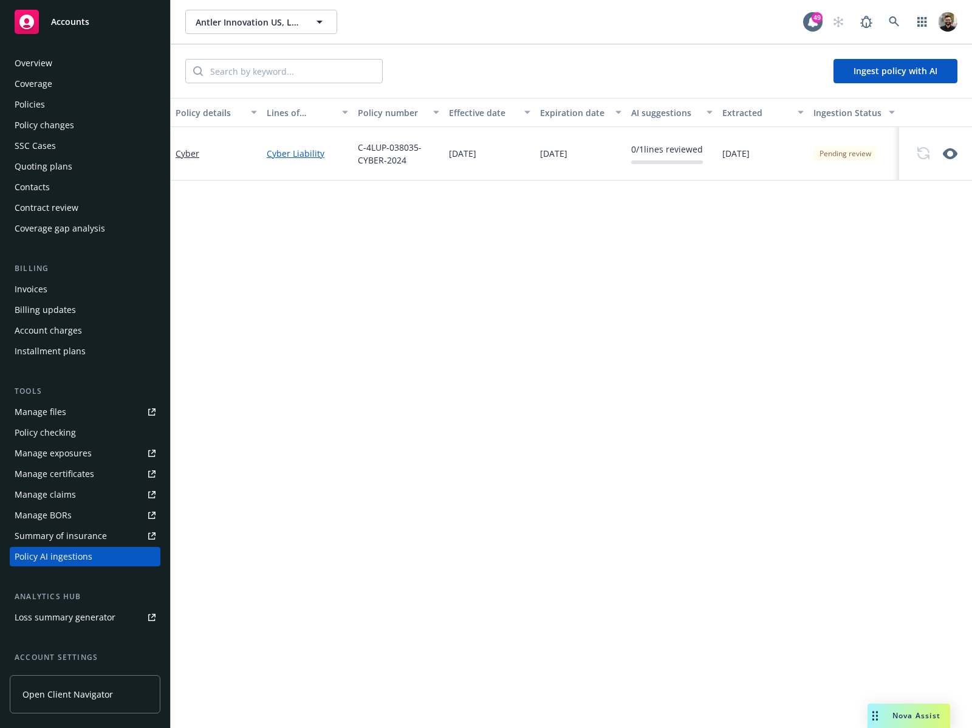
click at [70, 110] on div "Policies" at bounding box center [85, 104] width 141 height 19
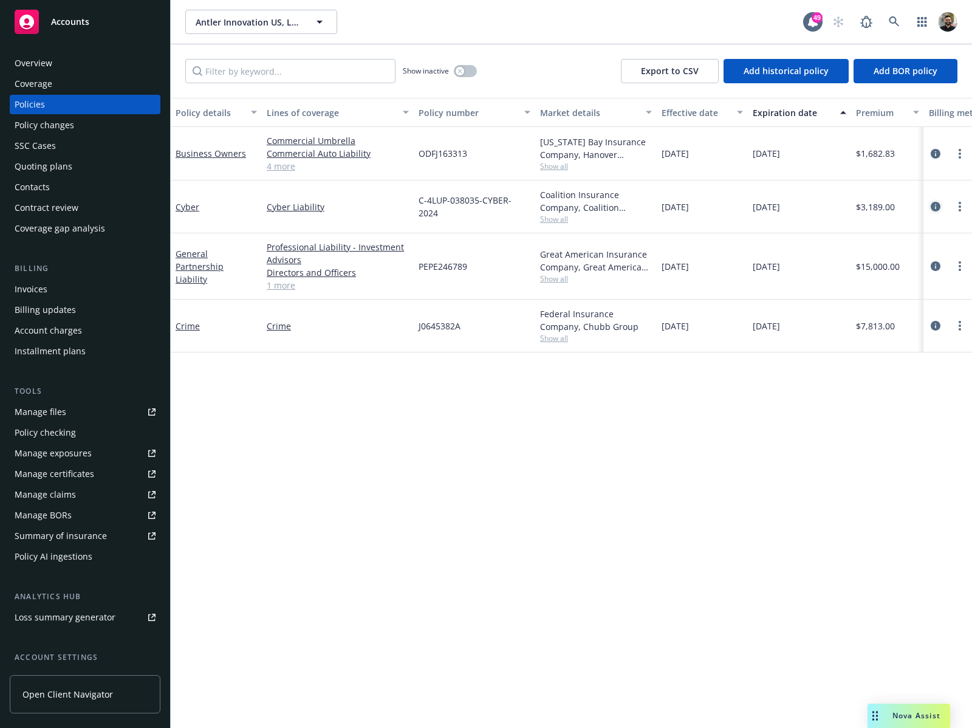
click at [936, 204] on icon "circleInformation" at bounding box center [935, 207] width 10 height 10
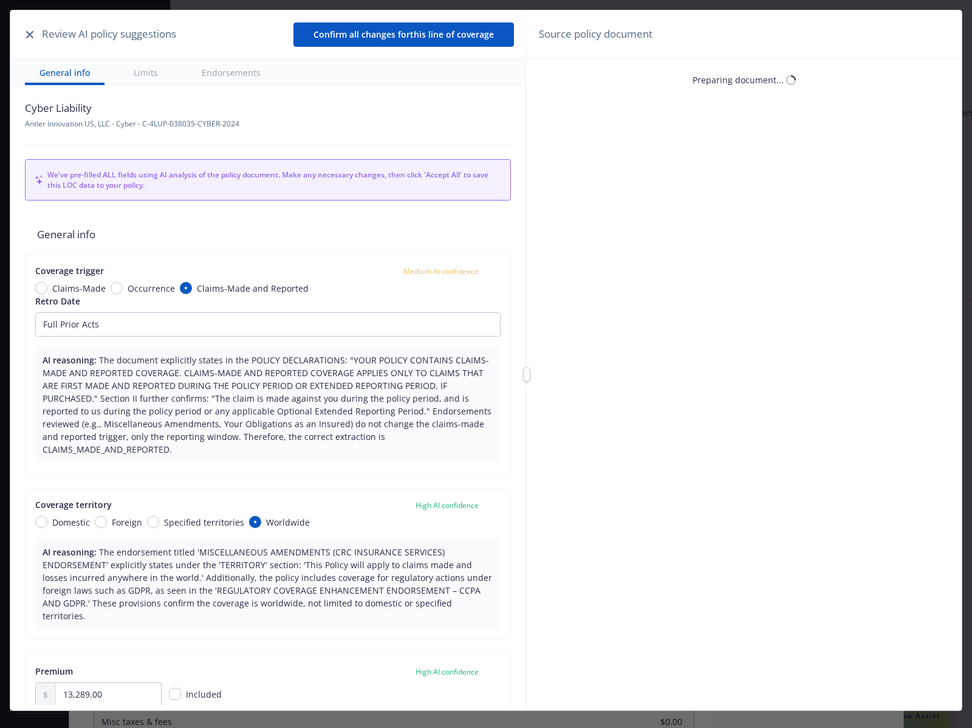
click at [28, 33] on icon "button" at bounding box center [29, 34] width 7 height 7
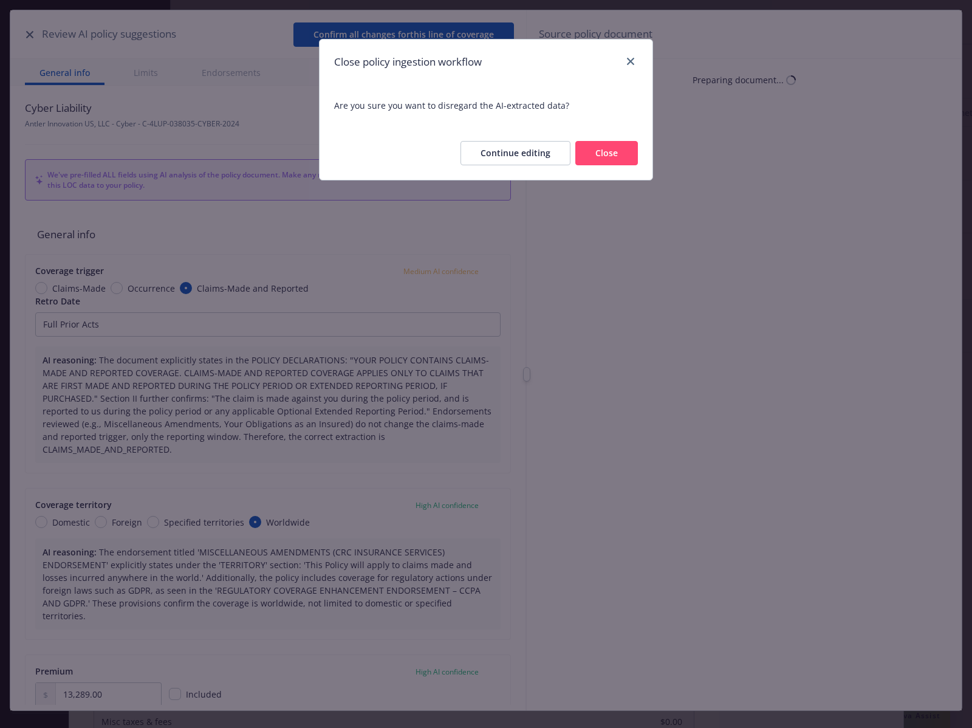
click at [606, 158] on button "Close" at bounding box center [606, 153] width 63 height 24
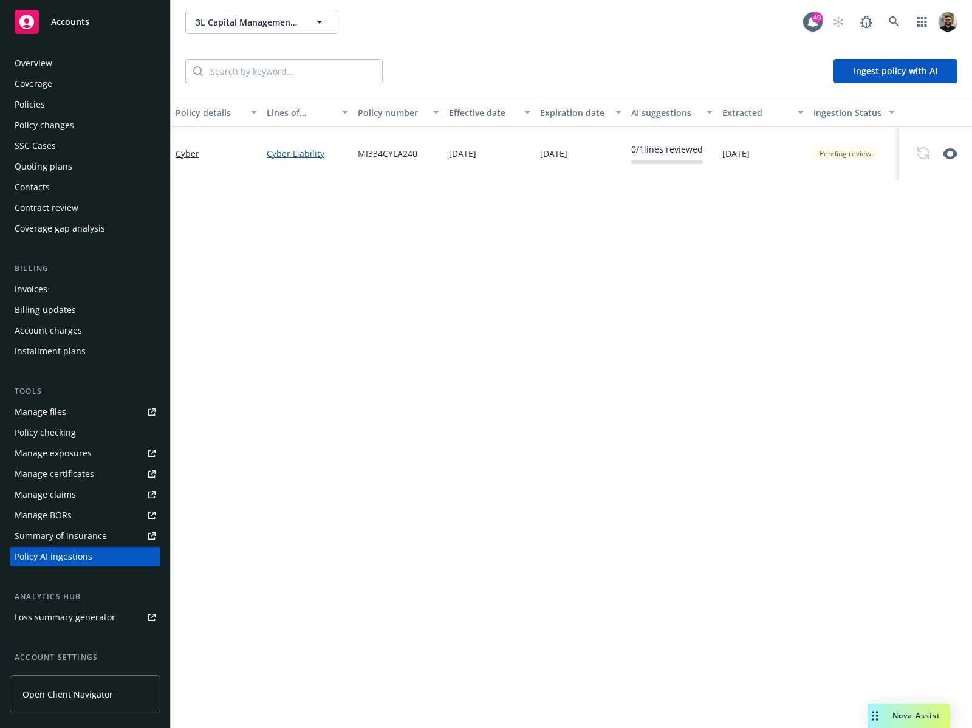
click at [70, 106] on div "Policies" at bounding box center [85, 104] width 141 height 19
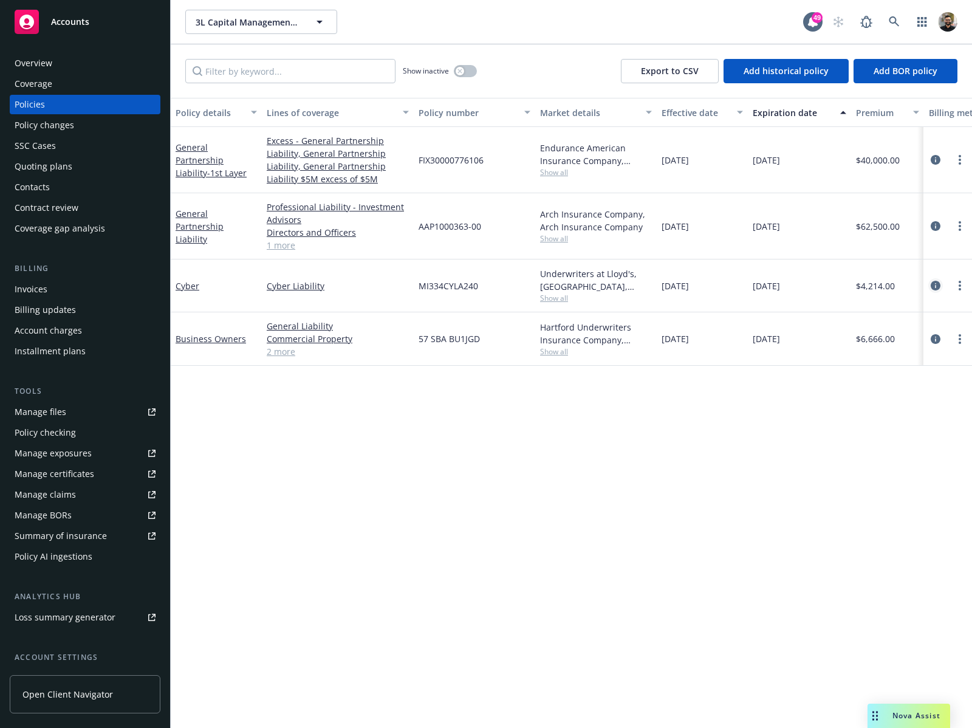
click at [932, 284] on icon "circleInformation" at bounding box center [935, 286] width 10 height 10
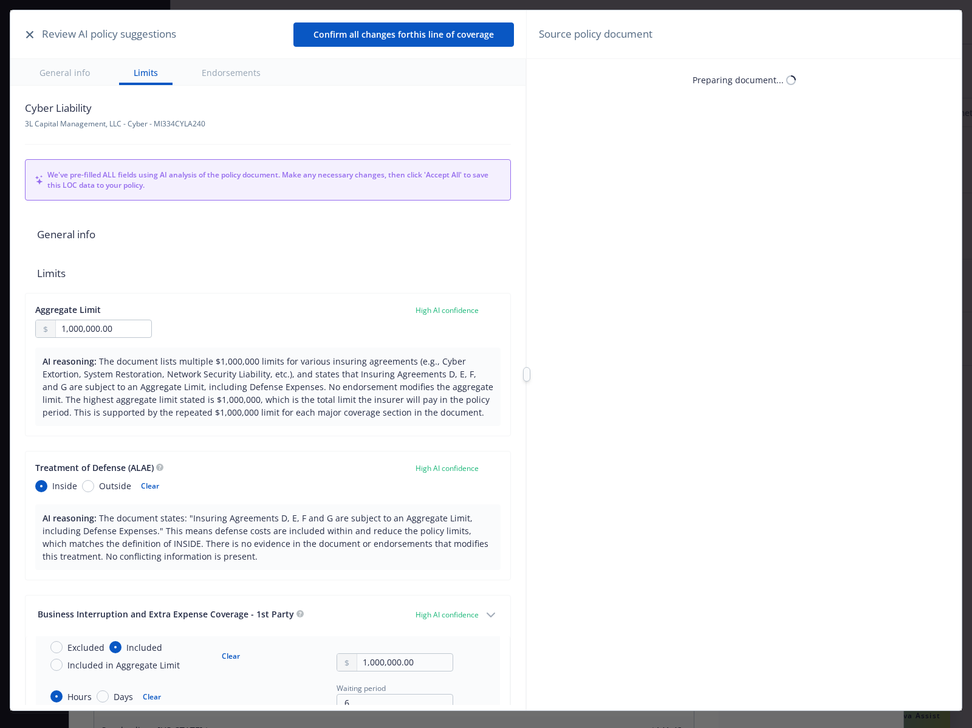
click at [27, 33] on icon "button" at bounding box center [29, 34] width 7 height 7
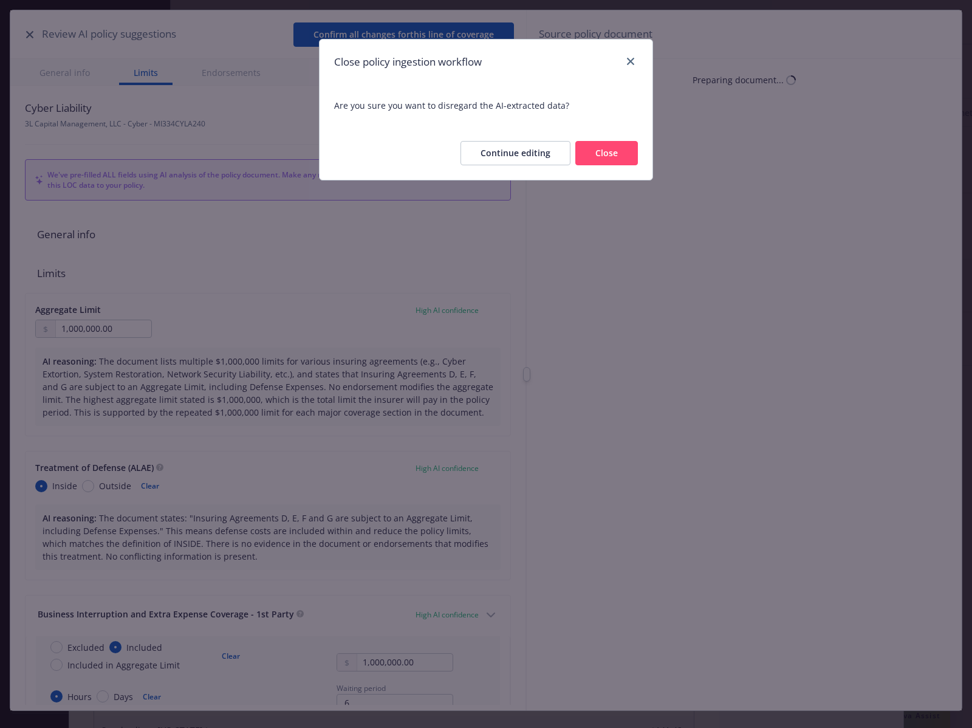
click at [603, 155] on button "Close" at bounding box center [606, 153] width 63 height 24
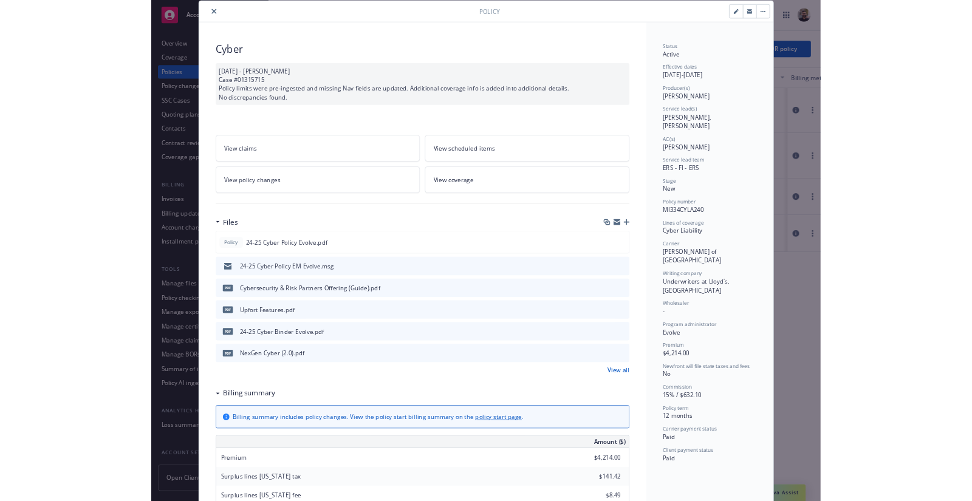
scroll to position [58, 0]
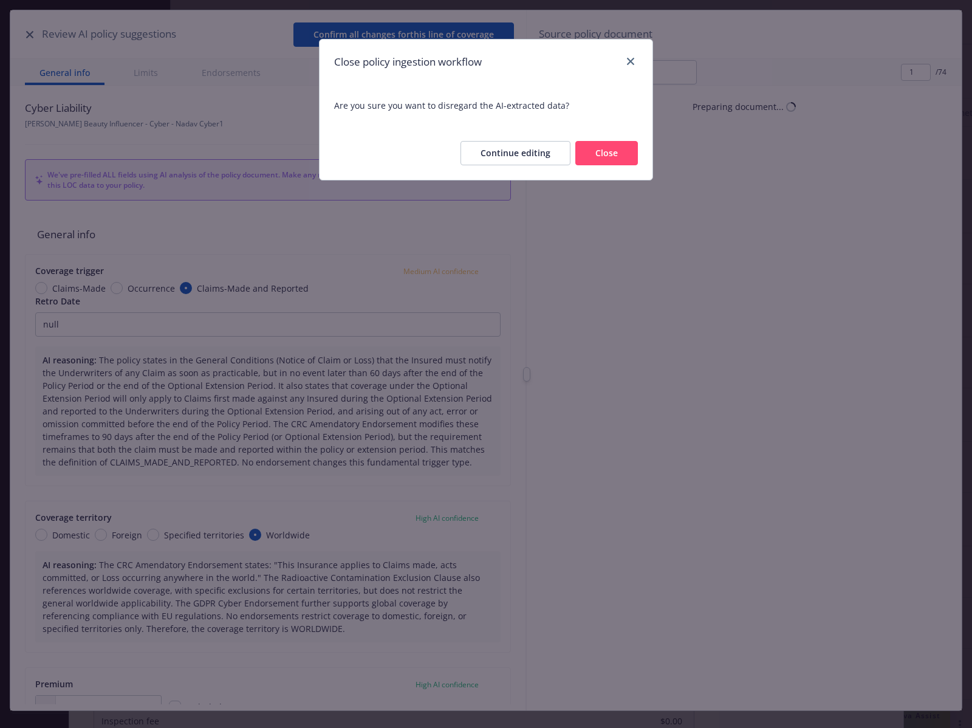
scroll to position [36, 0]
click at [584, 146] on button "Close" at bounding box center [606, 153] width 63 height 24
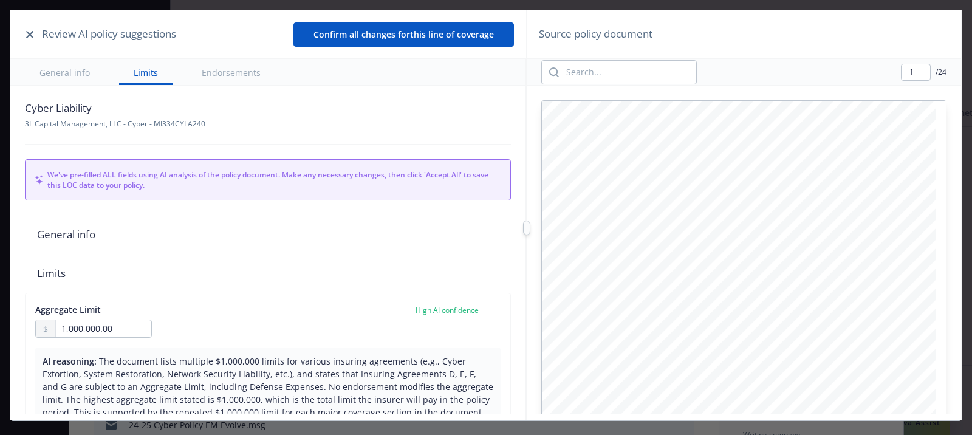
scroll to position [36, 0]
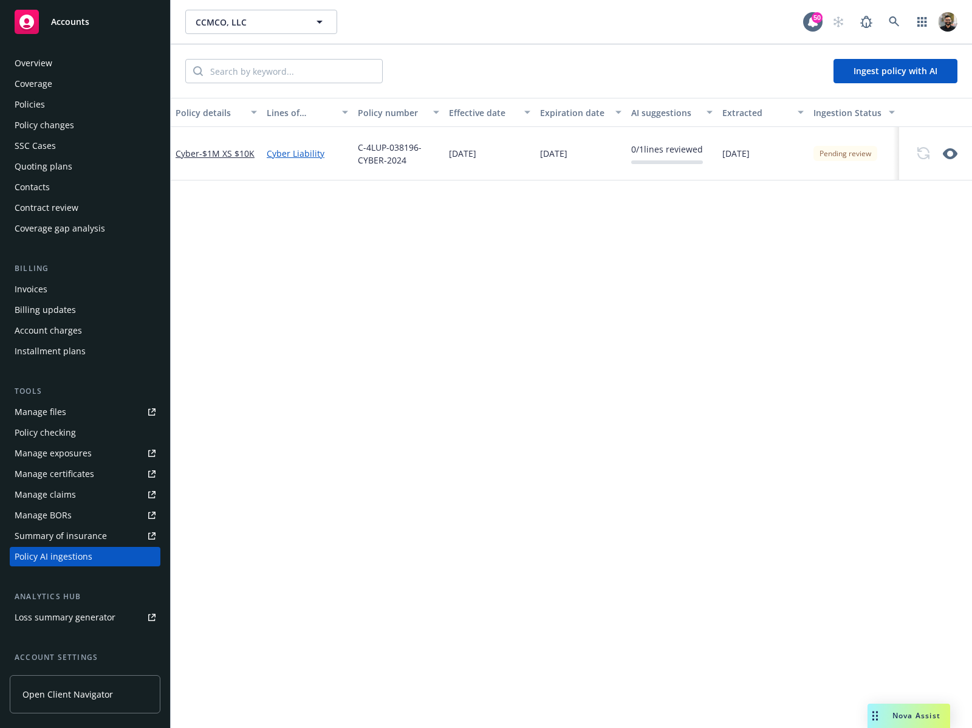
click at [80, 94] on div "Overview Coverage Policies Policy changes SSC Cases Quoting plans Contacts Cont…" at bounding box center [85, 145] width 151 height 185
click at [80, 100] on div "Policies" at bounding box center [85, 104] width 141 height 19
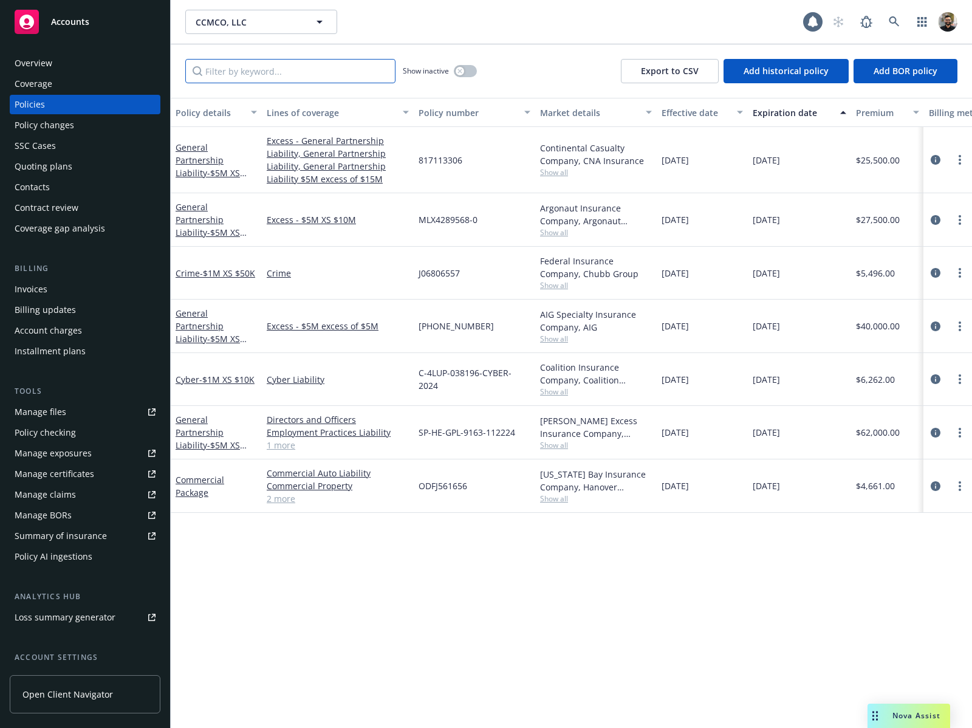
click at [297, 75] on input "Filter by keyword..." at bounding box center [290, 71] width 210 height 24
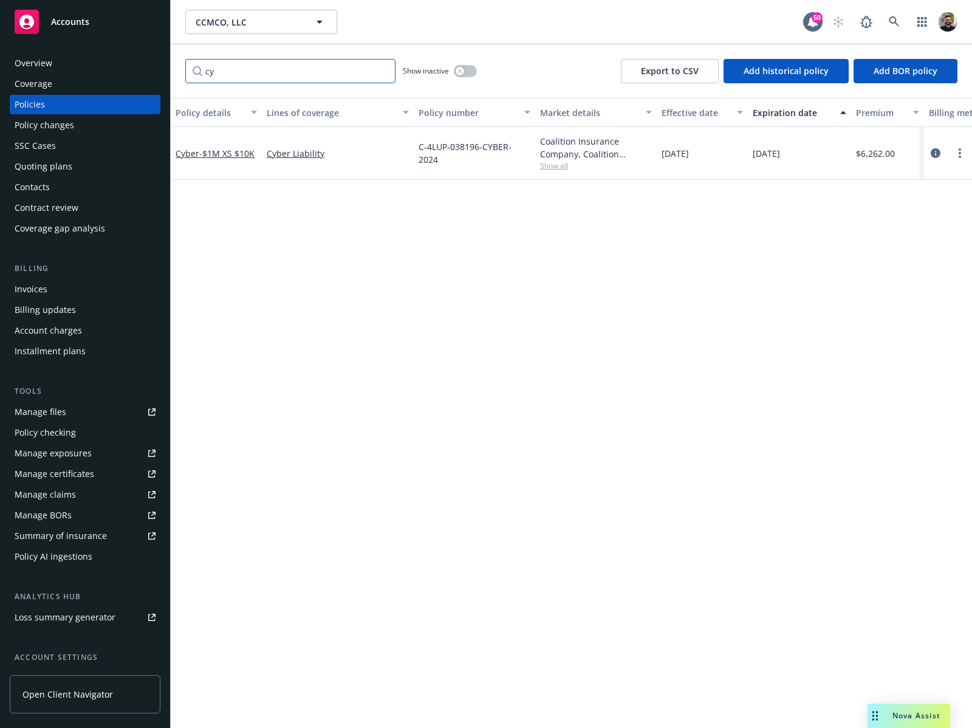
type input "c"
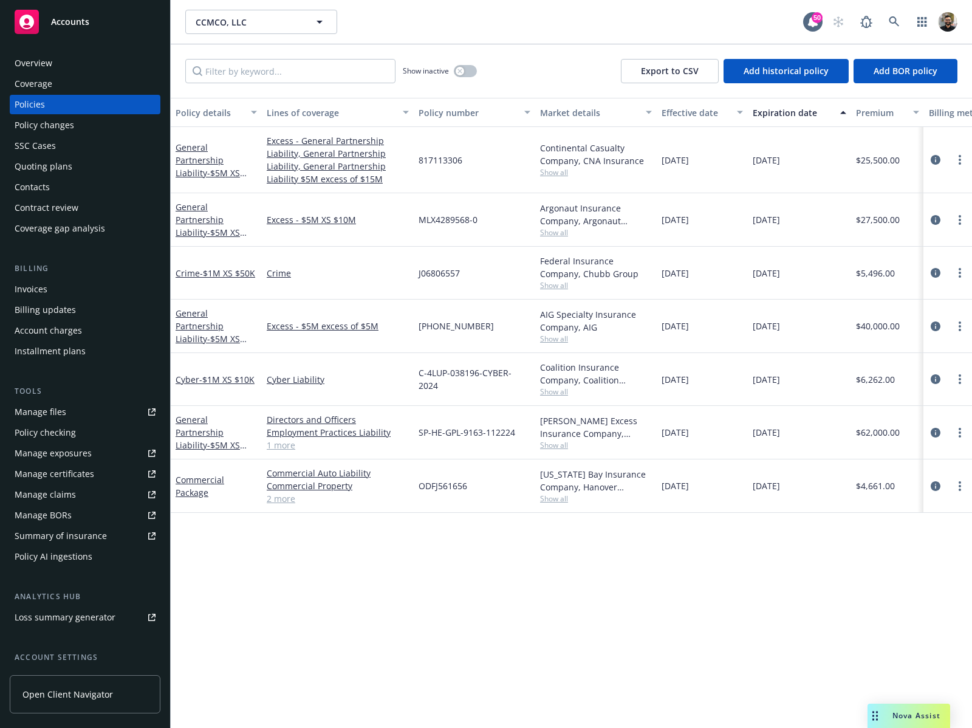
click at [291, 497] on link "2 more" at bounding box center [338, 498] width 142 height 13
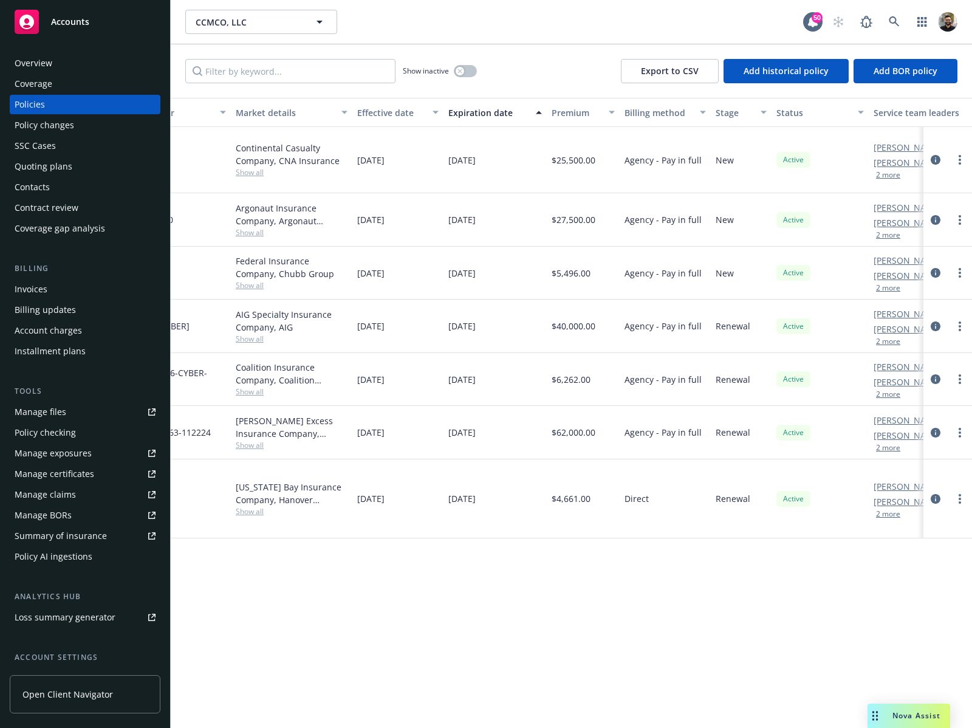
scroll to position [0, 305]
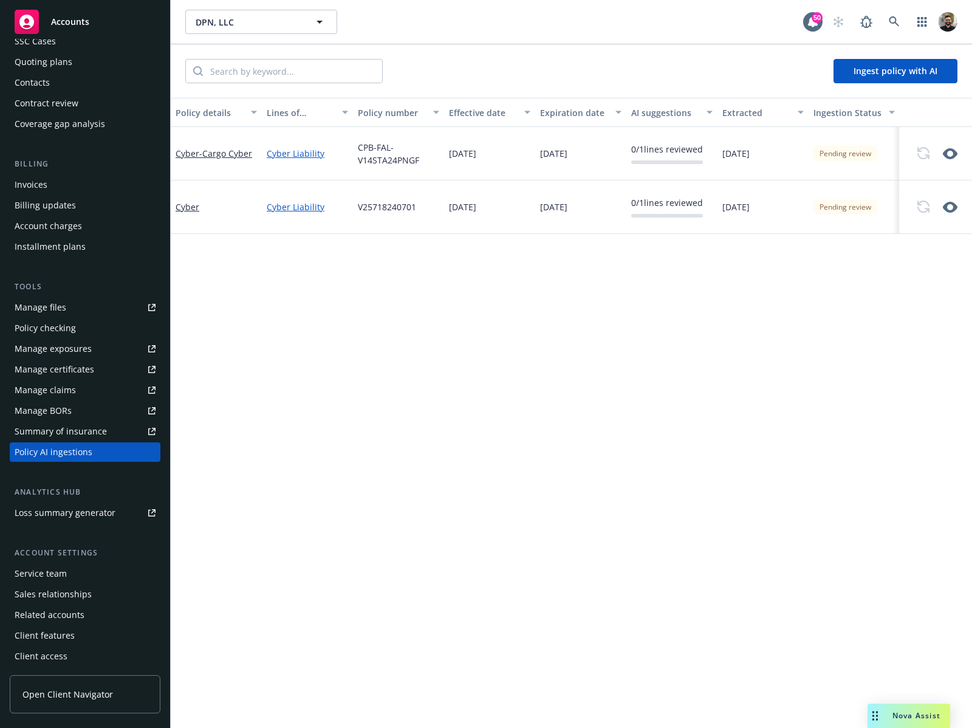
scroll to position [33, 0]
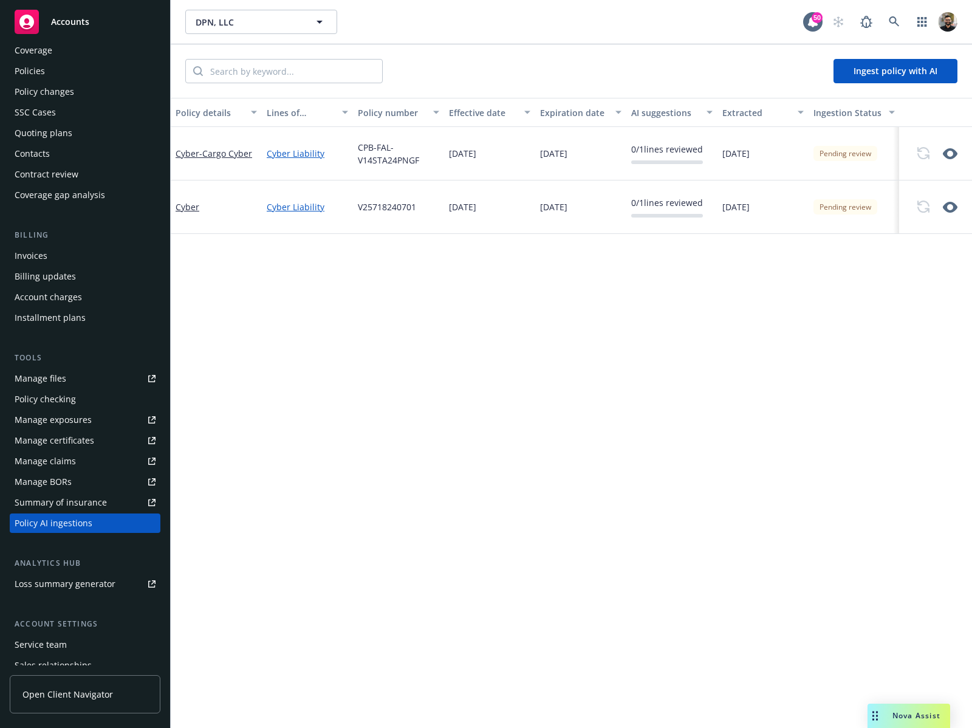
click at [95, 73] on div "Policies" at bounding box center [85, 70] width 141 height 19
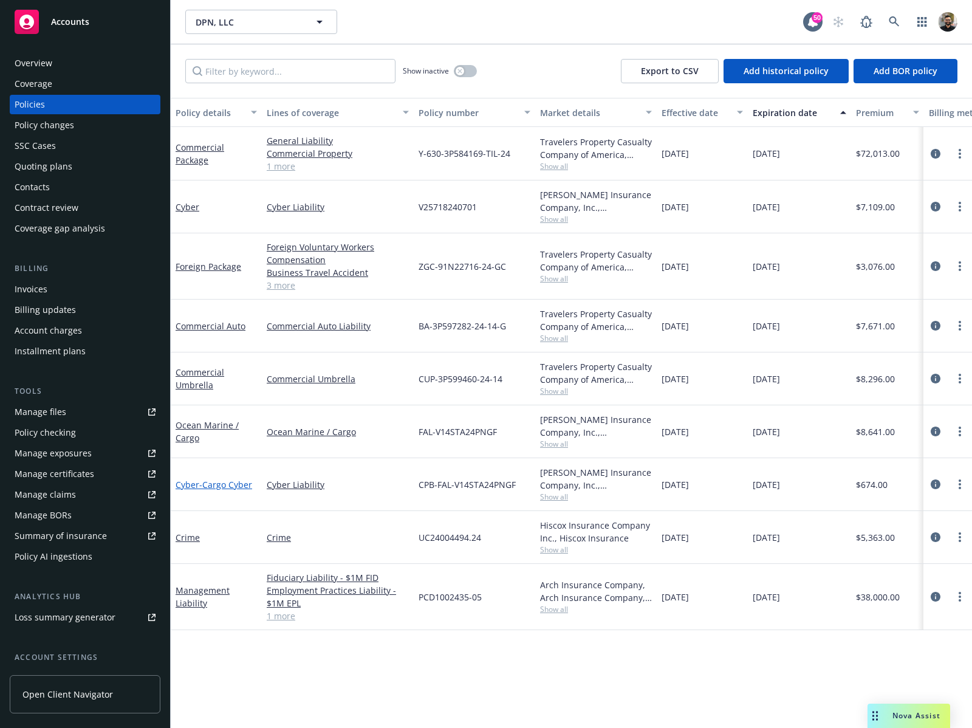
click at [244, 483] on span "- Cargo Cyber" at bounding box center [225, 485] width 53 height 12
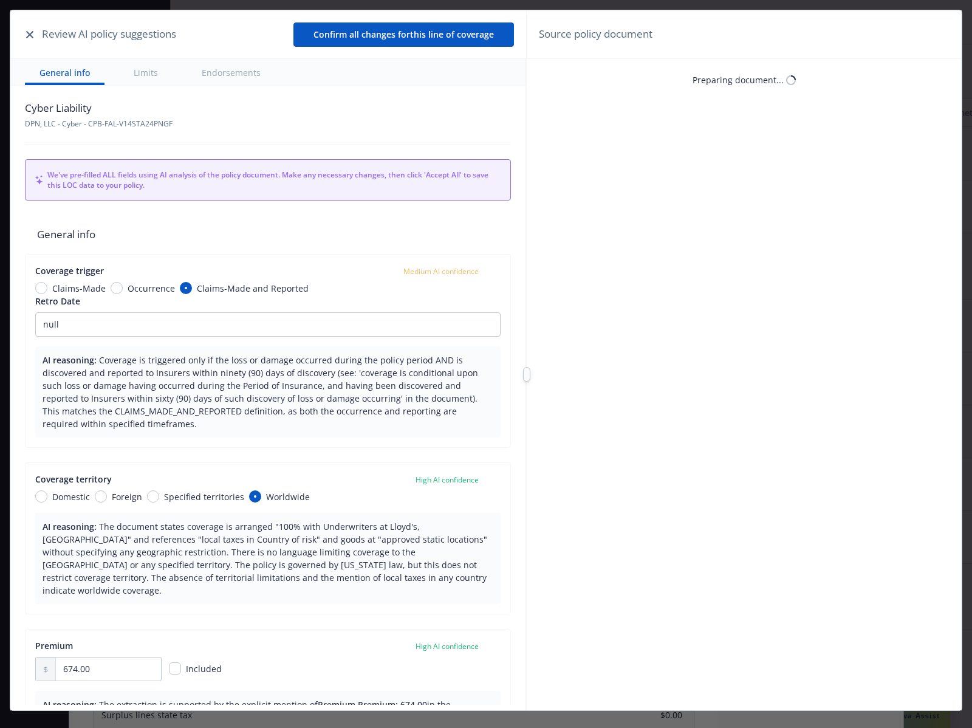
click at [30, 27] on button "button" at bounding box center [29, 34] width 15 height 15
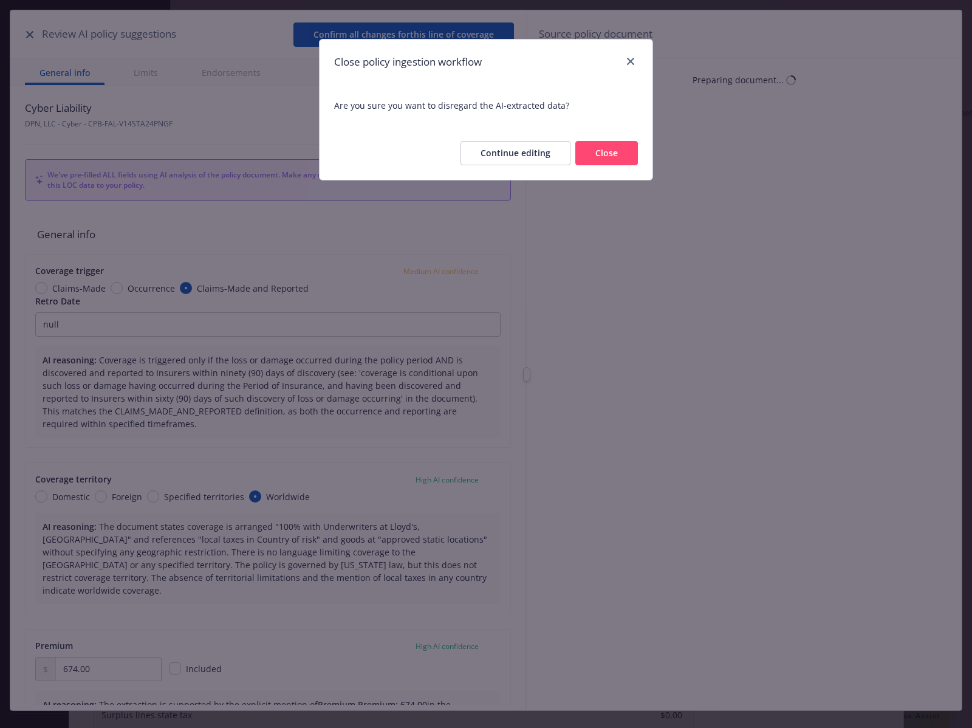
click at [585, 153] on button "Close" at bounding box center [606, 153] width 63 height 24
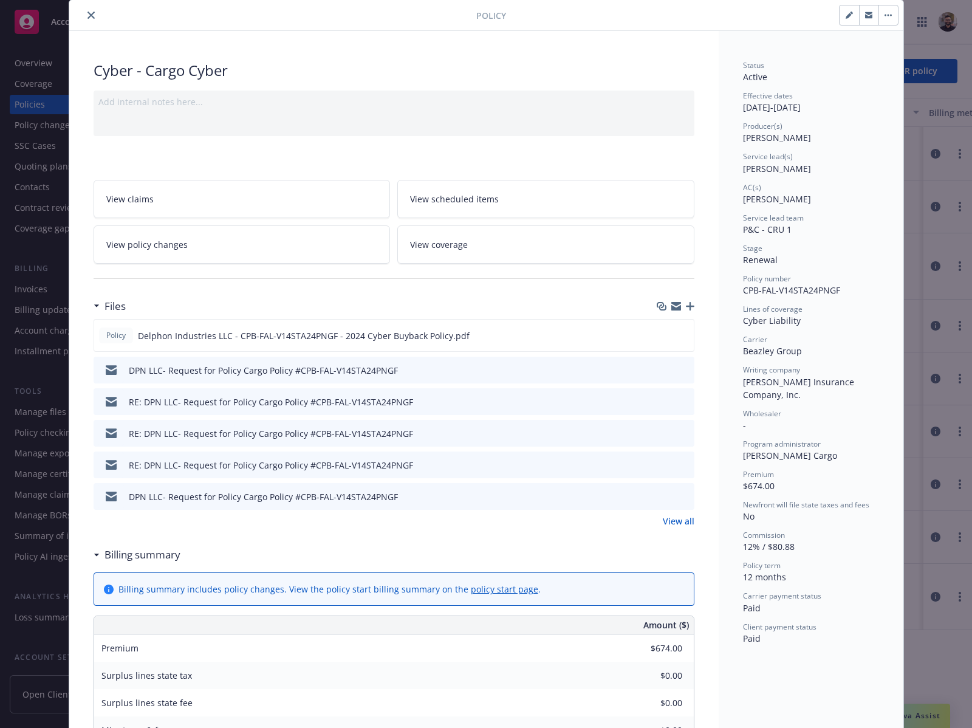
scroll to position [7, 0]
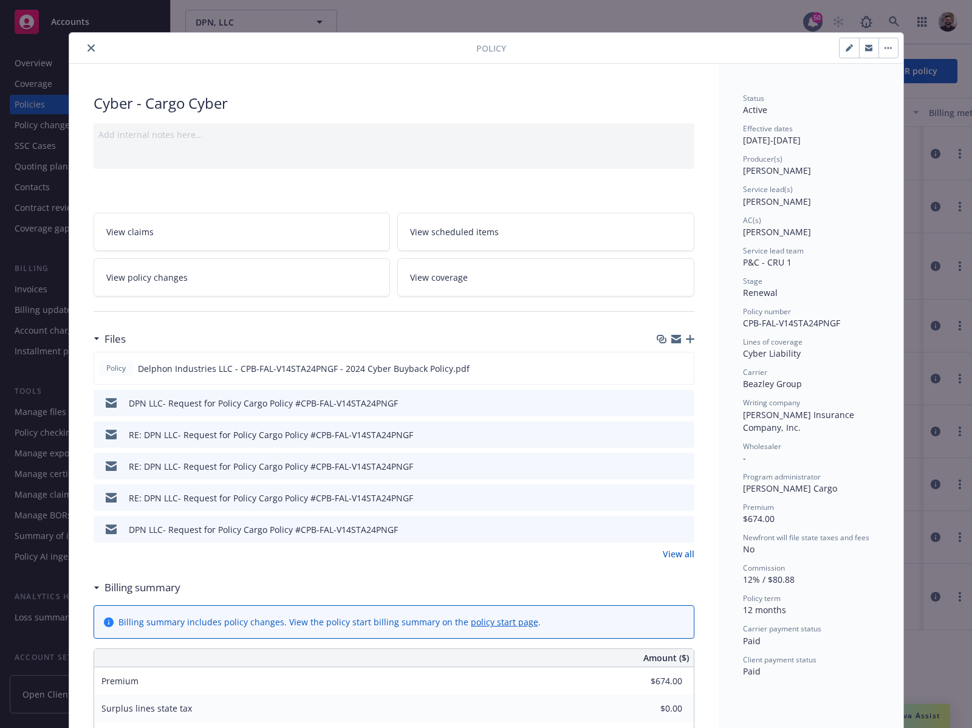
click at [922, 103] on div "Policy Cyber - Cargo Cyber Add internal notes here... View claims View schedule…" at bounding box center [486, 364] width 972 height 728
click at [87, 46] on icon "close" at bounding box center [90, 47] width 7 height 7
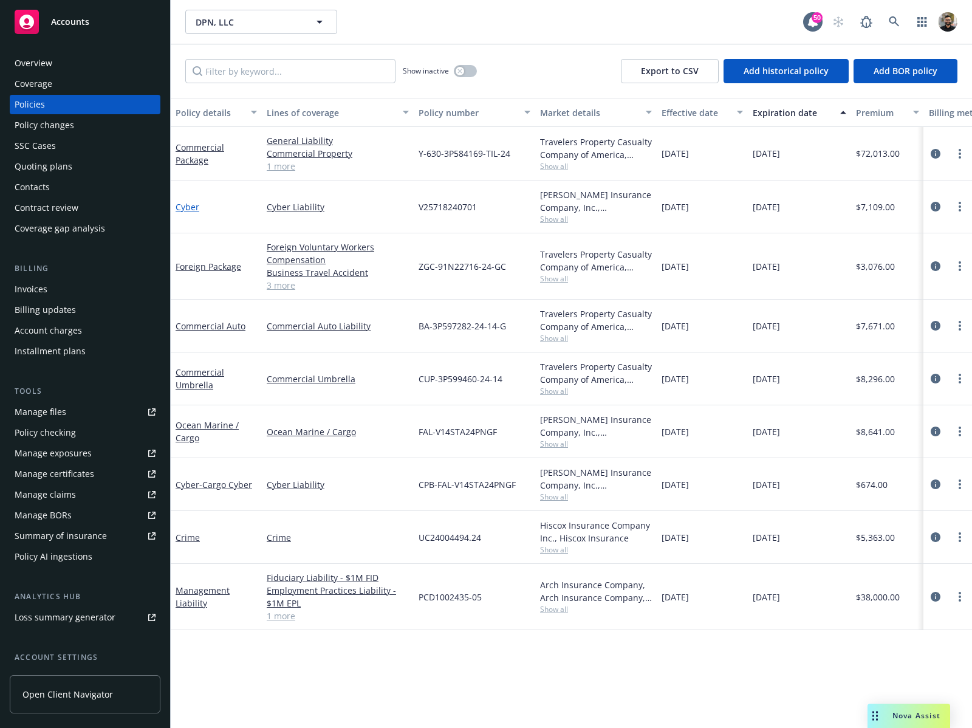
click at [194, 205] on link "Cyber" at bounding box center [188, 207] width 24 height 12
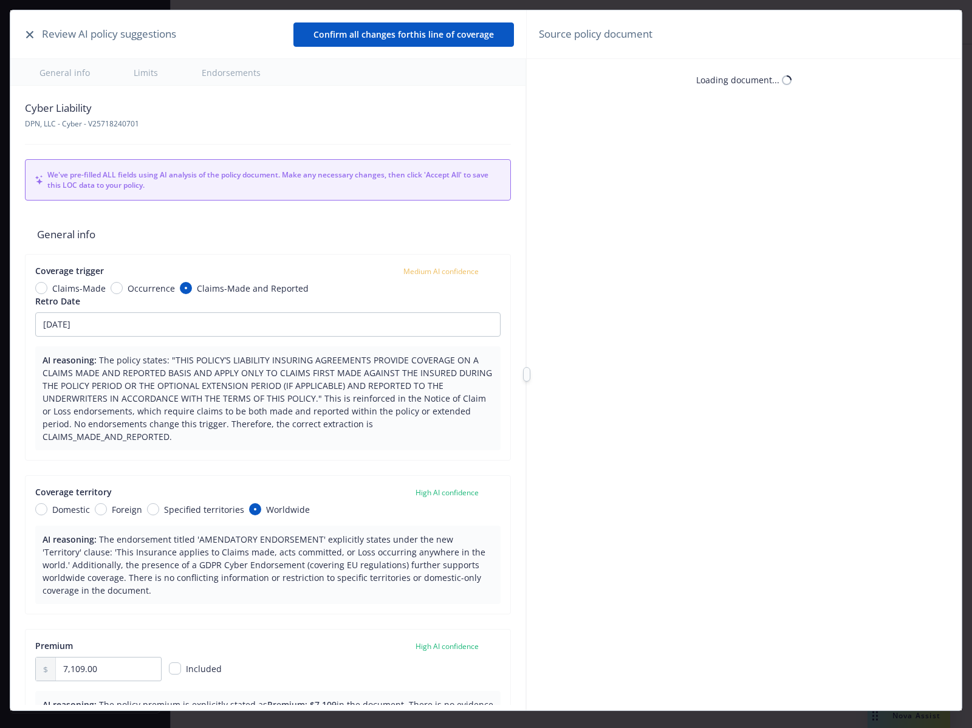
type textarea "x"
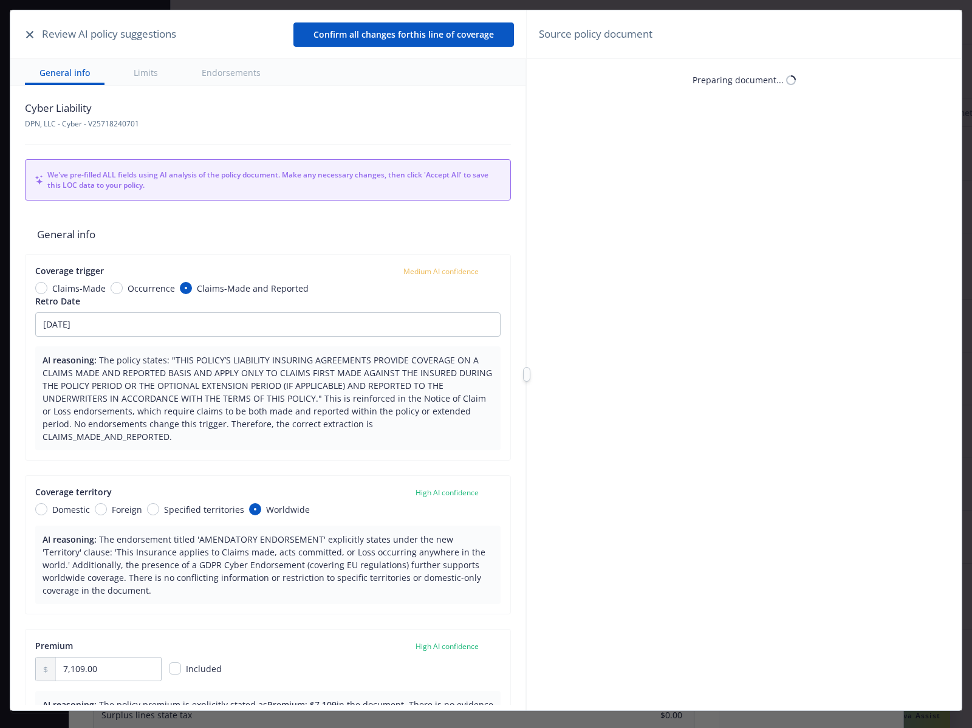
click at [29, 29] on button "button" at bounding box center [29, 34] width 15 height 15
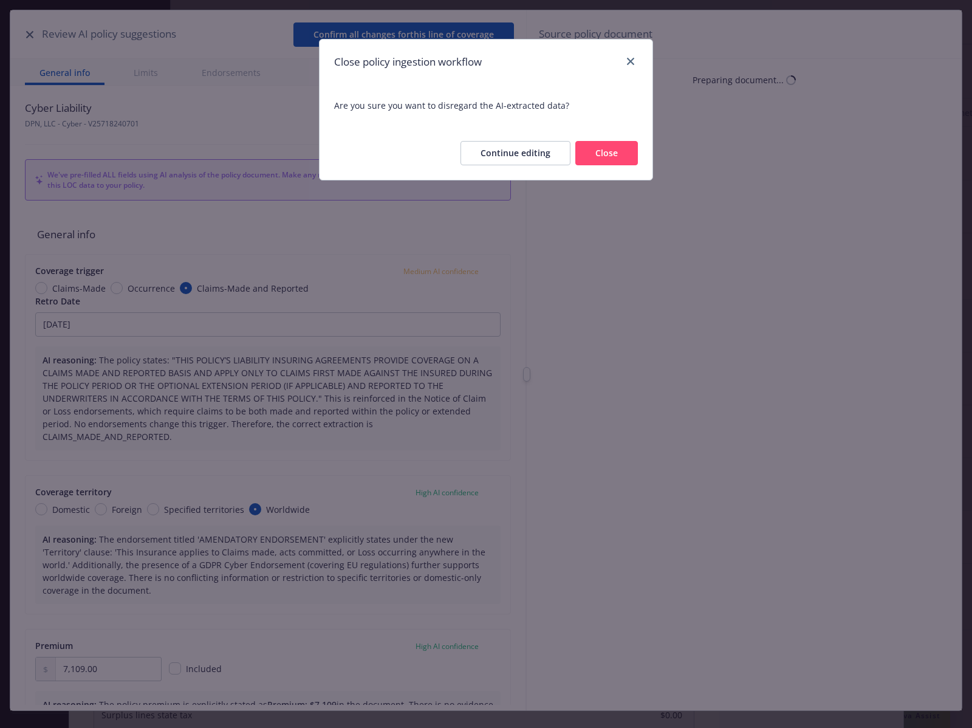
click at [595, 145] on button "Close" at bounding box center [606, 153] width 63 height 24
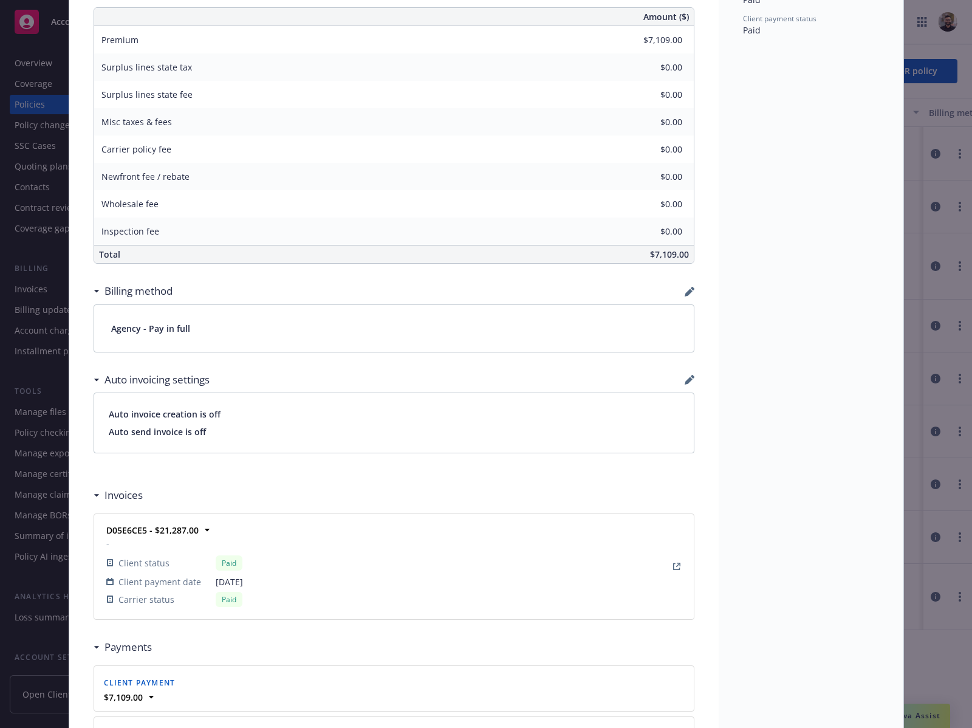
scroll to position [993, 0]
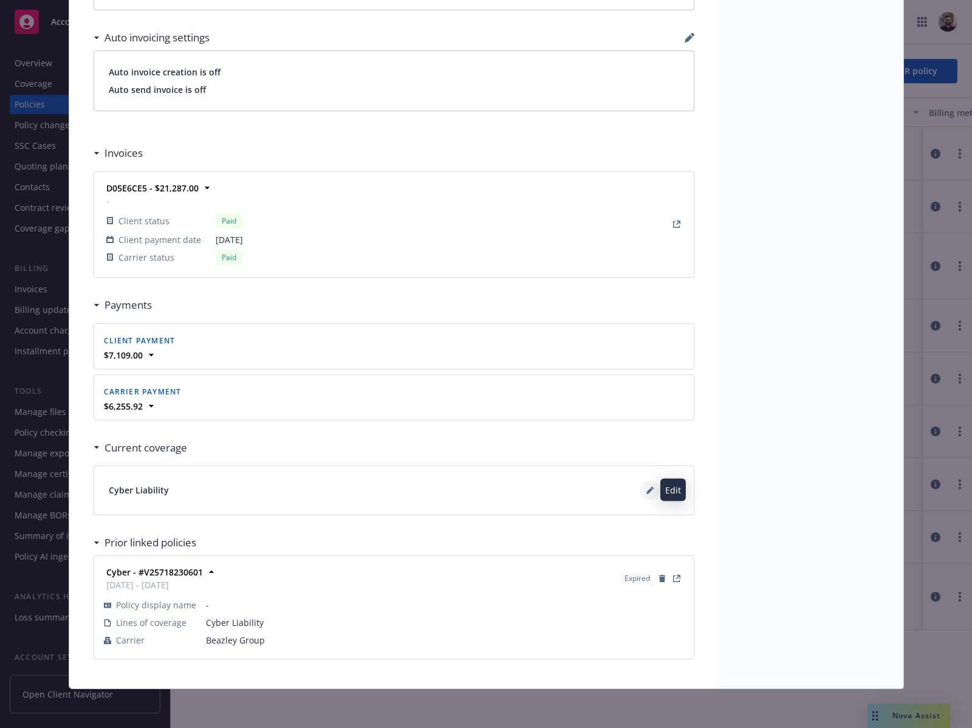
click at [646, 488] on icon at bounding box center [649, 491] width 6 height 6
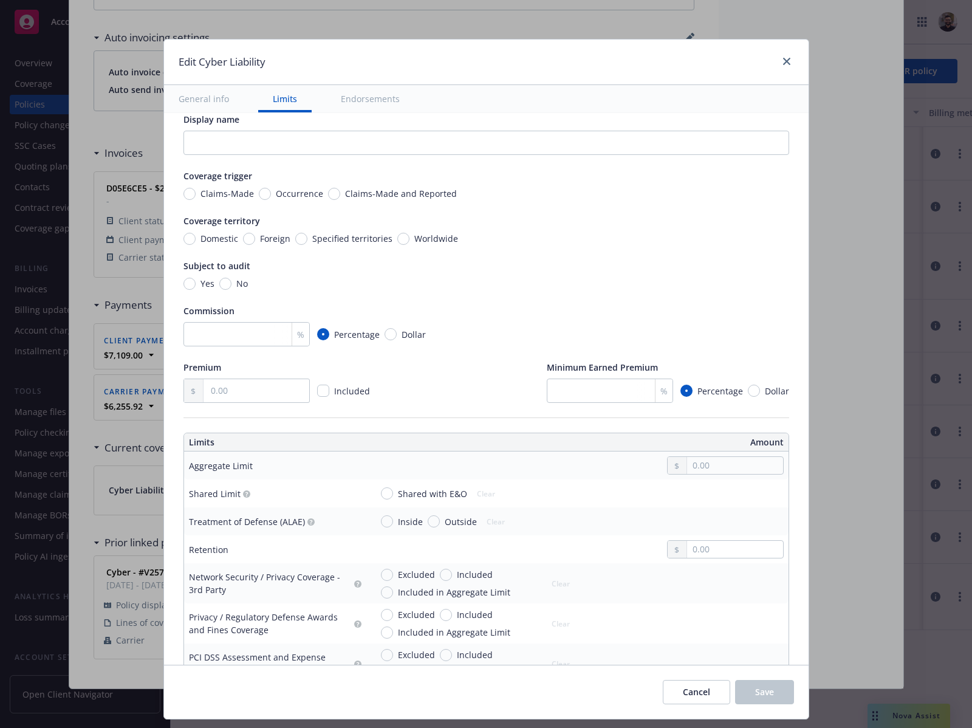
scroll to position [36, 0]
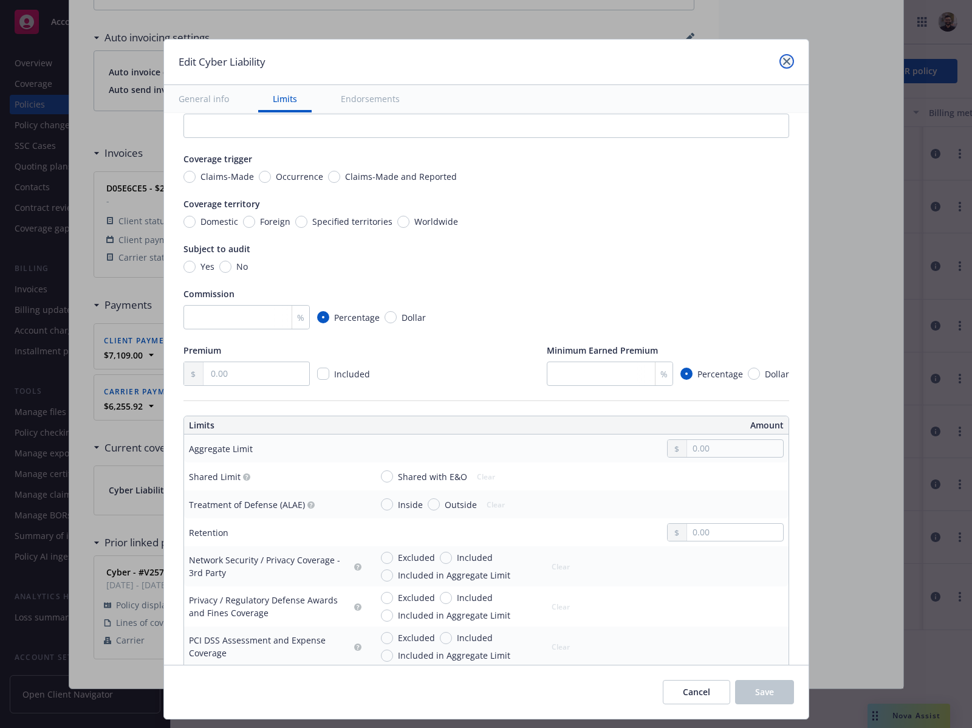
click at [779, 61] on link "close" at bounding box center [786, 61] width 15 height 15
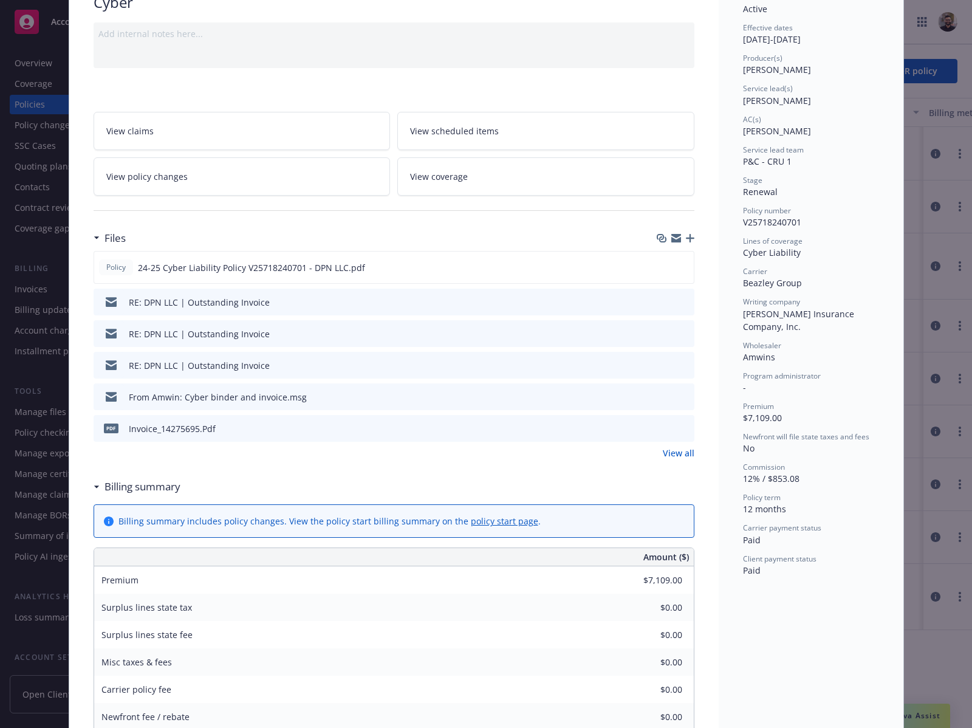
scroll to position [0, 0]
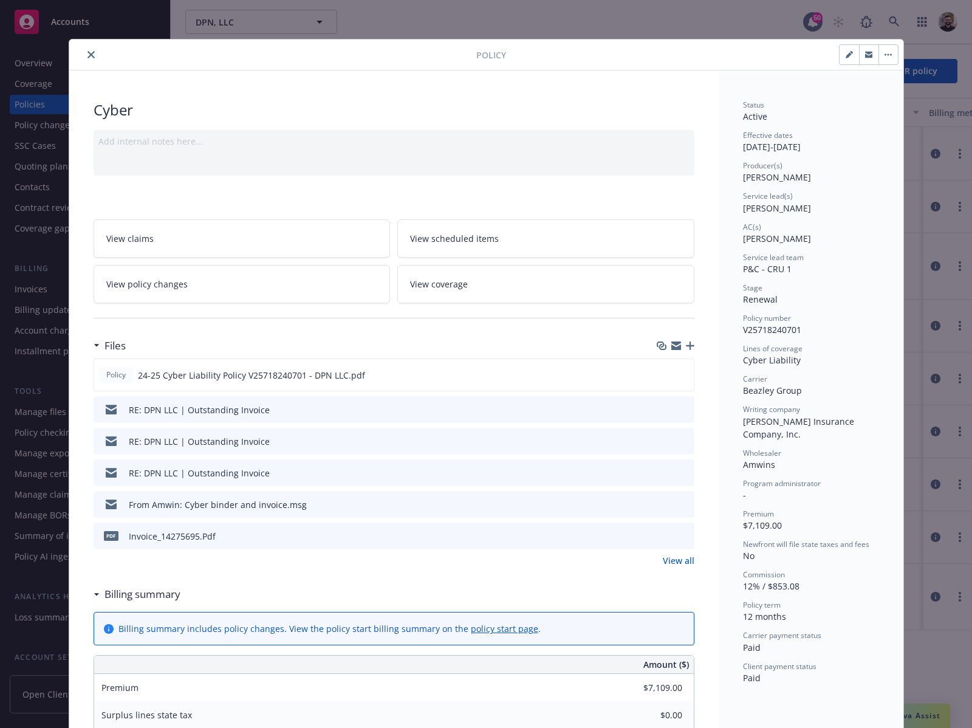
click at [89, 50] on button "close" at bounding box center [91, 54] width 15 height 15
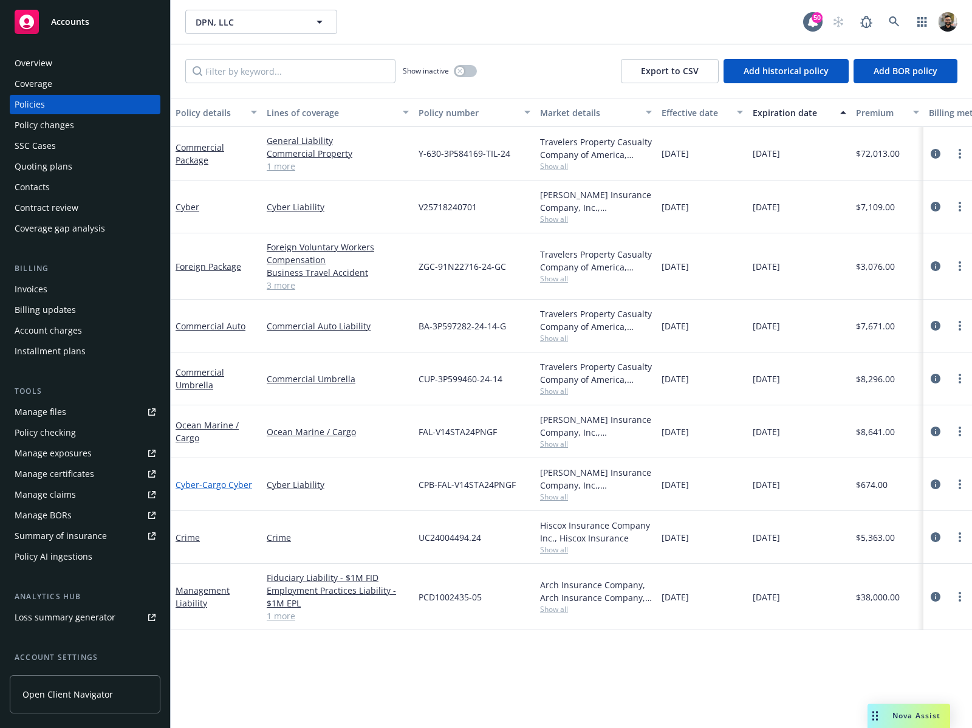
click at [202, 481] on span "- Cargo Cyber" at bounding box center [225, 485] width 53 height 12
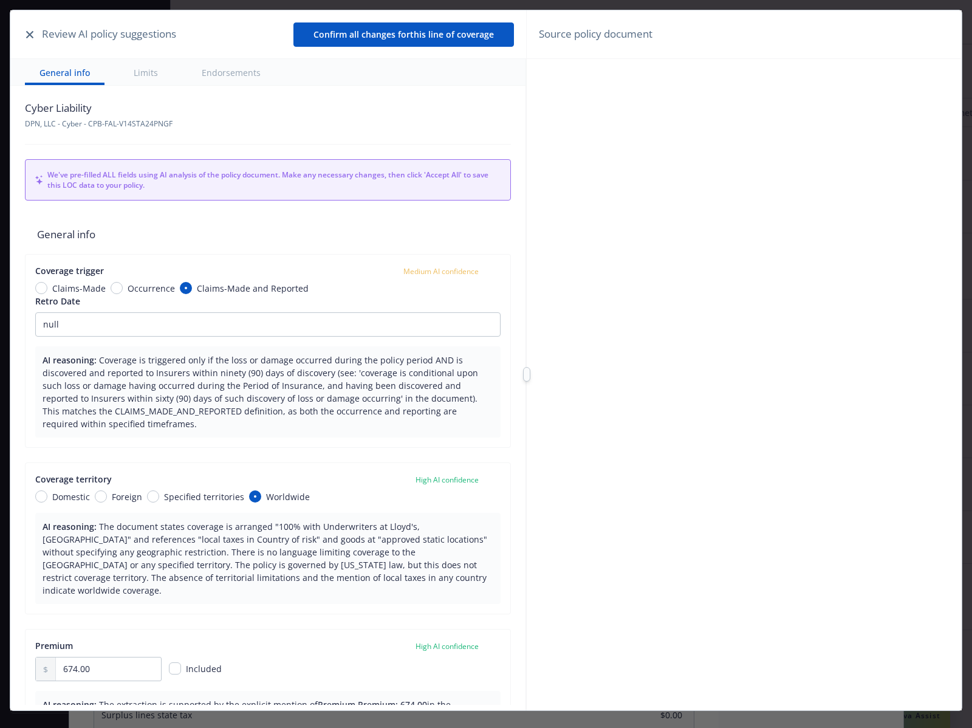
scroll to position [36, 0]
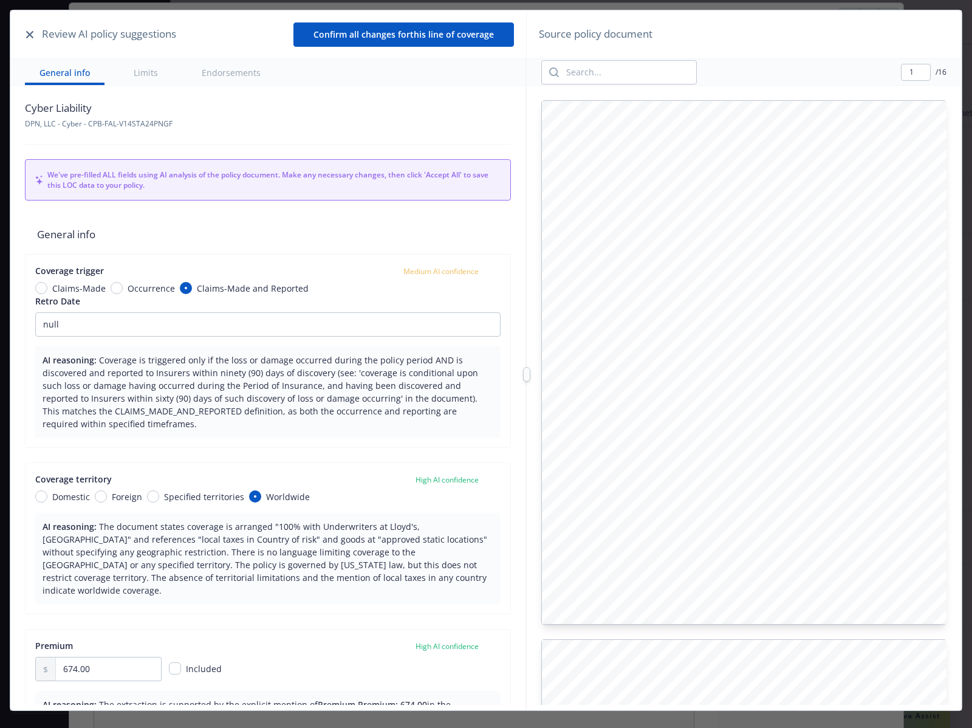
click at [26, 34] on icon "button" at bounding box center [29, 34] width 7 height 7
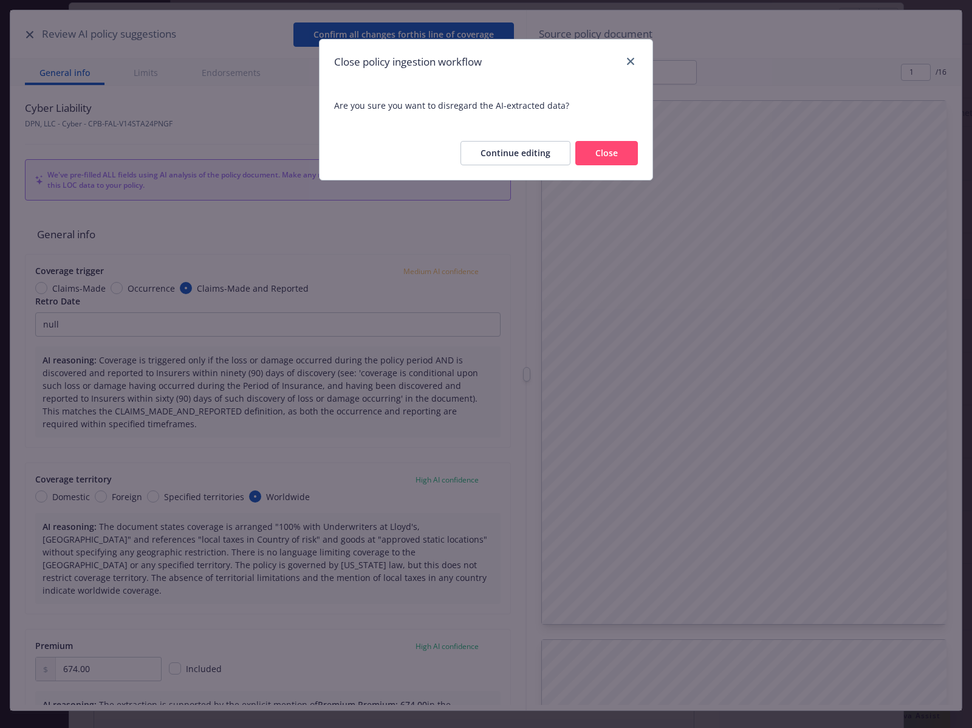
click at [598, 148] on button "Close" at bounding box center [606, 153] width 63 height 24
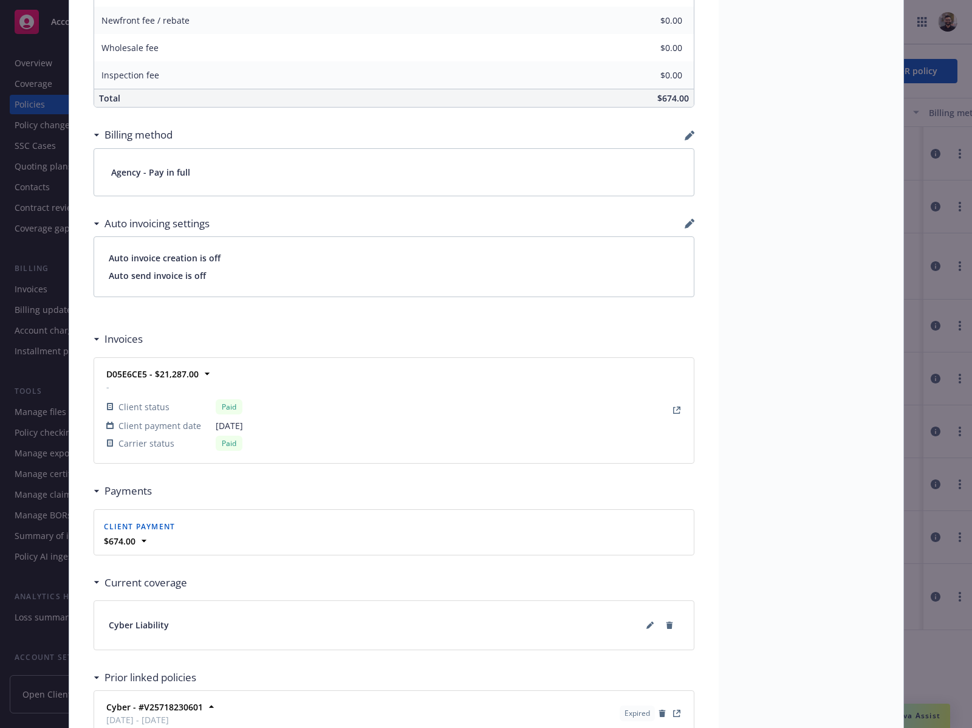
scroll to position [893, 0]
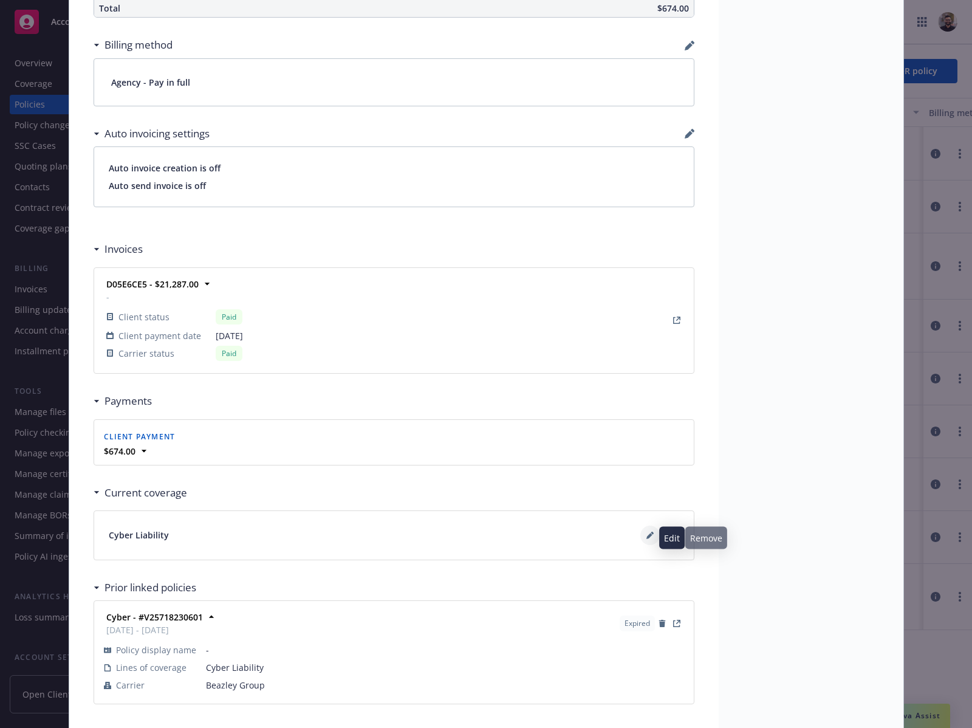
click at [646, 536] on icon at bounding box center [649, 534] width 7 height 7
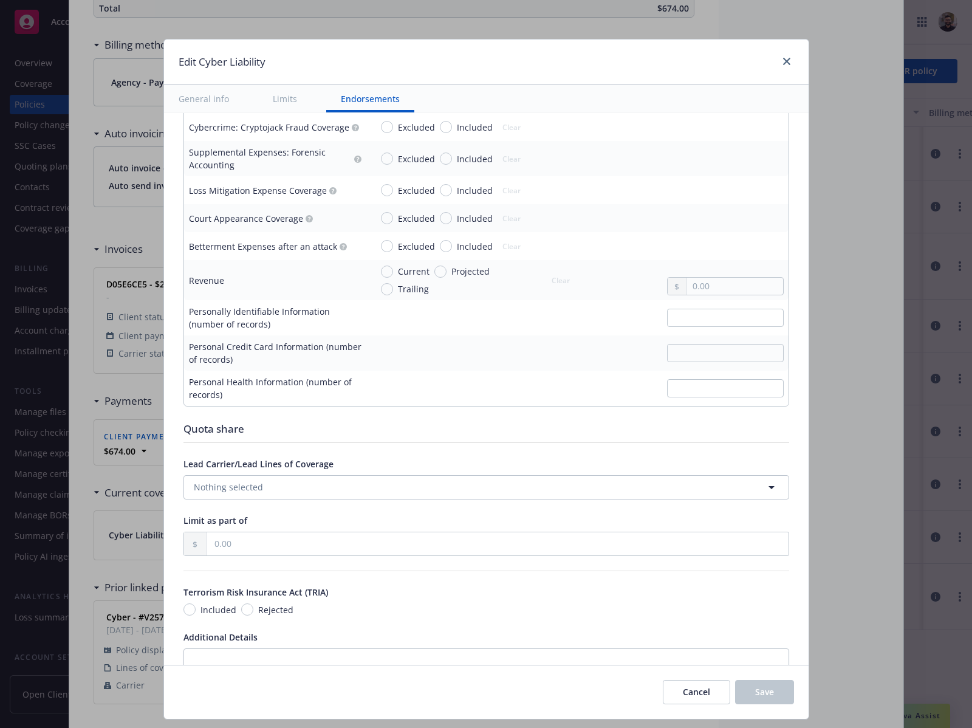
scroll to position [2059, 0]
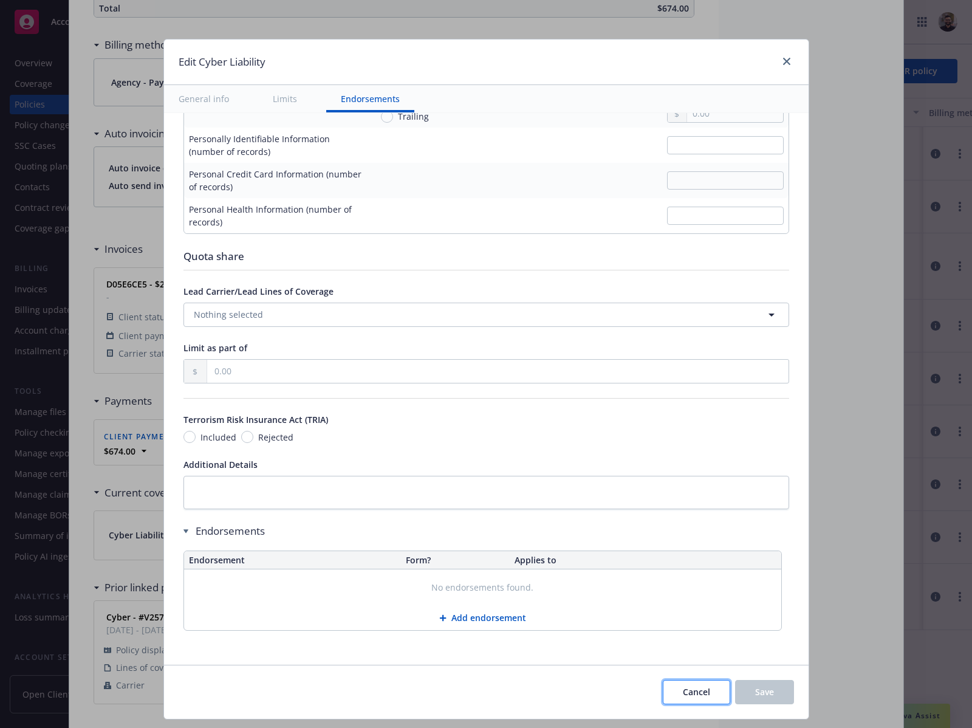
click at [703, 687] on span "Cancel" at bounding box center [696, 692] width 27 height 12
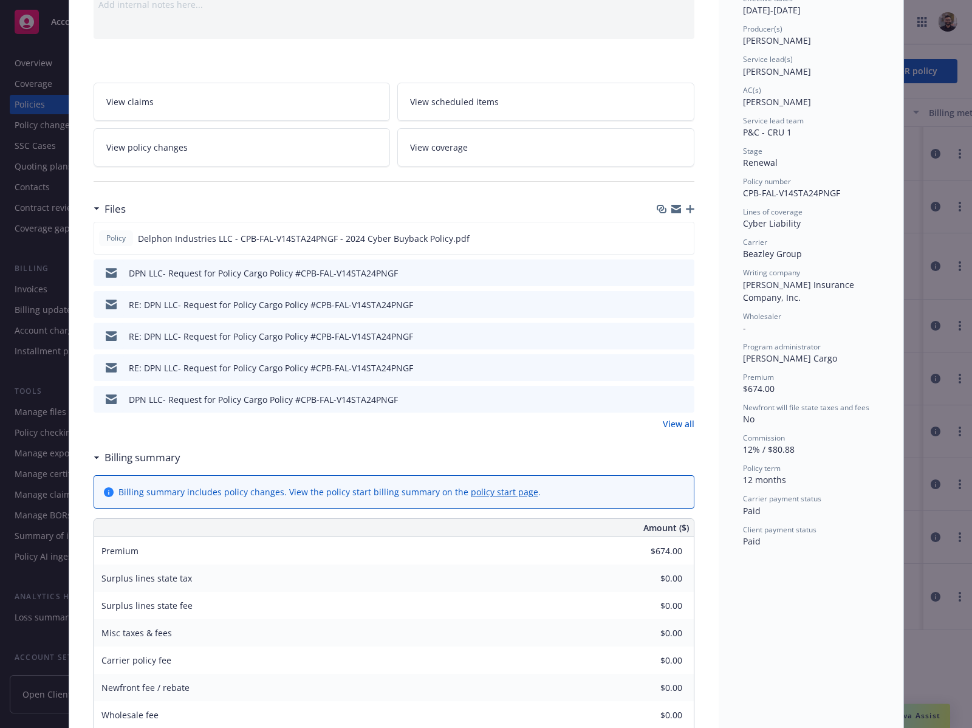
scroll to position [0, 0]
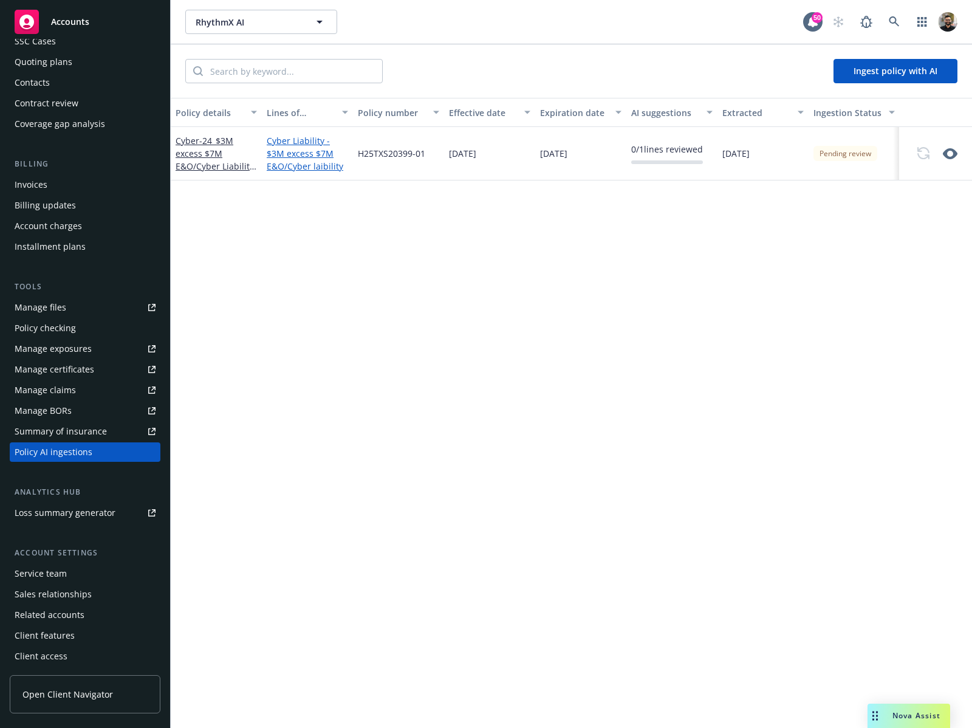
scroll to position [40, 0]
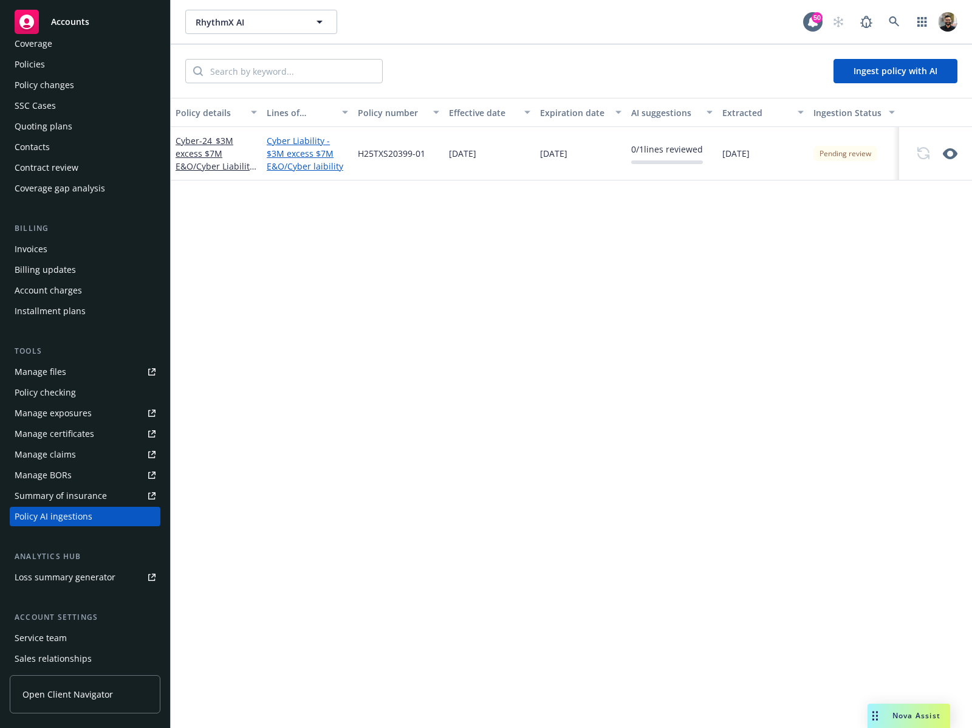
click at [106, 70] on div "Policies" at bounding box center [85, 64] width 141 height 19
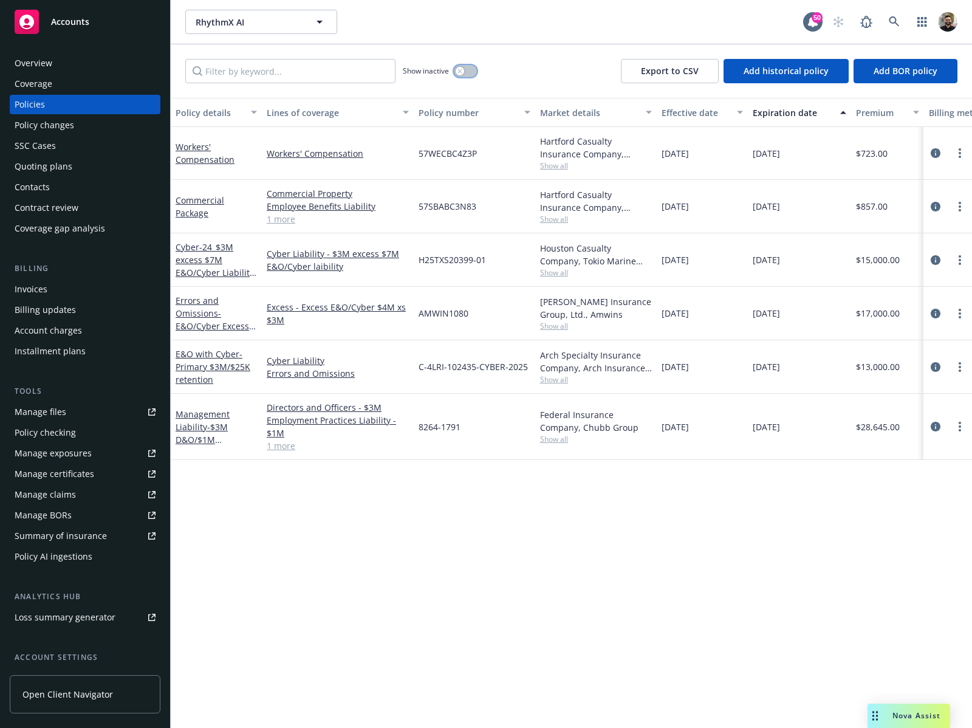
click at [467, 67] on button "button" at bounding box center [465, 71] width 23 height 12
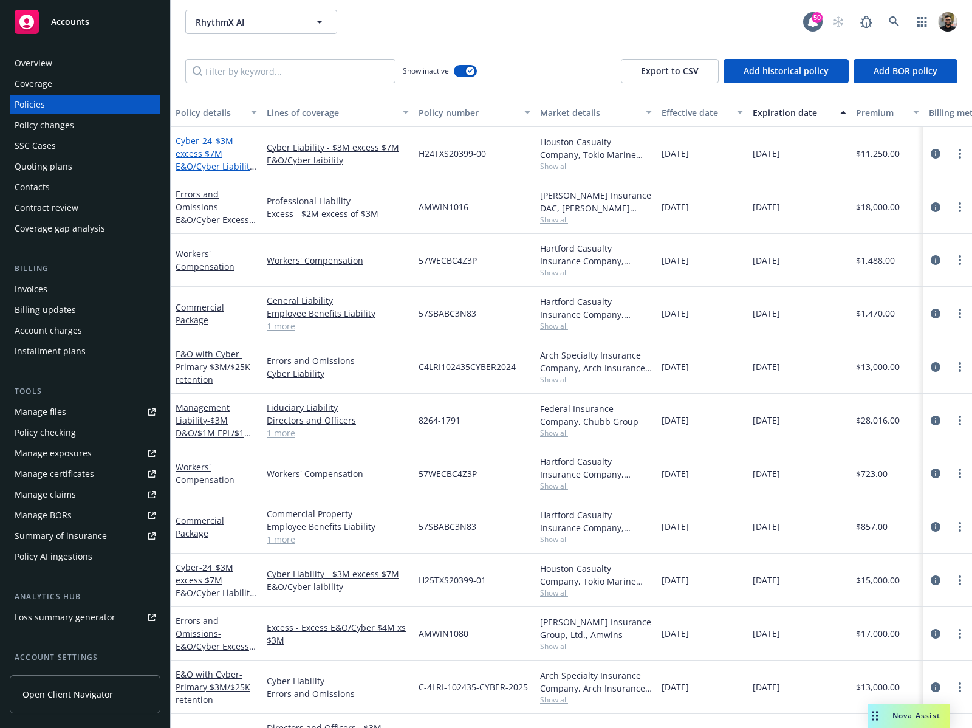
click at [208, 143] on span "- 24_$3M excess $7M E&O/Cyber Liability RhythmXAI" at bounding box center [216, 160] width 81 height 50
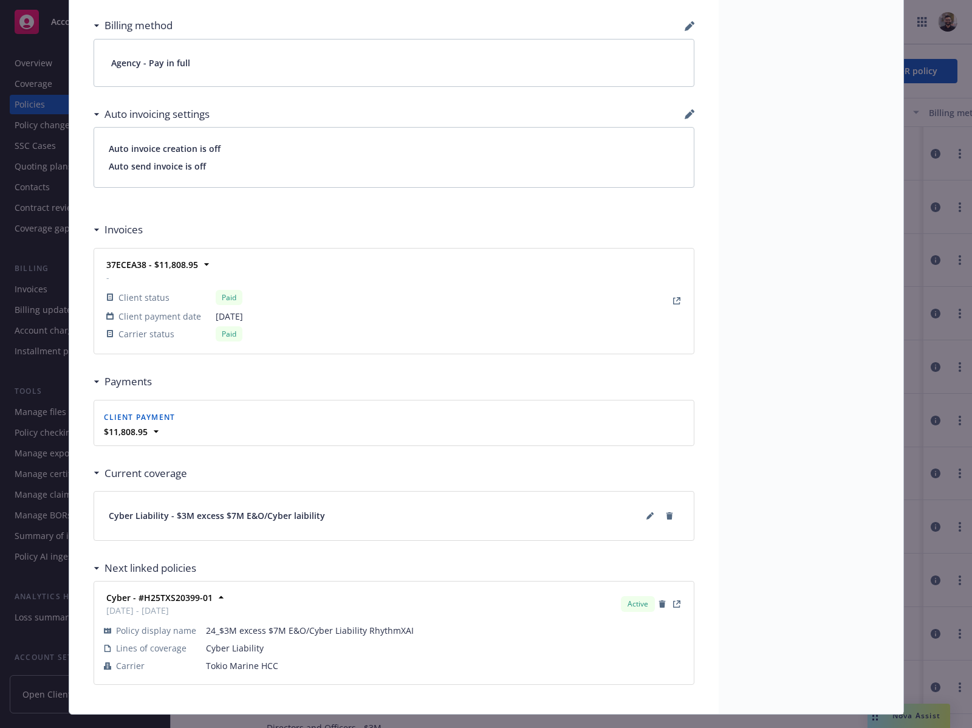
scroll to position [901, 0]
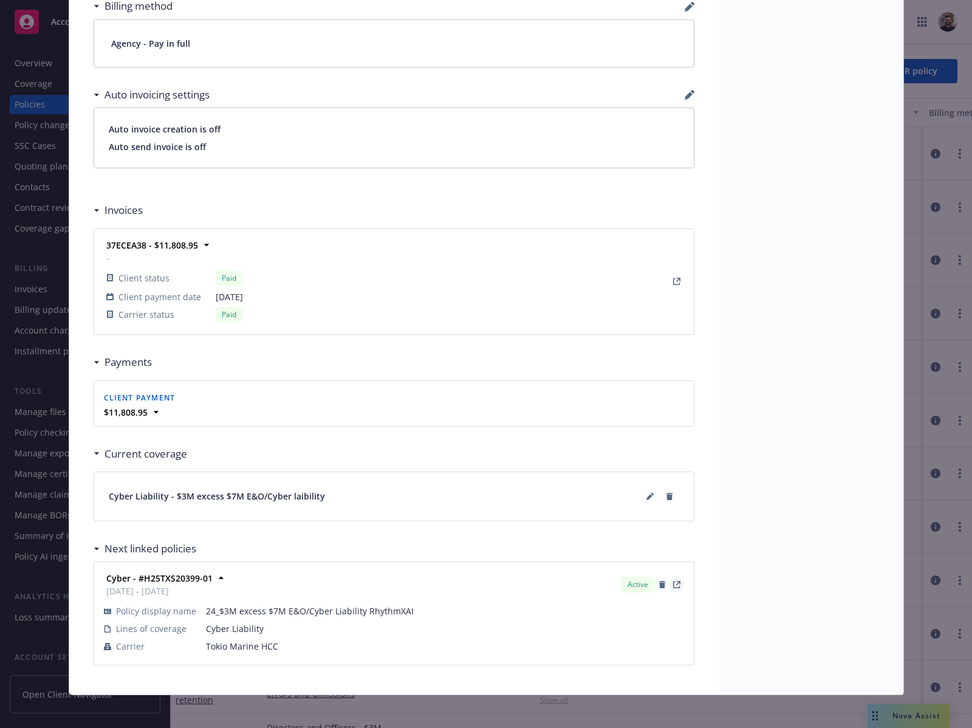
click at [673, 588] on icon "View Policy" at bounding box center [676, 584] width 7 height 7
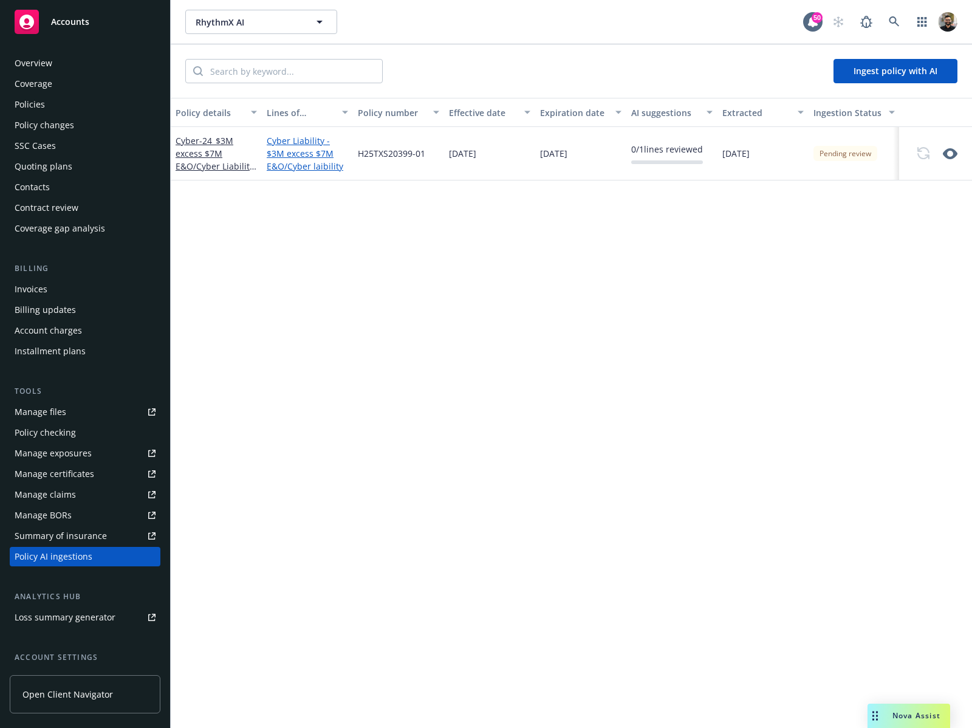
scroll to position [104, 0]
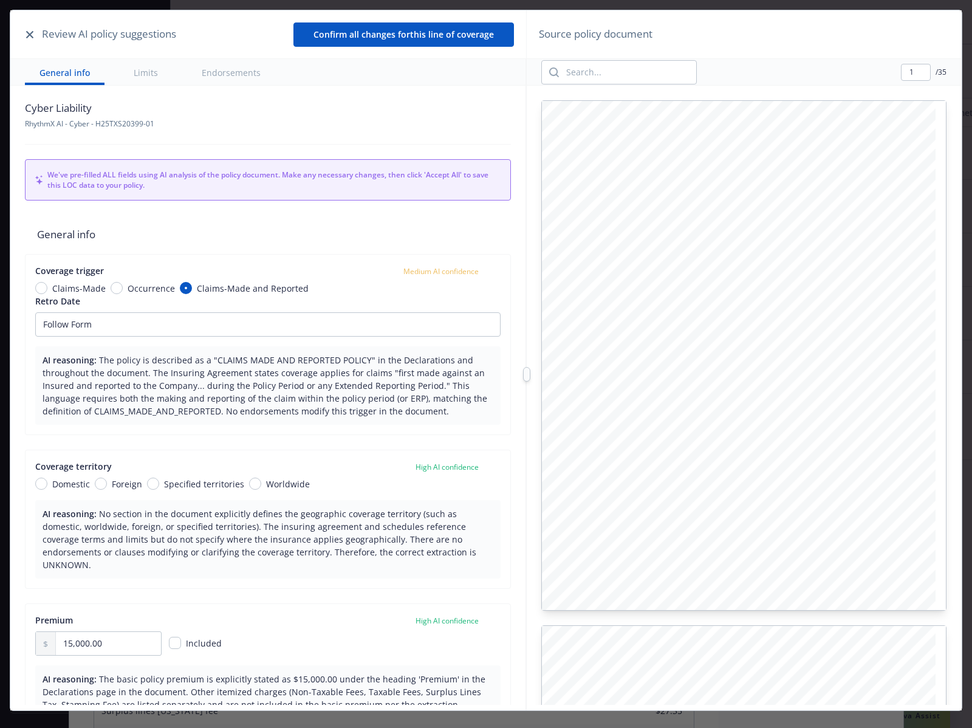
click at [27, 32] on icon "button" at bounding box center [29, 34] width 7 height 7
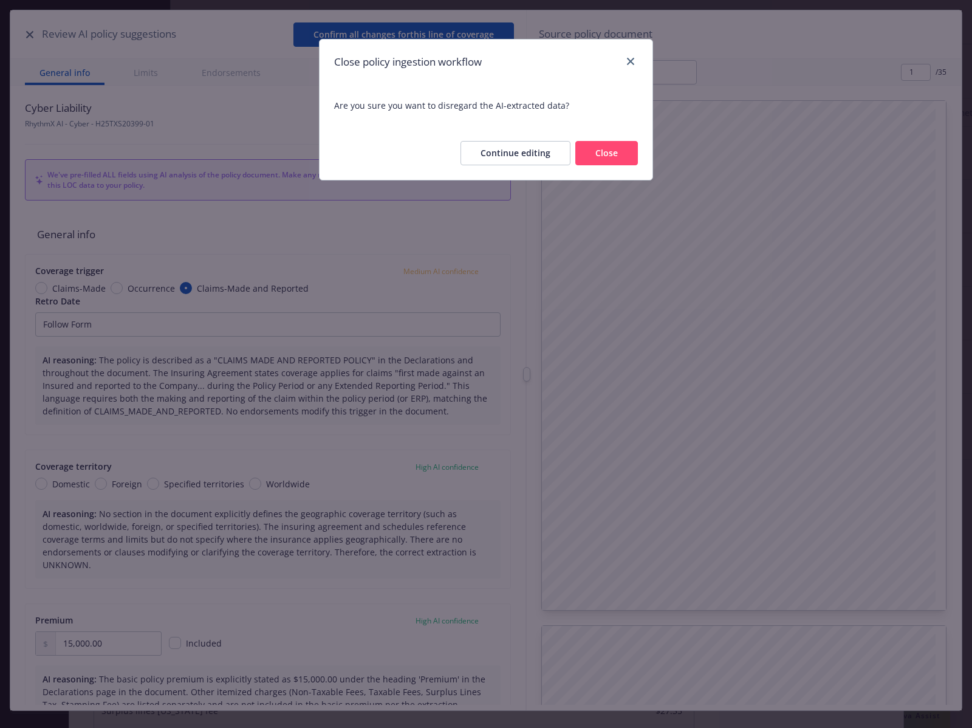
click at [605, 150] on button "Close" at bounding box center [606, 153] width 63 height 24
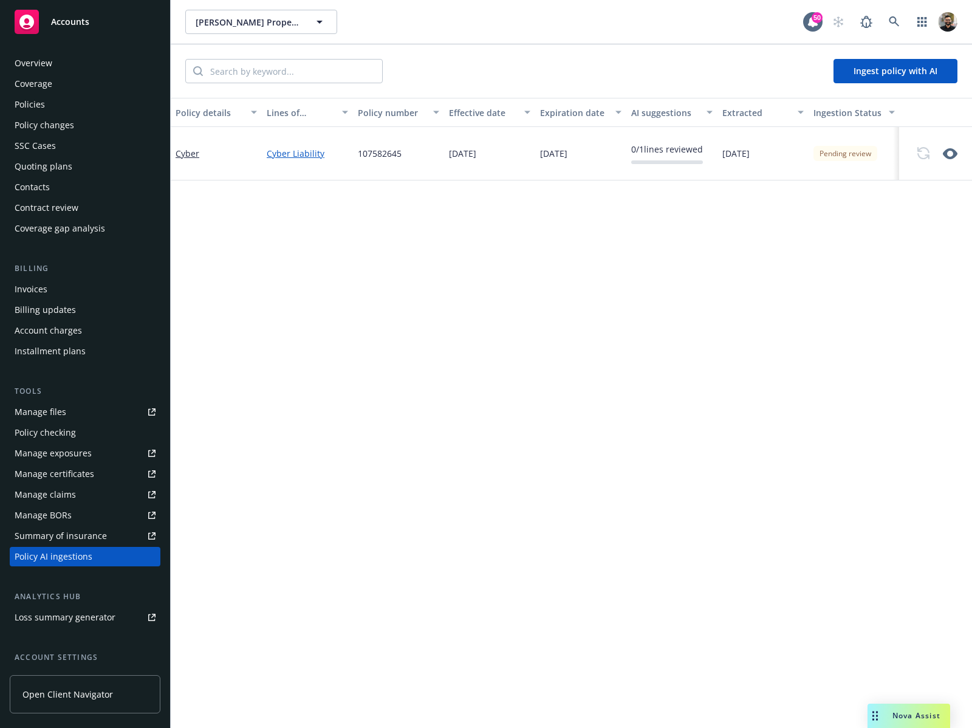
click at [75, 101] on div "Policies" at bounding box center [85, 104] width 141 height 19
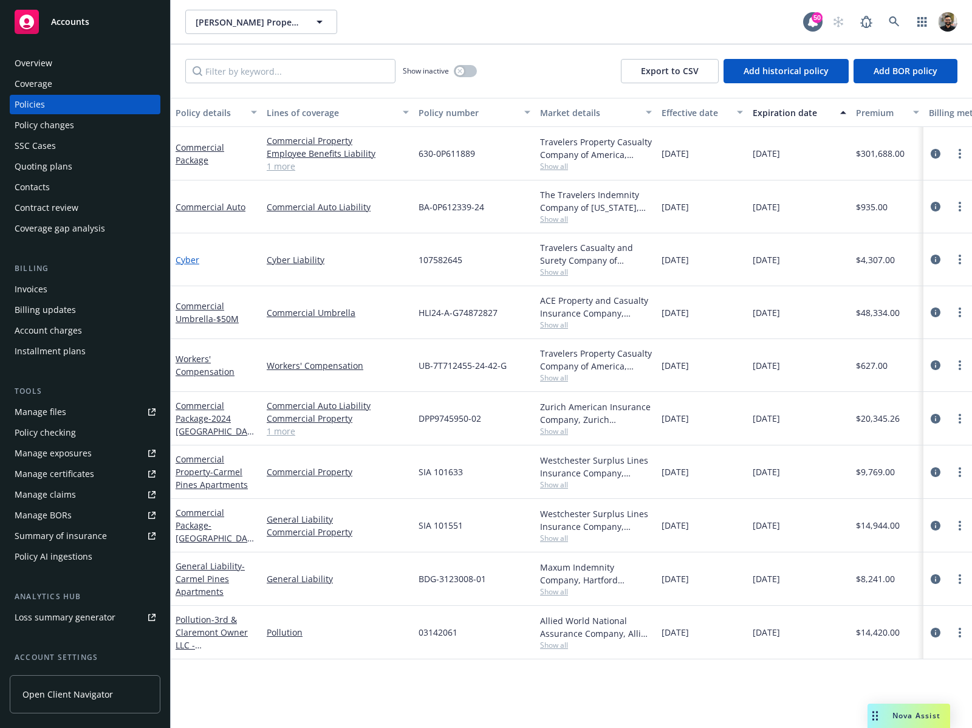
click at [195, 262] on link "Cyber" at bounding box center [188, 260] width 24 height 12
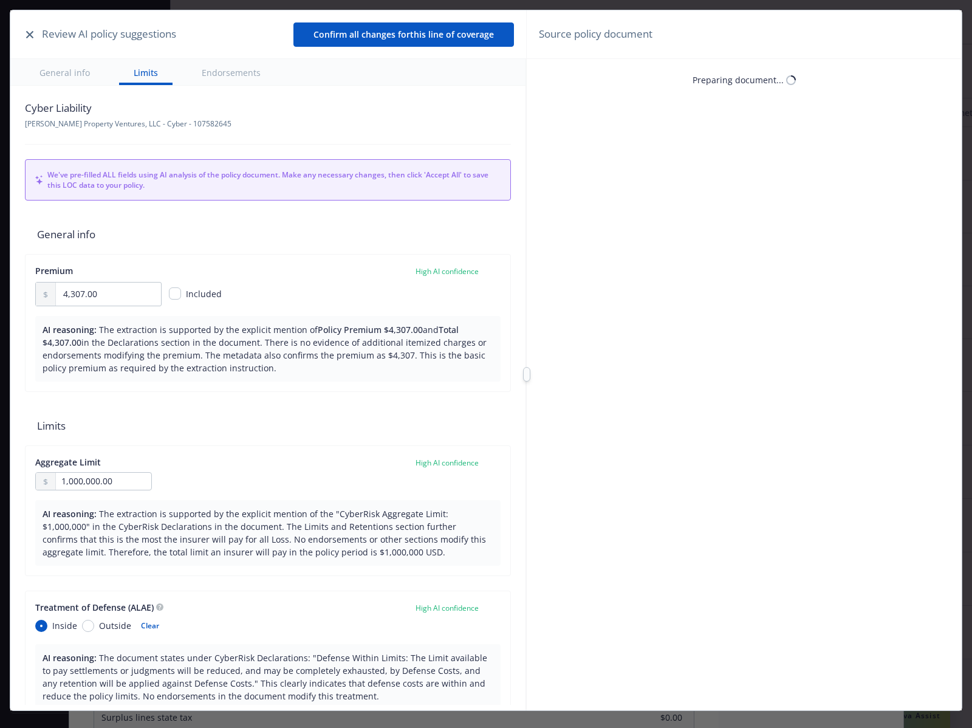
click at [28, 33] on icon "button" at bounding box center [29, 34] width 7 height 7
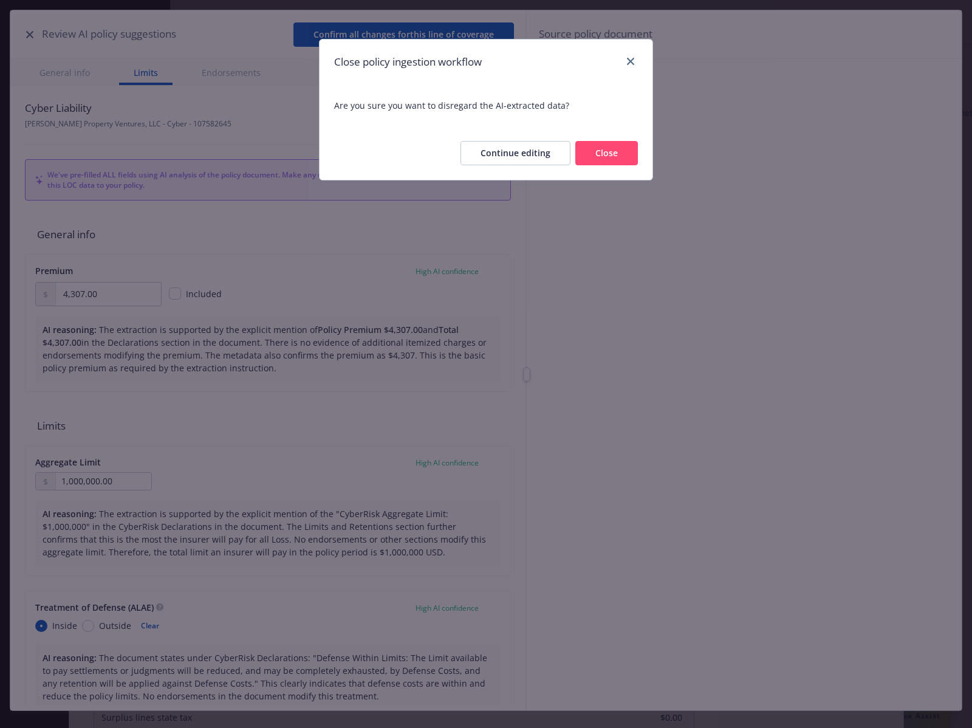
click at [599, 143] on button "Close" at bounding box center [606, 153] width 63 height 24
